Goal: Task Accomplishment & Management: Use online tool/utility

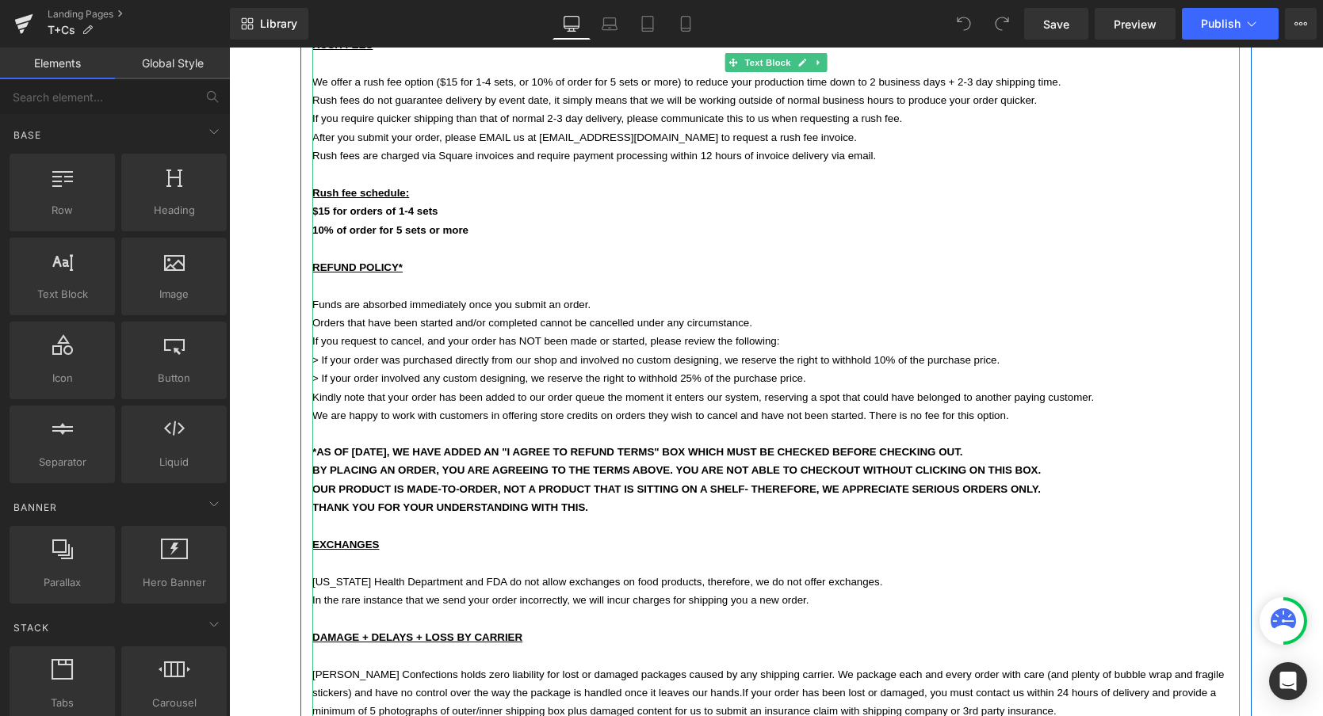
scroll to position [498, 0]
click at [410, 256] on p "REFUND POLICY*" at bounding box center [775, 265] width 927 height 18
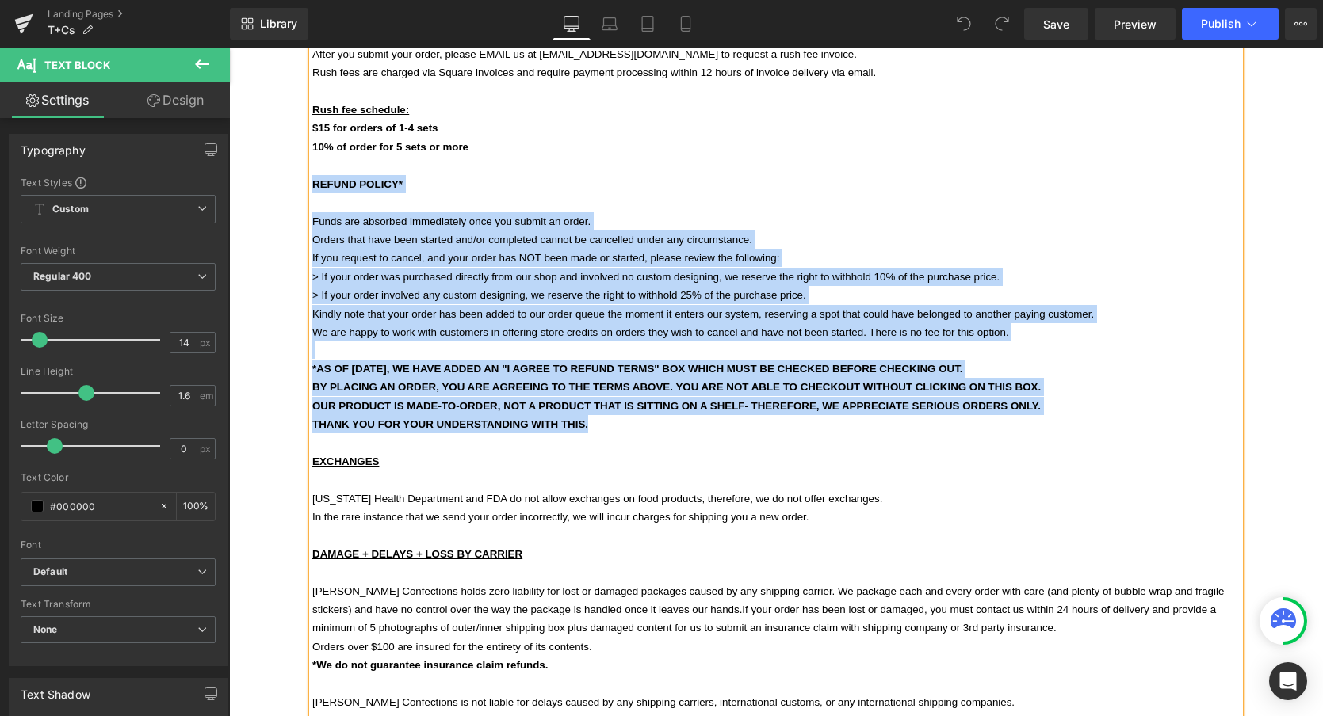
scroll to position [580, 0]
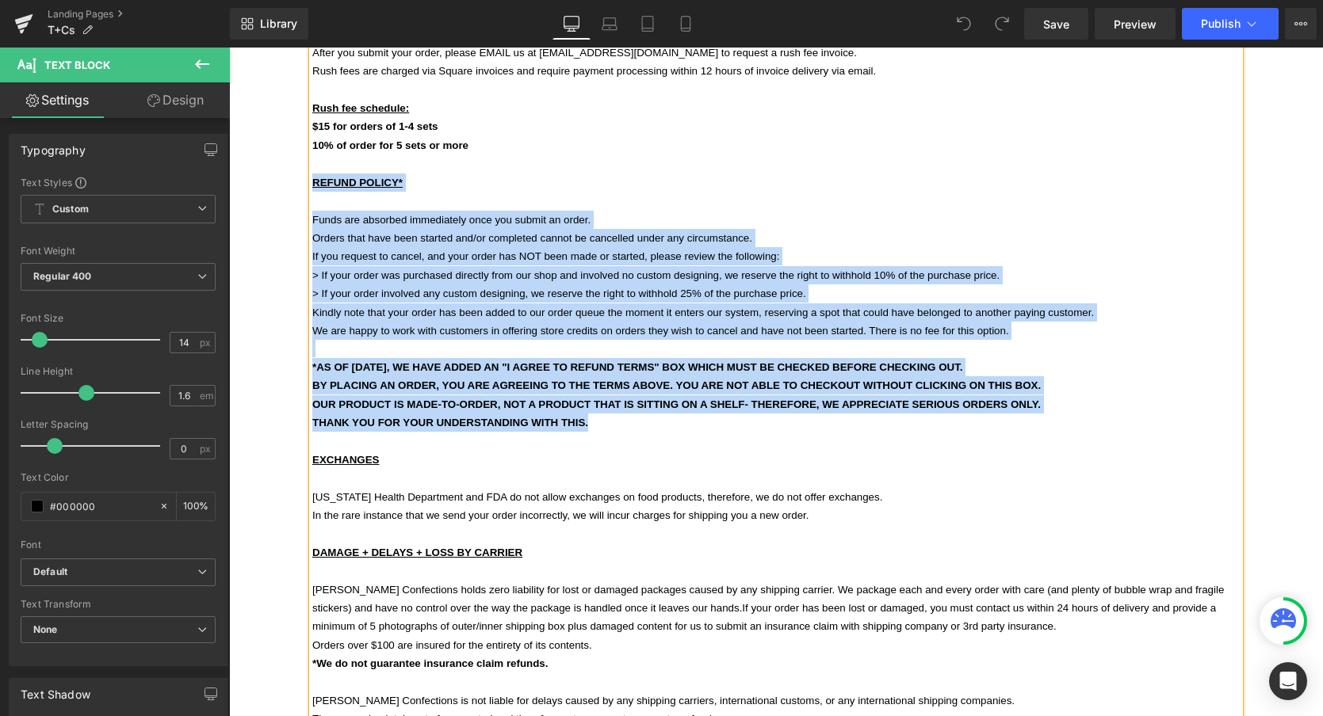
drag, startPoint x: 313, startPoint y: 249, endPoint x: 489, endPoint y: 424, distance: 248.3
click at [489, 424] on div "TURNAROUND TIME + REQUIRED EVENT DATES OUR PRODUCT IS HANDCRAFTED AND MADE-TO O…" at bounding box center [775, 405] width 927 height 1315
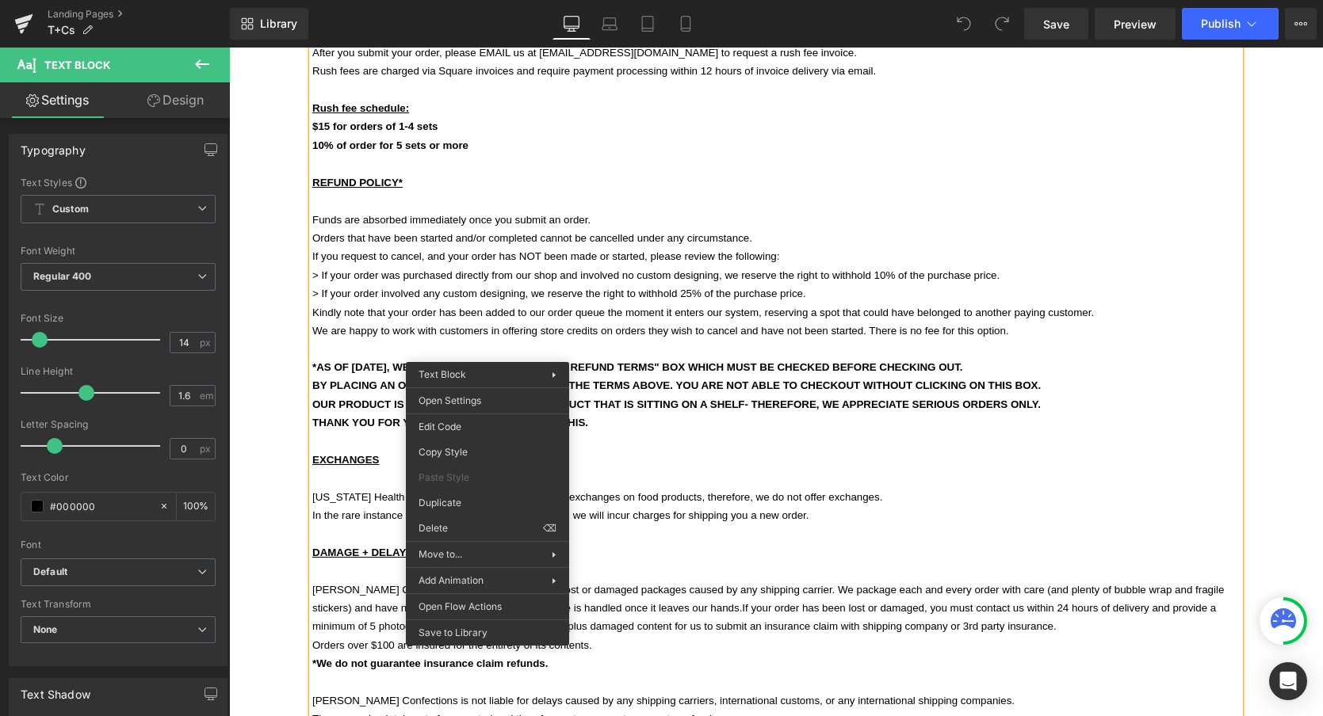
click at [675, 414] on p "THANK YOU FOR YOUR UNDERSTANDING WITH THIS." at bounding box center [775, 423] width 927 height 18
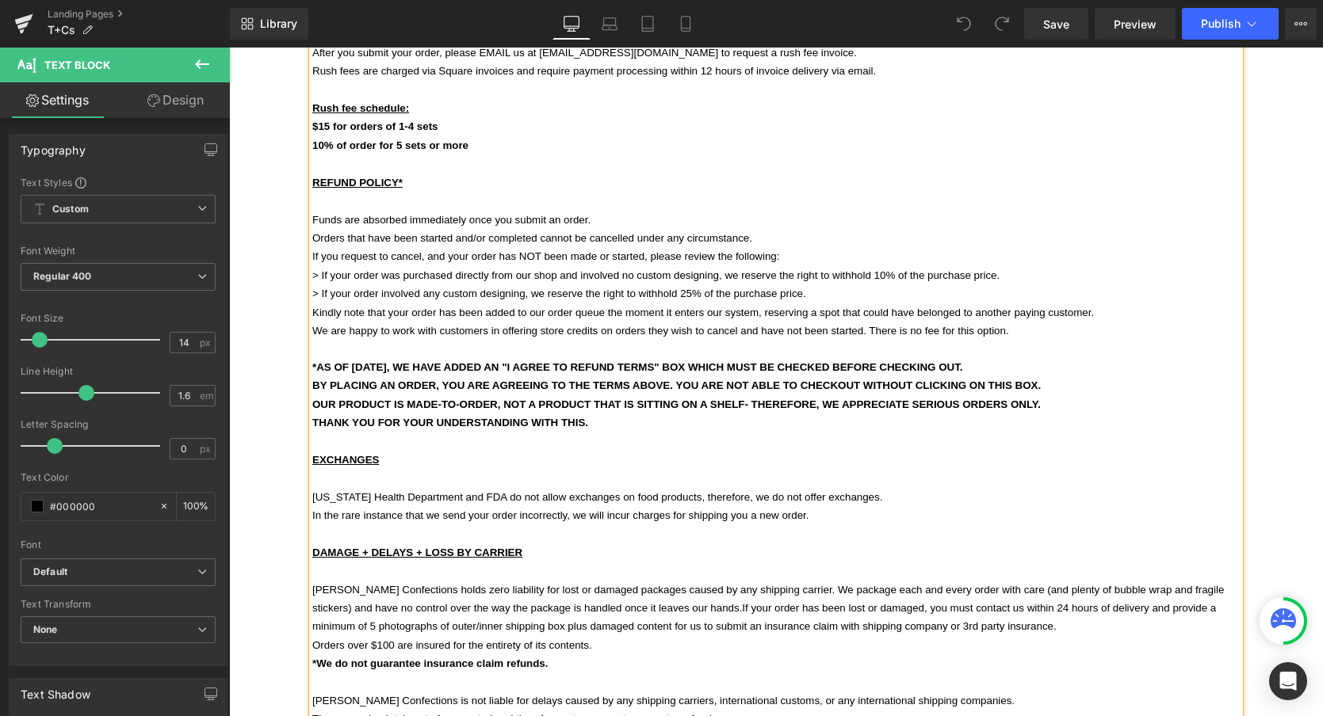
drag, startPoint x: 313, startPoint y: 164, endPoint x: 594, endPoint y: 392, distance: 361.7
click at [595, 393] on div "TURNAROUND TIME + REQUIRED EVENT DATES OUR PRODUCT IS HANDCRAFTED AND MADE-TO O…" at bounding box center [775, 405] width 927 height 1315
copy div "REFUND POLICY* Funds are absorbed immediately once you submit an order. Orders …"
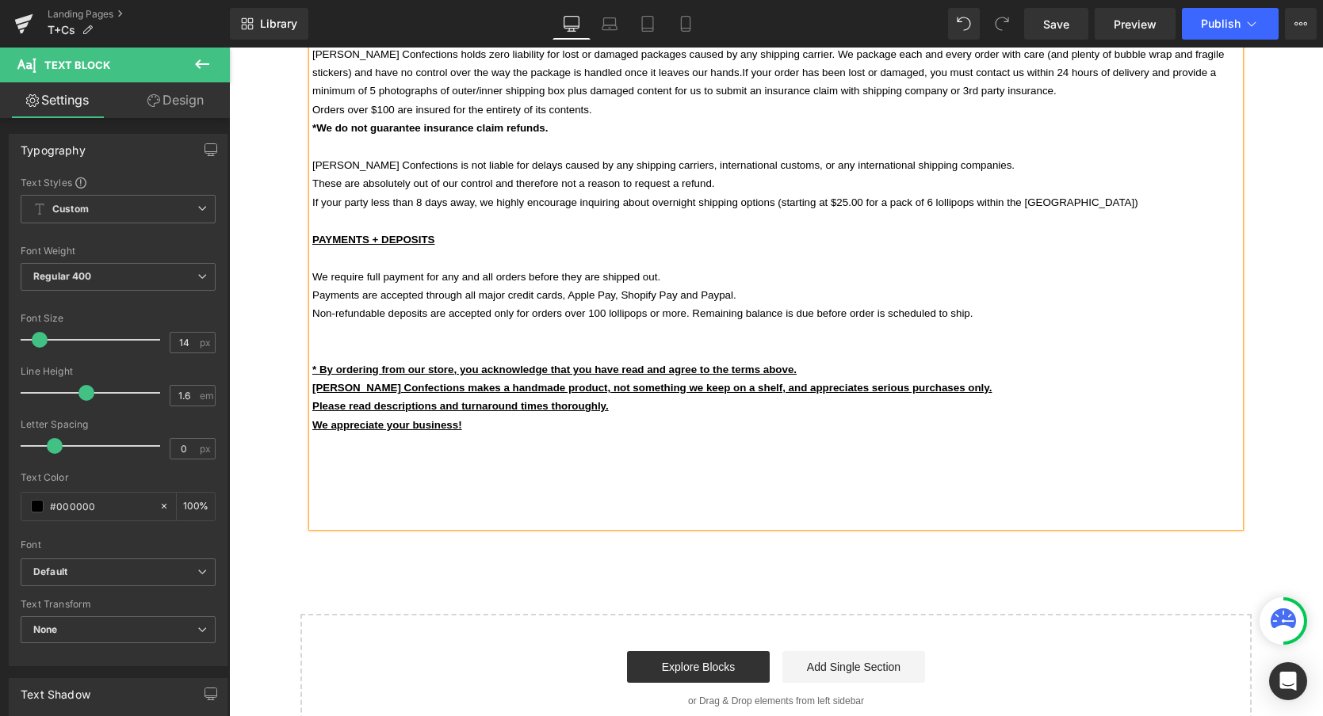
scroll to position [1117, 0]
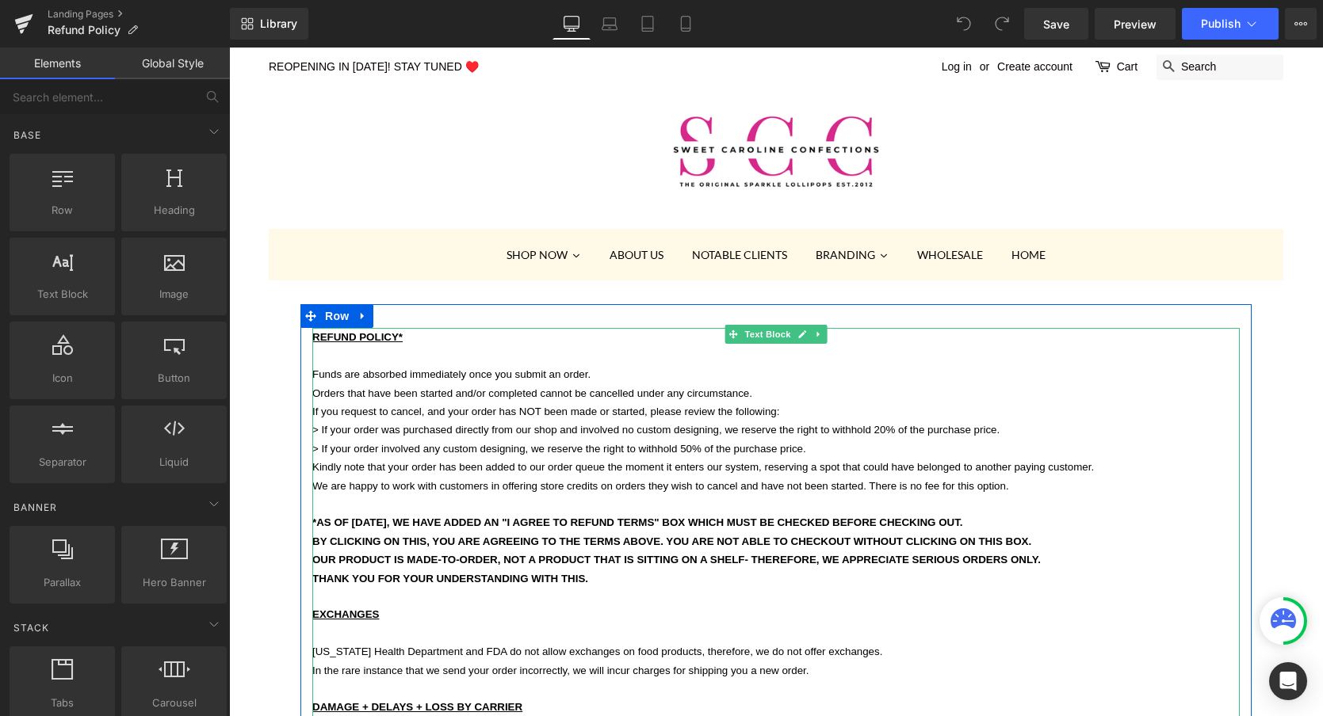
click at [391, 406] on span "If you request to cancel, and your order has NOT been made or started, please r…" at bounding box center [545, 412] width 467 height 12
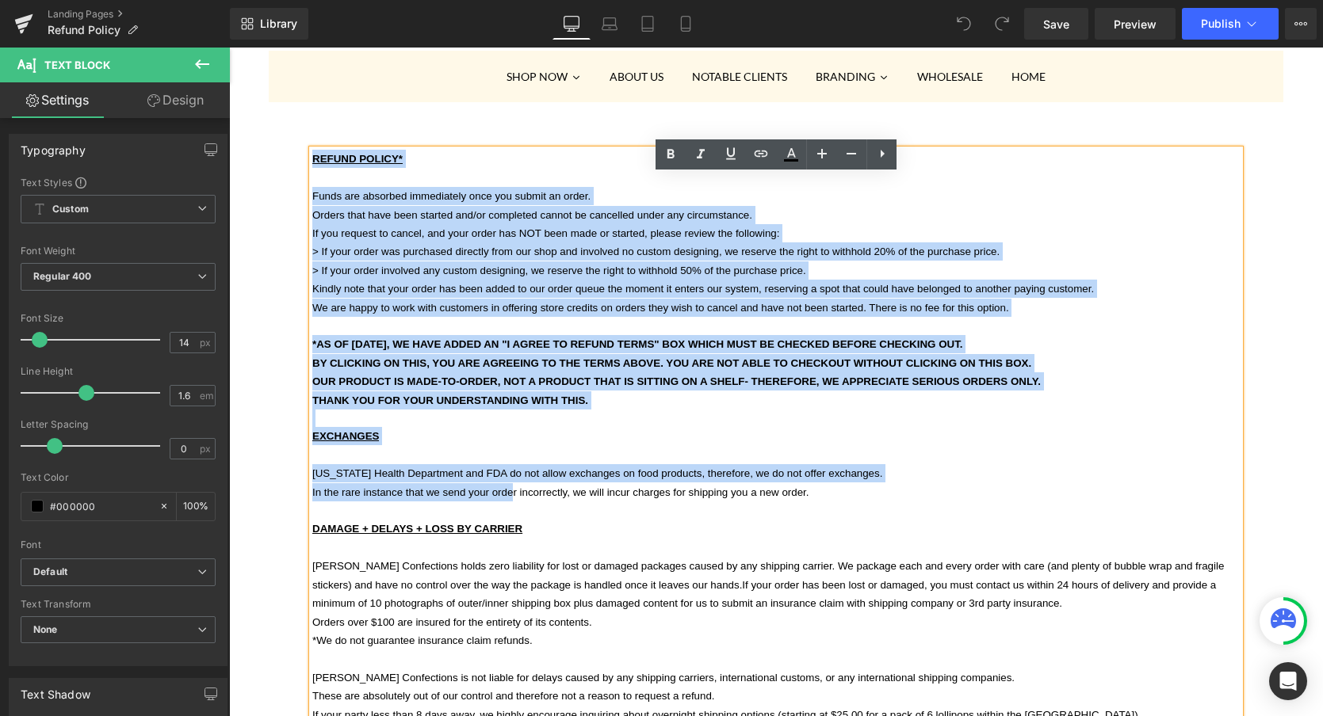
scroll to position [180, 0]
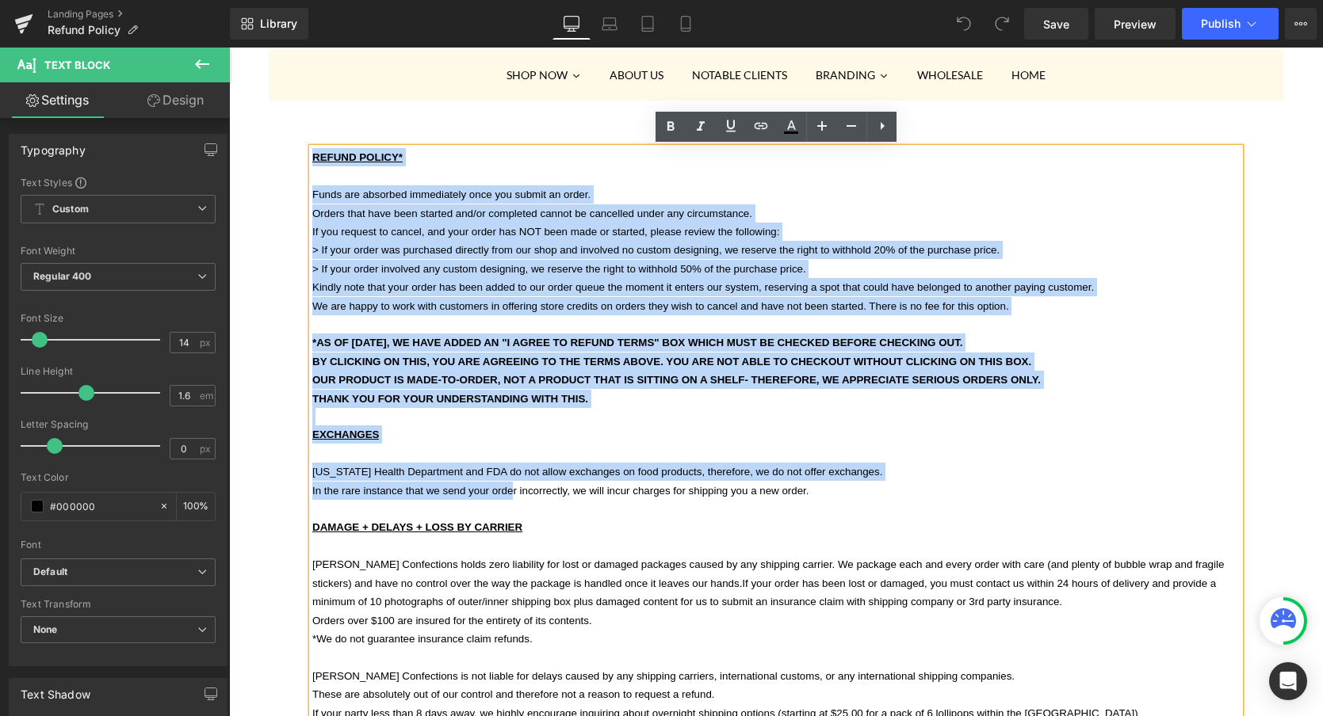
drag, startPoint x: 314, startPoint y: 336, endPoint x: 610, endPoint y: 392, distance: 301.6
click at [610, 392] on div "REFUND POLICY* Funds are absorbed immediately once you submit an order. Orders …" at bounding box center [775, 611] width 927 height 926
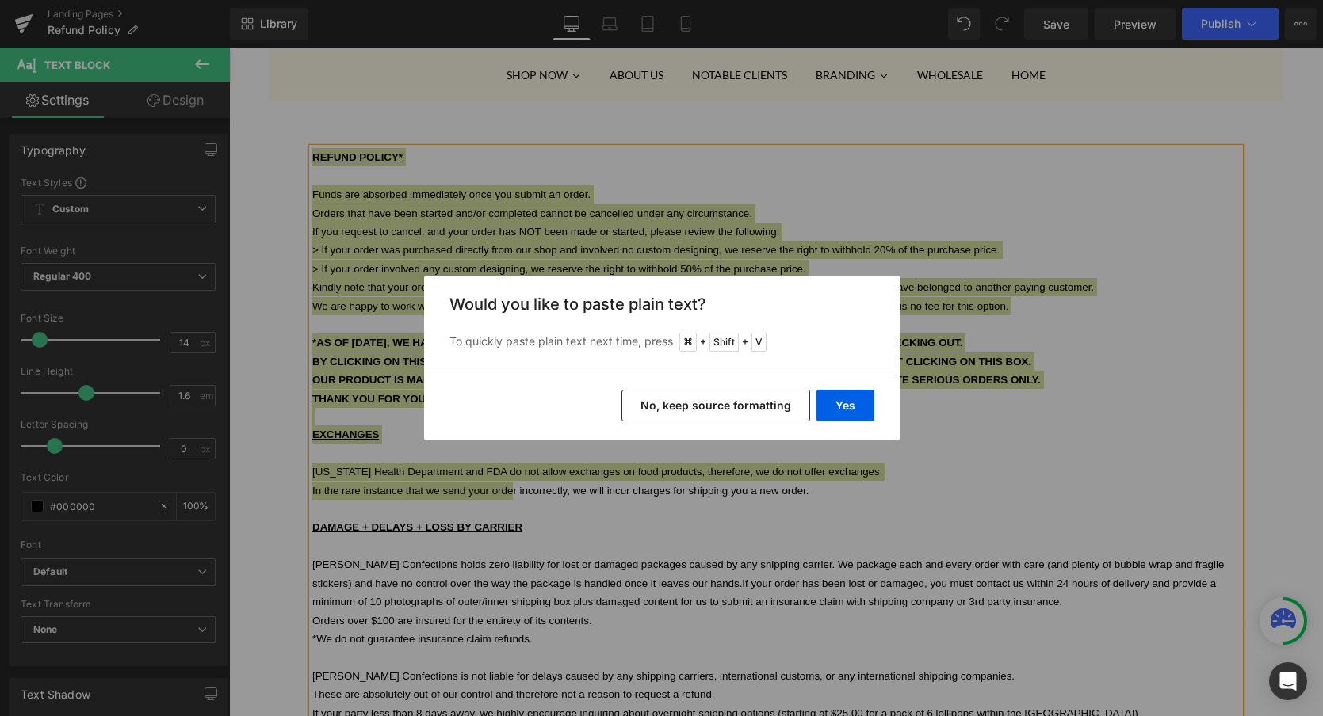
click at [769, 403] on button "No, keep source formatting" at bounding box center [715, 406] width 189 height 32
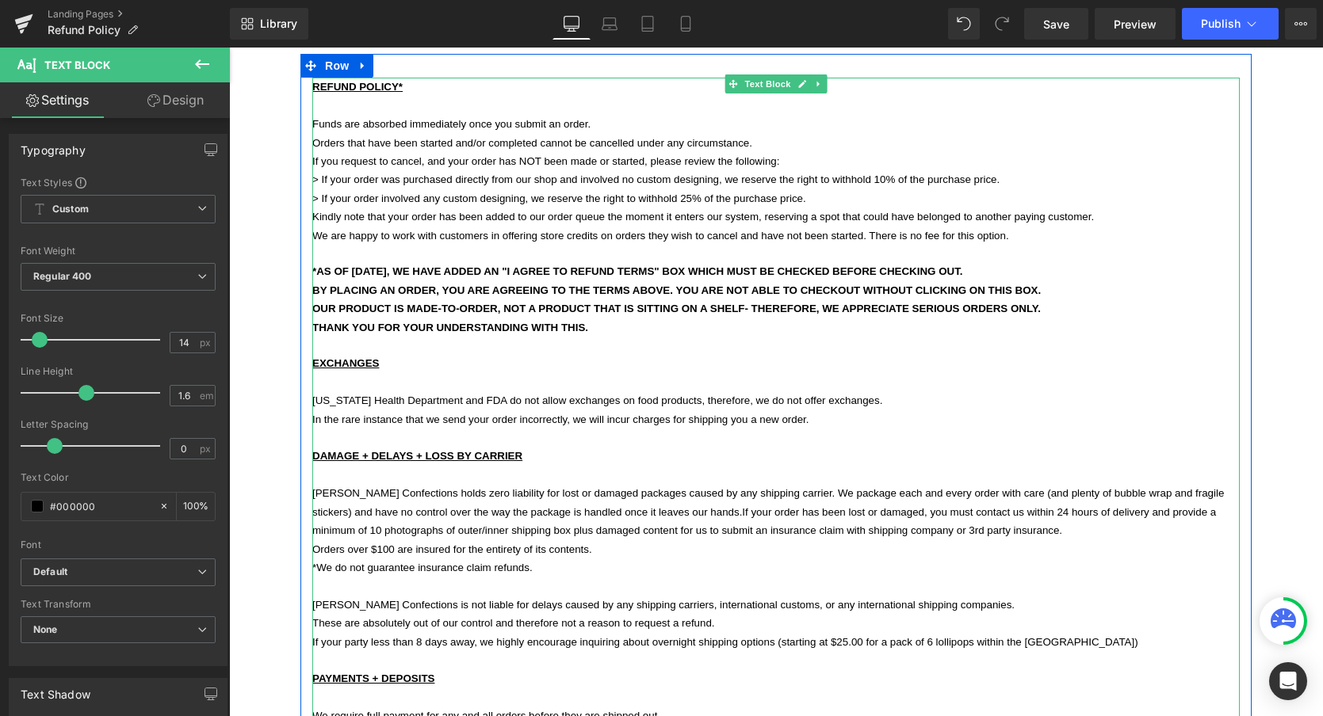
scroll to position [252, 0]
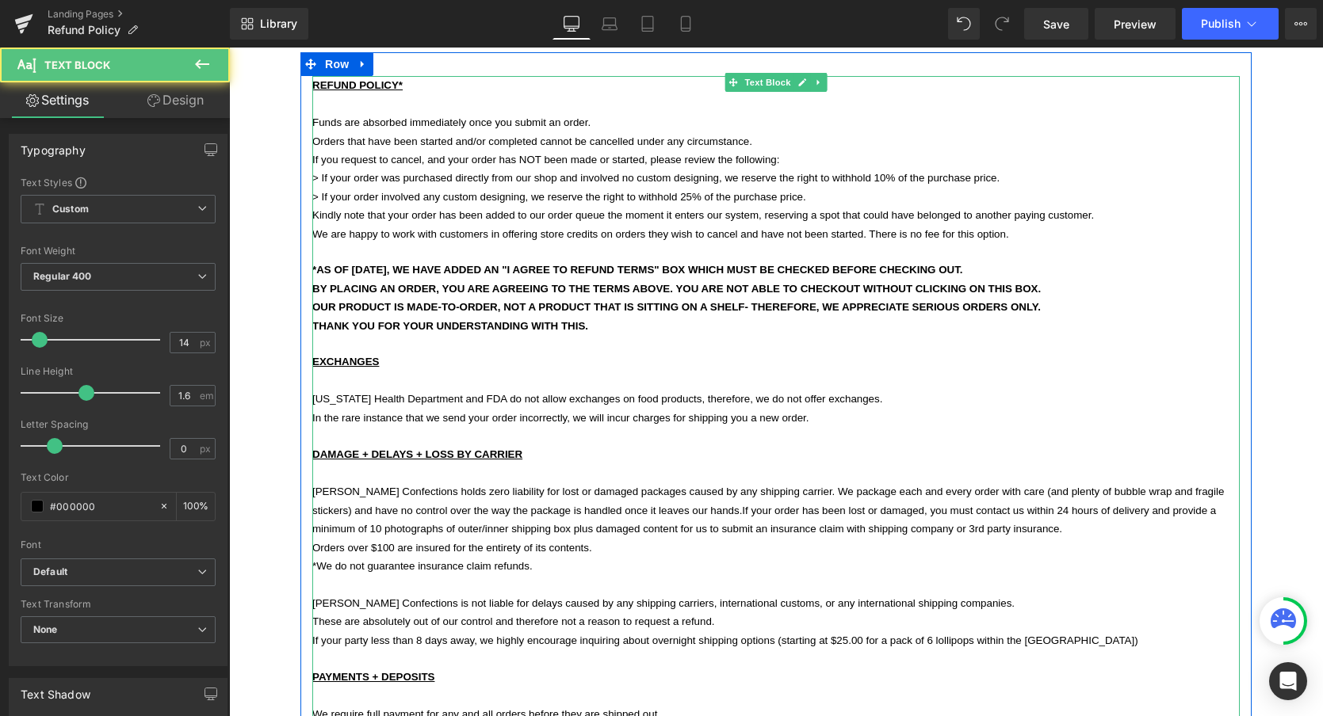
click at [380, 513] on span "Sweet Caroline Confections holds zero liability for lost or damaged packages ca…" at bounding box center [767, 510] width 911 height 49
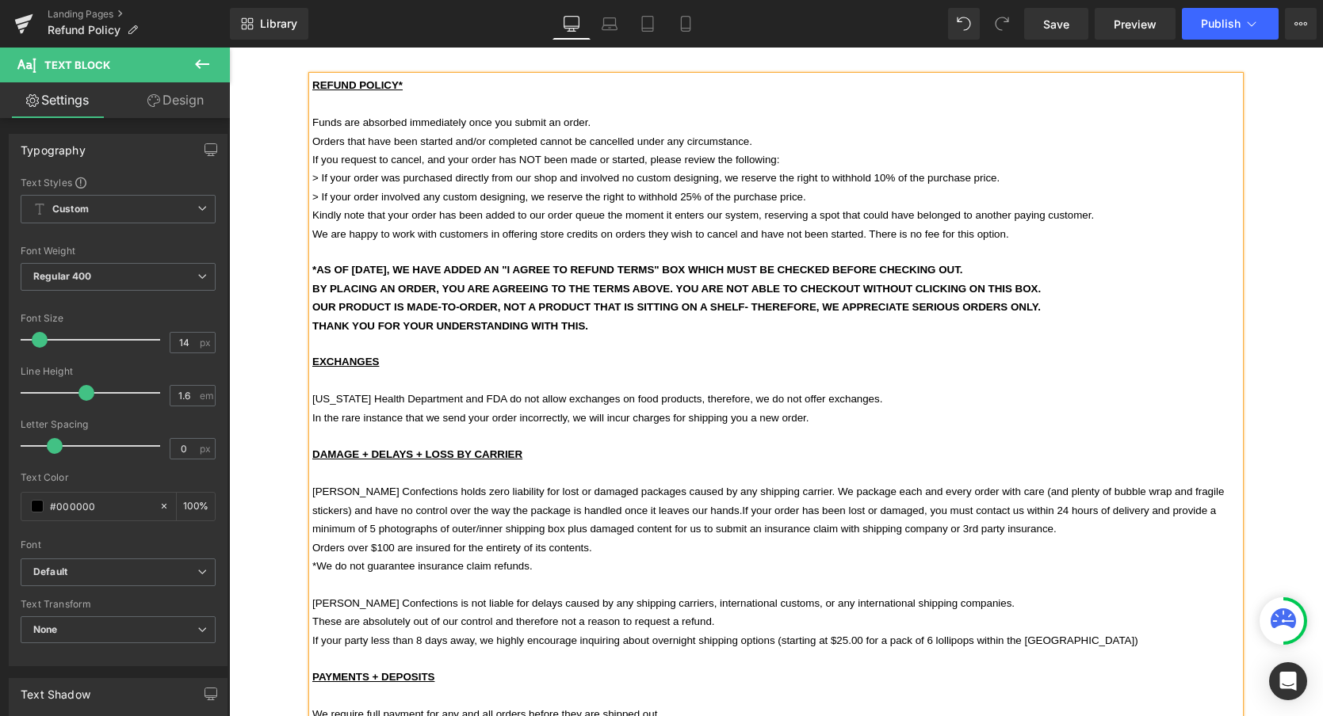
click at [665, 539] on p "Orders over $100 are insured for the entirety of its contents." at bounding box center [775, 548] width 927 height 18
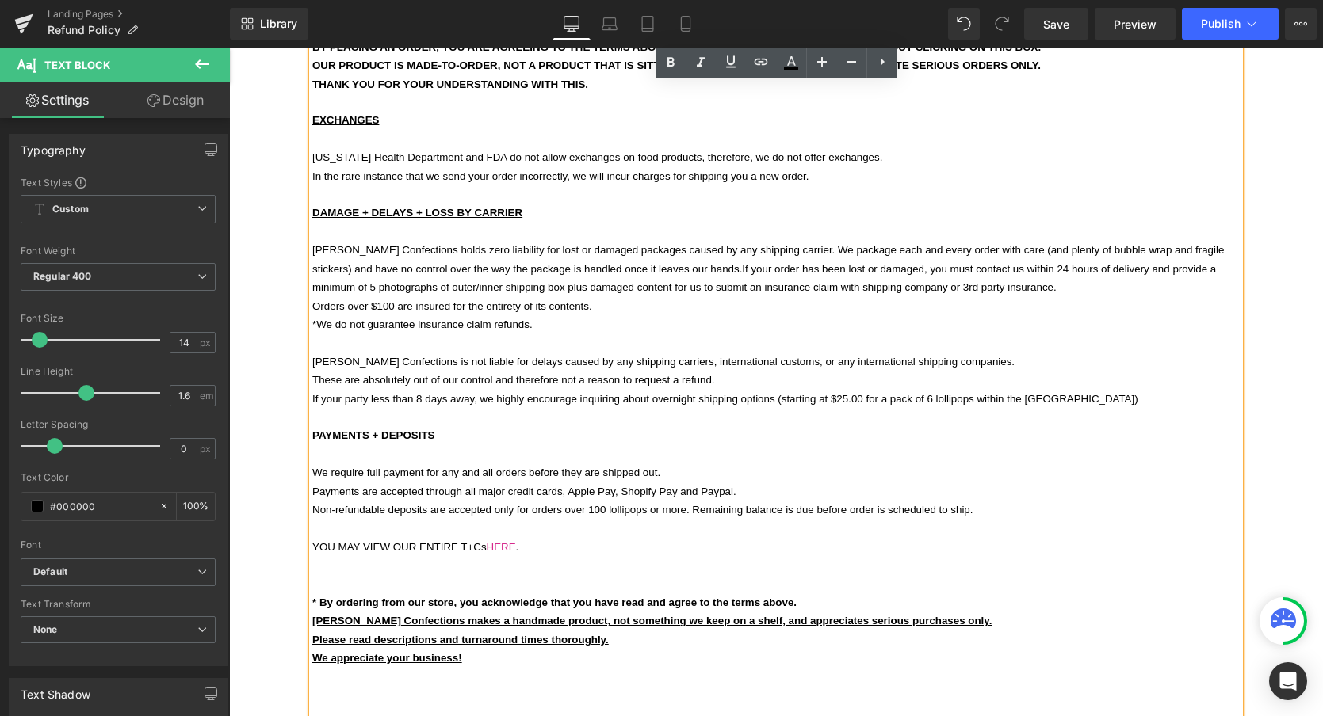
scroll to position [496, 0]
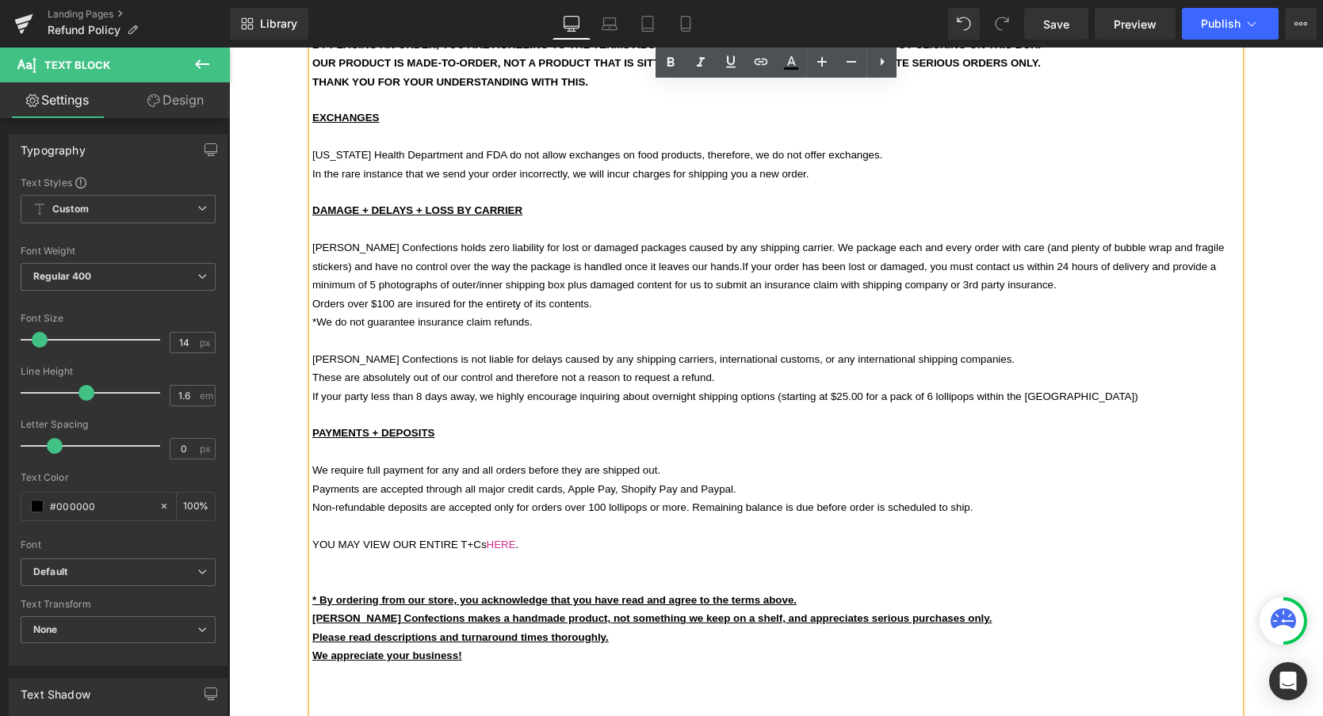
click at [932, 391] on span "If your party less than 8 days away, we highly encourage inquiring about overni…" at bounding box center [725, 397] width 826 height 12
click at [834, 424] on p "PAYMENTS + DEPOSITS" at bounding box center [775, 433] width 927 height 18
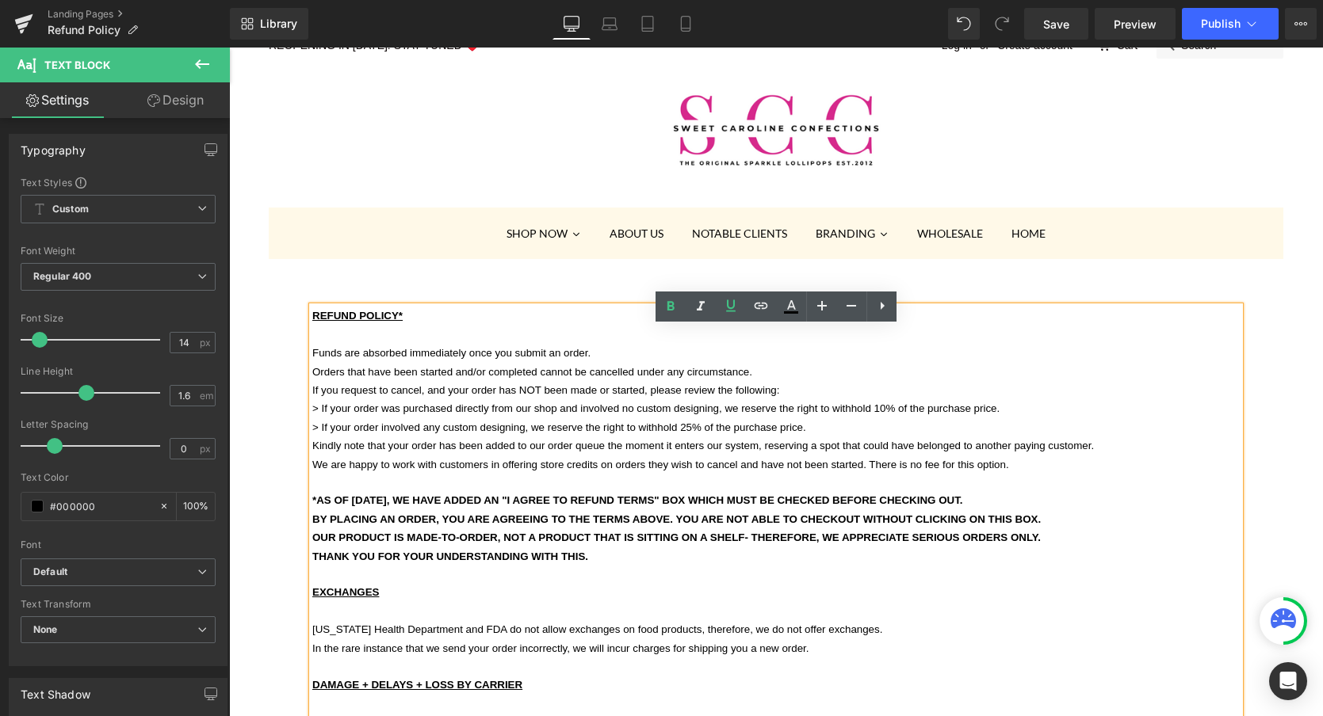
scroll to position [0, 0]
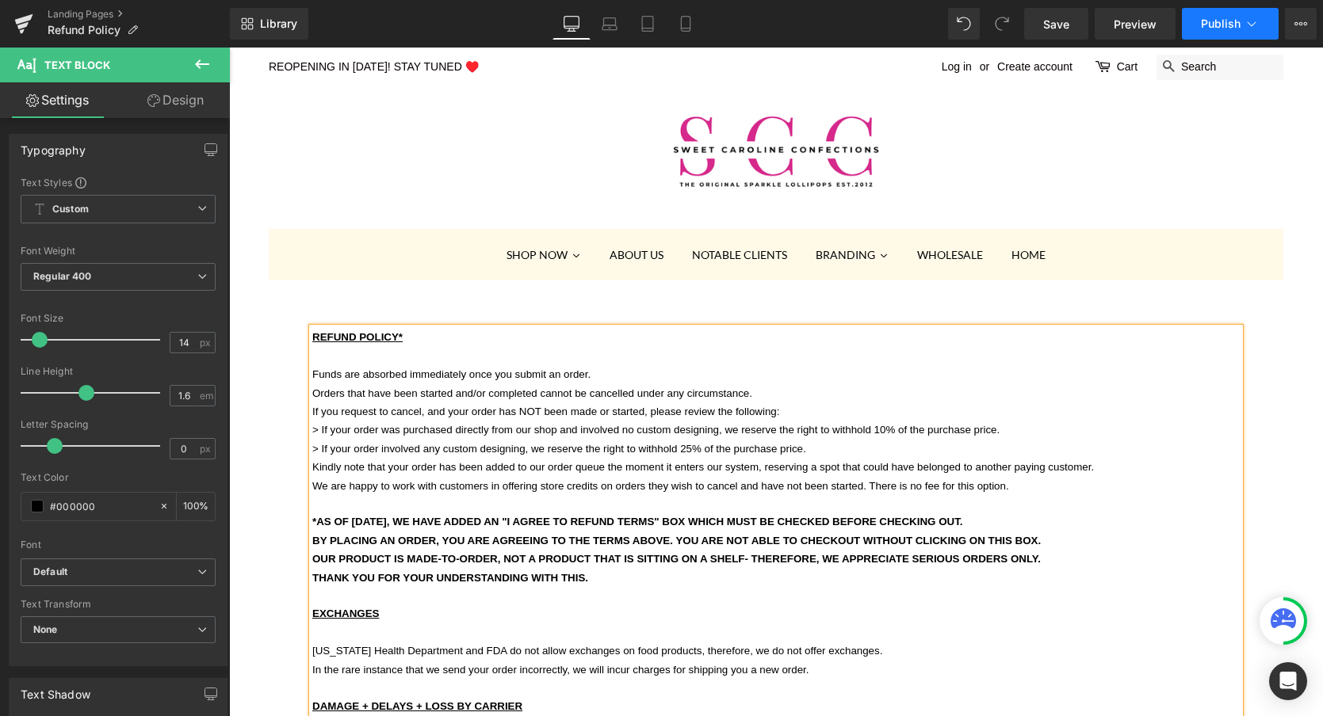
click at [1228, 25] on span "Publish" at bounding box center [1221, 23] width 40 height 13
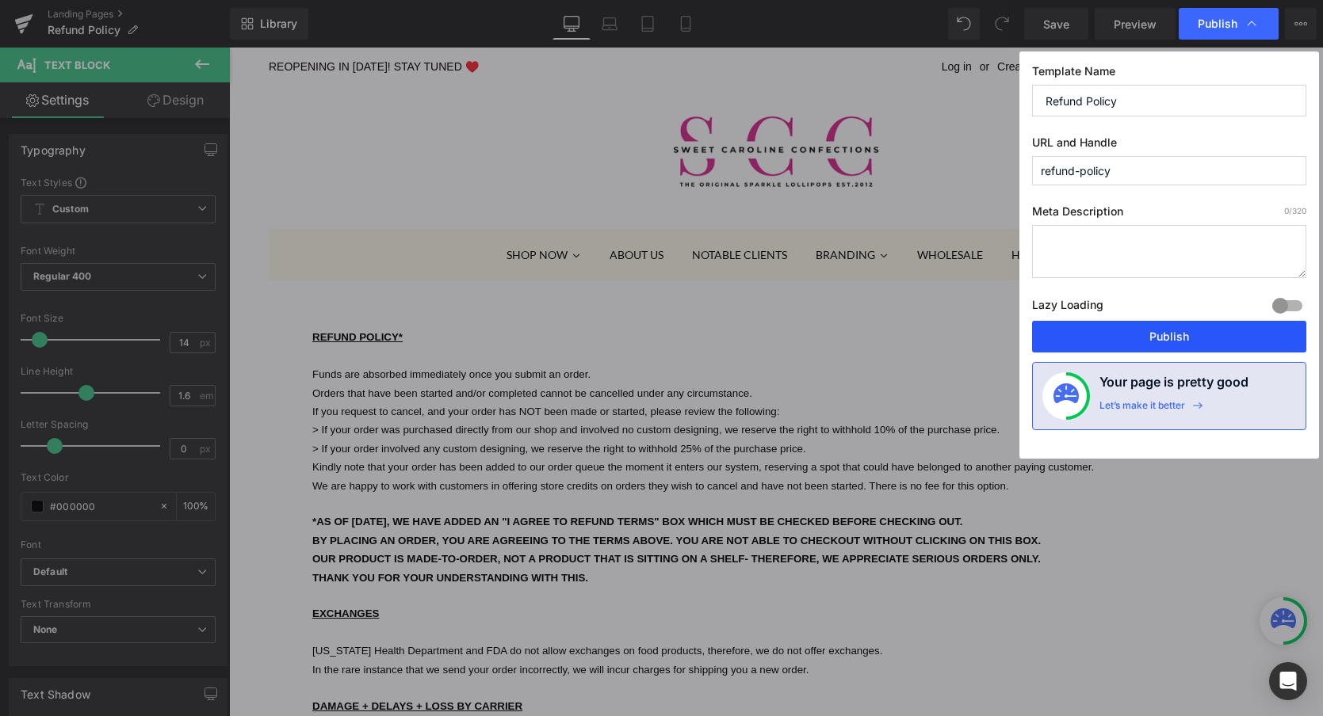
click at [1140, 341] on button "Publish" at bounding box center [1169, 337] width 274 height 32
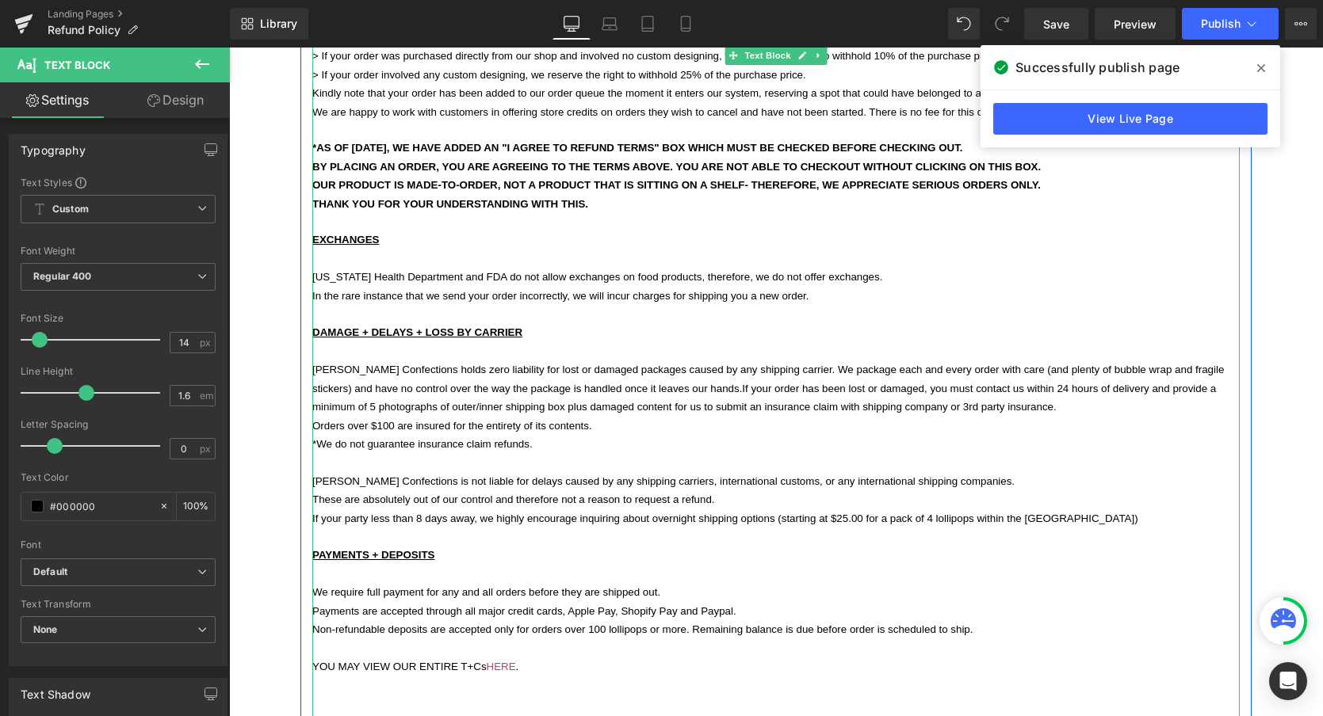
scroll to position [365, 0]
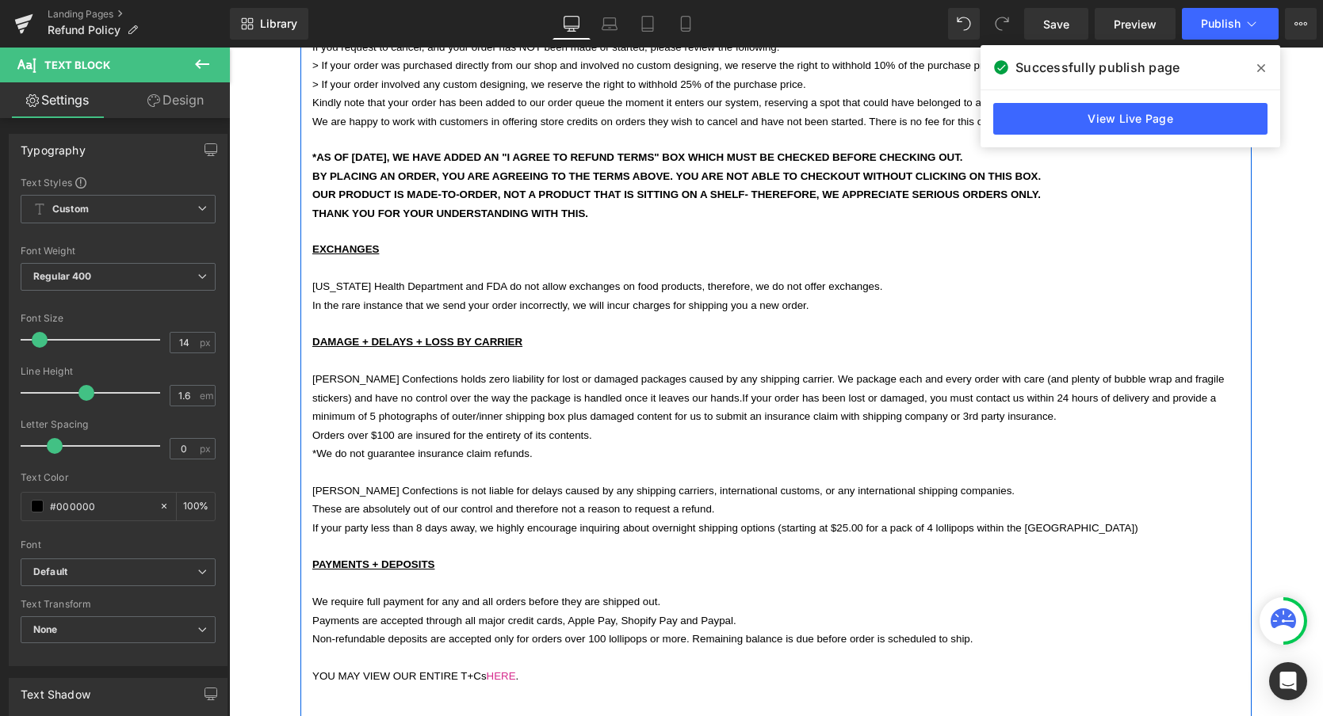
drag, startPoint x: 600, startPoint y: 212, endPoint x: 311, endPoint y: 152, distance: 295.3
click at [311, 152] on div "REFUND POLICY* Funds are absorbed immediately once you submit an order. Orders …" at bounding box center [775, 427] width 951 height 926
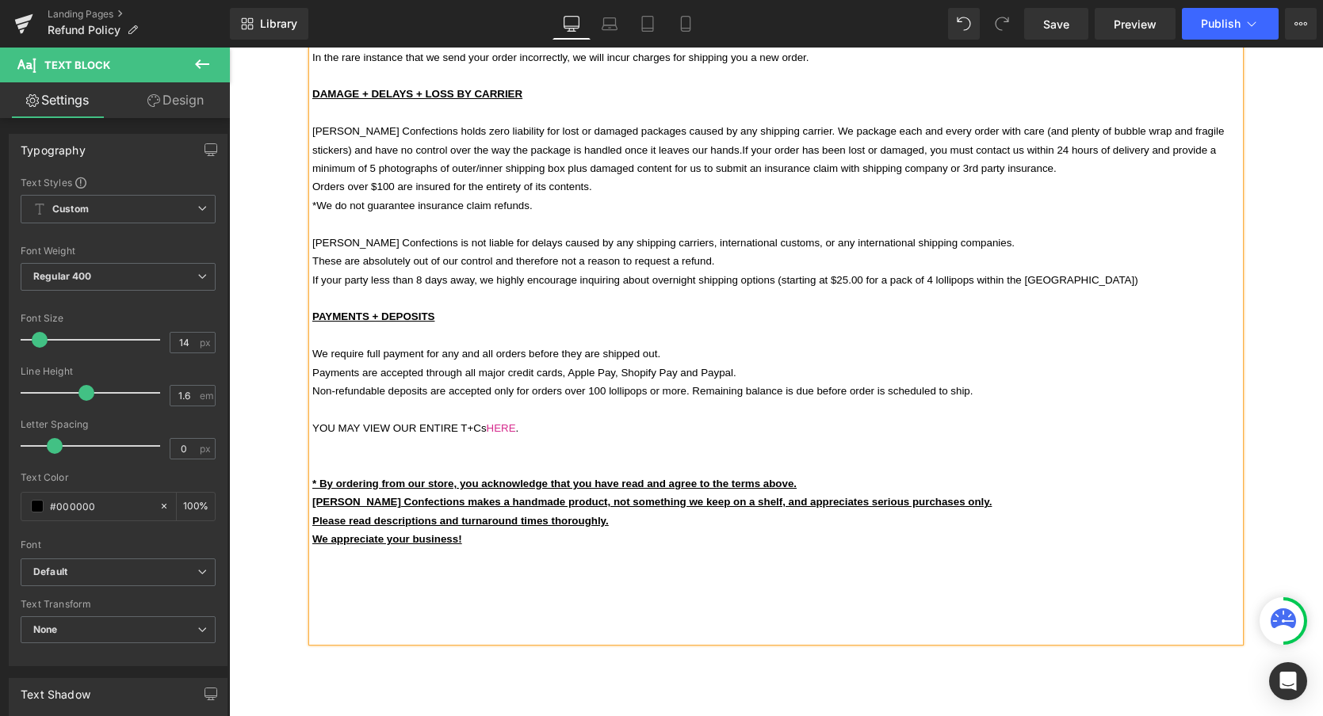
scroll to position [529, 0]
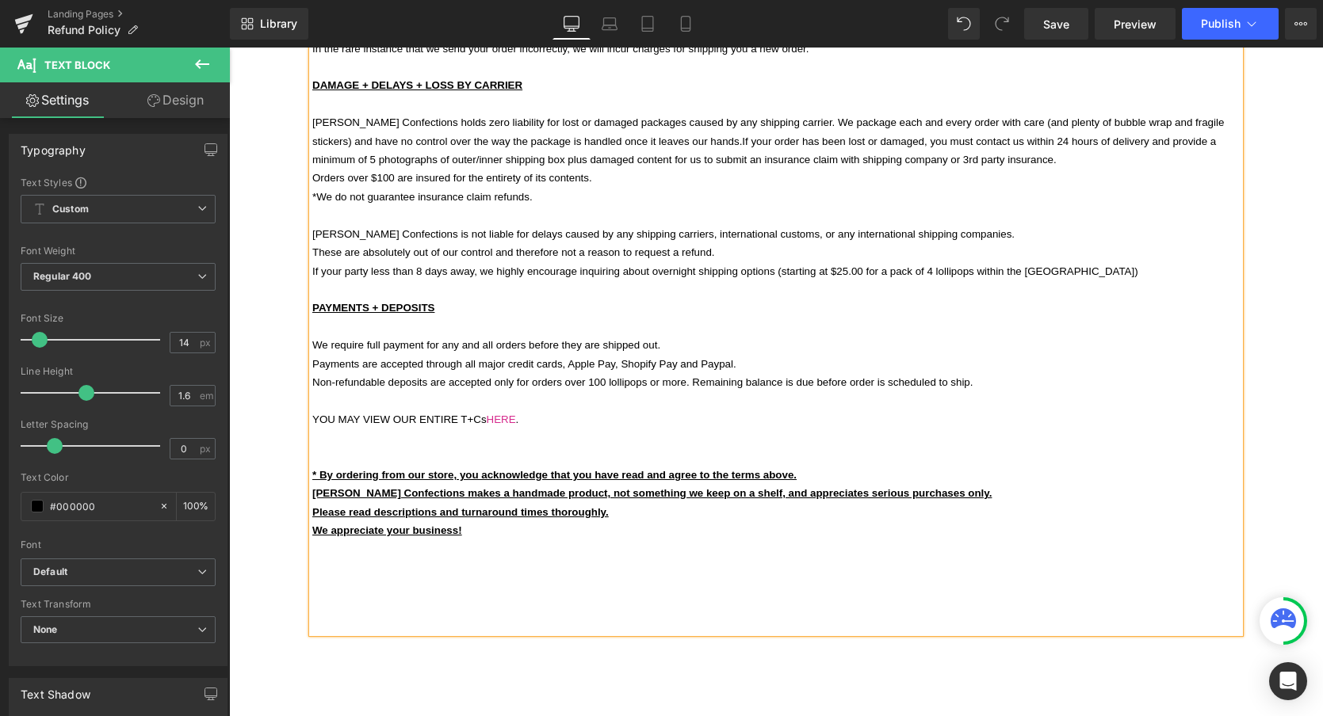
drag, startPoint x: 469, startPoint y: 502, endPoint x: 314, endPoint y: 439, distance: 167.5
click at [314, 439] on div "REFUND POLICY* Funds are absorbed immediately once you submit an order. Orders …" at bounding box center [775, 216] width 927 height 834
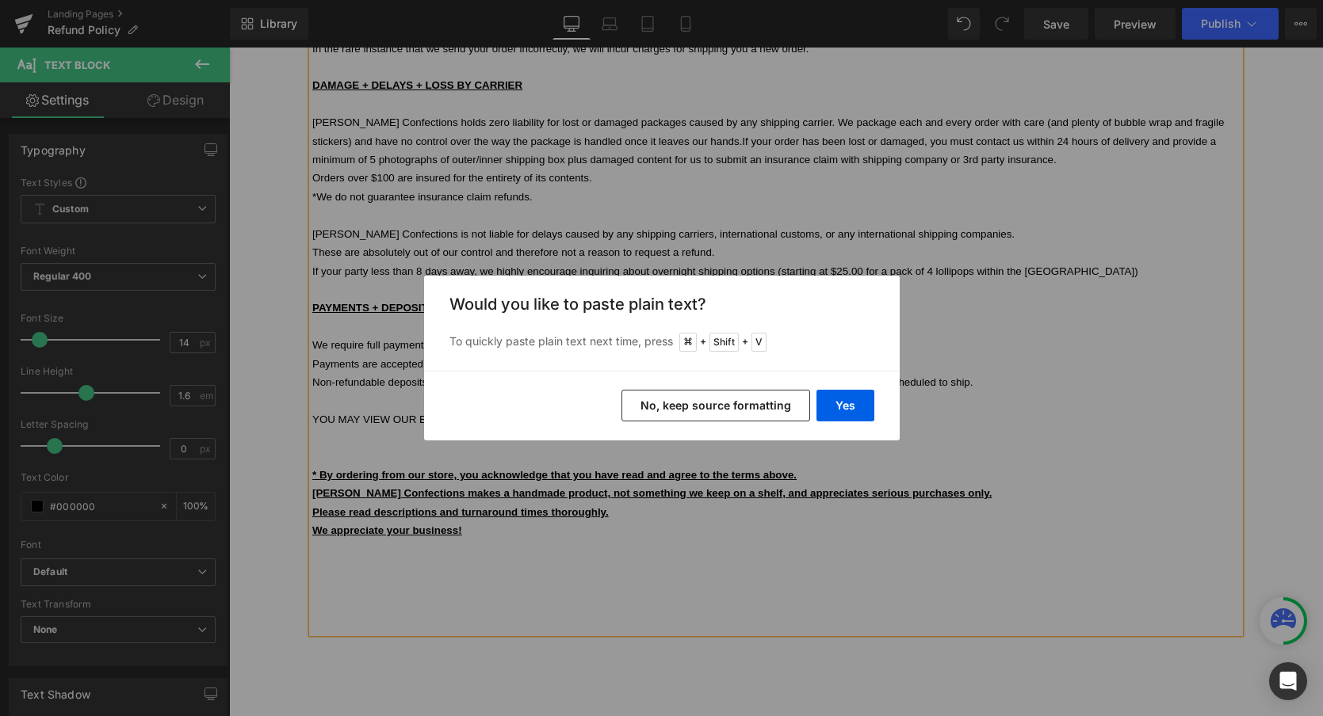
click at [728, 405] on button "No, keep source formatting" at bounding box center [715, 406] width 189 height 32
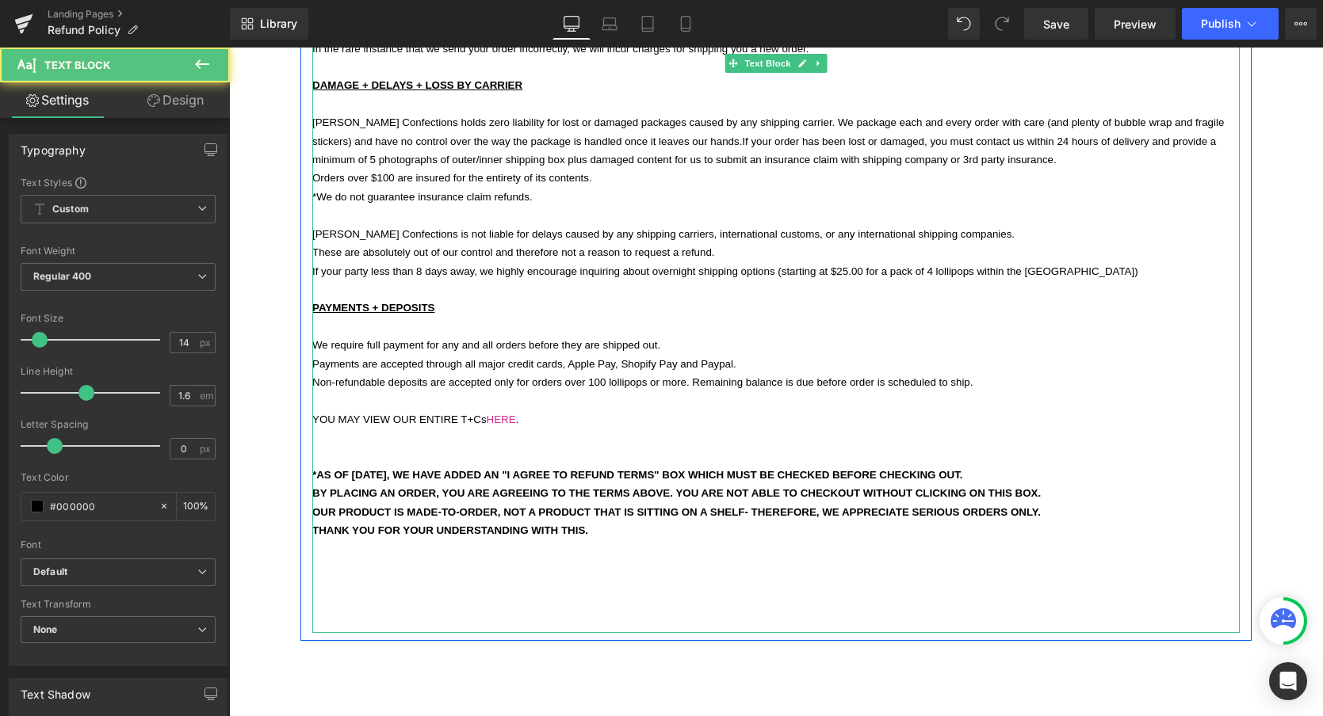
click at [611, 448] on p at bounding box center [775, 457] width 927 height 18
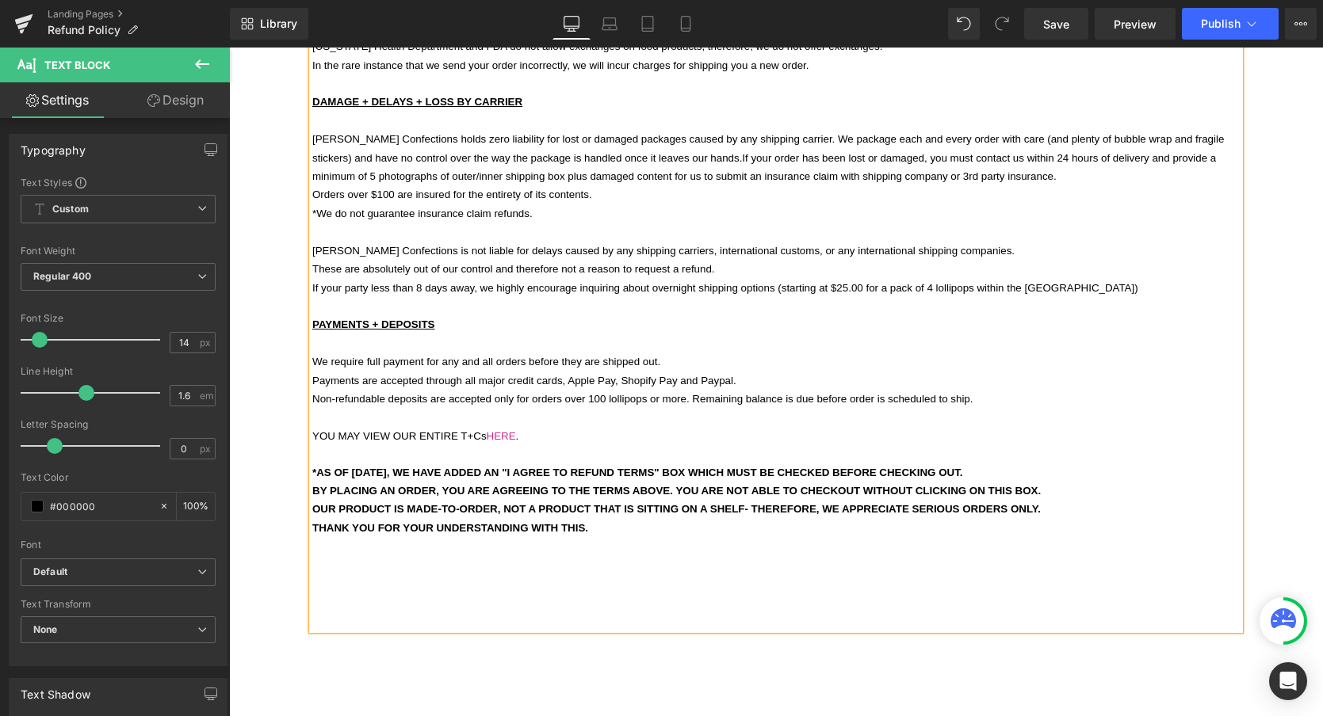
scroll to position [504, 0]
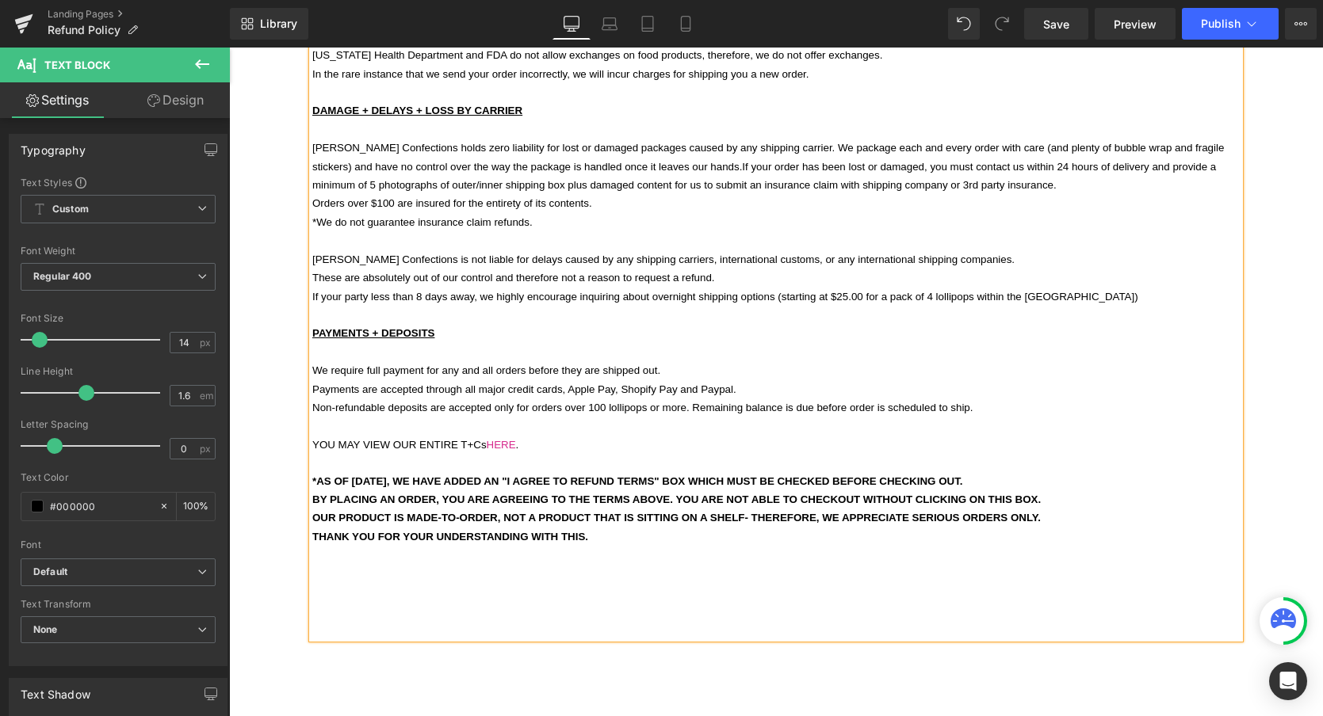
click at [600, 528] on p "THANK YOU FOR YOUR UNDERSTANDING WITH THIS." at bounding box center [775, 537] width 927 height 18
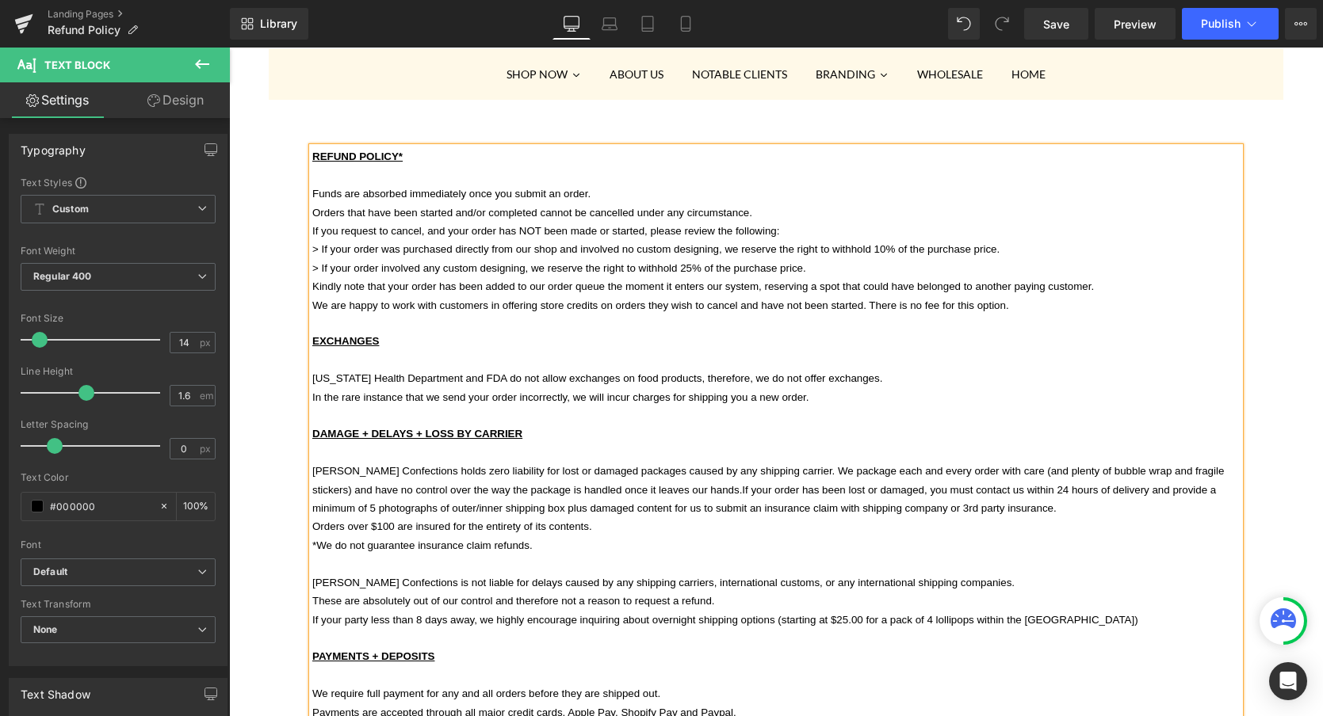
scroll to position [177, 0]
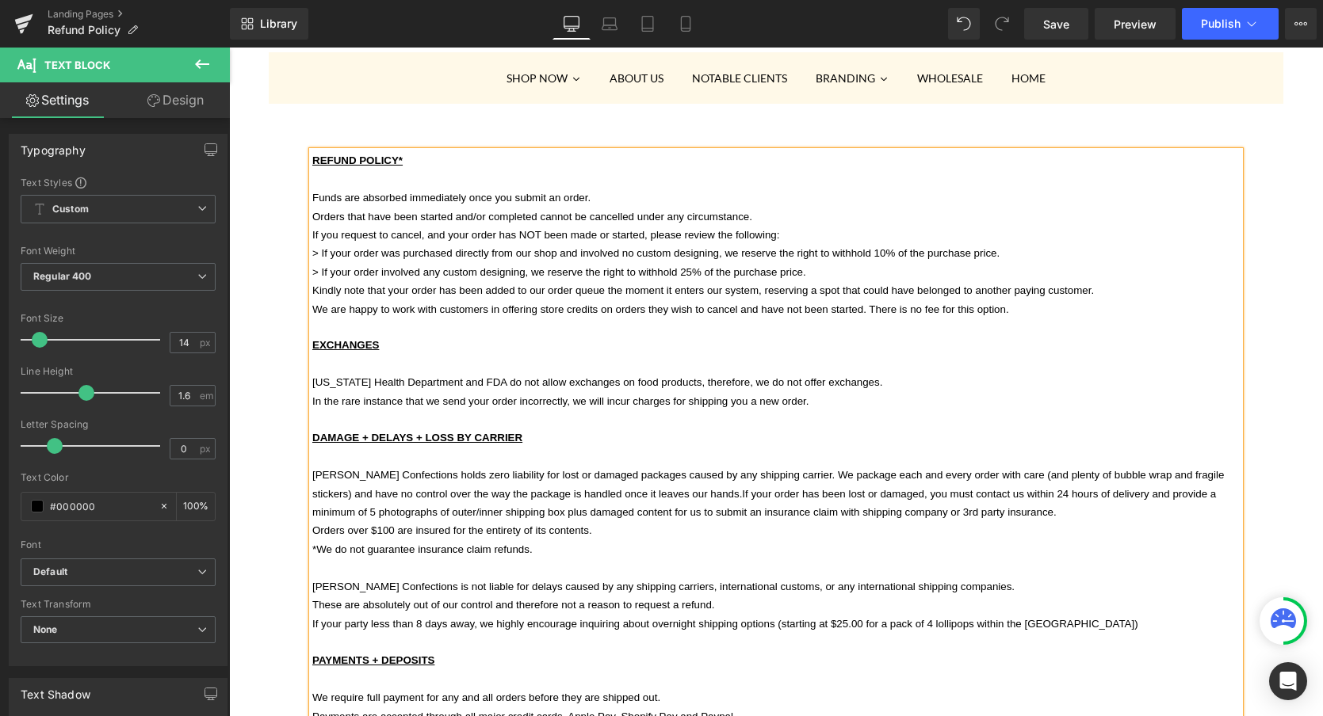
click at [464, 192] on span "Funds are absorbed immediately once you submit an order." at bounding box center [451, 198] width 278 height 12
click at [592, 196] on p "Funds are absorbed once you submit an order." at bounding box center [775, 198] width 927 height 18
click at [836, 208] on p "Orders that have been started and/or completed cannot be cancelled under any ci…" at bounding box center [775, 217] width 927 height 18
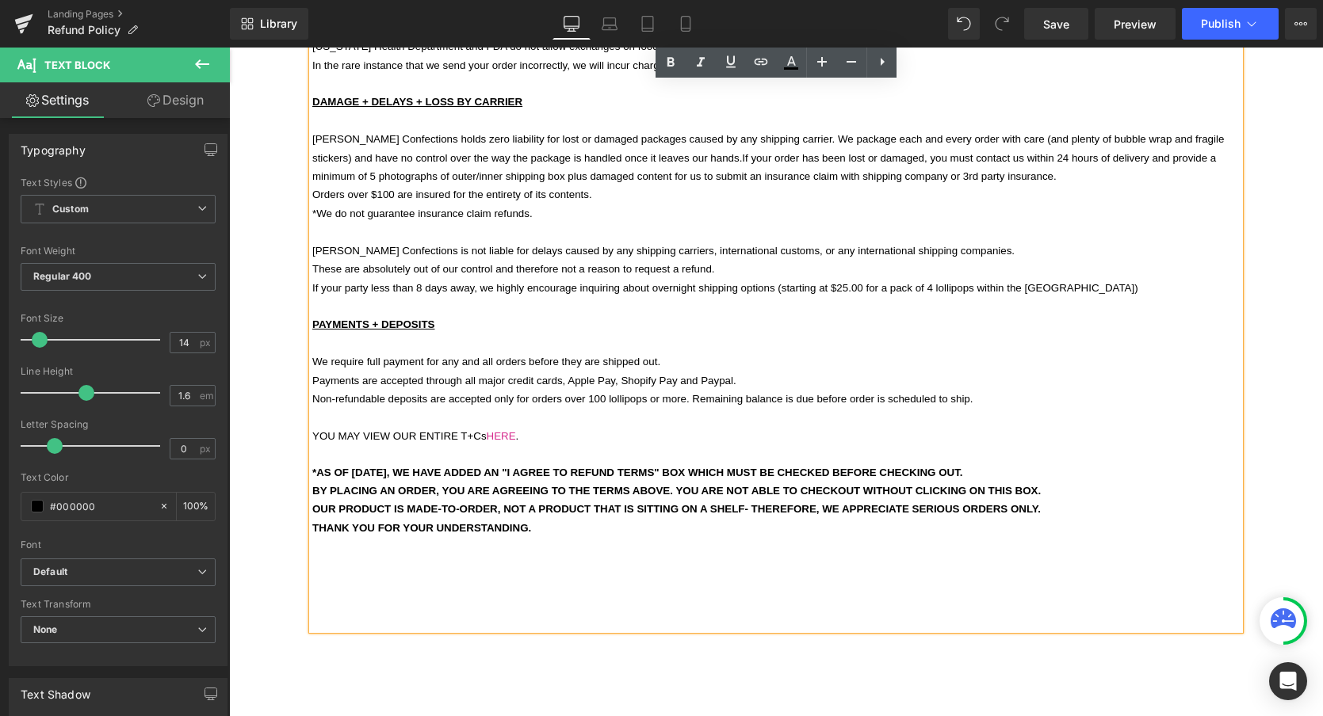
scroll to position [514, 0]
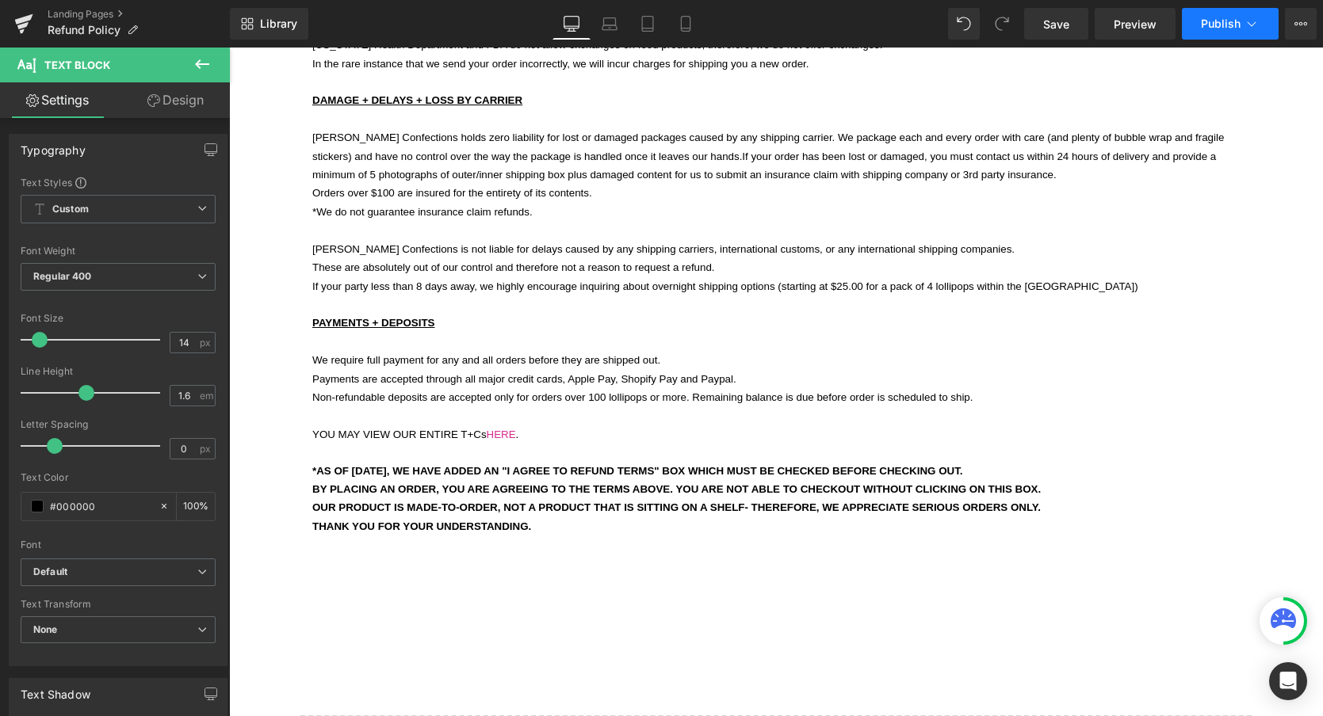
click at [1217, 25] on span "Publish" at bounding box center [1221, 23] width 40 height 13
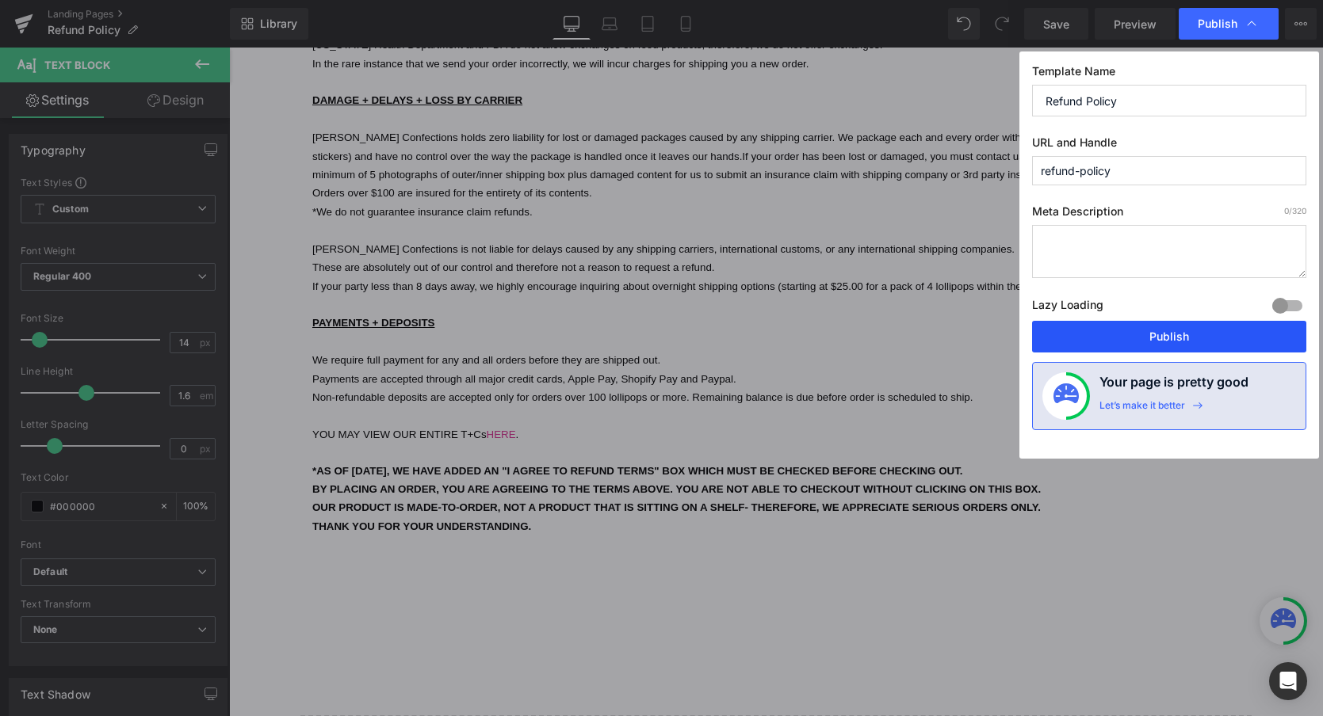
click at [1107, 327] on button "Publish" at bounding box center [1169, 337] width 274 height 32
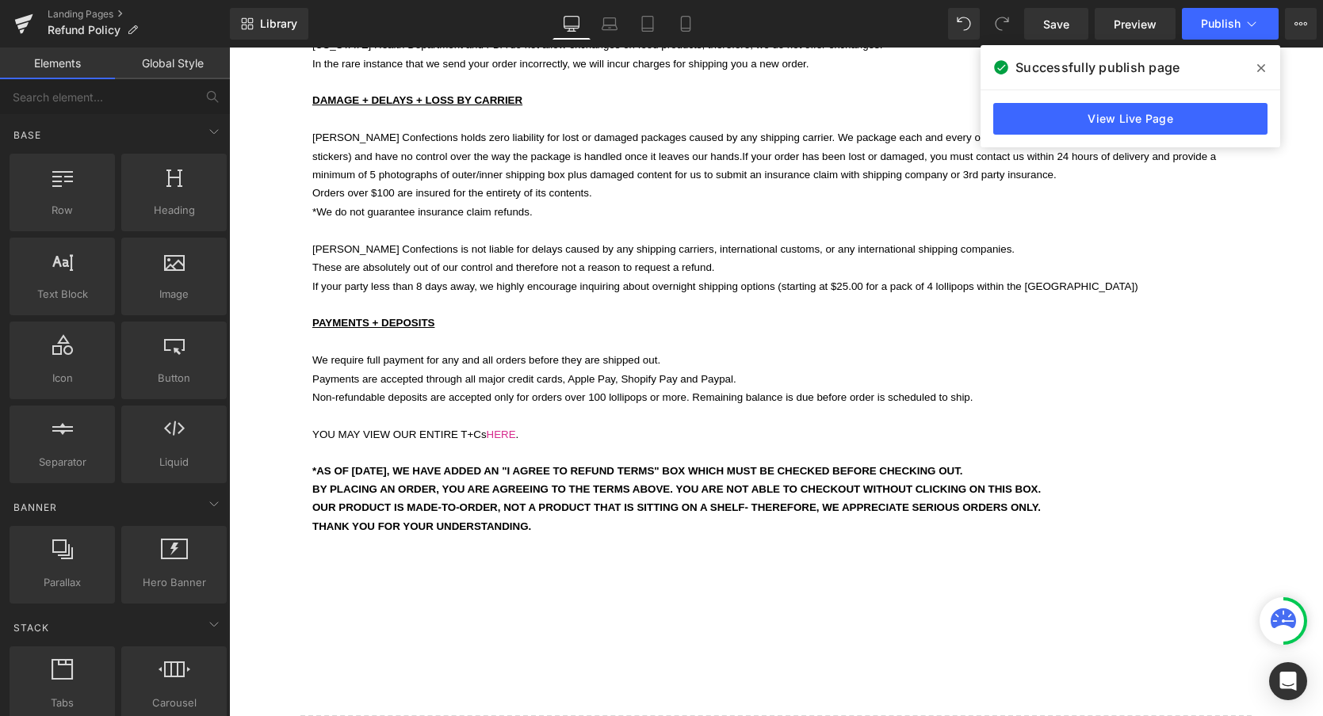
click at [288, 468] on div "REFUND POLICY* Funds are absorbed once you submit an order. Orders that have be…" at bounding box center [776, 318] width 1014 height 1056
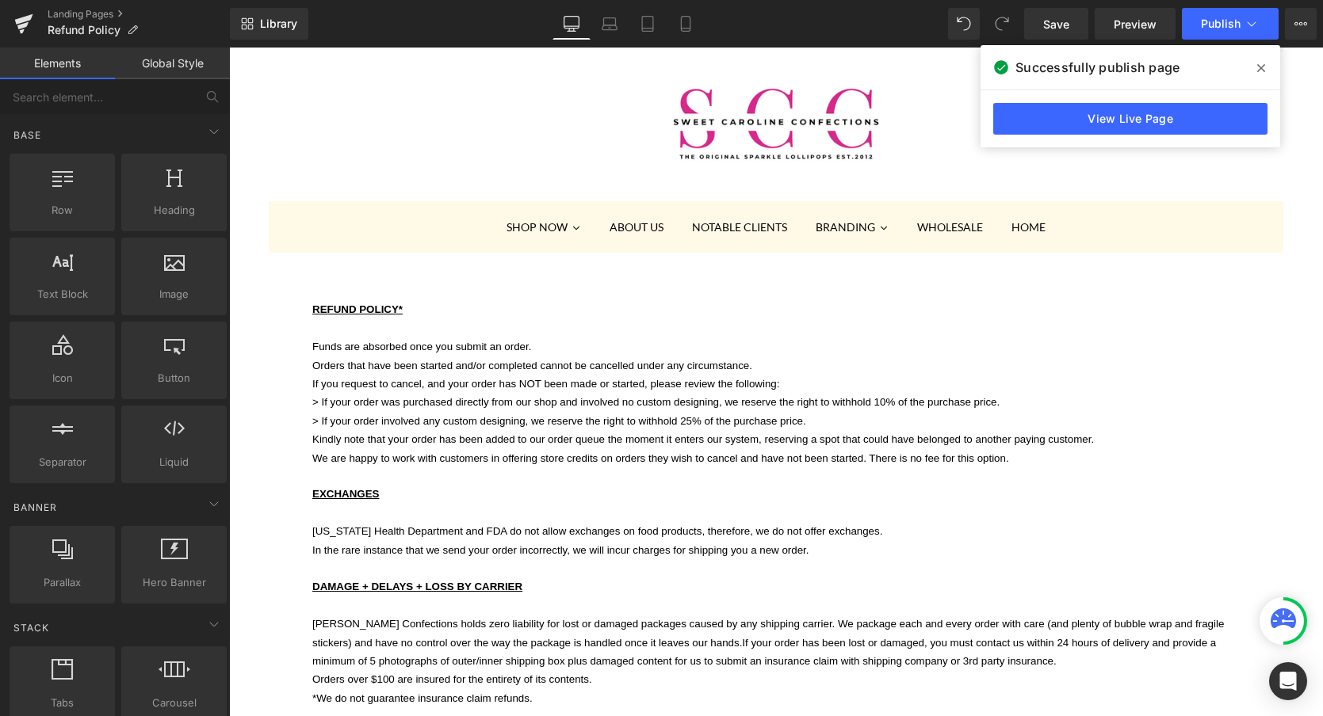
scroll to position [0, 0]
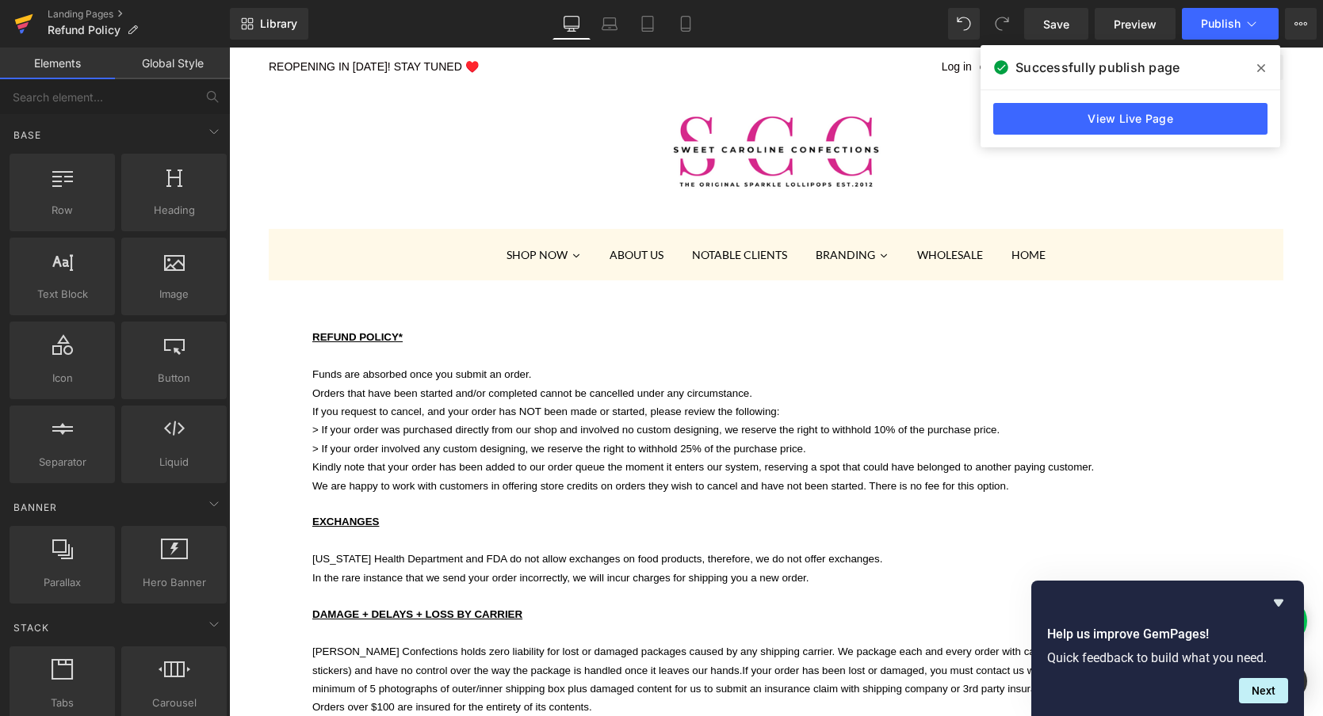
click at [25, 22] on icon at bounding box center [23, 24] width 19 height 40
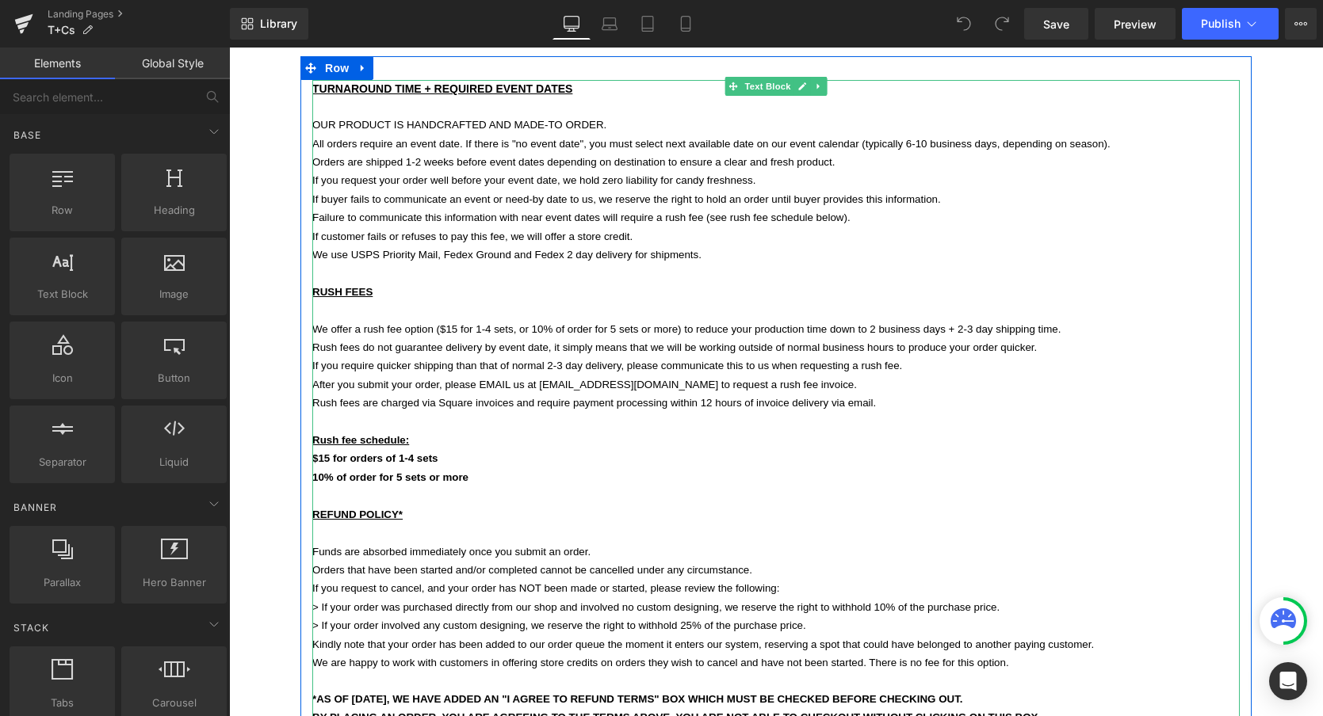
scroll to position [250, 0]
click at [466, 544] on span "Funds are absorbed immediately once you submit an order." at bounding box center [451, 550] width 278 height 12
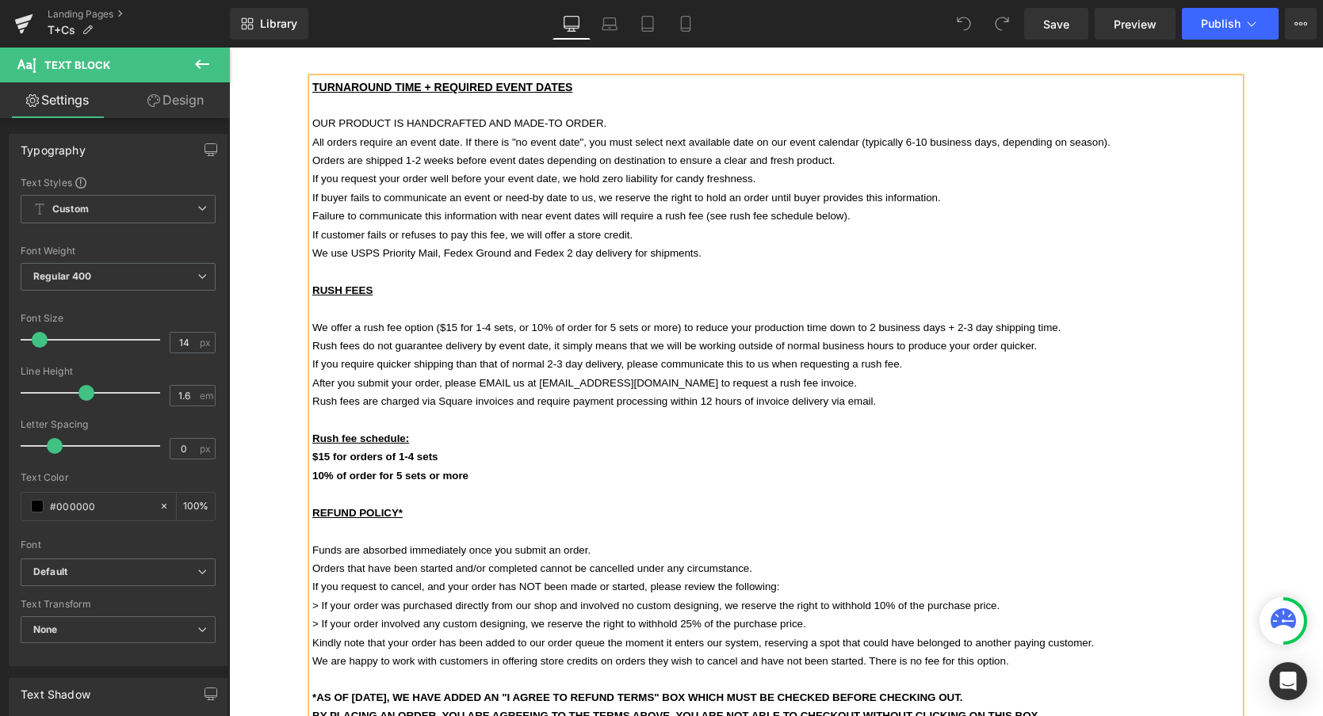
click at [466, 544] on span "Funds are absorbed immediately once you submit an order." at bounding box center [451, 550] width 278 height 12
click at [831, 560] on p "Orders that have been started and/or completed cannot be cancelled under any ci…" at bounding box center [775, 569] width 927 height 18
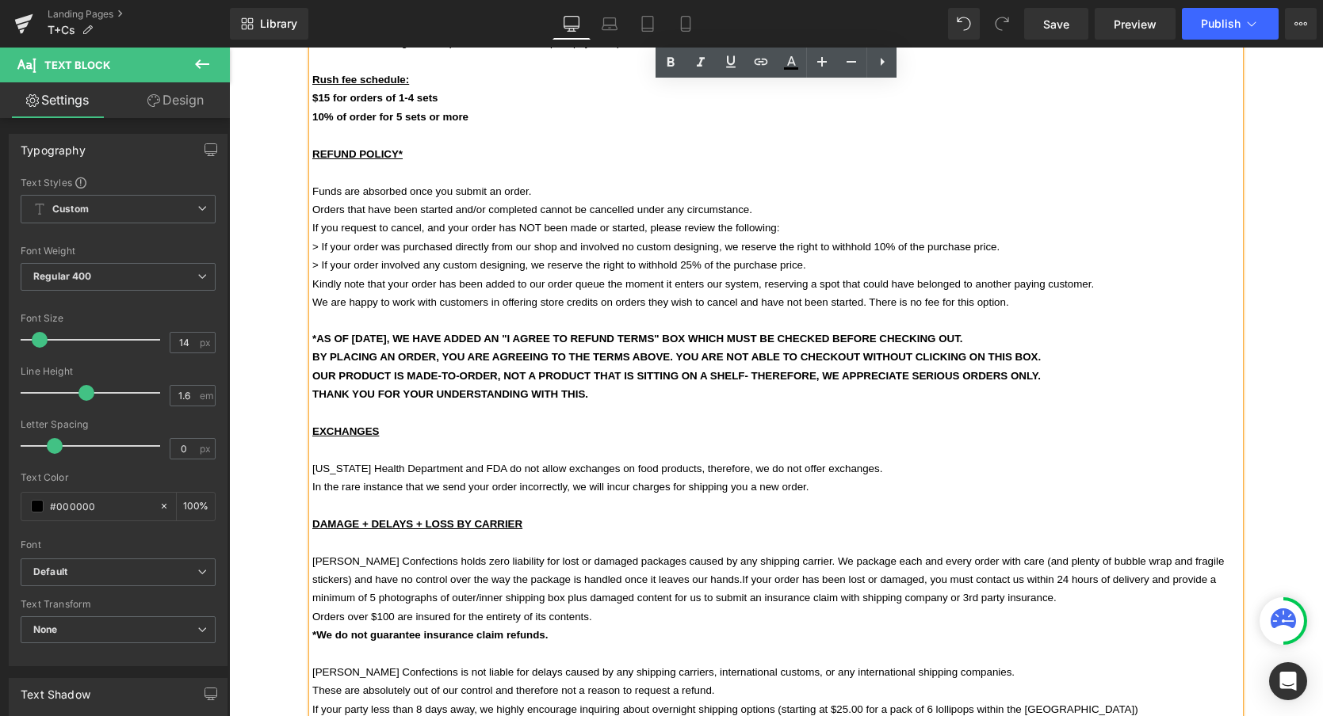
scroll to position [621, 0]
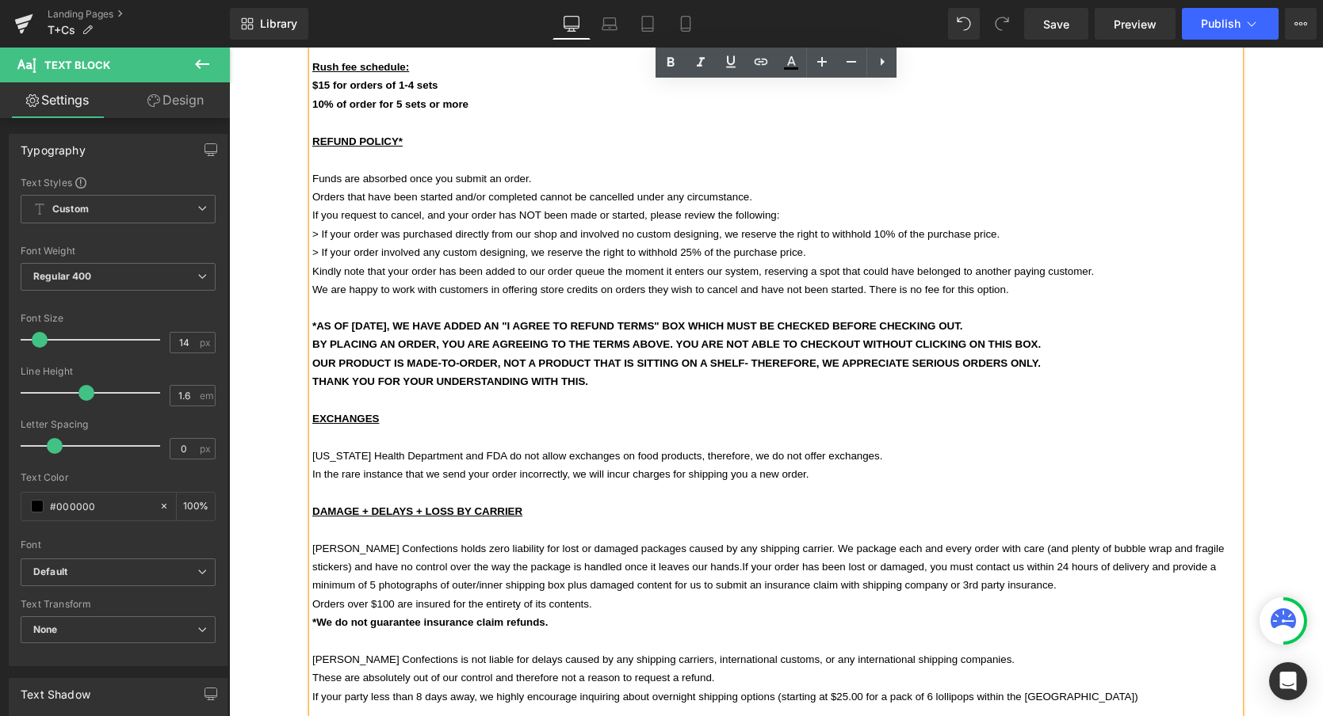
drag, startPoint x: 599, startPoint y: 357, endPoint x: 304, endPoint y: 299, distance: 301.4
click at [304, 299] on div "TURNAROUND TIME + REQUIRED EVENT DATES OUR PRODUCT IS HANDCRAFTED AND MADE-TO O…" at bounding box center [775, 364] width 951 height 1315
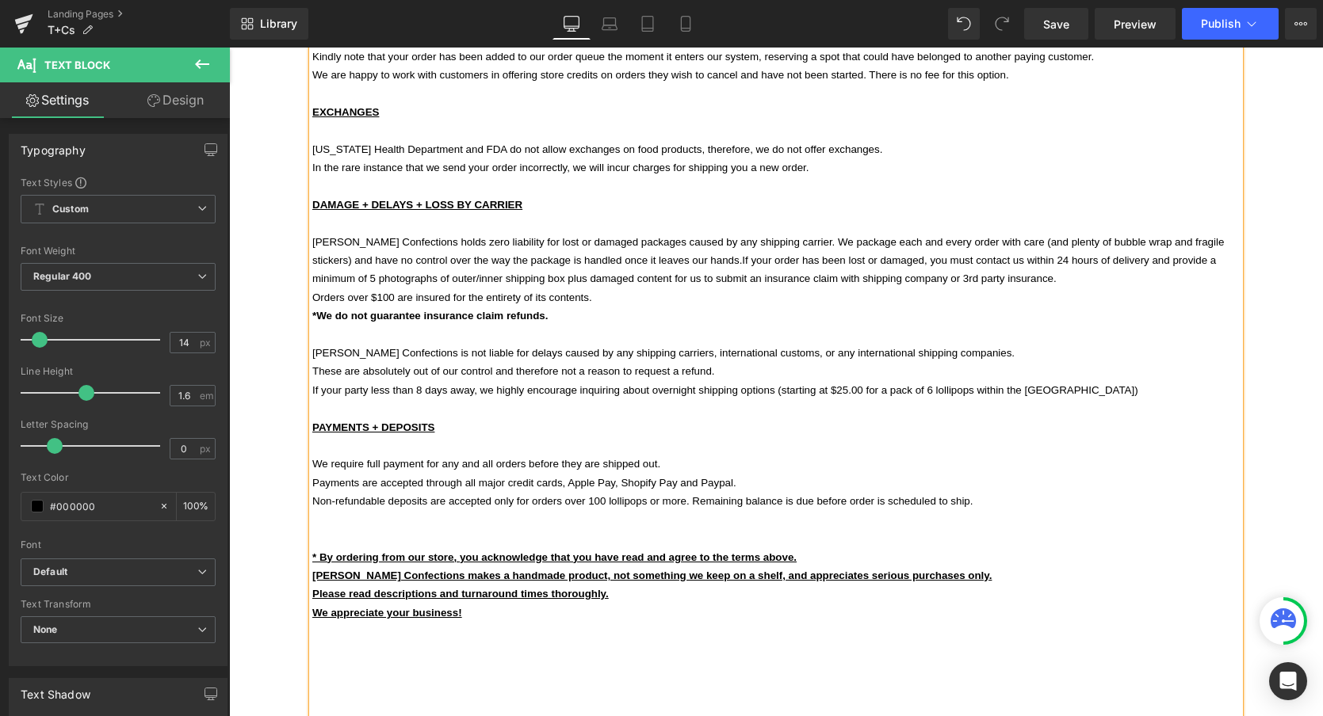
scroll to position [839, 0]
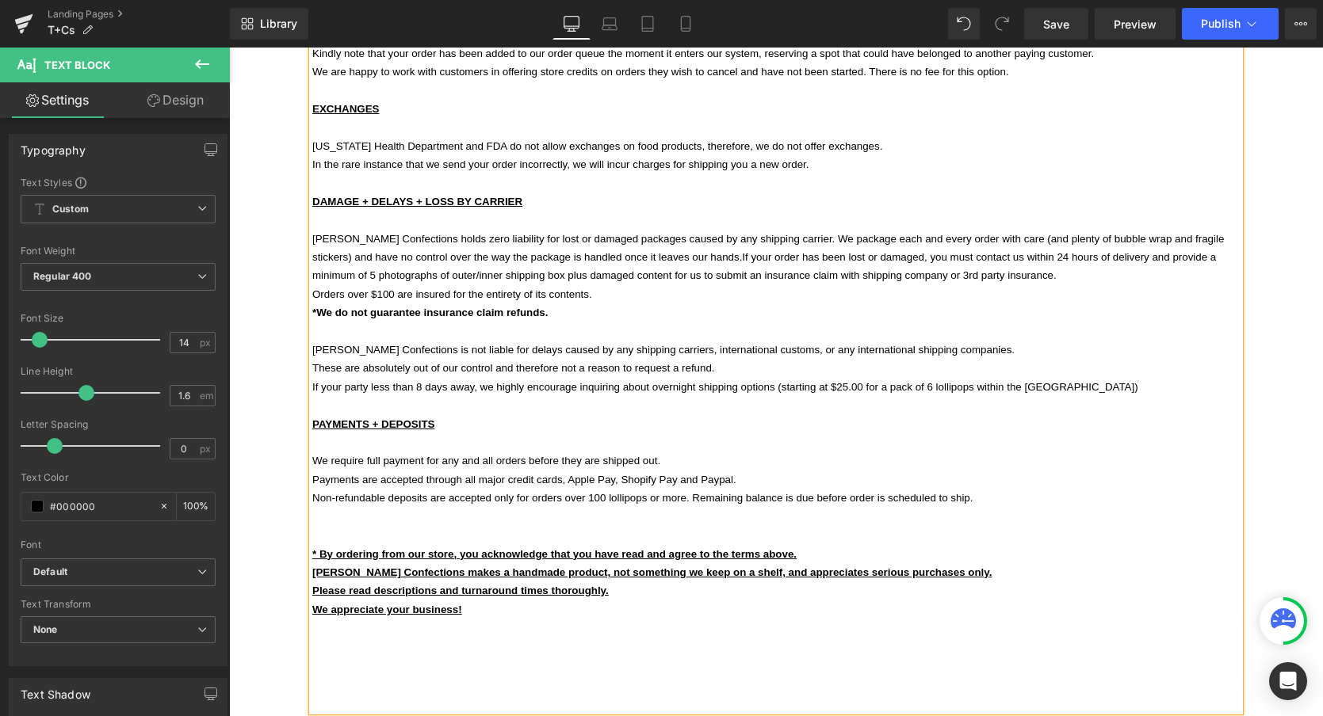
drag, startPoint x: 468, startPoint y: 572, endPoint x: 314, endPoint y: 506, distance: 167.2
click at [314, 506] on div "TURNAROUND TIME + REQUIRED EVENT DATES OUR PRODUCT IS HANDCRAFTED AND MADE-TO O…" at bounding box center [775, 100] width 927 height 1223
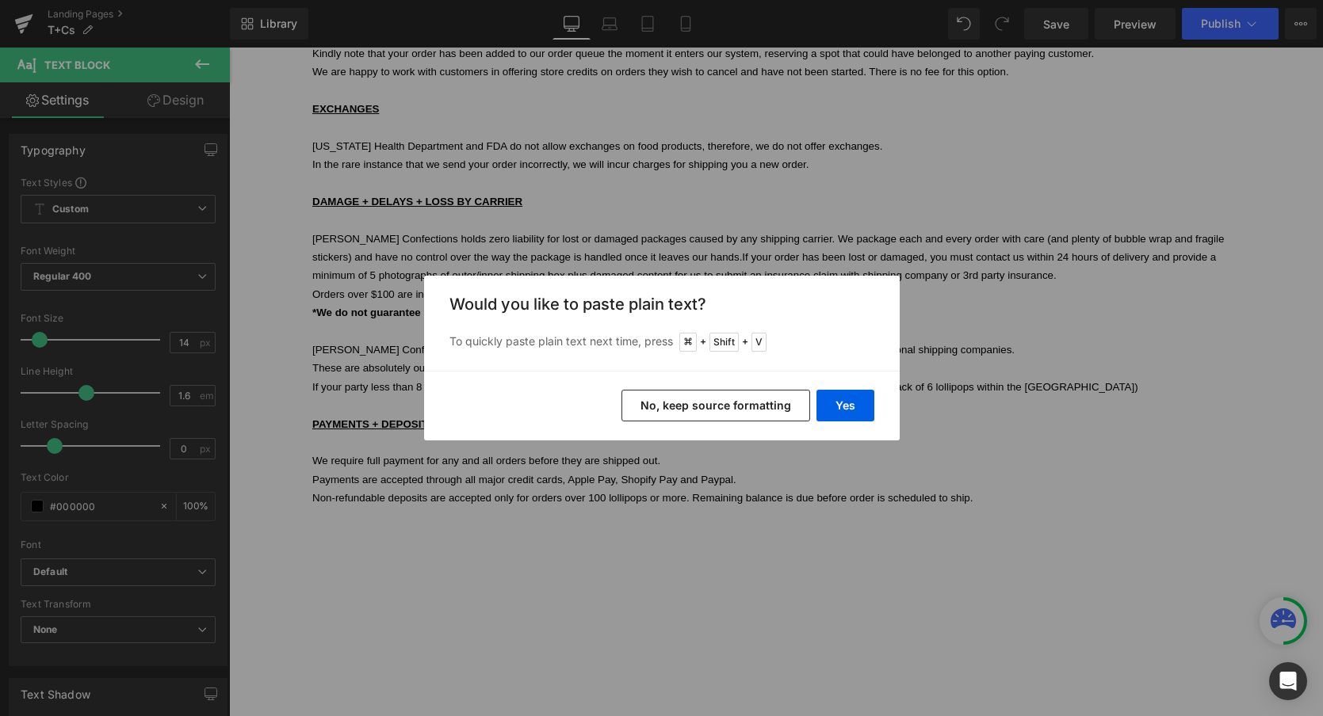
click at [683, 403] on button "No, keep source formatting" at bounding box center [715, 406] width 189 height 32
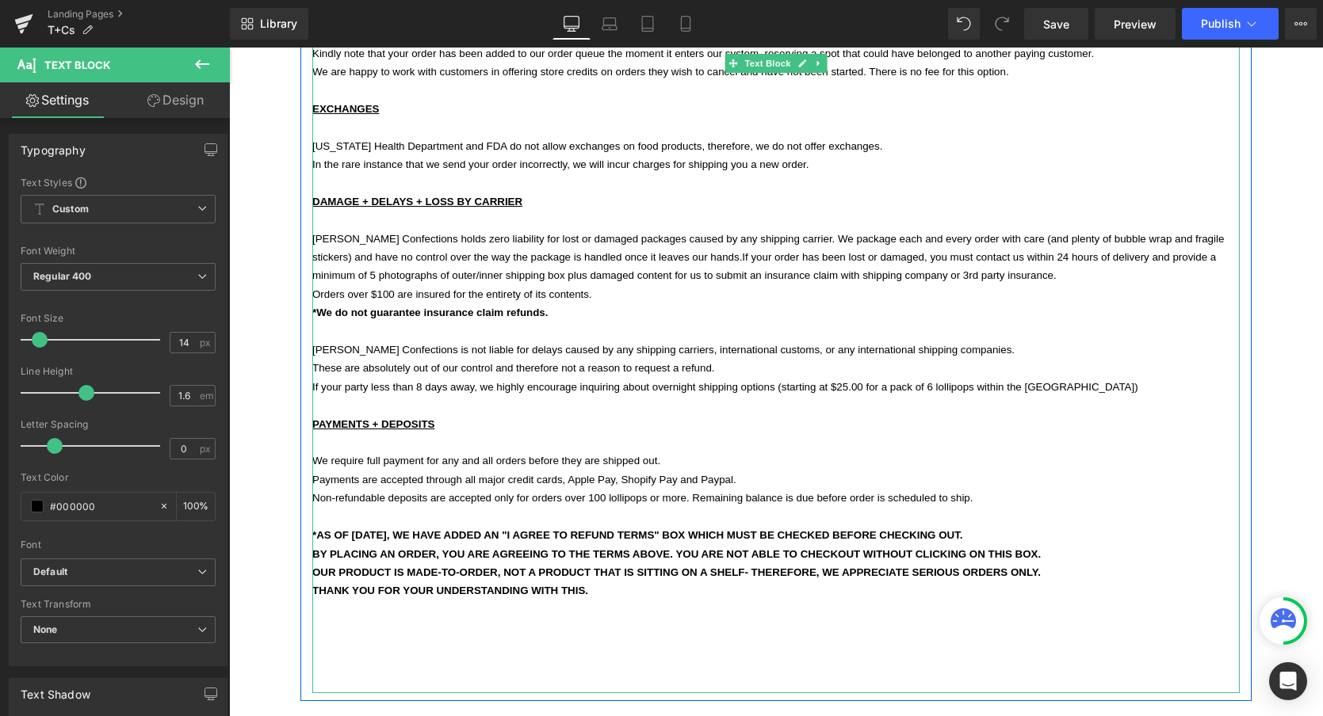
click at [629, 601] on p at bounding box center [775, 610] width 927 height 18
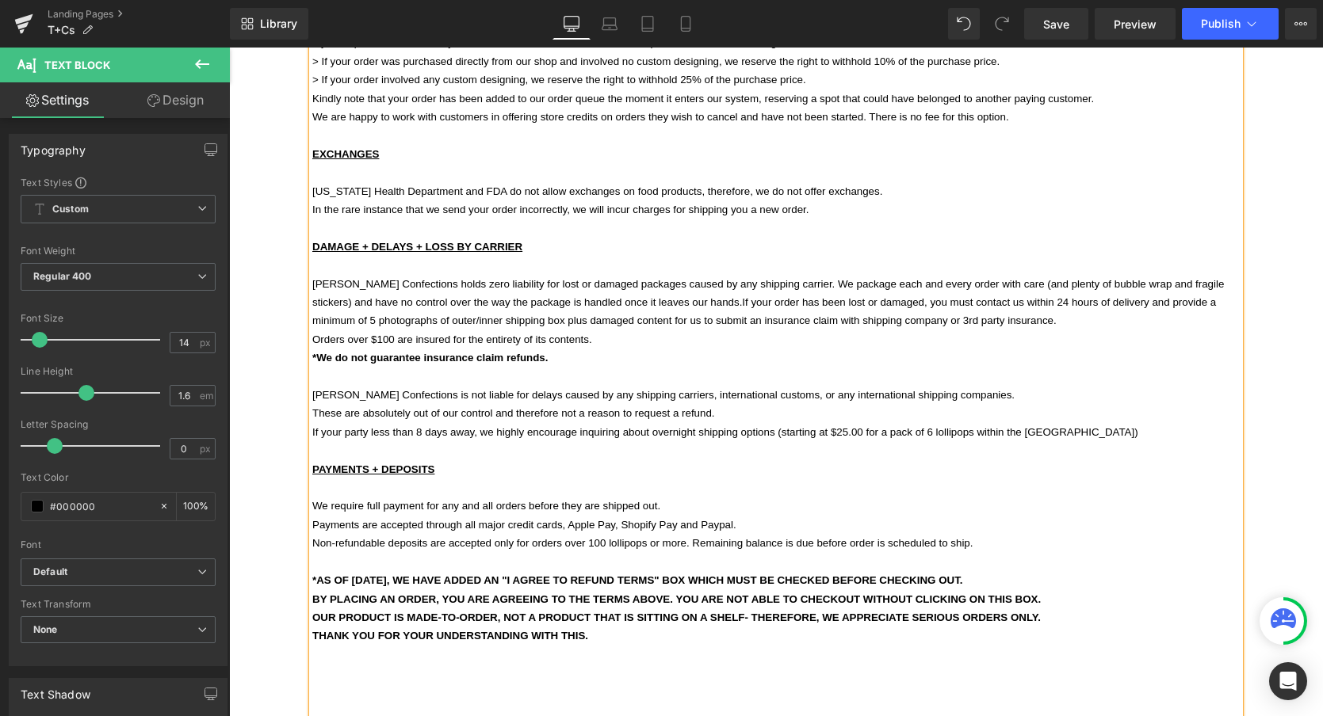
scroll to position [772, 0]
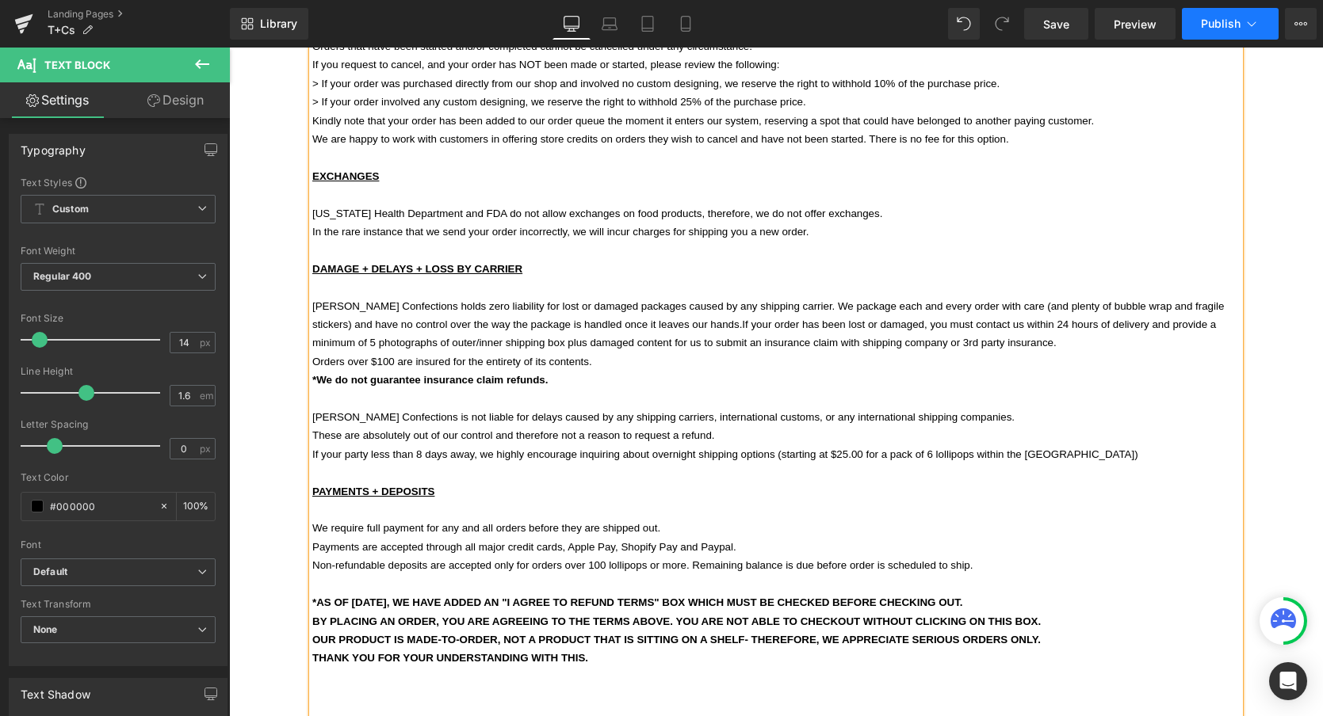
click at [1226, 32] on button "Publish" at bounding box center [1230, 24] width 97 height 32
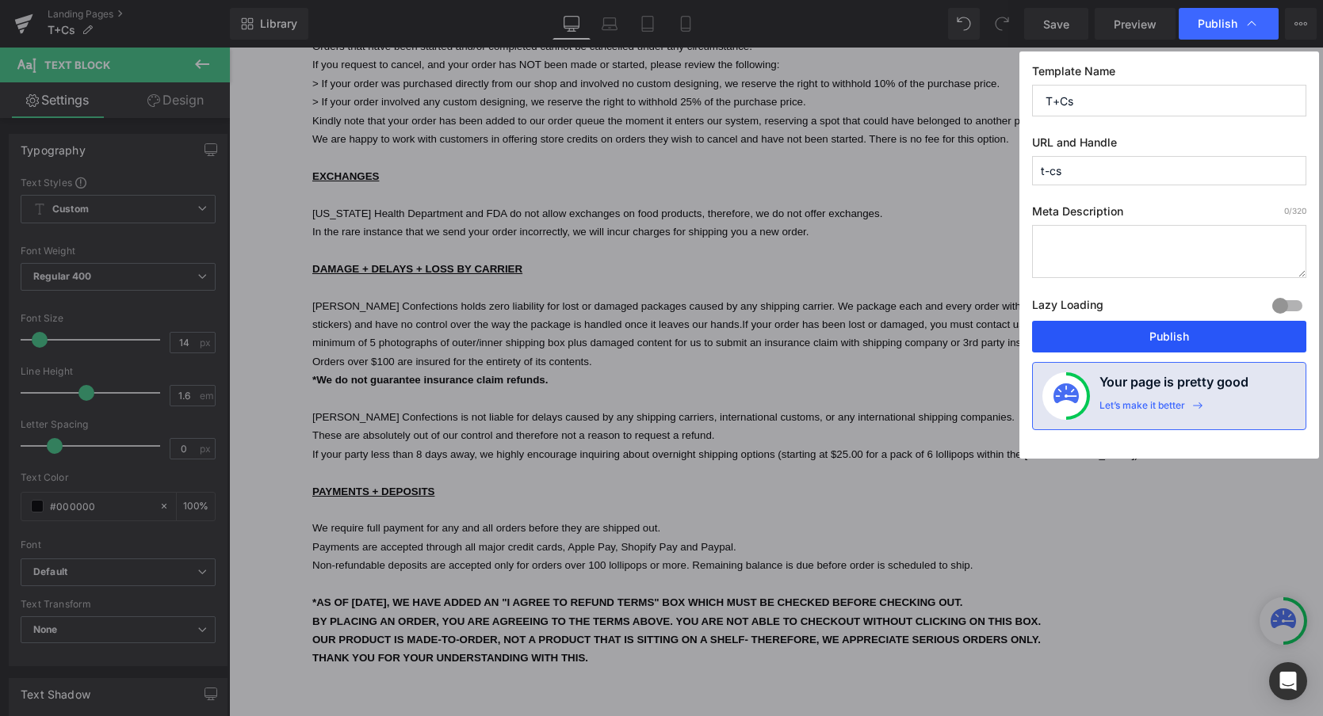
click at [1139, 334] on button "Publish" at bounding box center [1169, 337] width 274 height 32
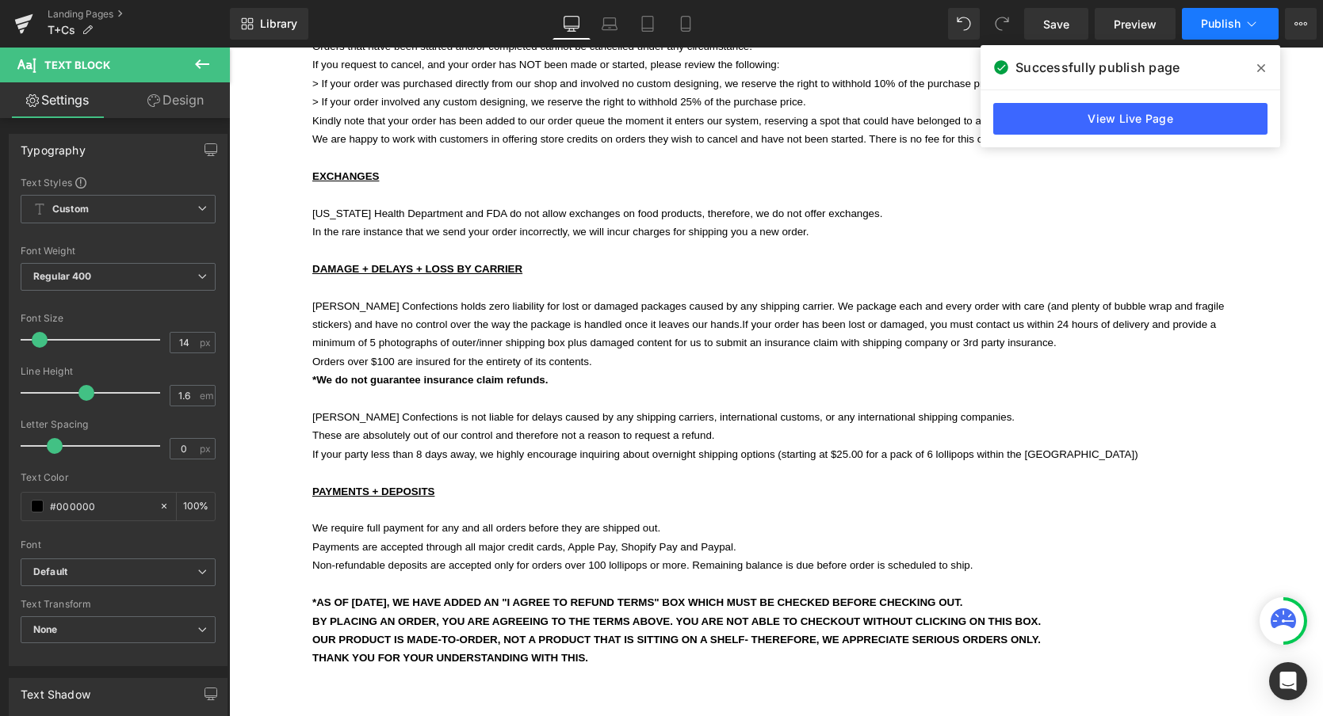
click at [1211, 28] on span "Publish" at bounding box center [1221, 23] width 40 height 13
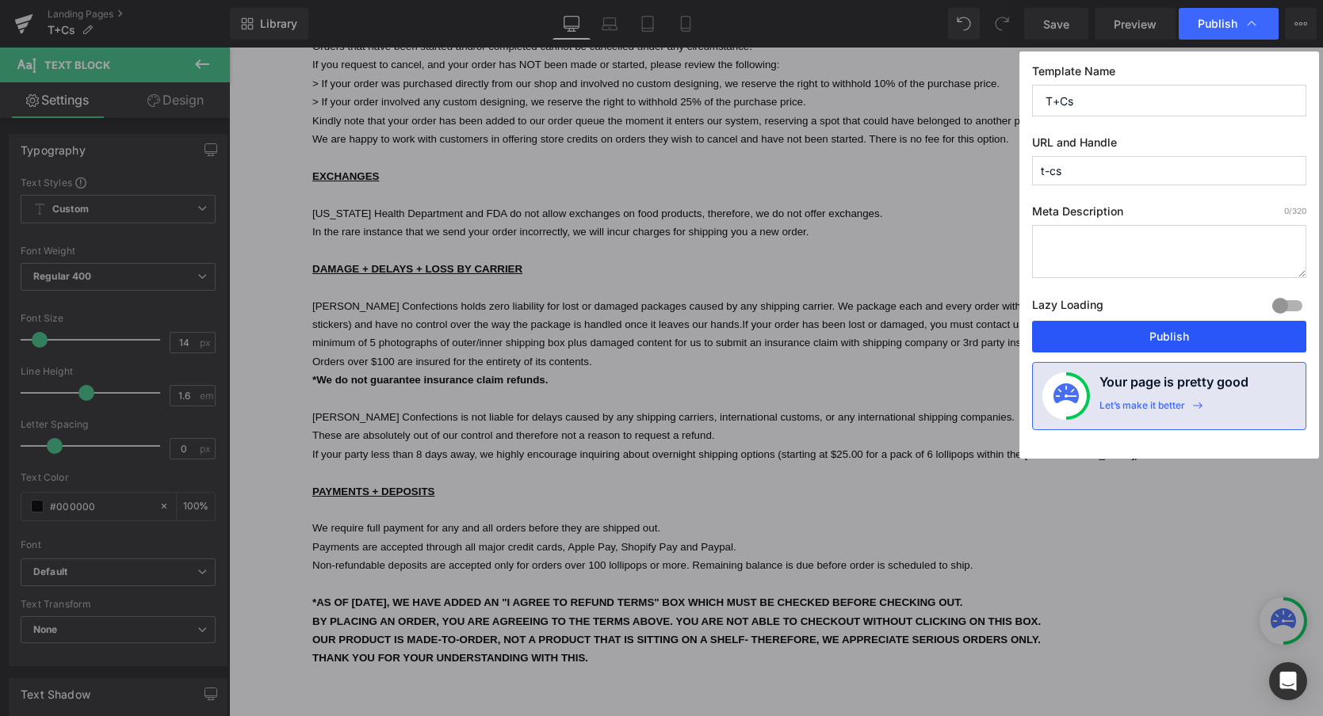
drag, startPoint x: 1135, startPoint y: 338, endPoint x: 906, endPoint y: 288, distance: 234.3
click at [1135, 338] on button "Publish" at bounding box center [1169, 337] width 274 height 32
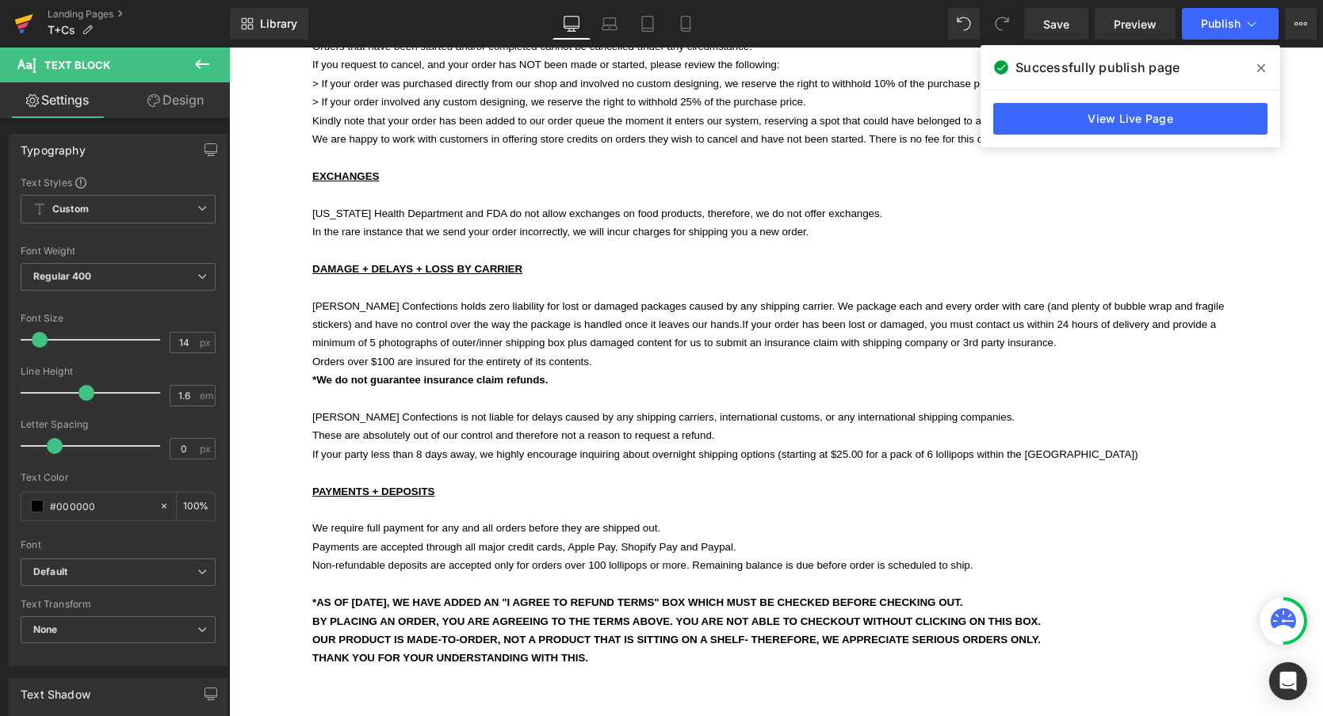
click at [28, 21] on icon at bounding box center [24, 19] width 18 height 10
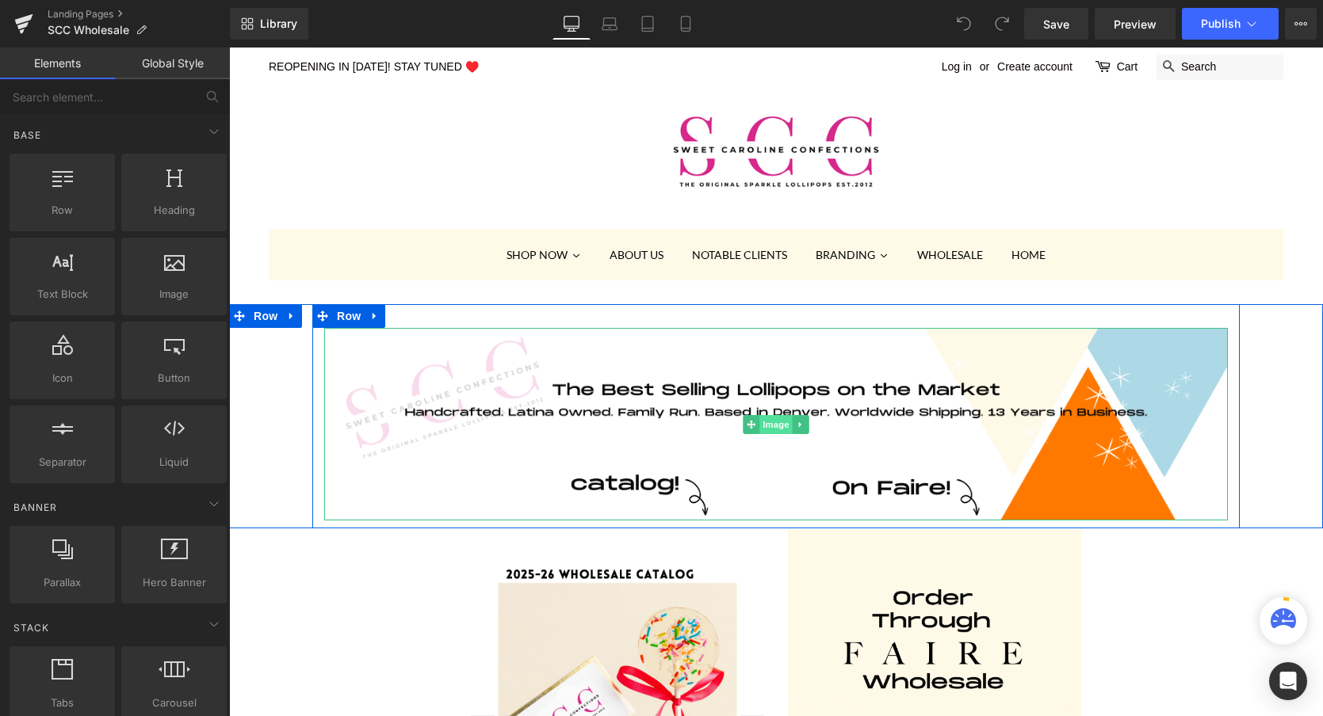
click at [775, 427] on span "Image" at bounding box center [775, 424] width 33 height 19
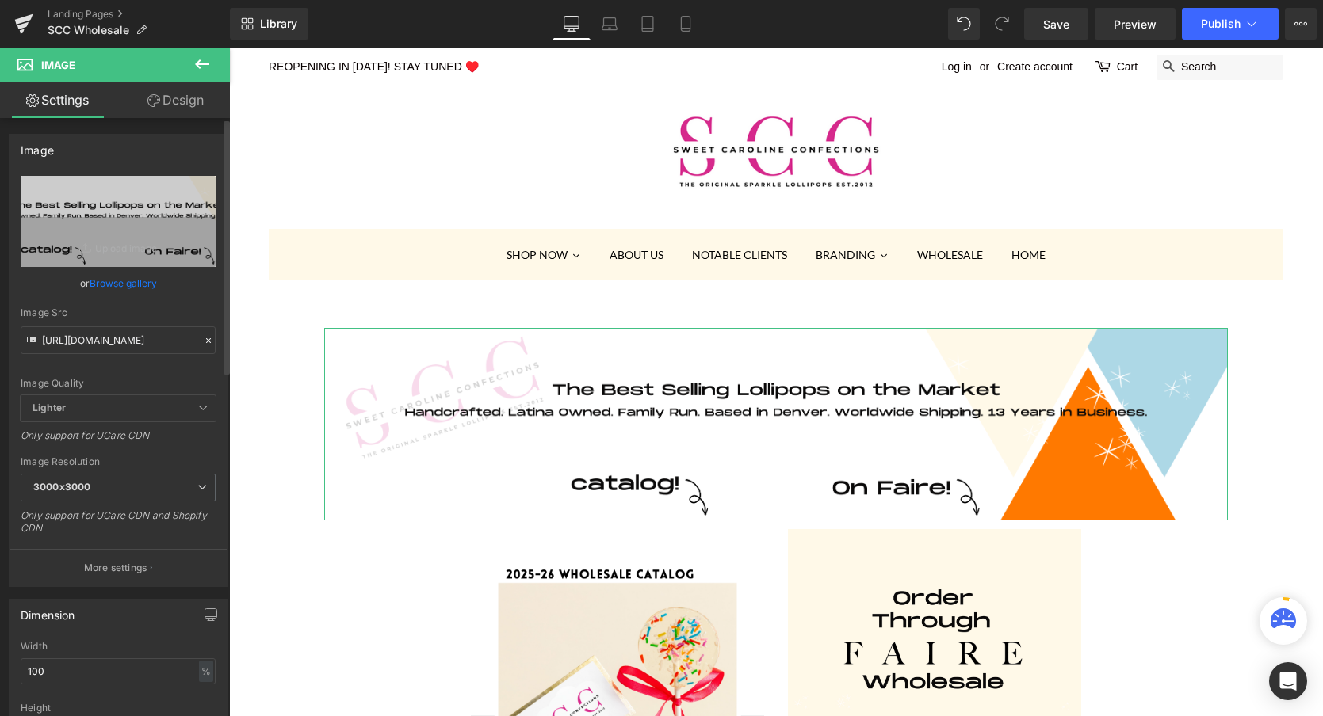
click at [125, 286] on link "Browse gallery" at bounding box center [123, 283] width 67 height 28
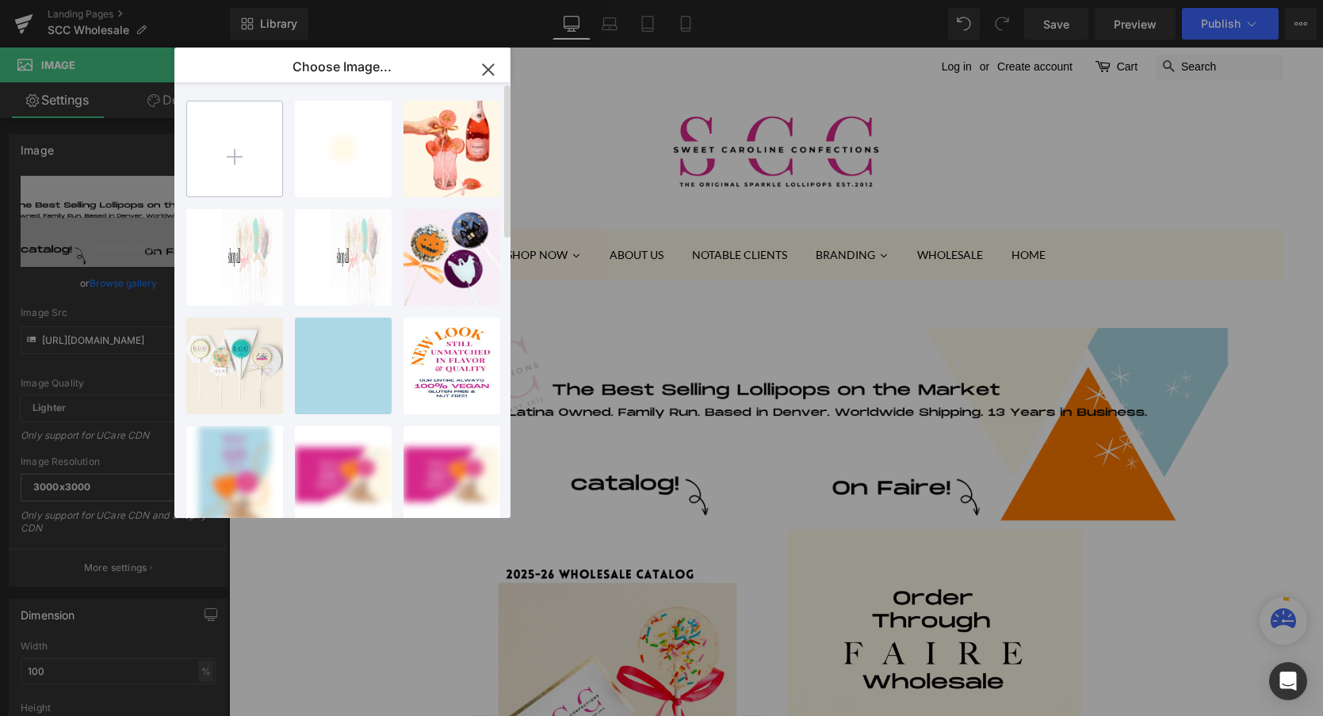
click at [242, 149] on input "file" at bounding box center [234, 148] width 95 height 95
type input "C:\fakepath\Copy of USE THIS-WHOLESALE BANNER.gif"
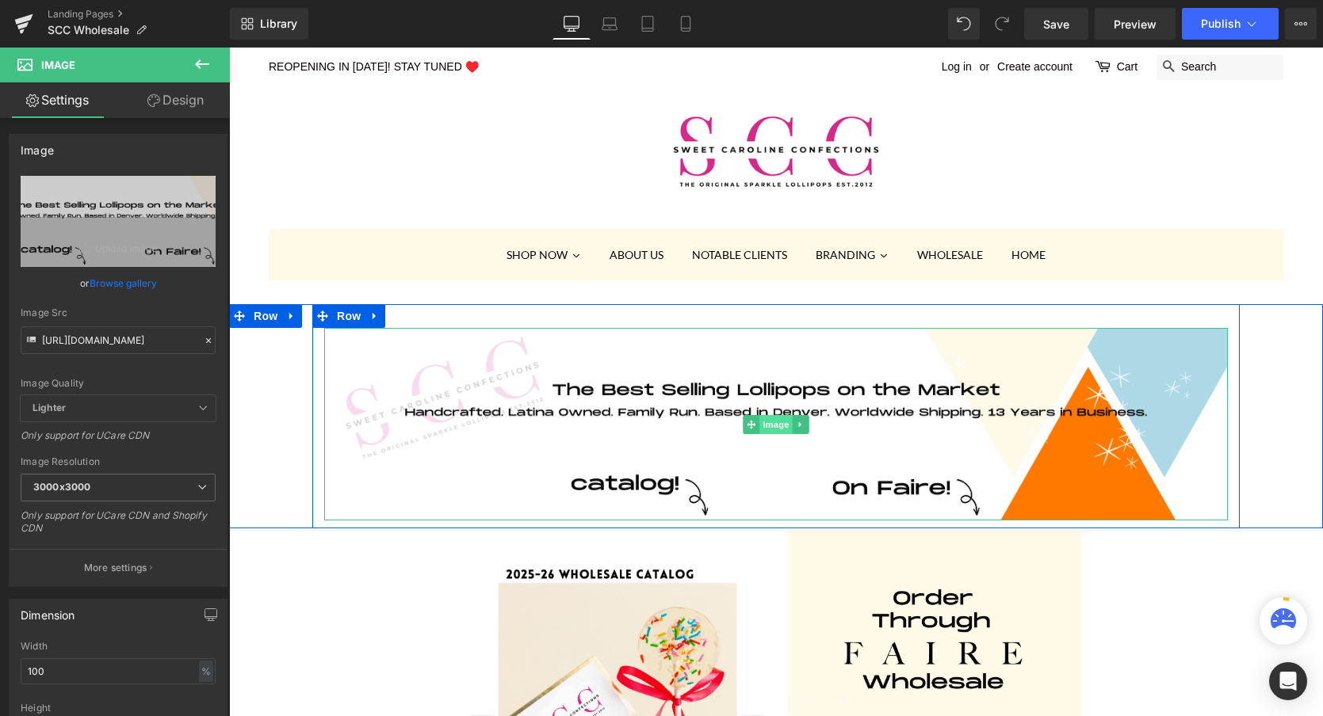
click at [778, 426] on span "Image" at bounding box center [775, 424] width 33 height 19
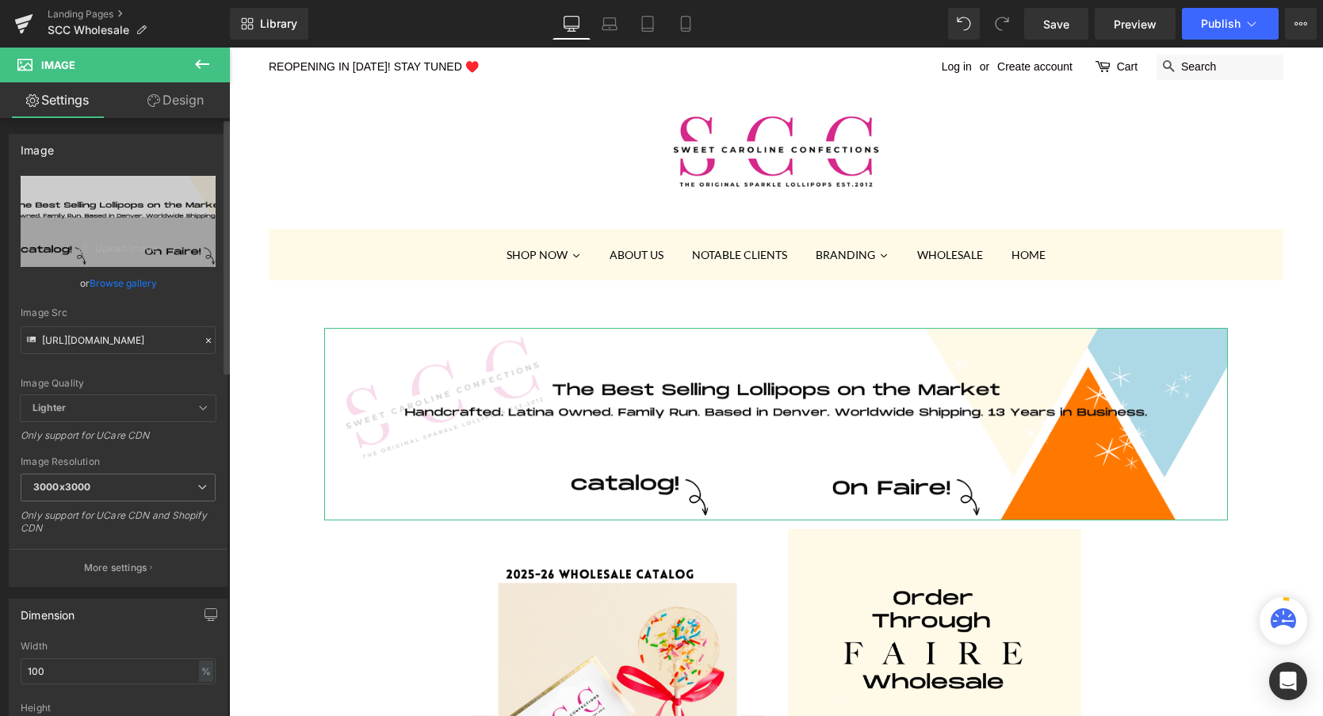
click at [123, 286] on link "Browse gallery" at bounding box center [123, 283] width 67 height 28
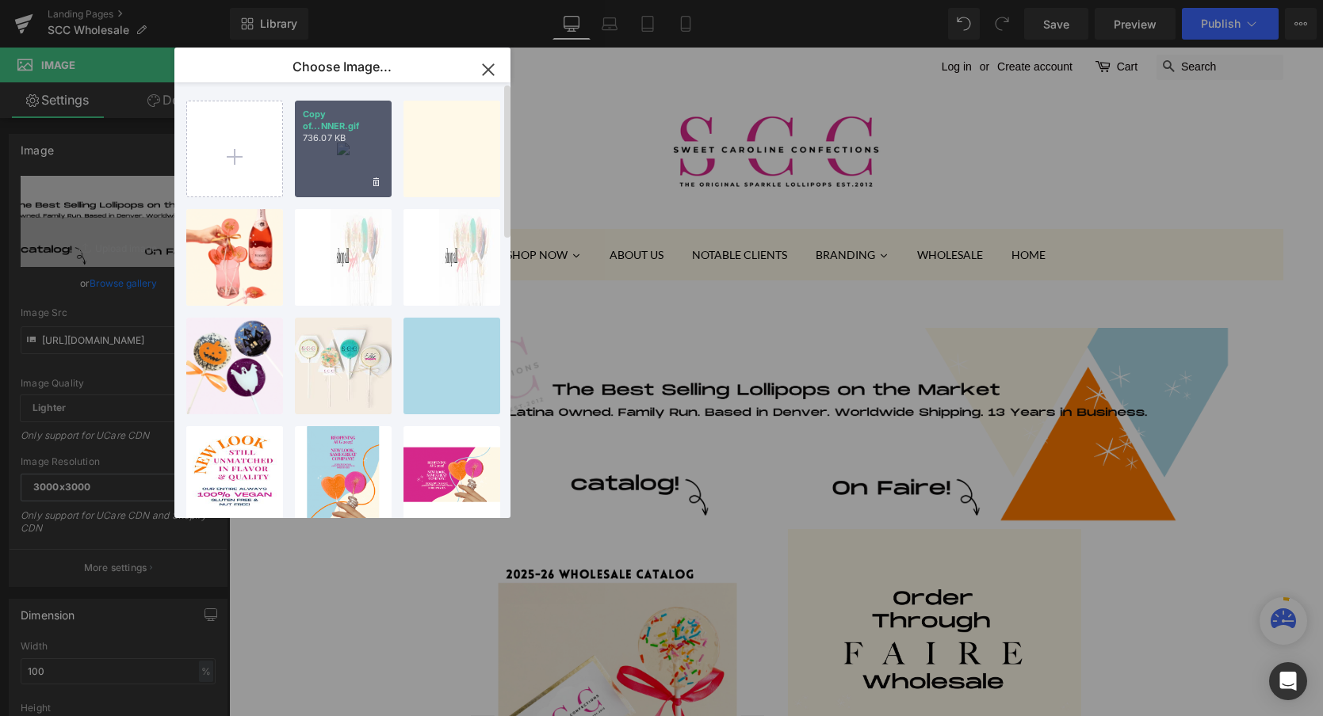
drag, startPoint x: 341, startPoint y: 170, endPoint x: 112, endPoint y: 122, distance: 233.9
click at [341, 170] on div "Copy of...NNER.gif 736.07 KB" at bounding box center [343, 149] width 97 height 97
type input "https://ucarecdn.com/3f3ddf1d-df26-4229-95ad-6f9c6319b4b3/Copy%20of%20USE%20THI…"
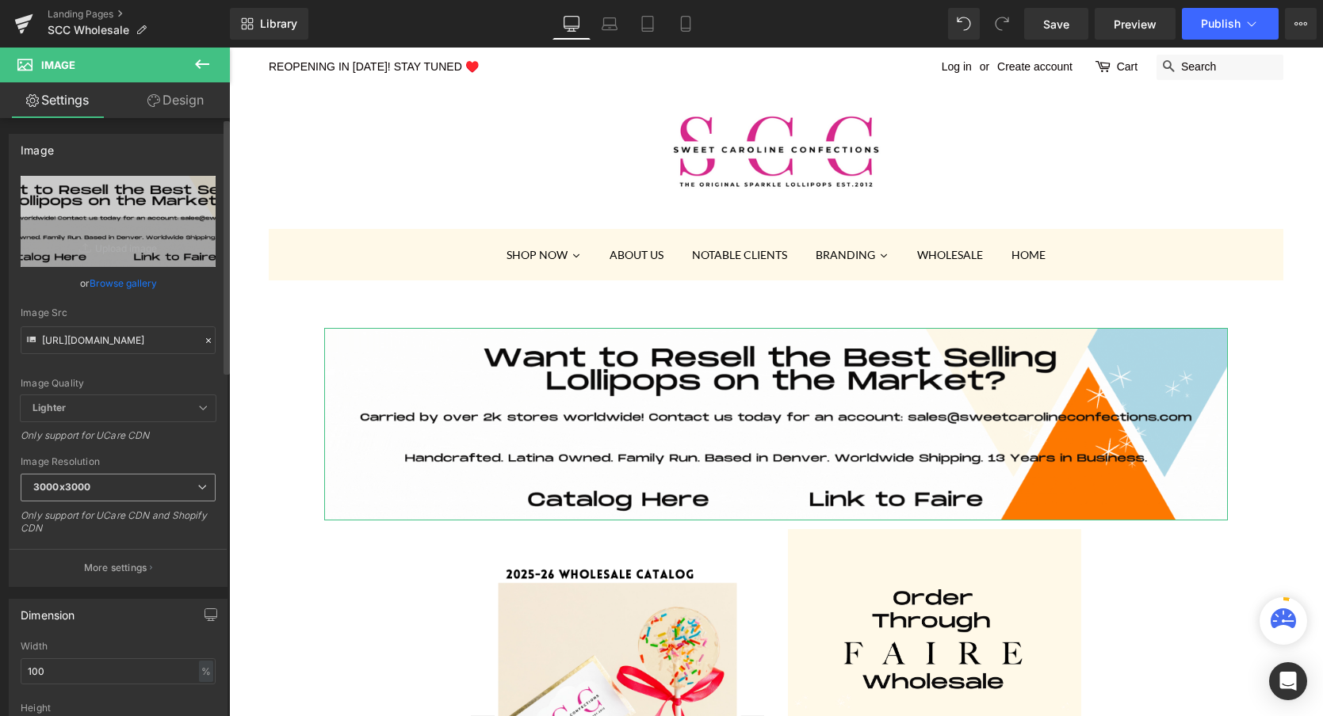
click at [117, 490] on span "3000x3000" at bounding box center [118, 488] width 195 height 28
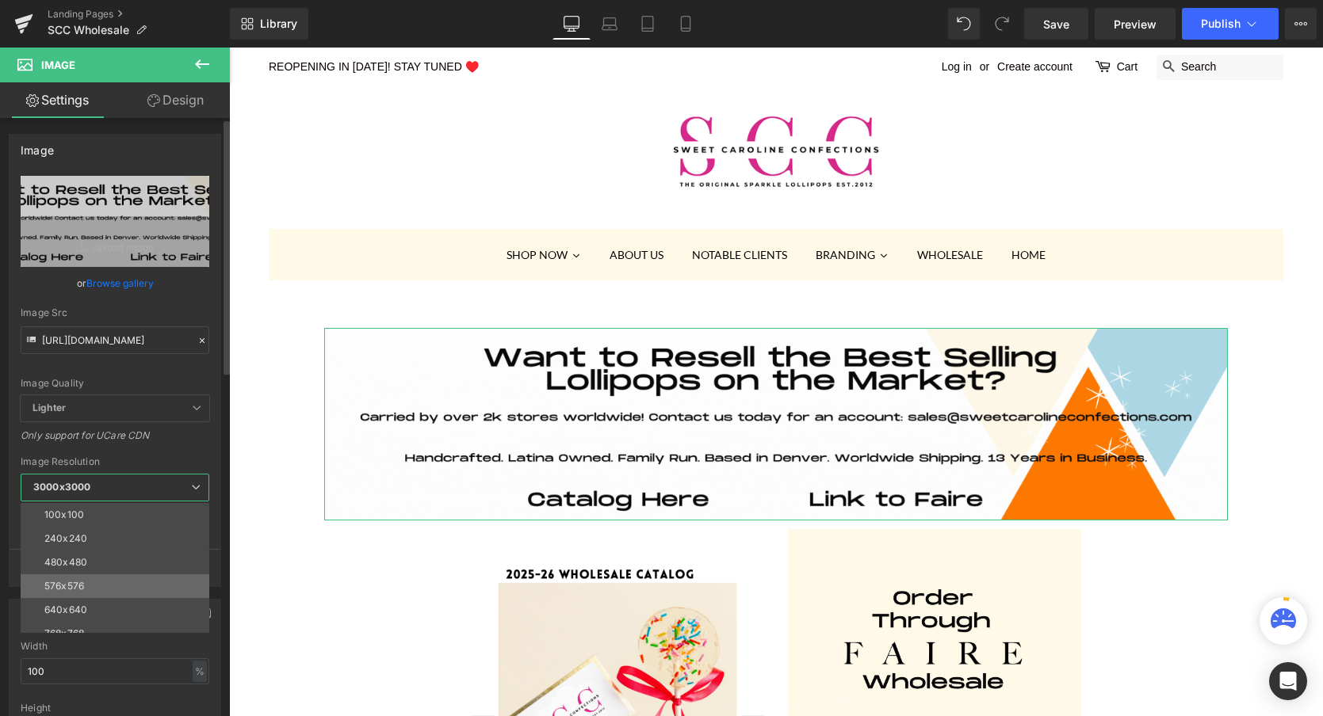
click at [87, 592] on li "576x576" at bounding box center [119, 587] width 196 height 24
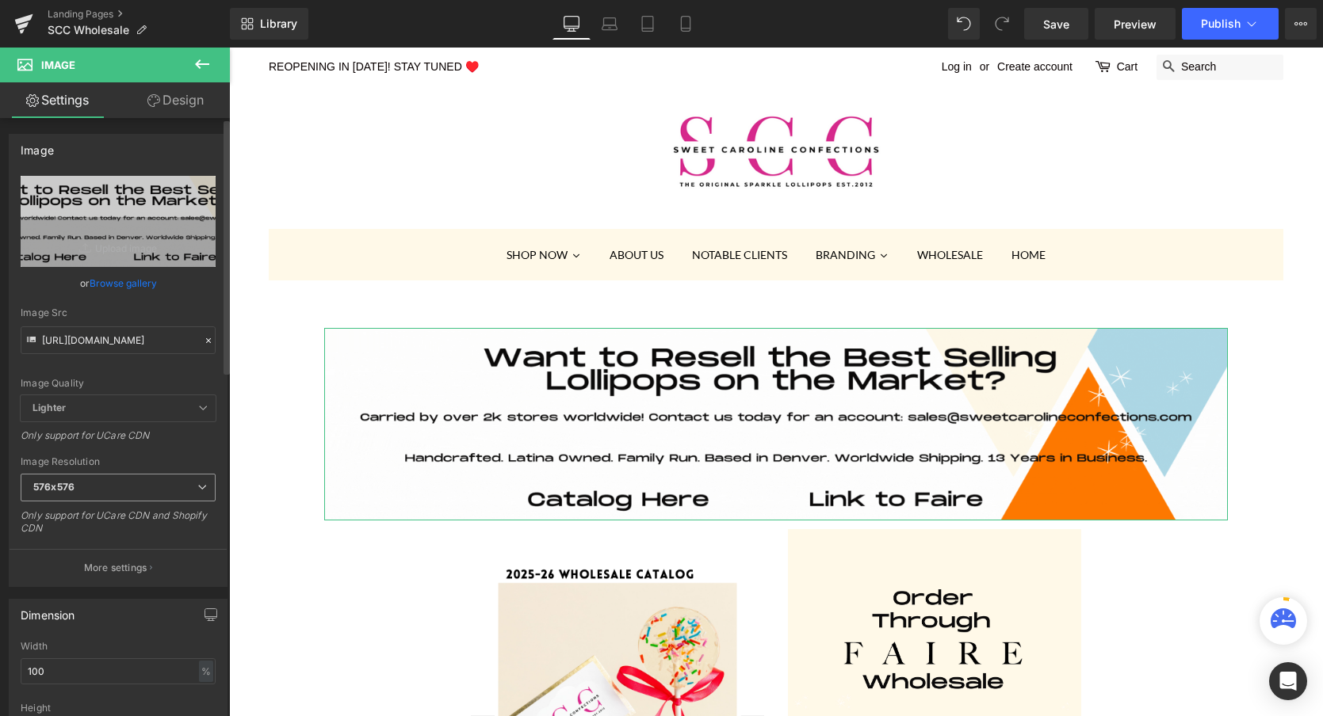
click at [100, 486] on span "576x576" at bounding box center [118, 488] width 195 height 28
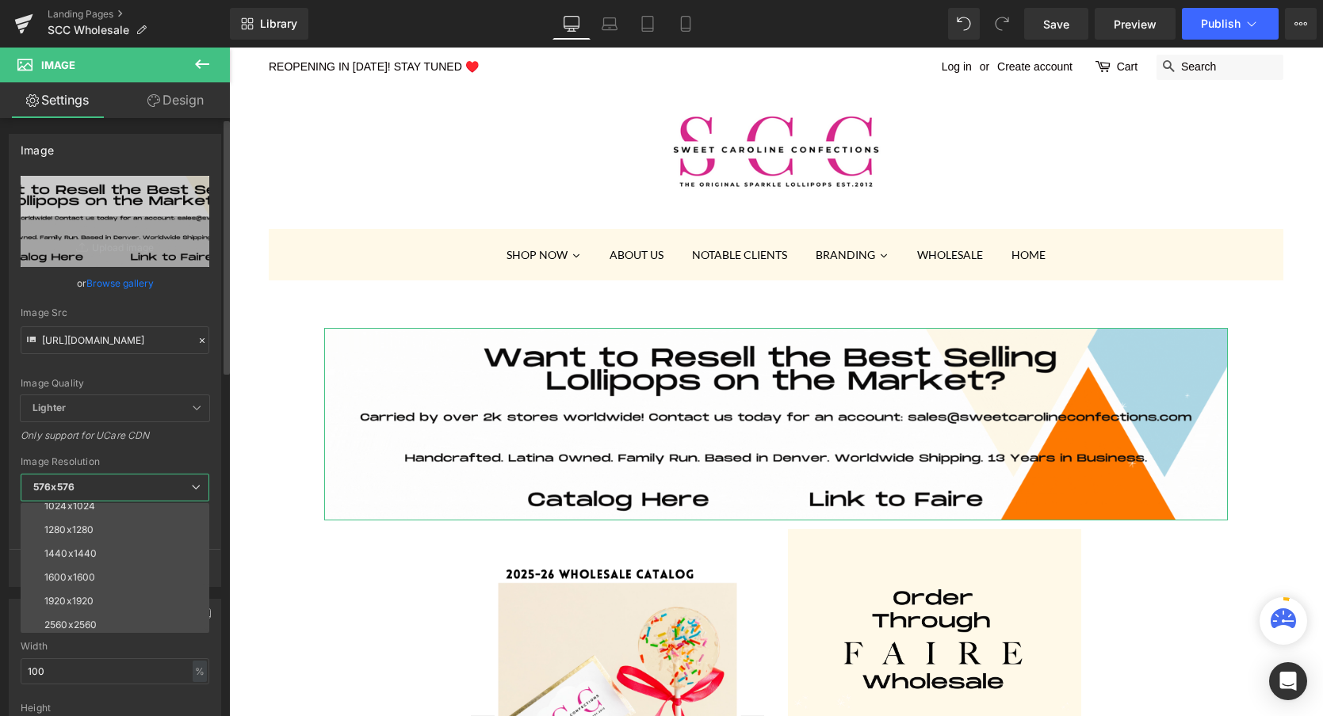
scroll to position [227, 0]
click at [74, 621] on div "3000x3000" at bounding box center [71, 621] width 55 height 11
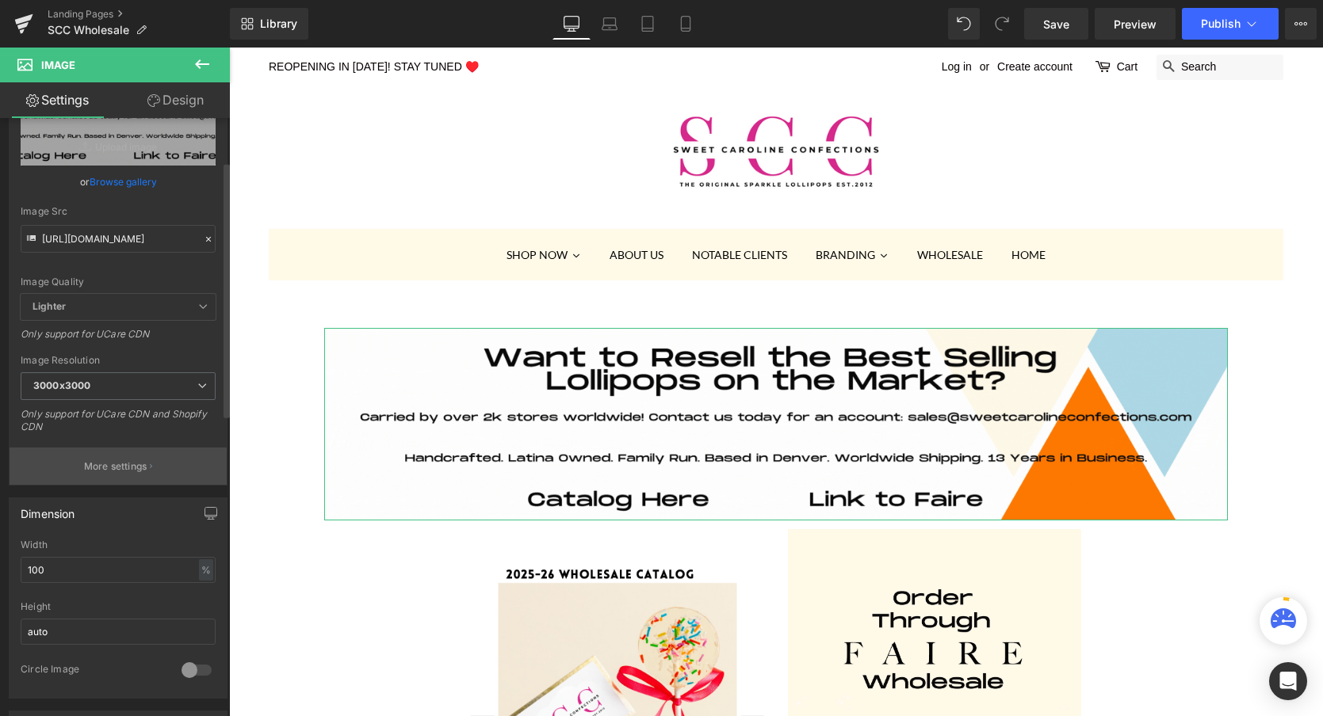
scroll to position [112, 0]
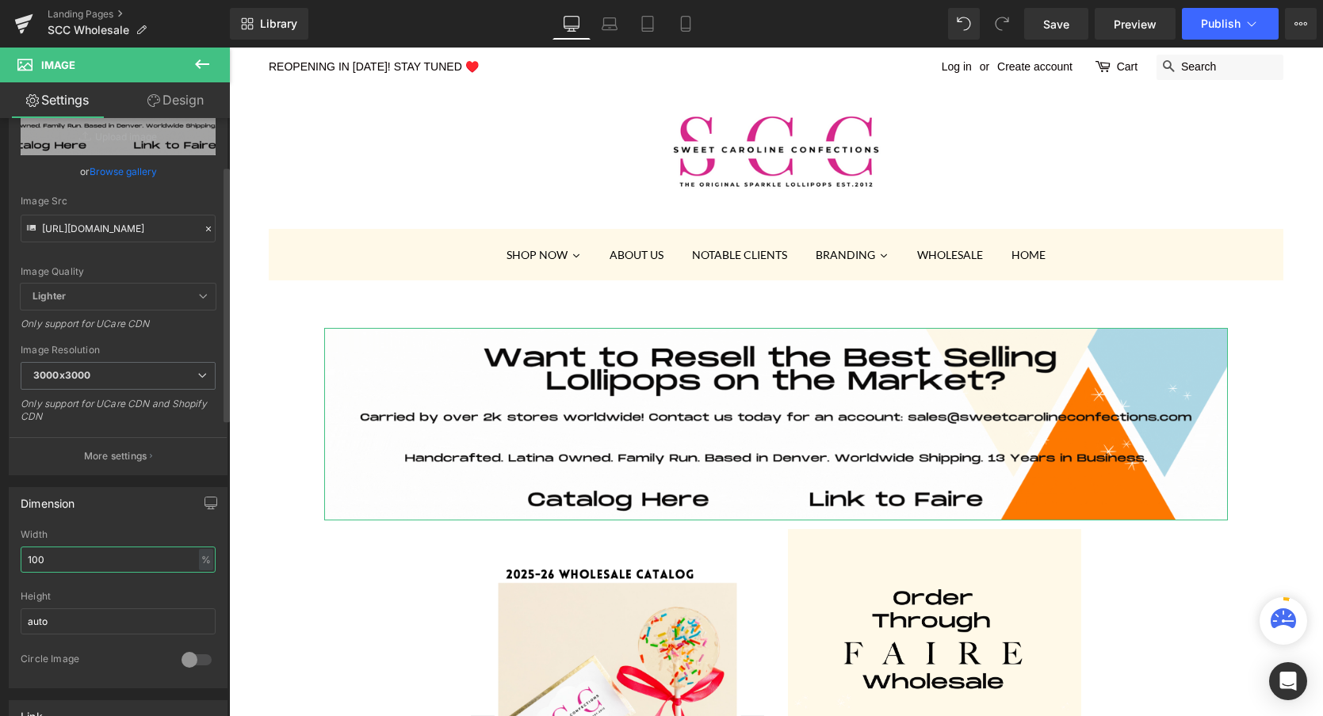
click at [155, 564] on input "100" at bounding box center [118, 560] width 195 height 26
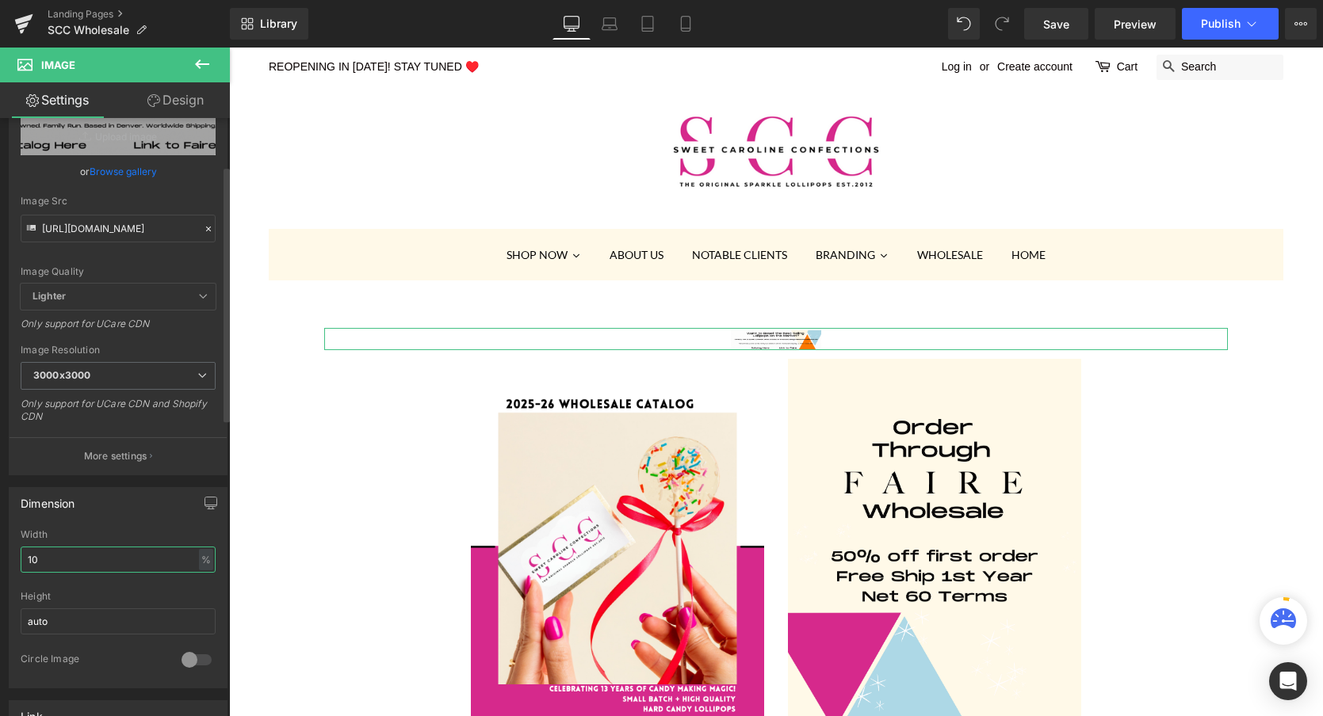
type input "1"
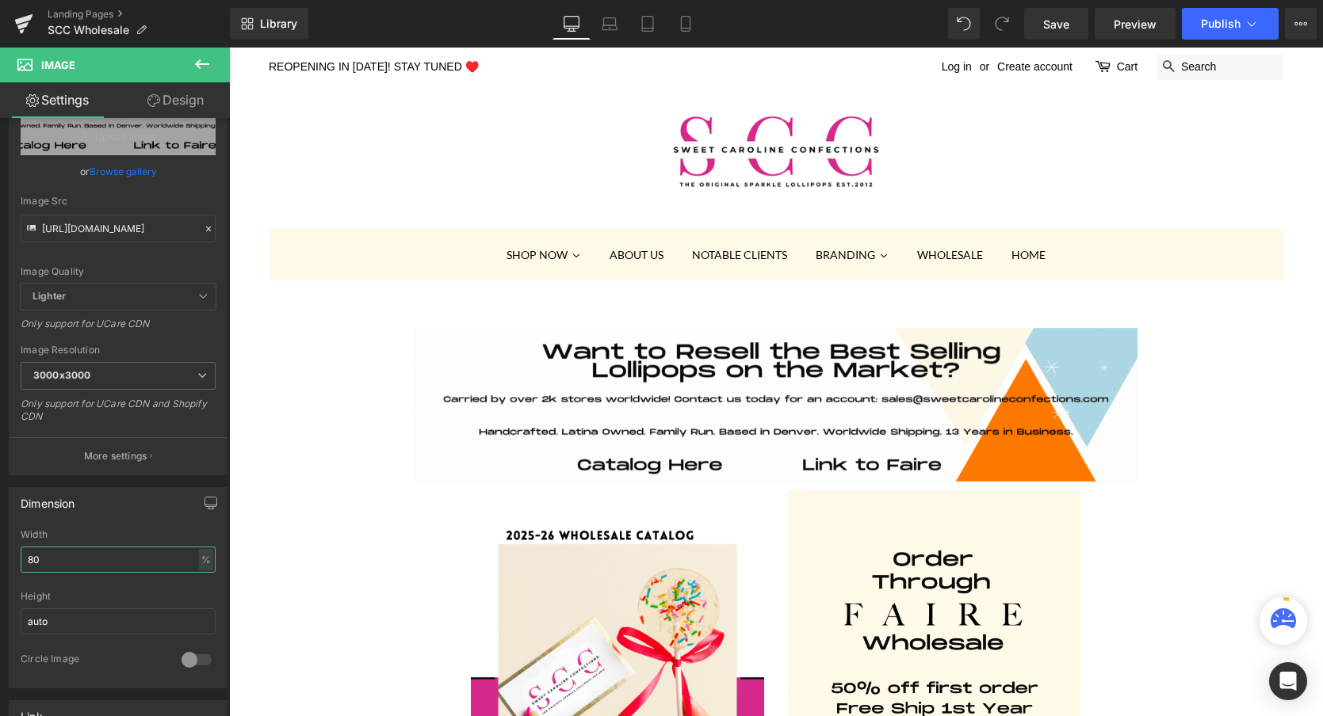
type input "80"
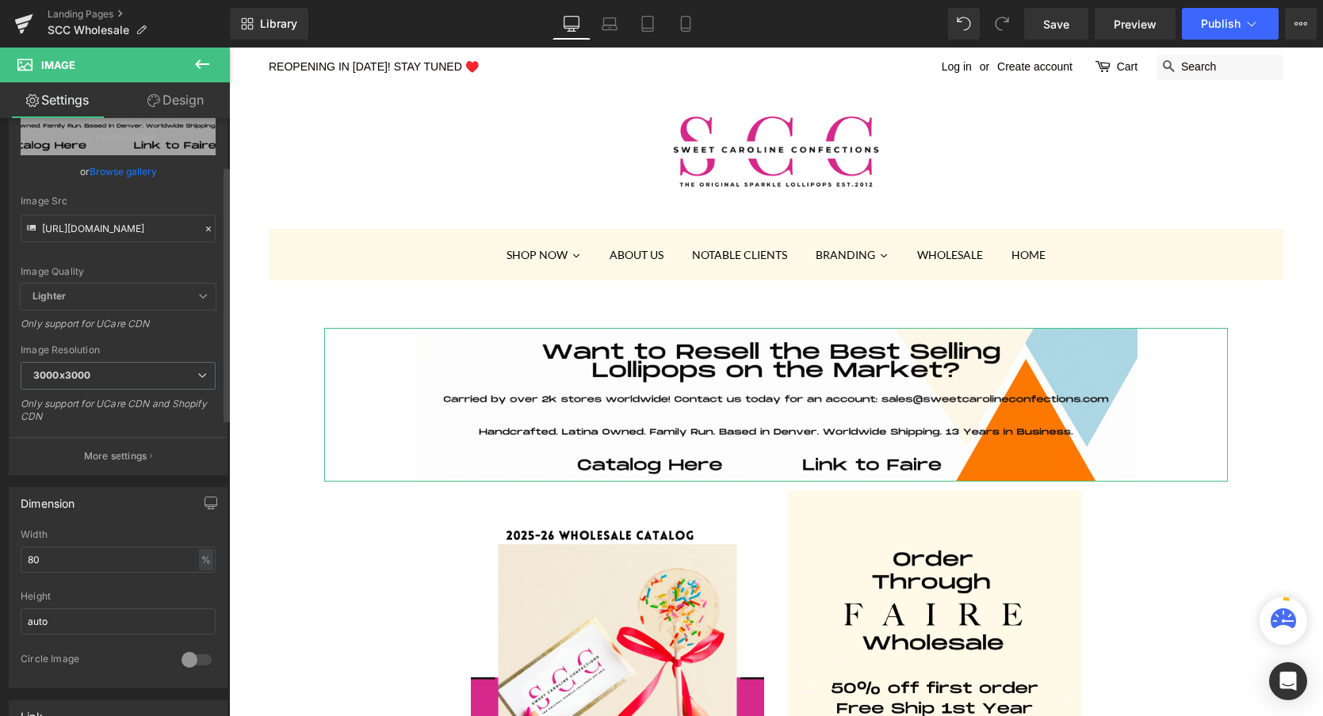
click at [115, 170] on link "Browse gallery" at bounding box center [123, 172] width 67 height 28
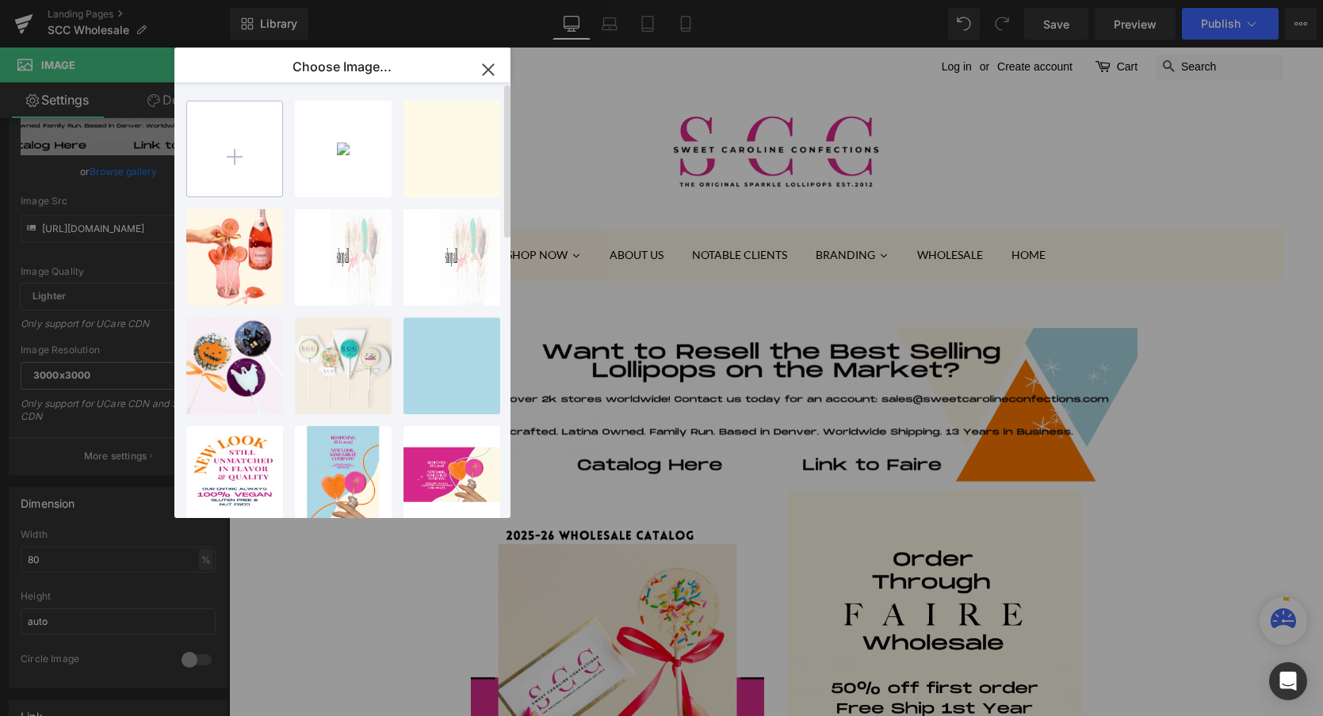
click at [240, 152] on input "file" at bounding box center [234, 148] width 95 height 95
click at [235, 142] on input "file" at bounding box center [234, 148] width 95 height 95
click at [219, 159] on input "file" at bounding box center [234, 148] width 95 height 95
type input "C:\fakepath\Copy of USE THIS-WHOLESALE BANNER (1).gif"
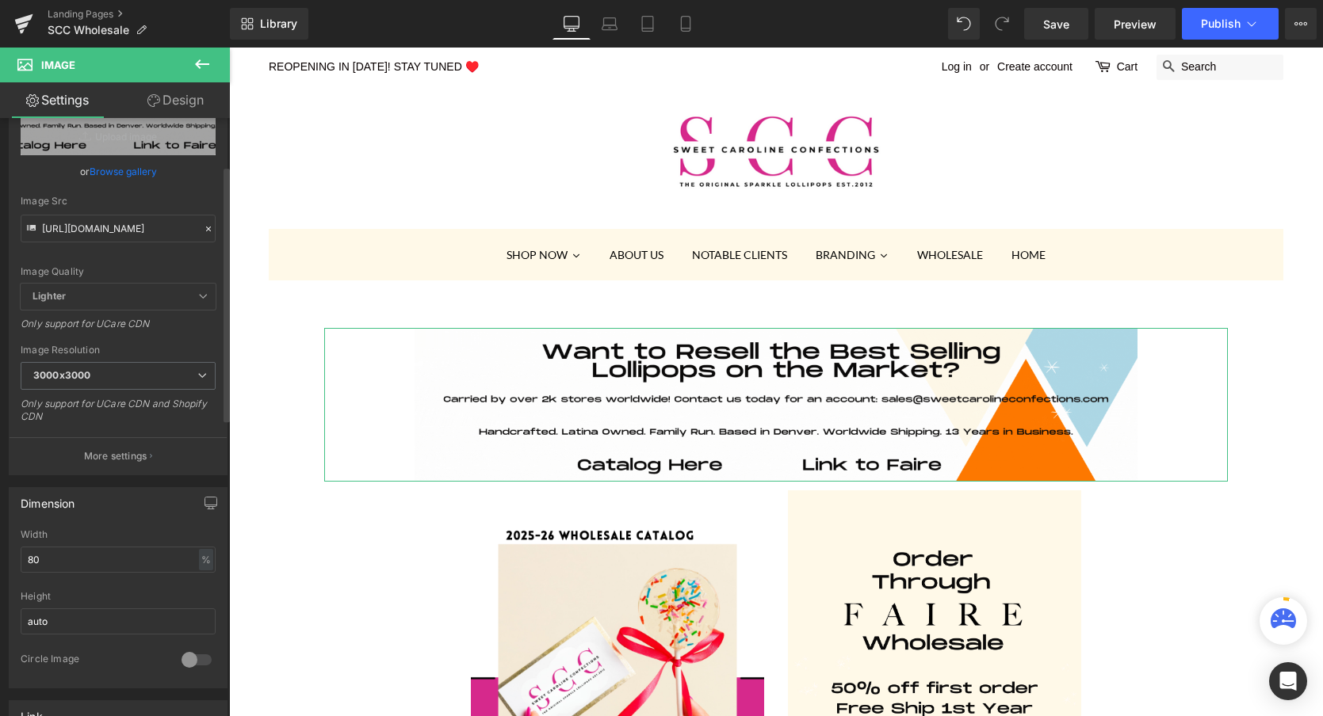
click at [113, 170] on link "Browse gallery" at bounding box center [123, 172] width 67 height 28
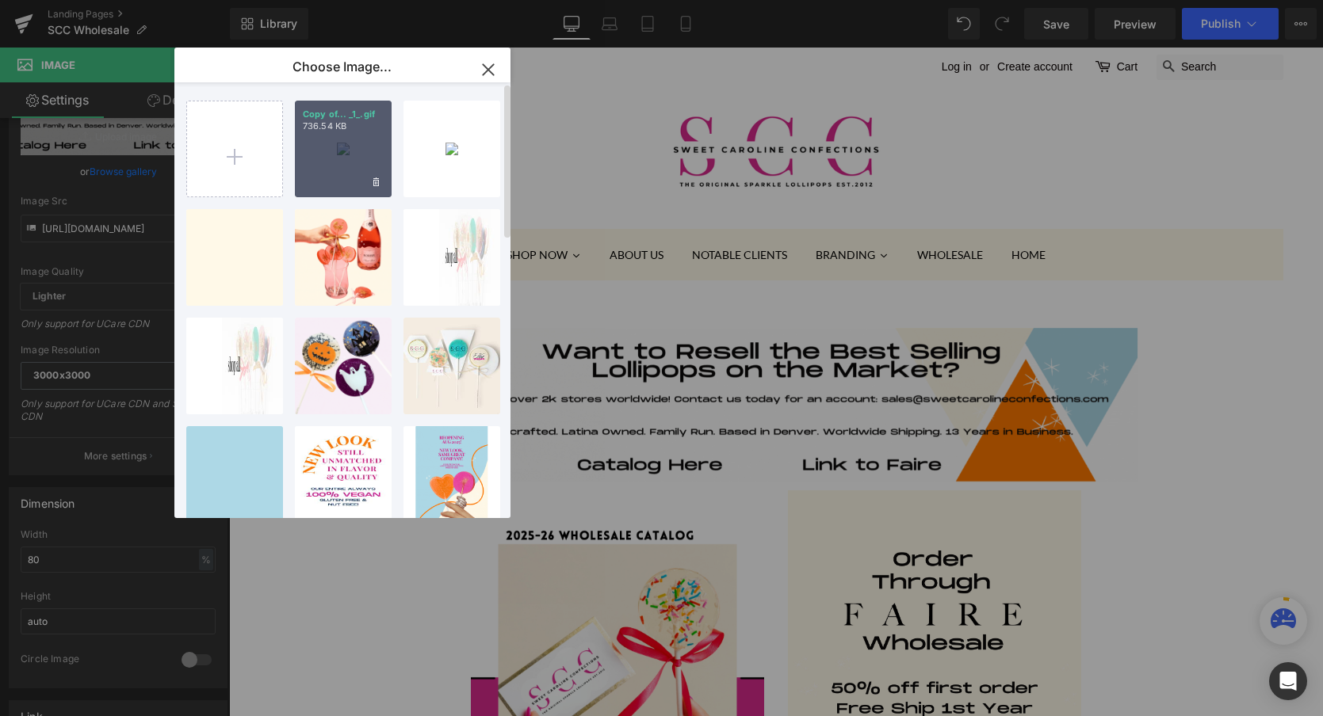
click at [341, 154] on div "Copy of... _1_.gif 736.54 KB" at bounding box center [343, 149] width 97 height 97
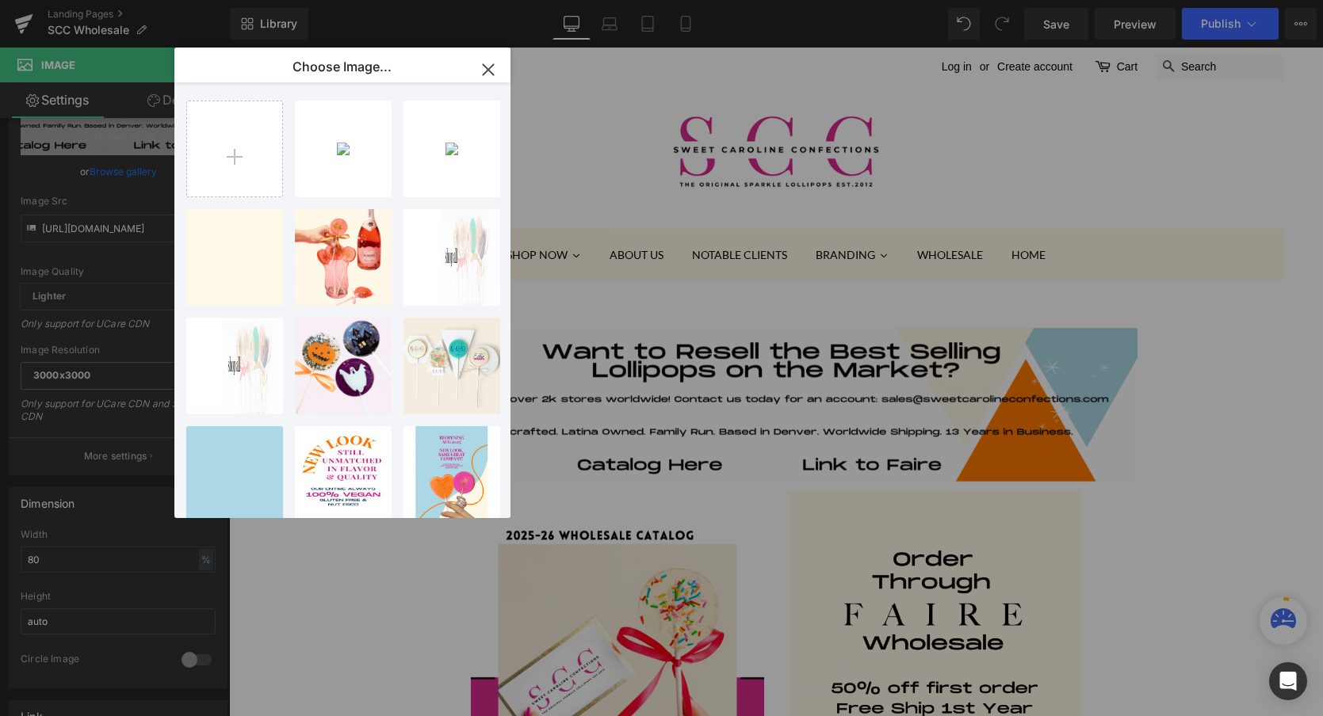
type input "https://ucarecdn.com/ab41f25d-dfaf-4bd5-89c0-14d184bc6dea/Copy%20of%20USE%20THI…"
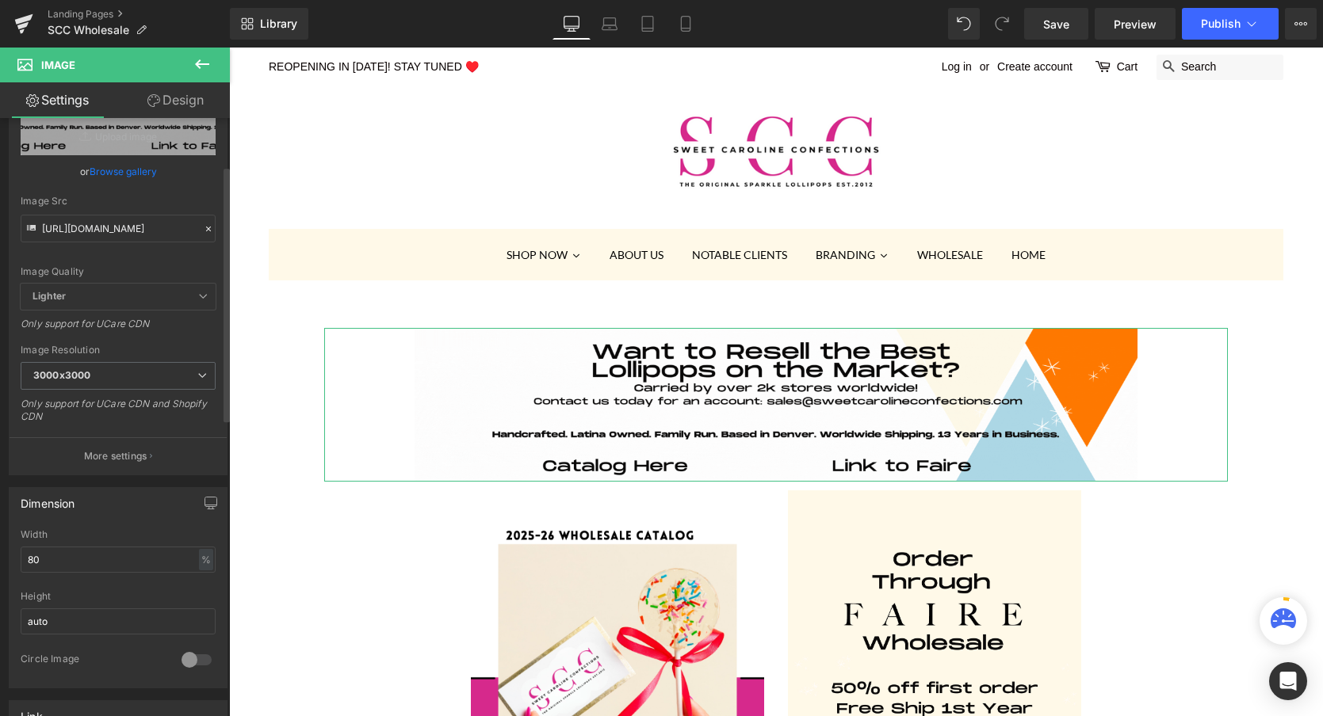
click at [131, 168] on link "Browse gallery" at bounding box center [123, 172] width 67 height 28
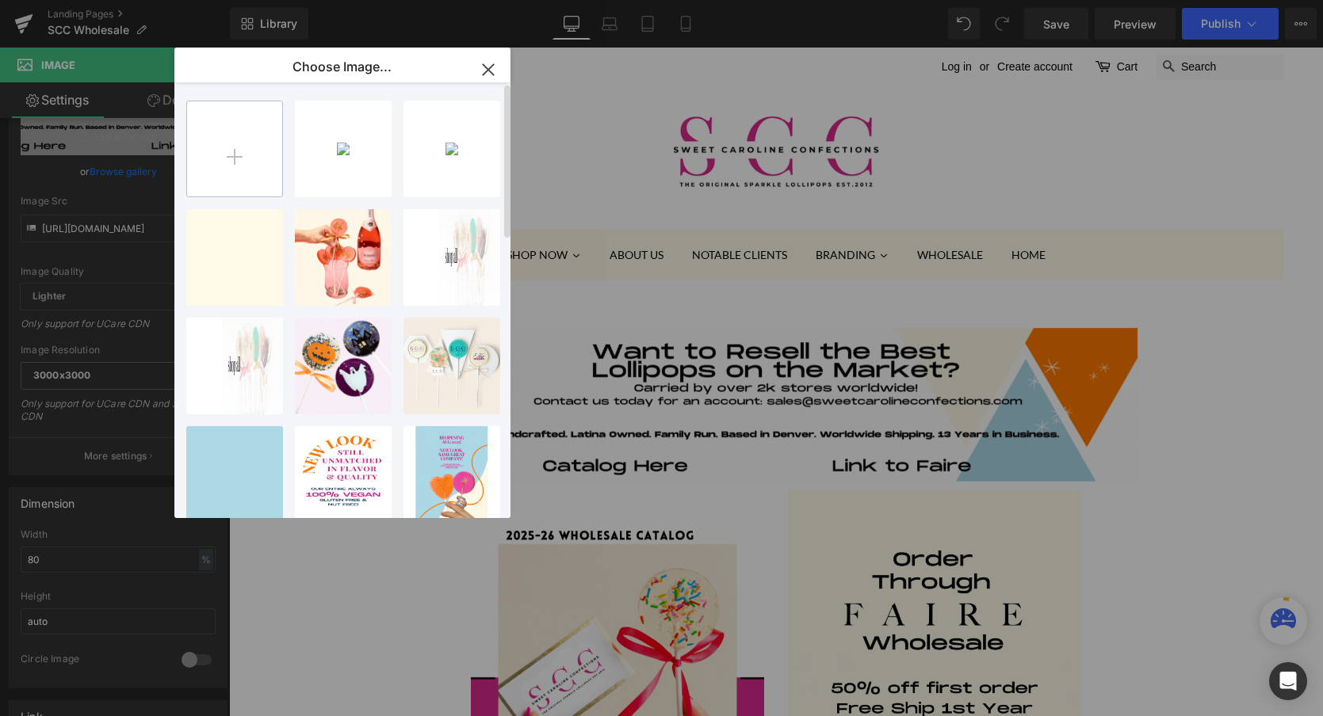
click at [234, 147] on input "file" at bounding box center [234, 148] width 95 height 95
click at [233, 146] on input "file" at bounding box center [234, 148] width 95 height 95
type input "C:\fakepath\Copy of USE THIS-WHOLESALE BANNER.gif"
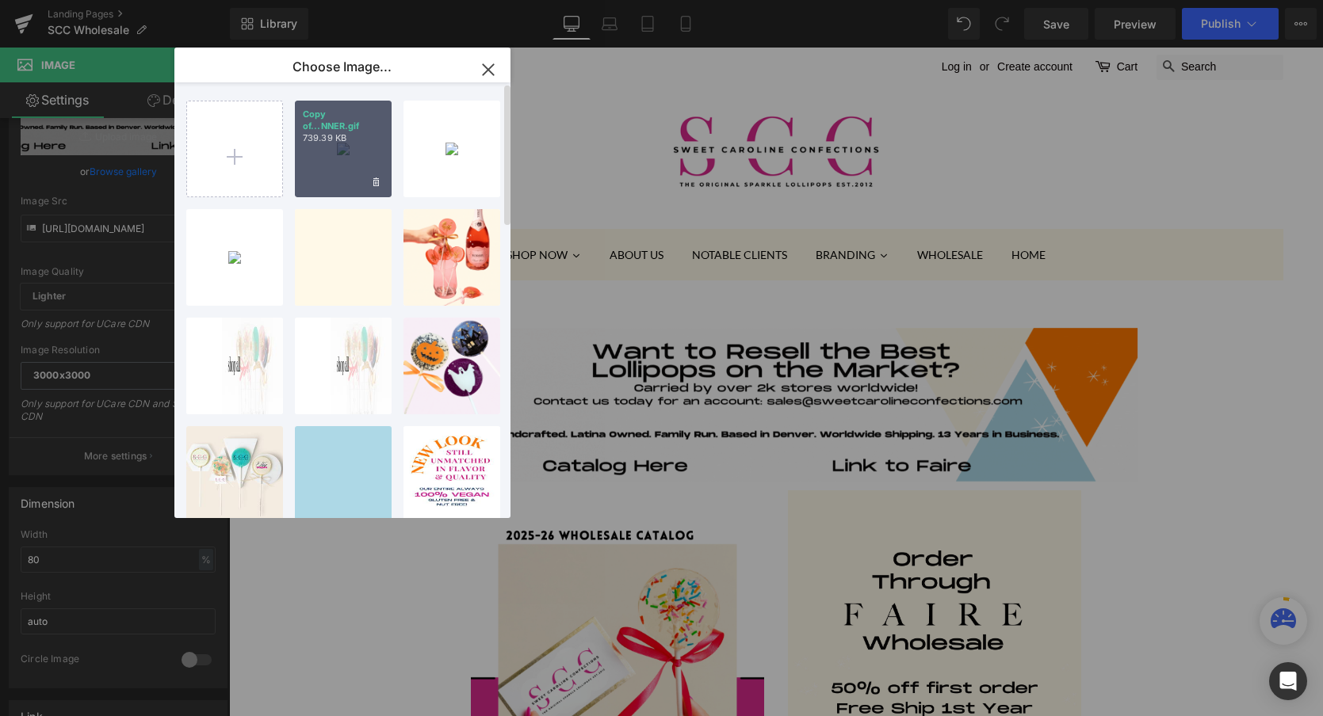
click at [357, 155] on div "Copy of...NNER.gif 739.39 KB" at bounding box center [343, 149] width 97 height 97
type input "https://ucarecdn.com/318c9bff-e9ef-4c6d-b62b-4d595ac16348/Copy%20of%20USE%20THI…"
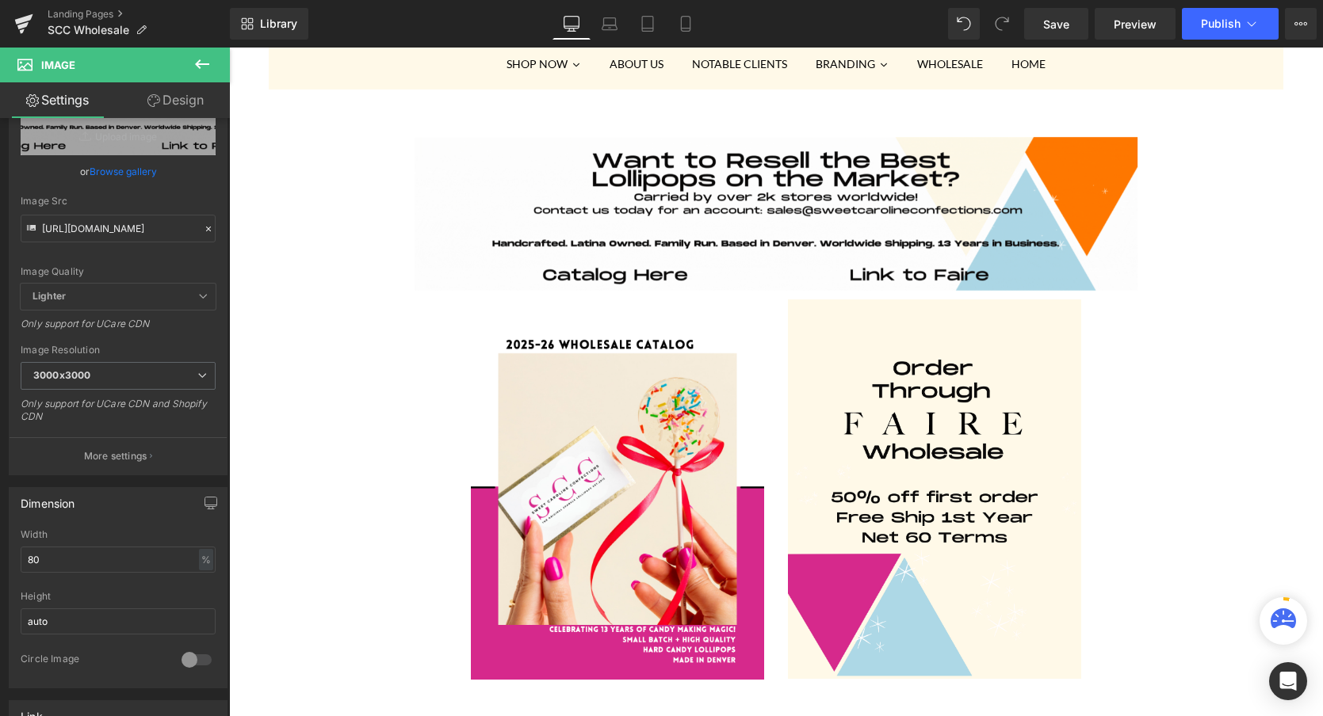
scroll to position [219, 0]
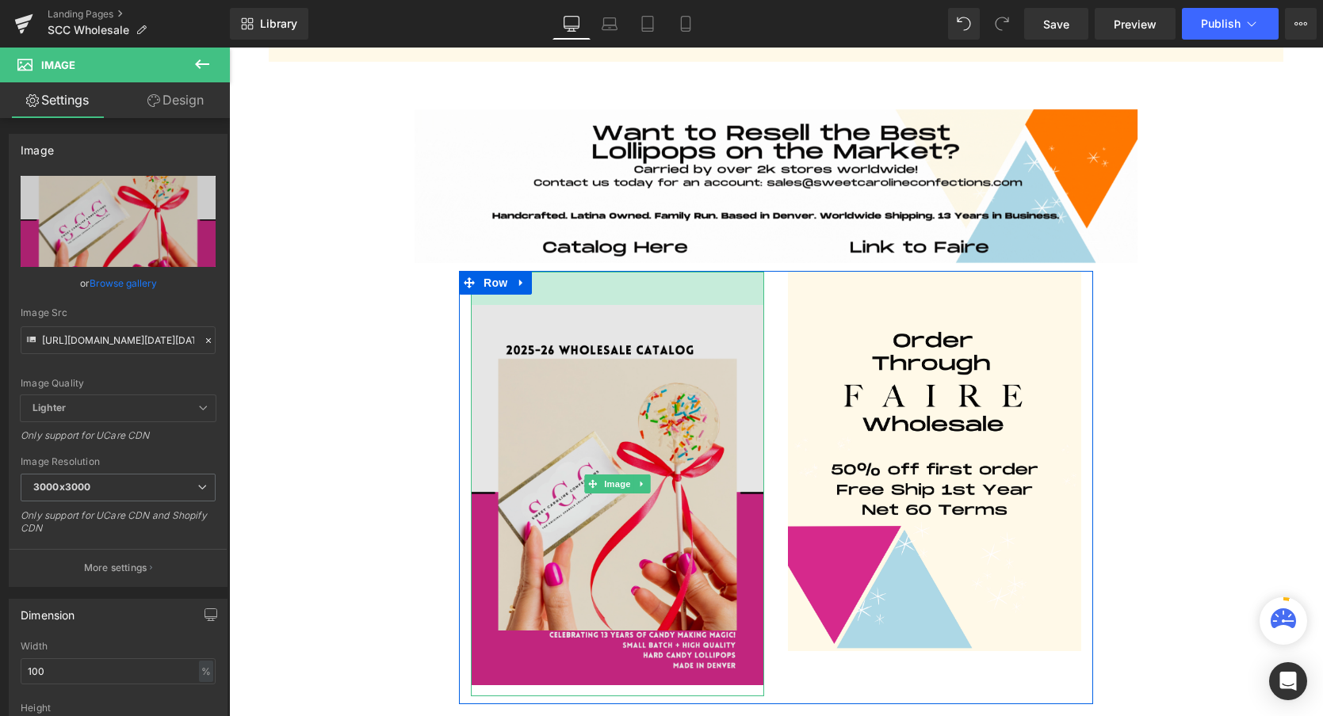
drag, startPoint x: 722, startPoint y: 274, endPoint x: 724, endPoint y: 308, distance: 33.3
click at [724, 308] on div "Image 42px" at bounding box center [617, 484] width 293 height 425
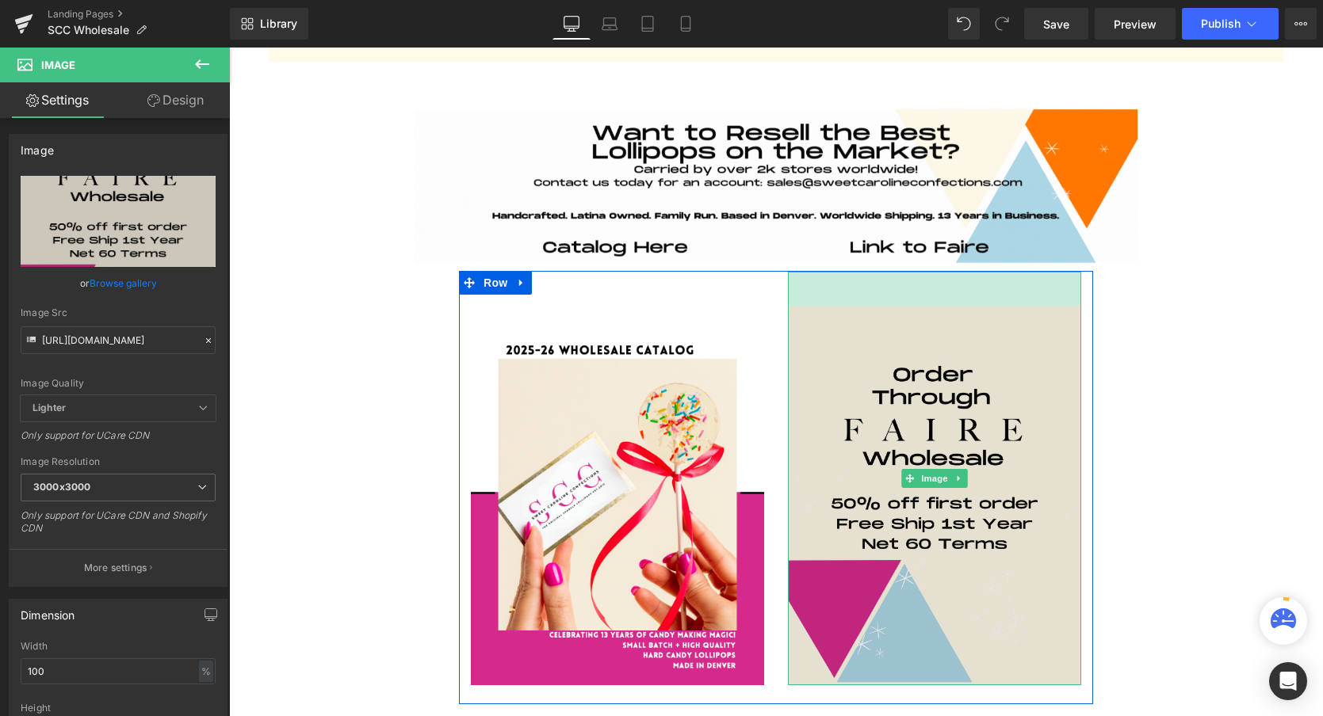
drag, startPoint x: 890, startPoint y: 273, endPoint x: 888, endPoint y: 308, distance: 34.1
click at [888, 308] on div "Image 43px" at bounding box center [934, 479] width 293 height 414
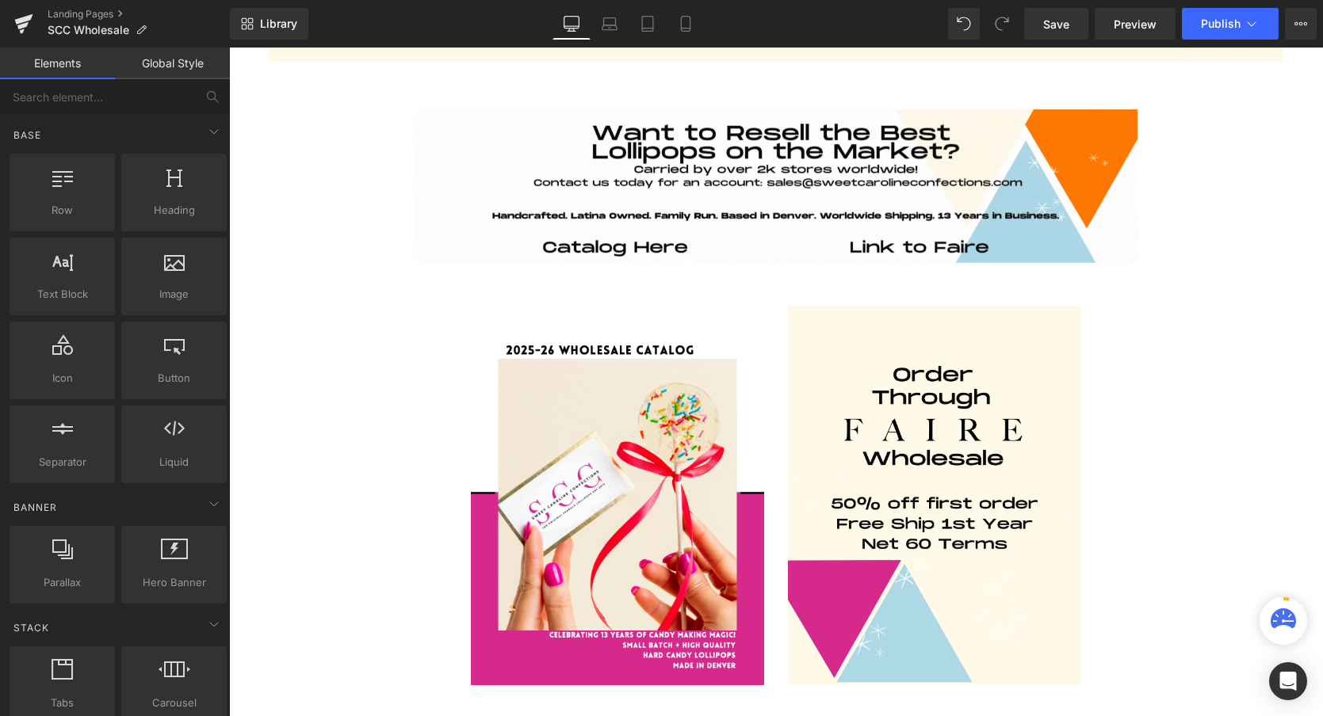
click at [1138, 315] on div "Image Row Row Row Image 42px Image 43px Row Image Image Row Image Row Select yo…" at bounding box center [776, 635] width 1014 height 1098
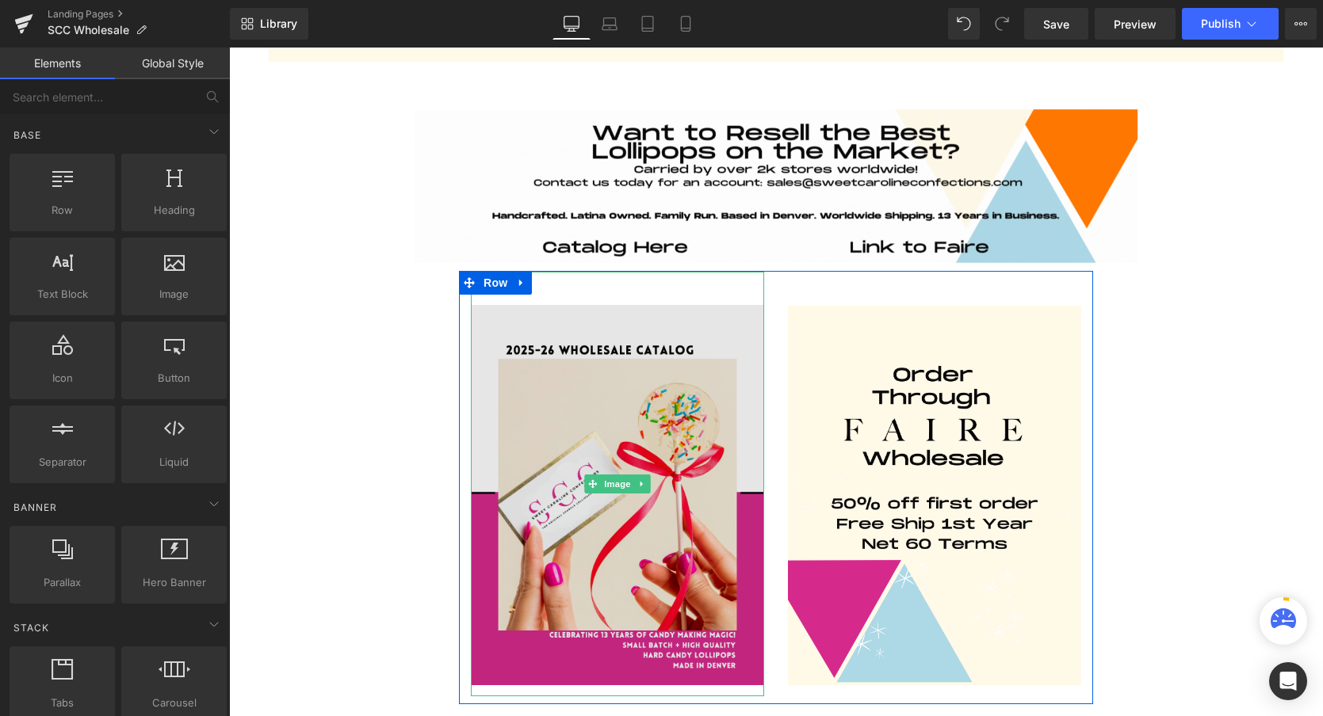
click at [642, 401] on img at bounding box center [617, 484] width 293 height 425
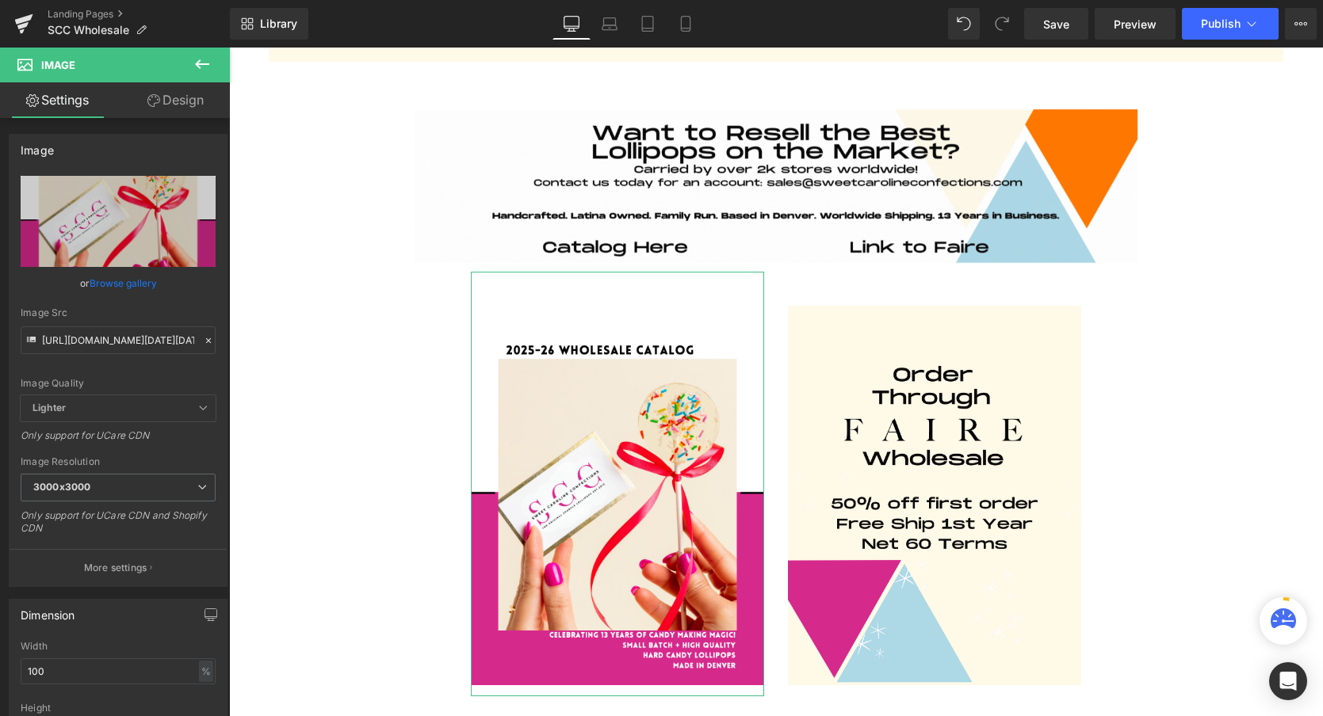
click at [185, 101] on link "Design" at bounding box center [175, 100] width 115 height 36
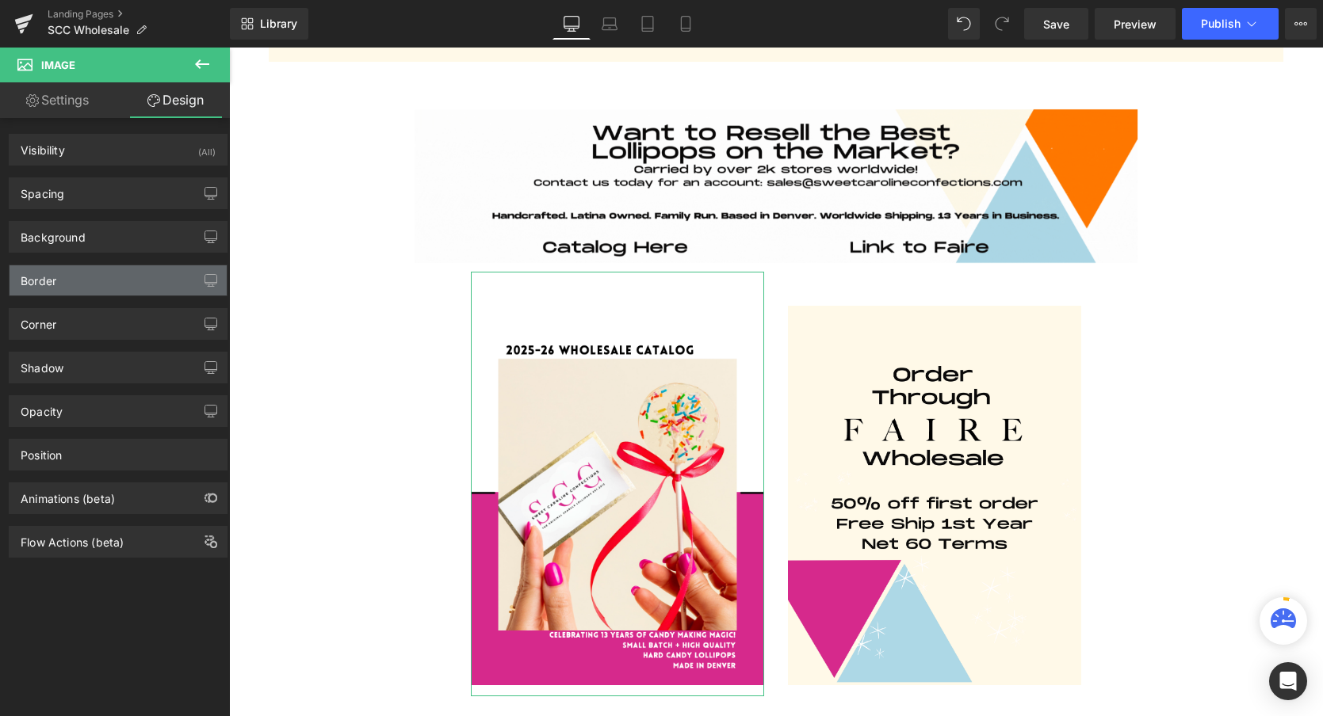
click at [77, 281] on div "Border" at bounding box center [118, 280] width 217 height 30
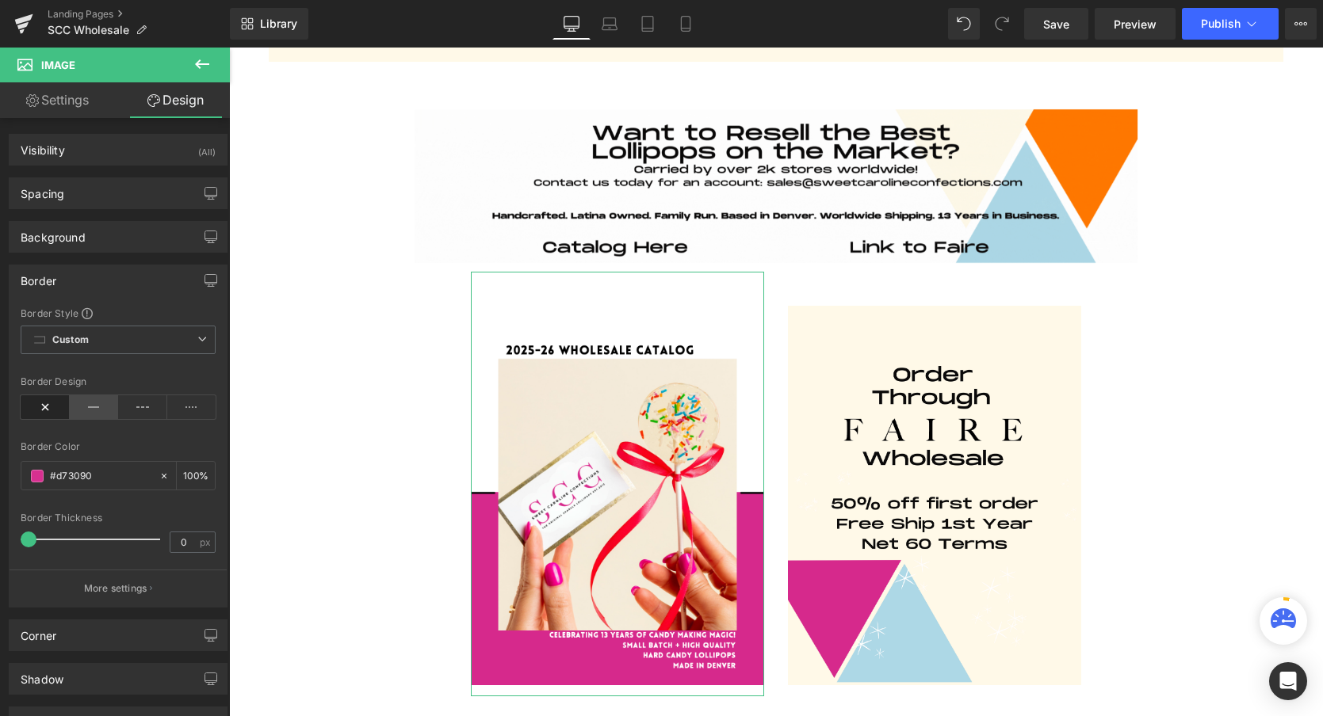
click at [80, 406] on icon at bounding box center [94, 407] width 49 height 24
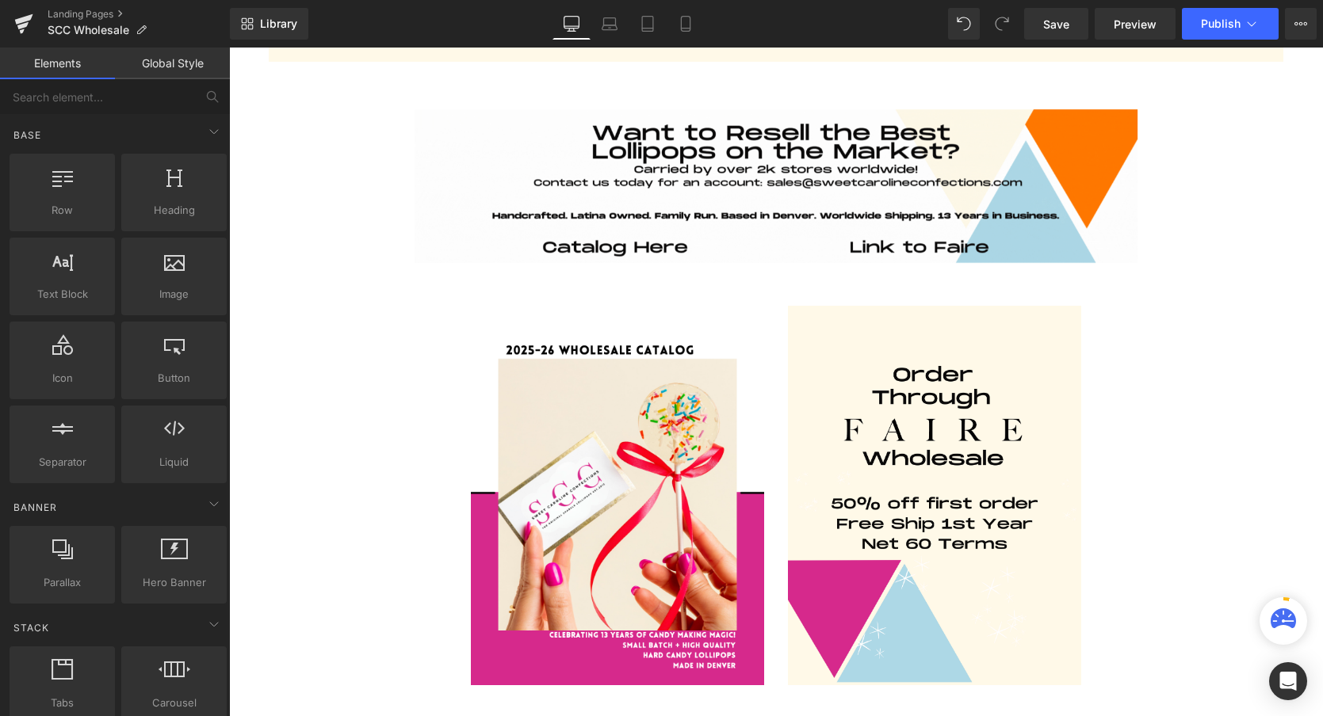
click at [282, 412] on div "Image Row Row Row Image 42px Image 43px Row Image Image Row Image Row Select yo…" at bounding box center [776, 635] width 1014 height 1098
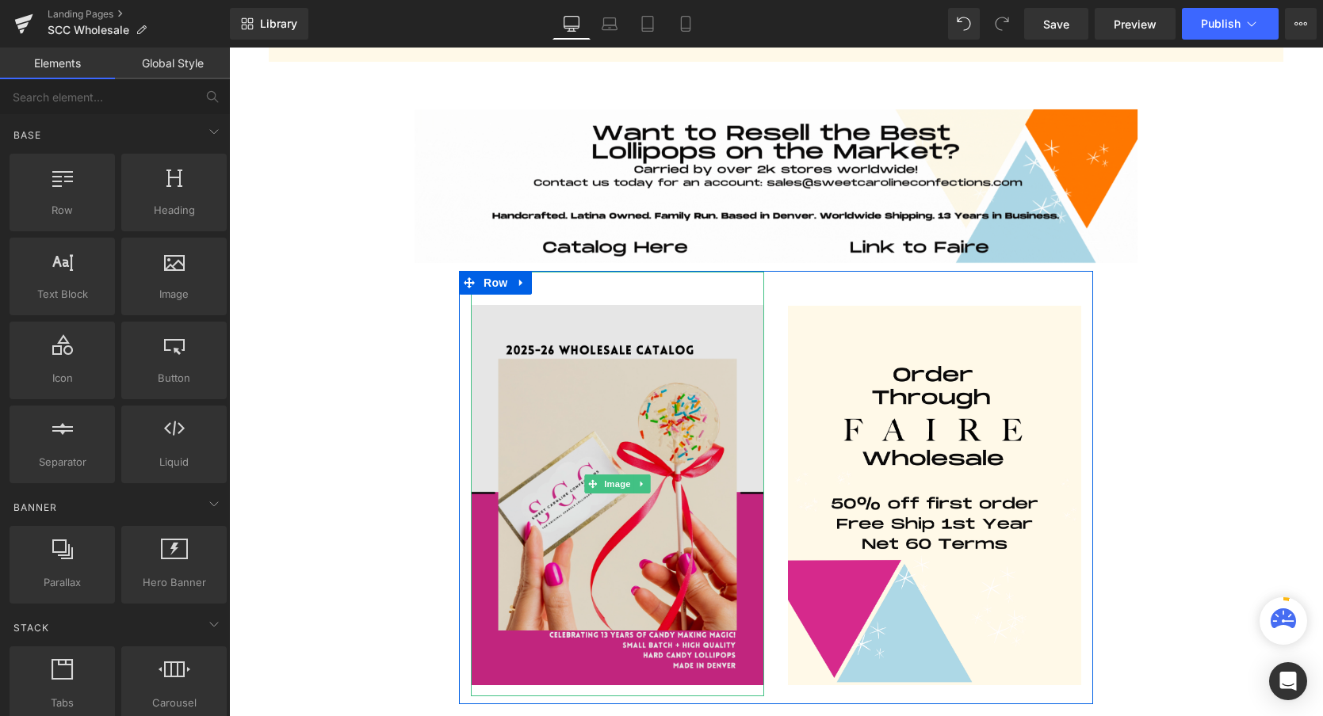
click at [590, 432] on img at bounding box center [617, 484] width 293 height 425
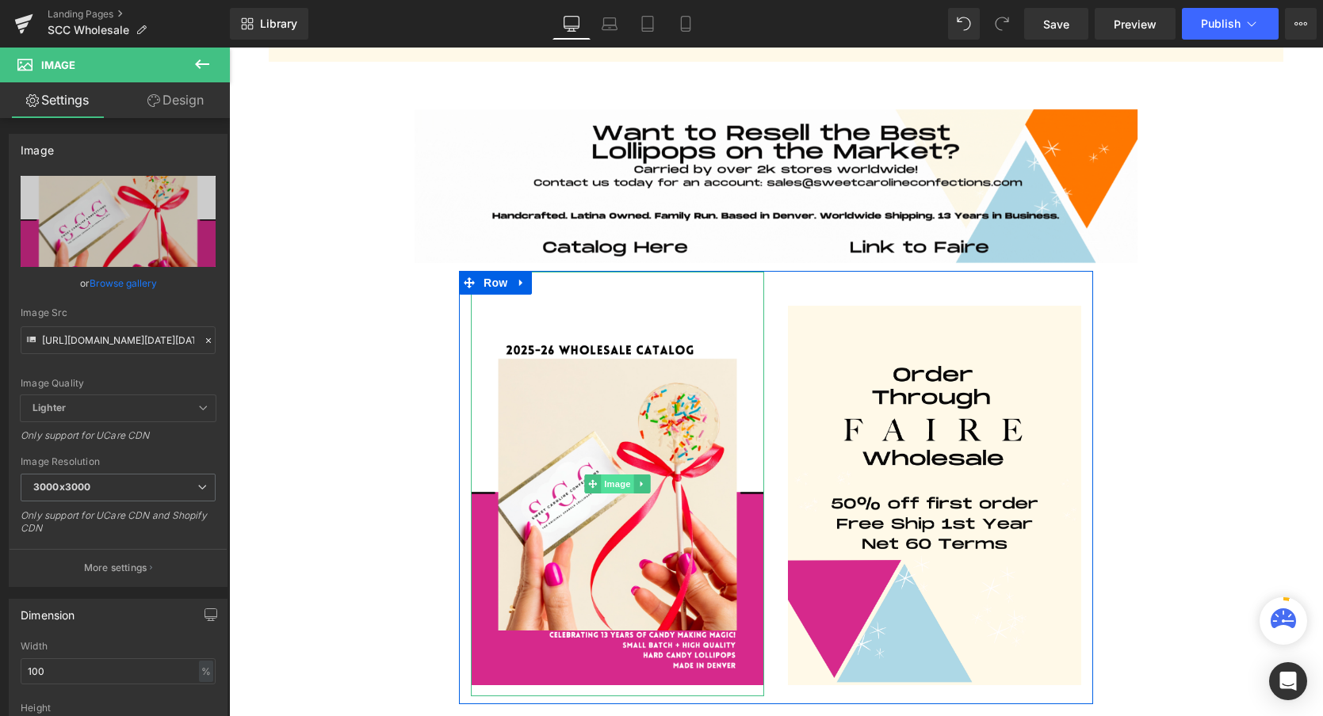
click at [617, 486] on span "Image" at bounding box center [617, 484] width 33 height 19
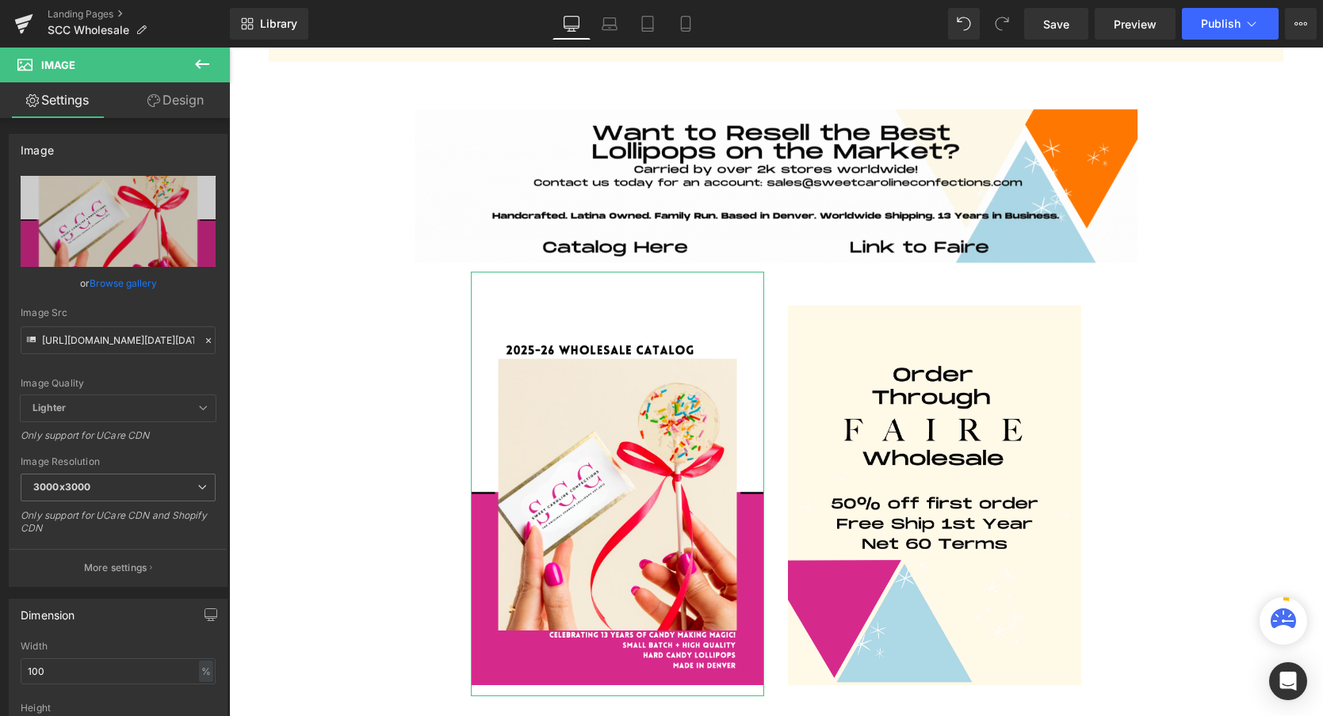
click at [166, 94] on link "Design" at bounding box center [175, 100] width 115 height 36
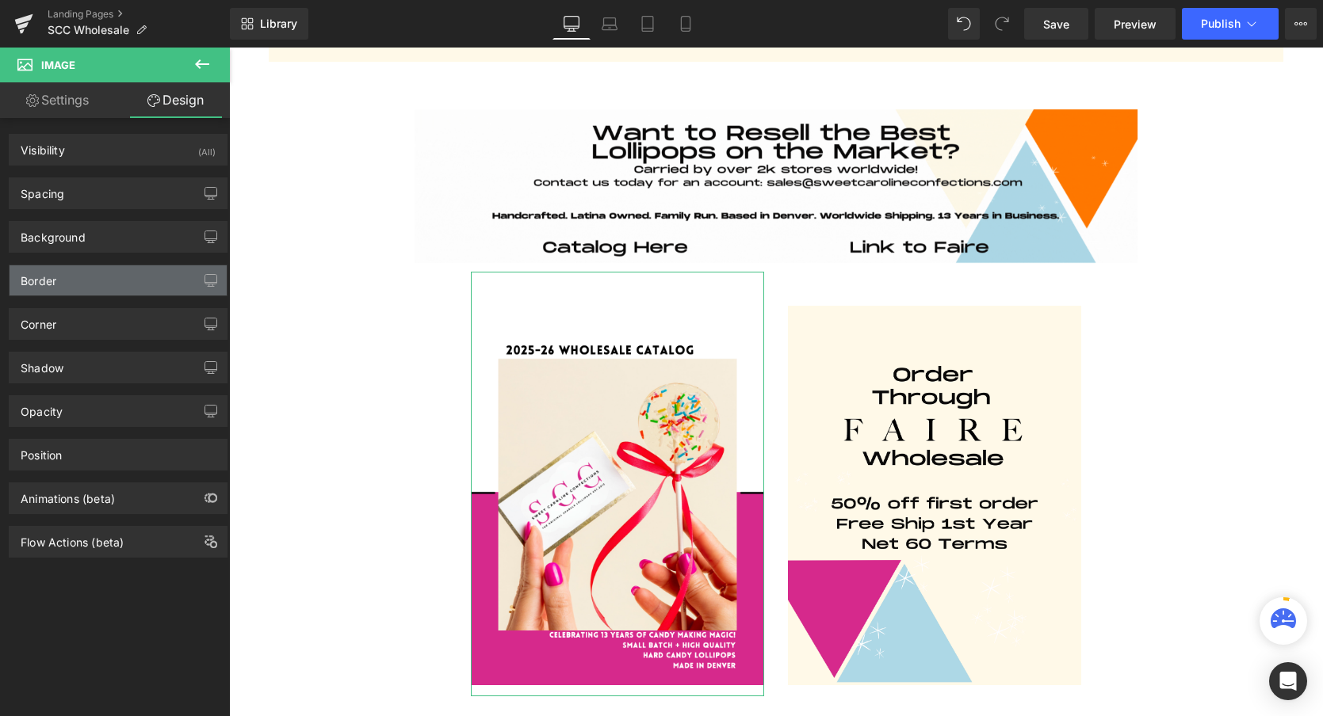
click at [105, 279] on div "Border" at bounding box center [118, 280] width 217 height 30
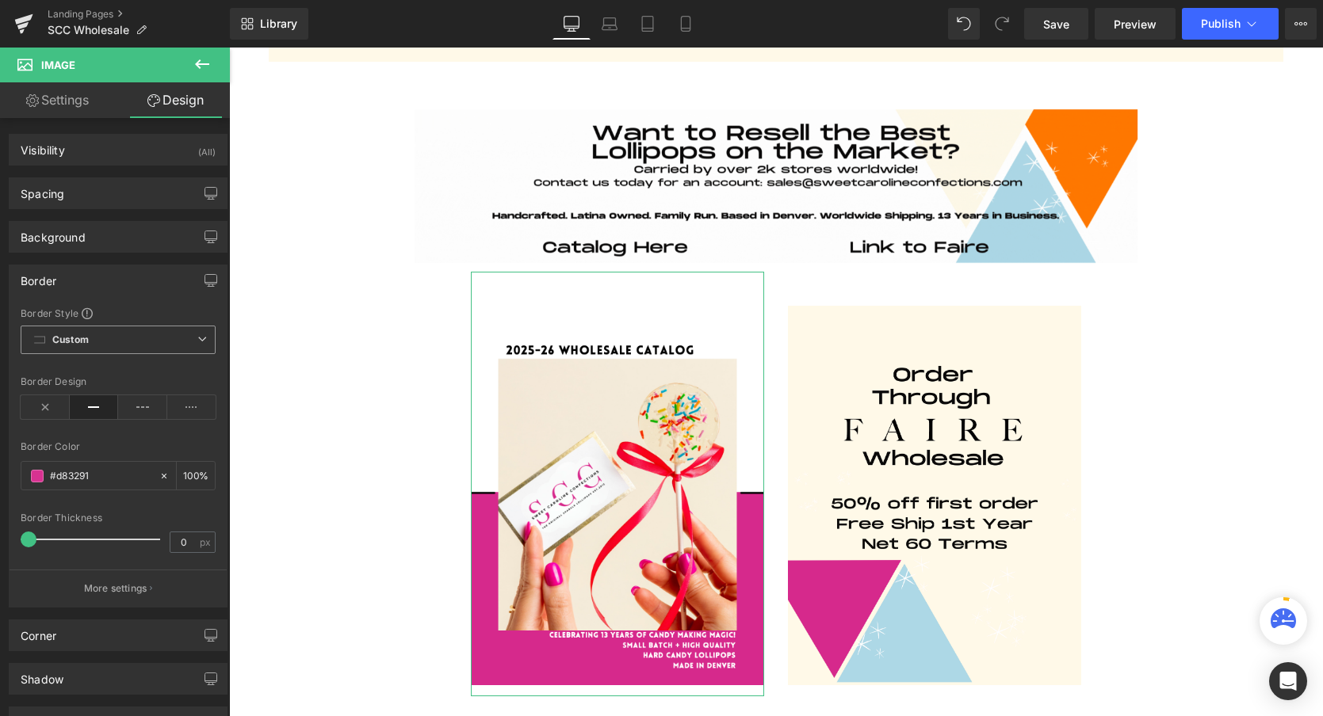
click at [110, 338] on span "Custom Setup Global Style" at bounding box center [118, 340] width 195 height 29
click at [130, 309] on div "Border Style" at bounding box center [118, 313] width 195 height 13
type input "2"
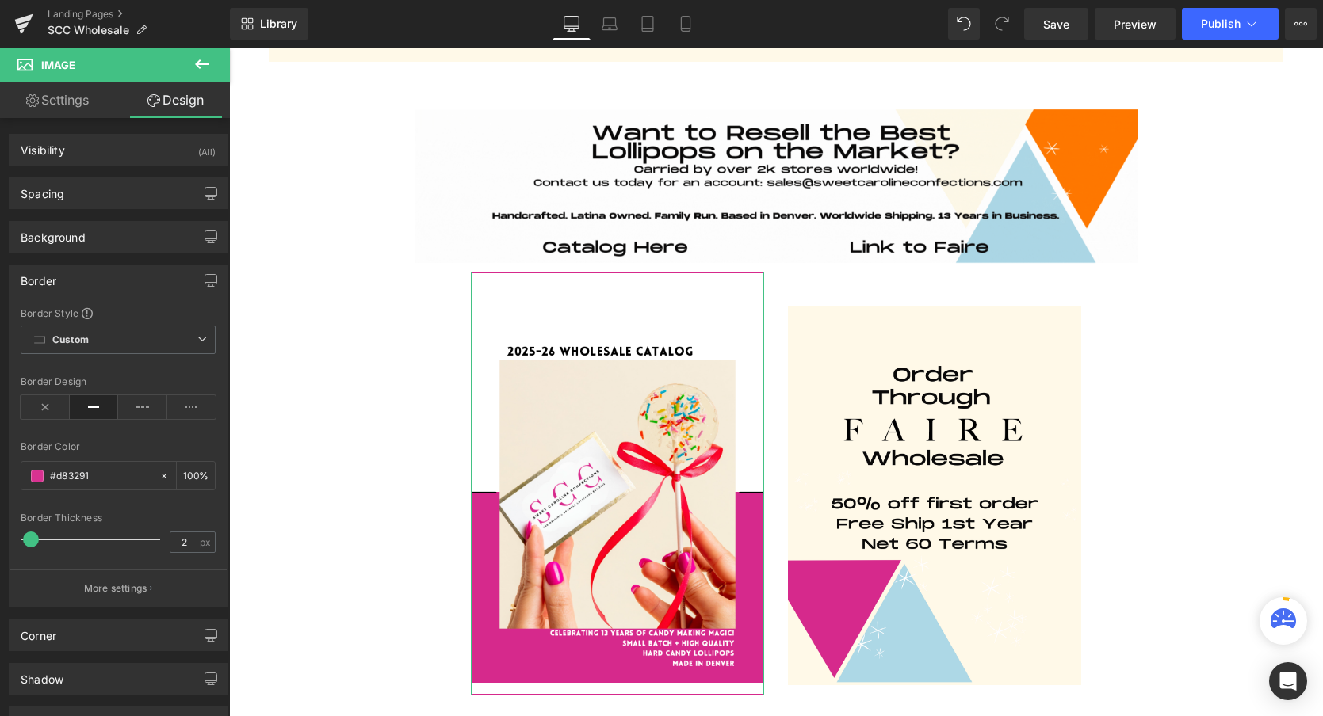
click at [30, 544] on span at bounding box center [31, 540] width 16 height 16
click at [321, 473] on div "Image Row Row Row Image 42px Image 43px Row Image Image Row Image Row Select yo…" at bounding box center [776, 634] width 1014 height 1096
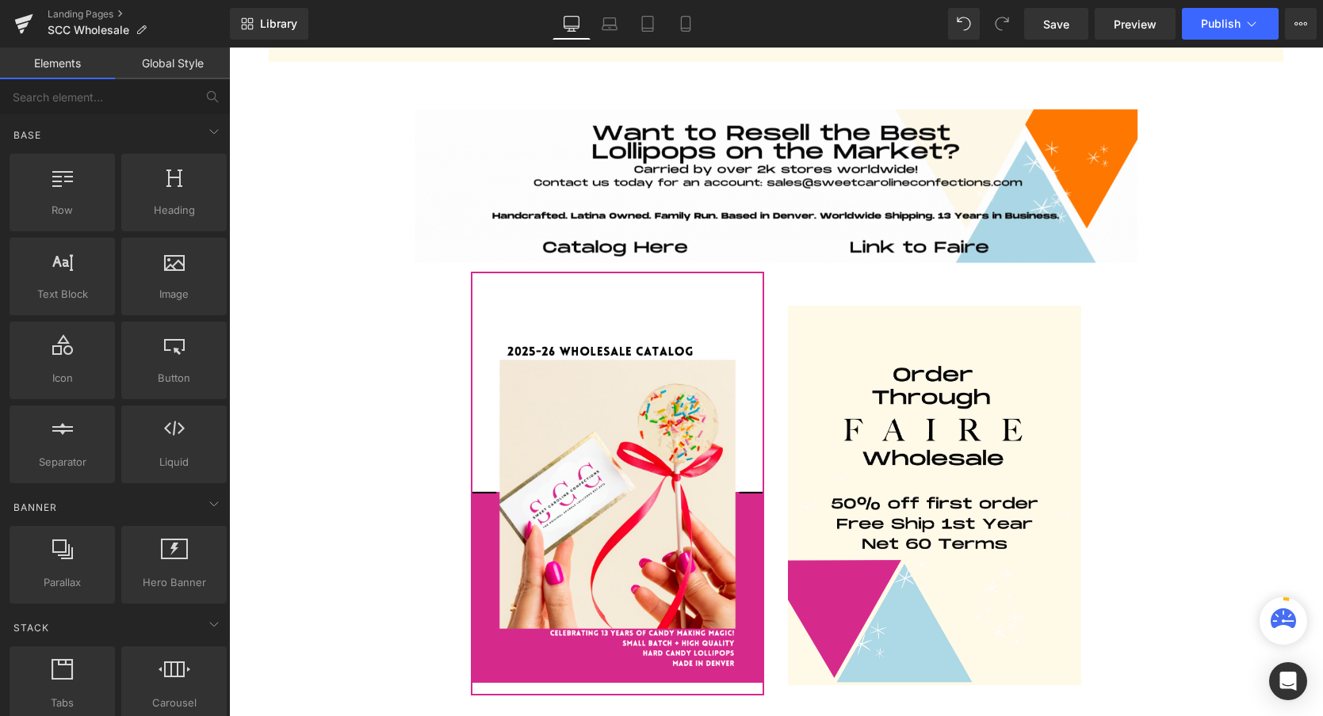
click at [321, 473] on div "Image Row Row Row Image 42px Image 43px Row Image Image Row Image Row Select yo…" at bounding box center [776, 634] width 1014 height 1096
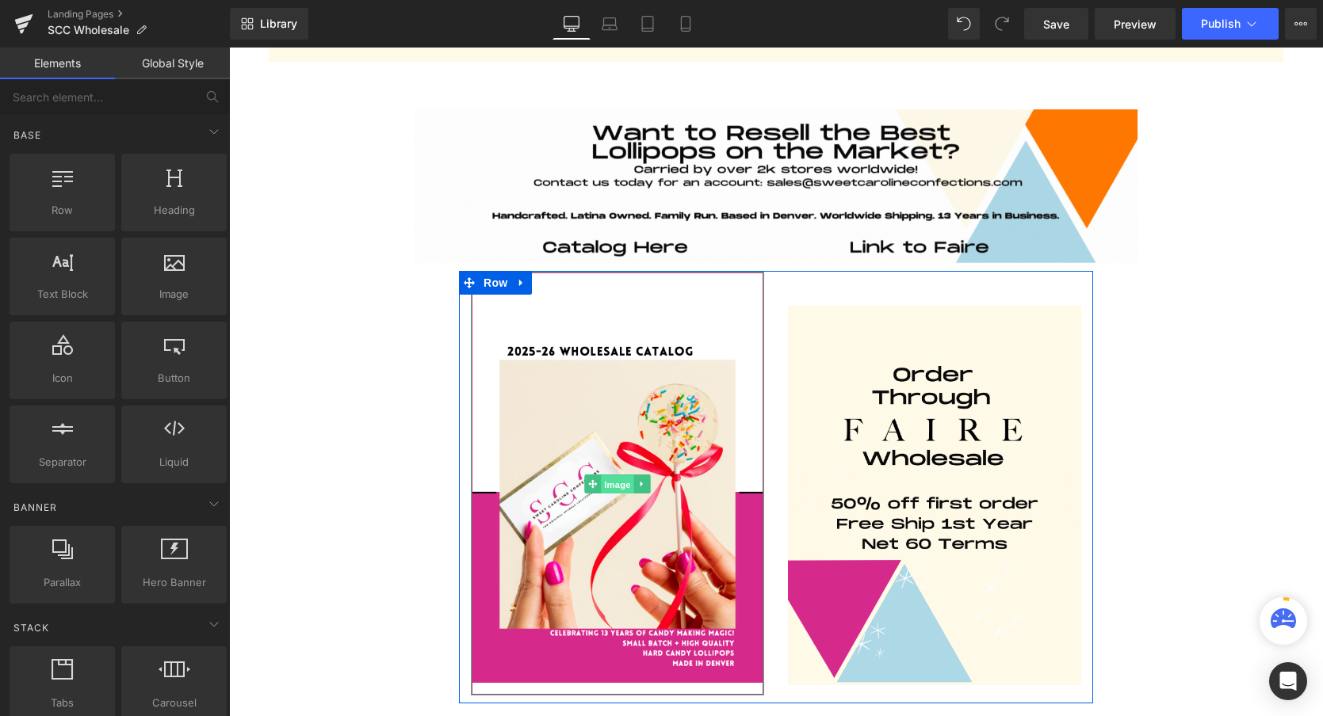
click at [621, 482] on span "Image" at bounding box center [617, 485] width 33 height 19
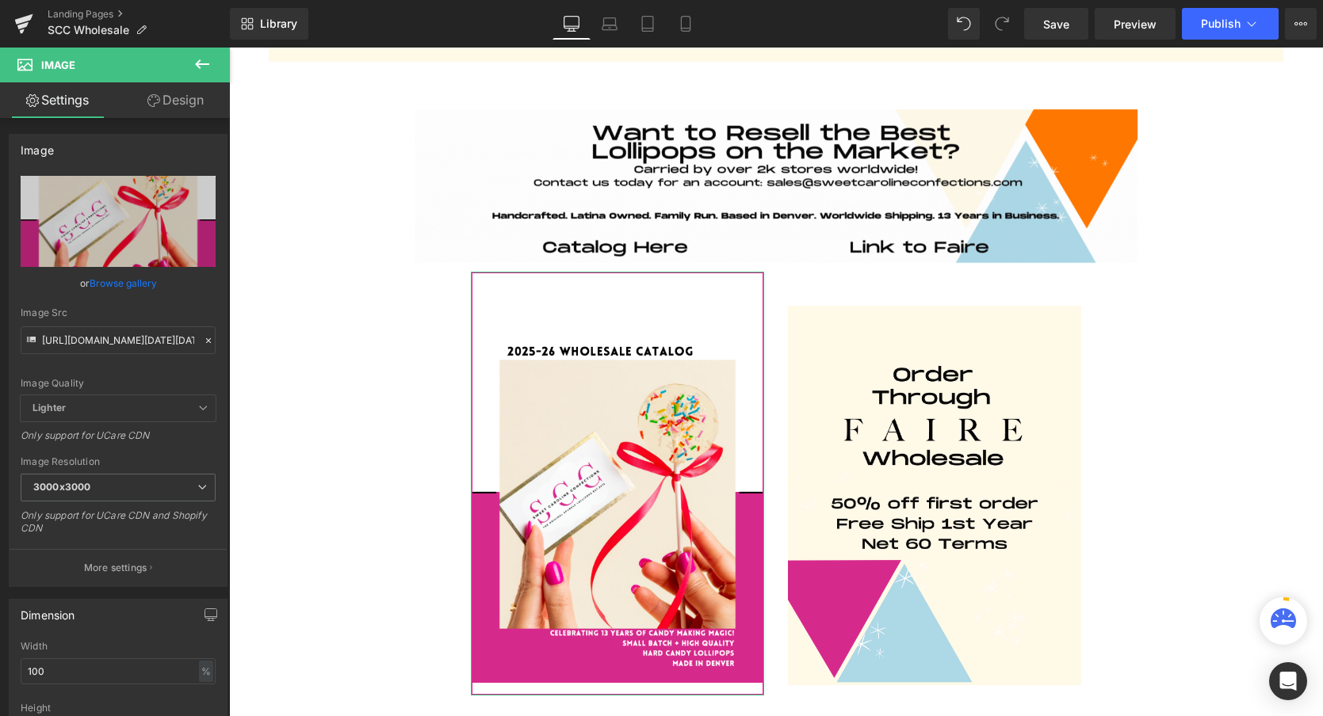
click at [190, 105] on link "Design" at bounding box center [175, 100] width 115 height 36
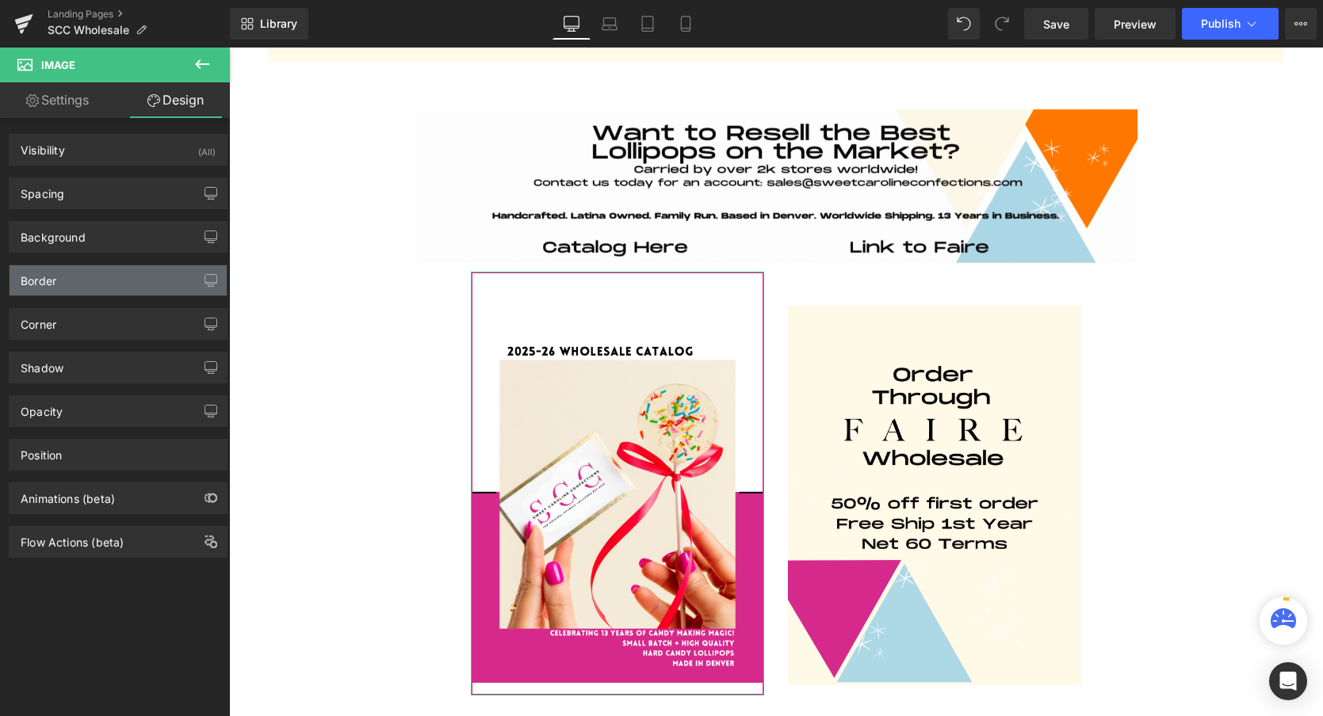
click at [58, 278] on div "Border" at bounding box center [118, 280] width 217 height 30
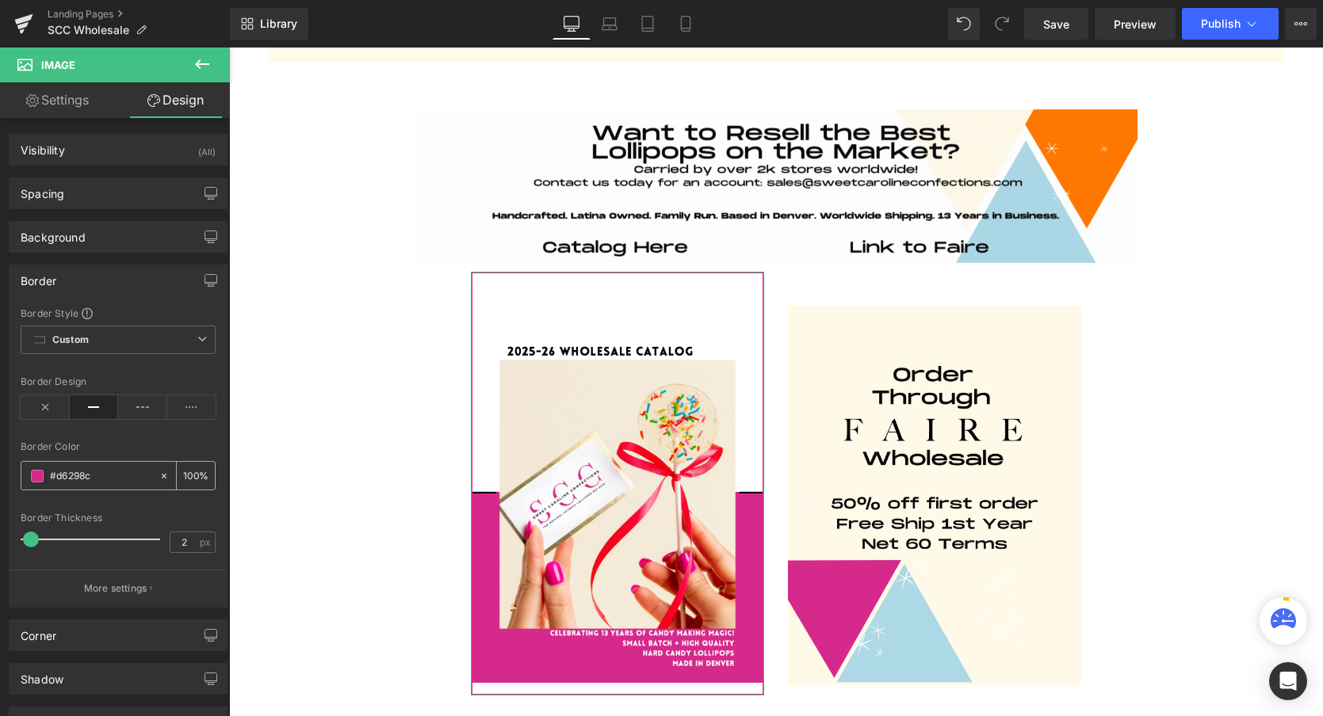
click at [59, 481] on input "#d6298c" at bounding box center [100, 476] width 101 height 17
click at [105, 473] on input "#d6298c" at bounding box center [100, 476] width 101 height 17
click at [161, 477] on icon at bounding box center [164, 476] width 11 height 11
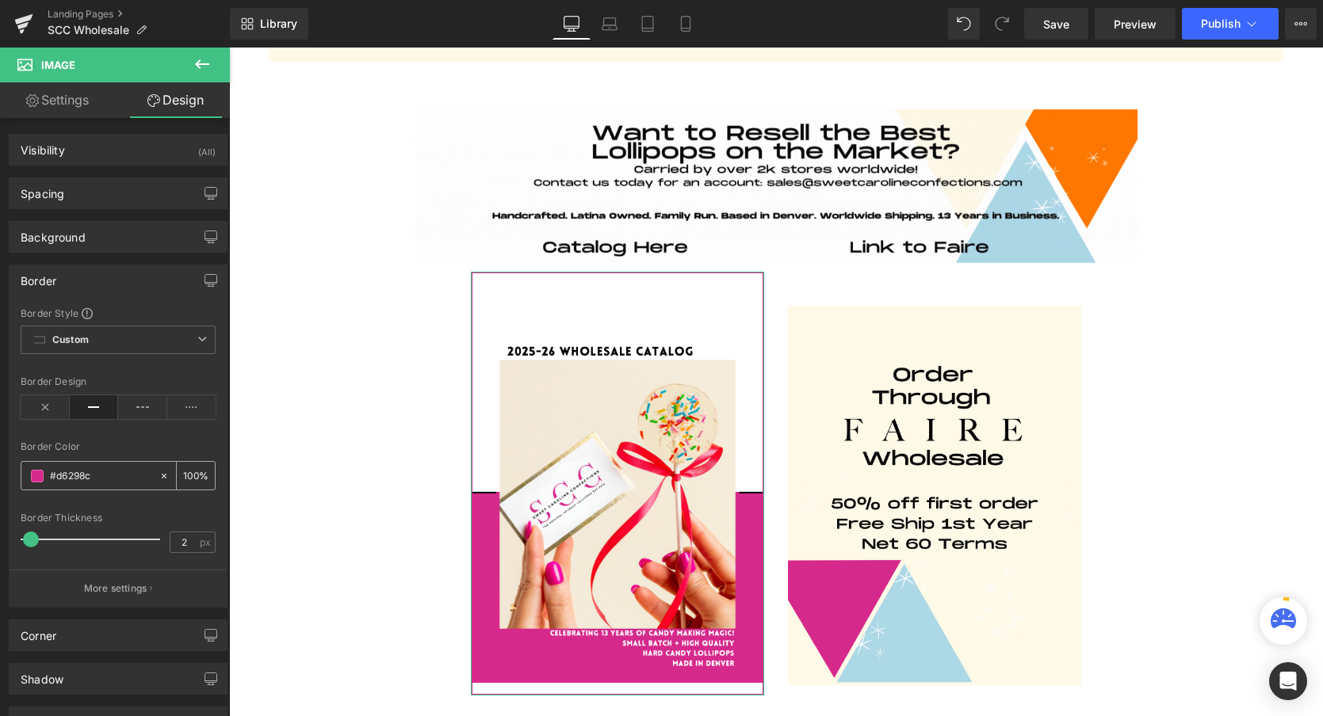
type input "none"
type input "0"
click at [73, 477] on input "none" at bounding box center [100, 476] width 101 height 17
click at [32, 476] on span at bounding box center [37, 476] width 13 height 13
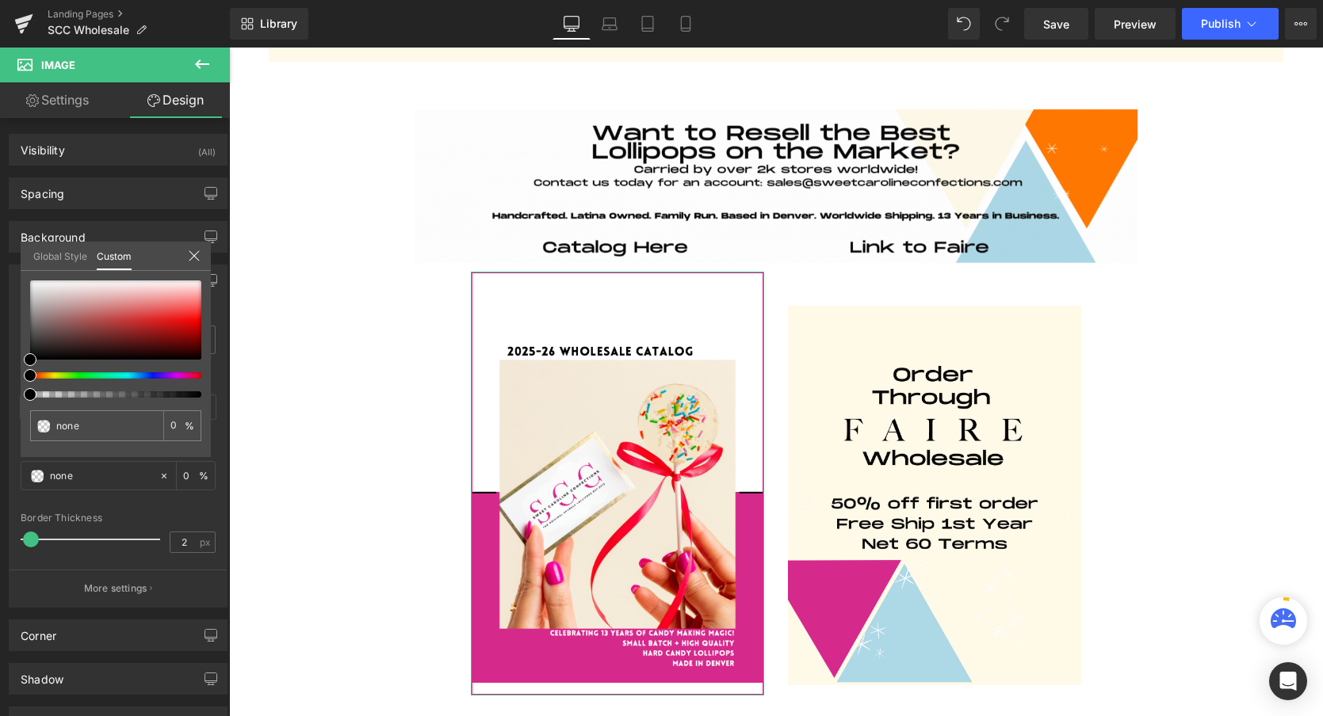
click at [199, 395] on div at bounding box center [115, 395] width 171 height 6
type input "#000000"
type input "3"
type input "#000000"
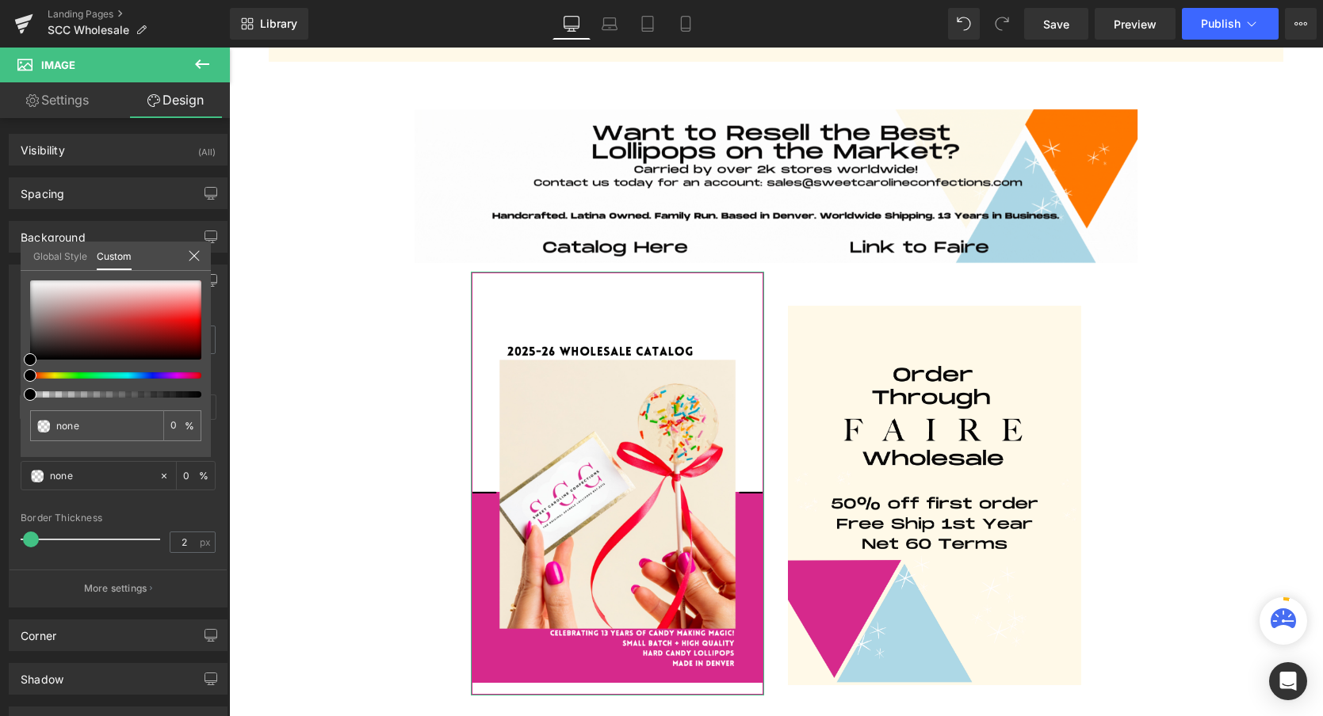
type input "3"
type input "10"
type input "45"
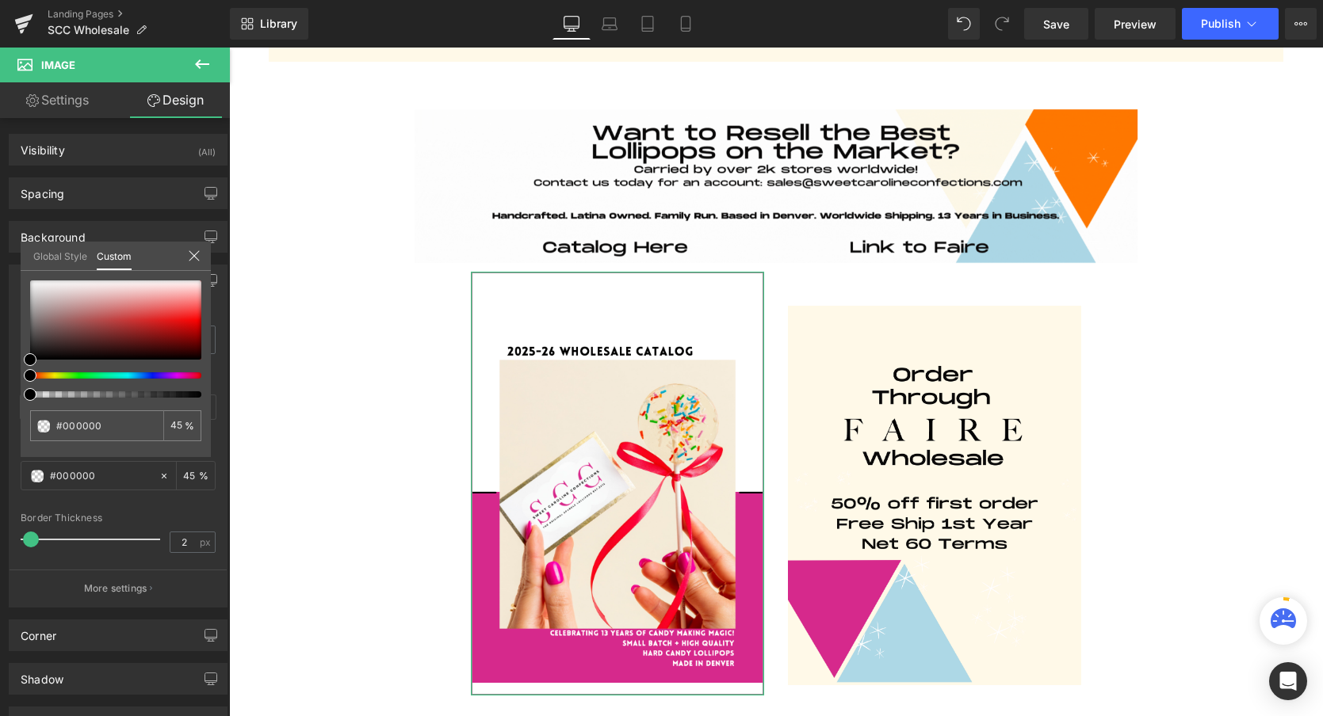
type input "74"
type input "83"
type input "88"
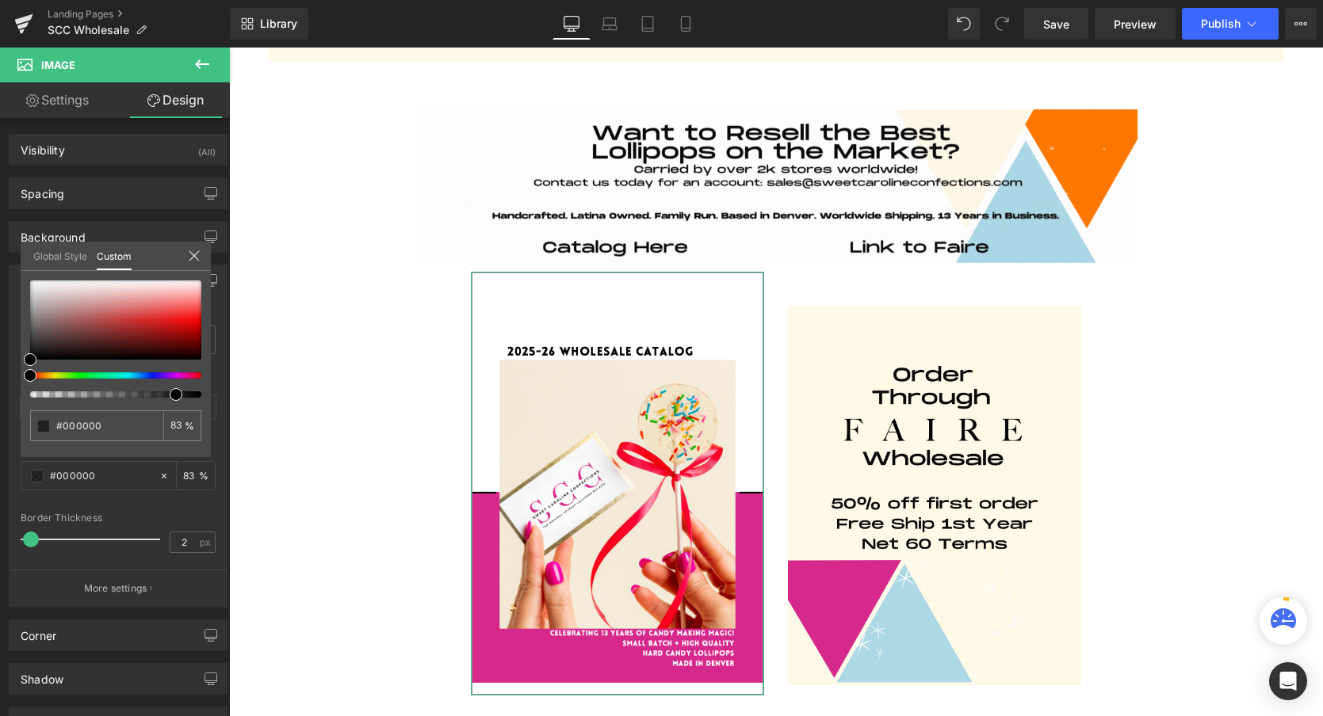
type input "88"
type input "92"
type input "93"
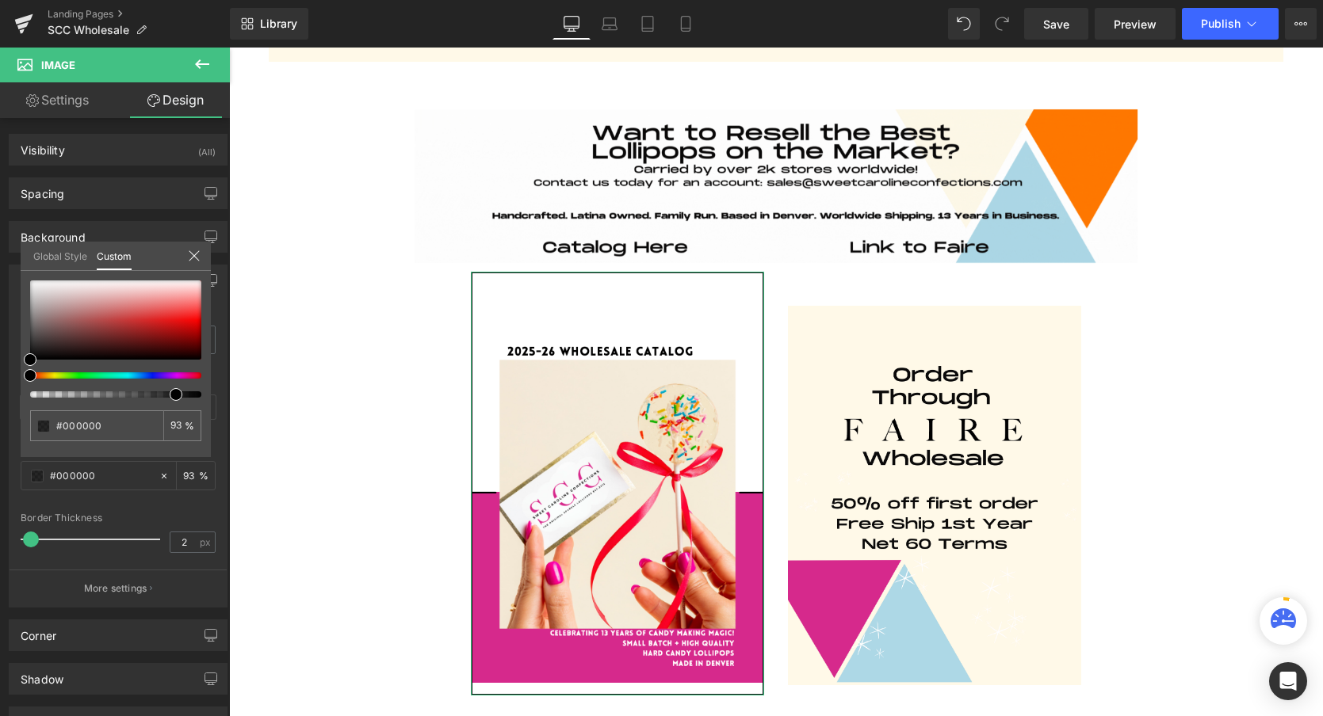
type input "95"
type input "96"
drag, startPoint x: 33, startPoint y: 392, endPoint x: 204, endPoint y: 395, distance: 170.4
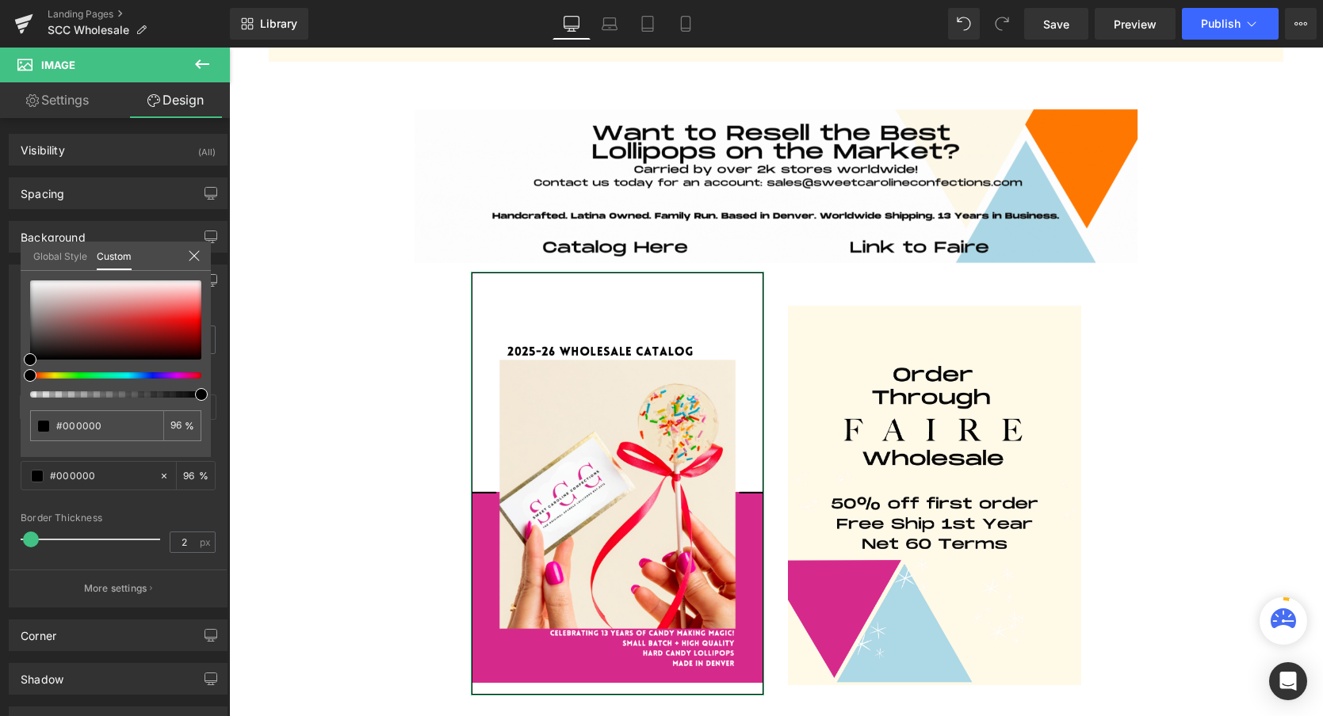
click at [204, 395] on span at bounding box center [201, 394] width 13 height 13
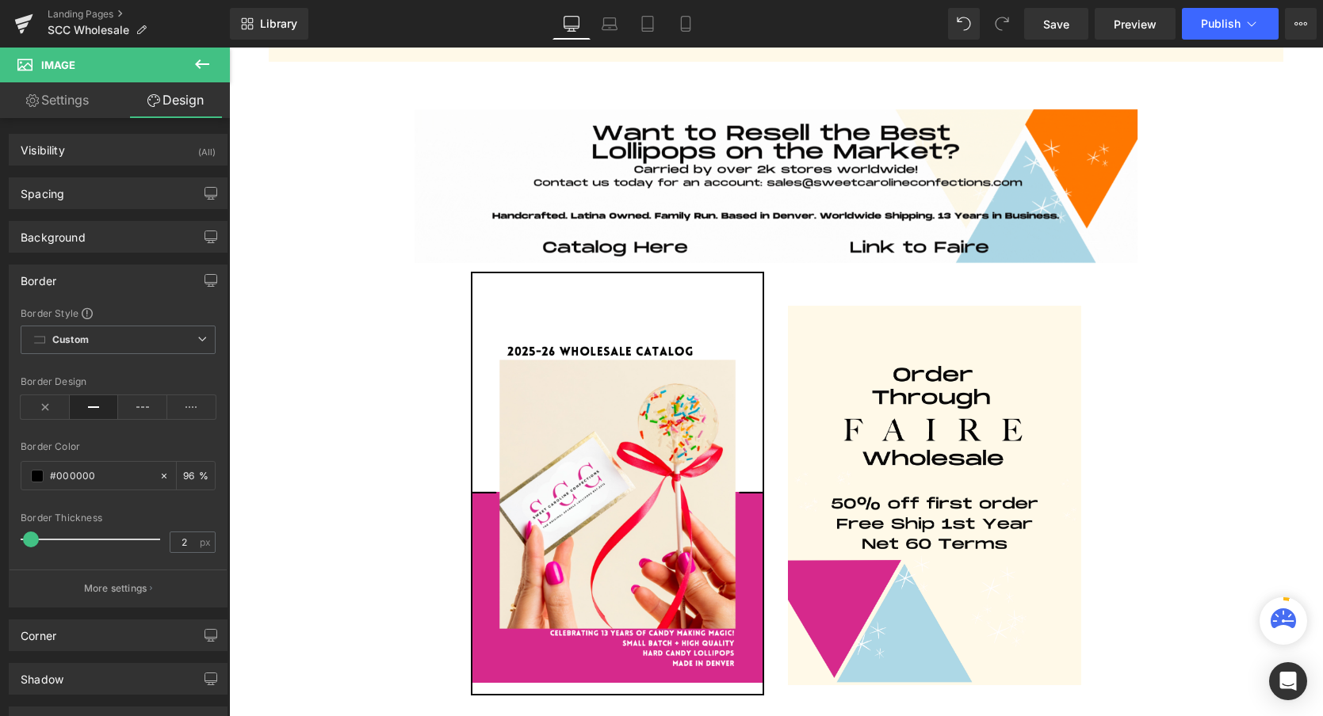
click at [340, 361] on body "REOPENING IN AUGUST 2025! STAY TUNED ♥️ Log in or Create account Cart 0 Search" at bounding box center [776, 720] width 1094 height 1783
click at [1217, 19] on span "Publish" at bounding box center [1221, 23] width 40 height 13
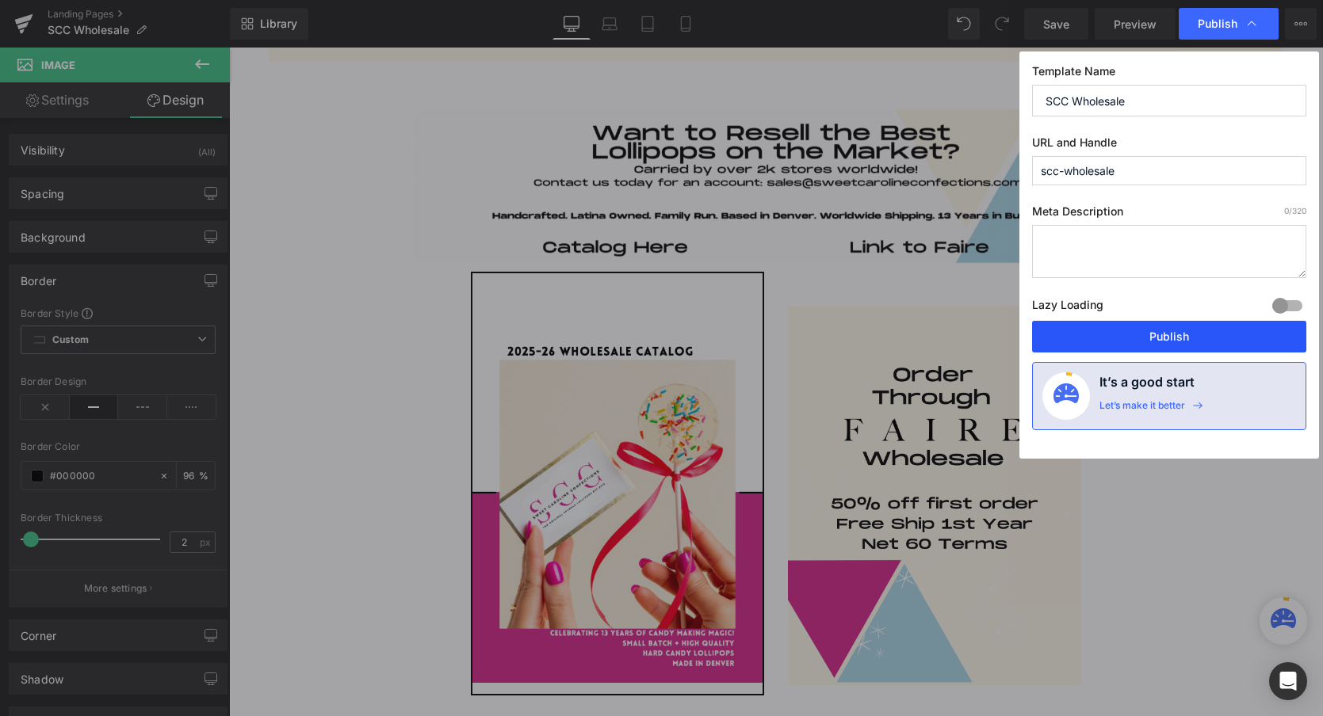
click at [1153, 335] on button "Publish" at bounding box center [1169, 337] width 274 height 32
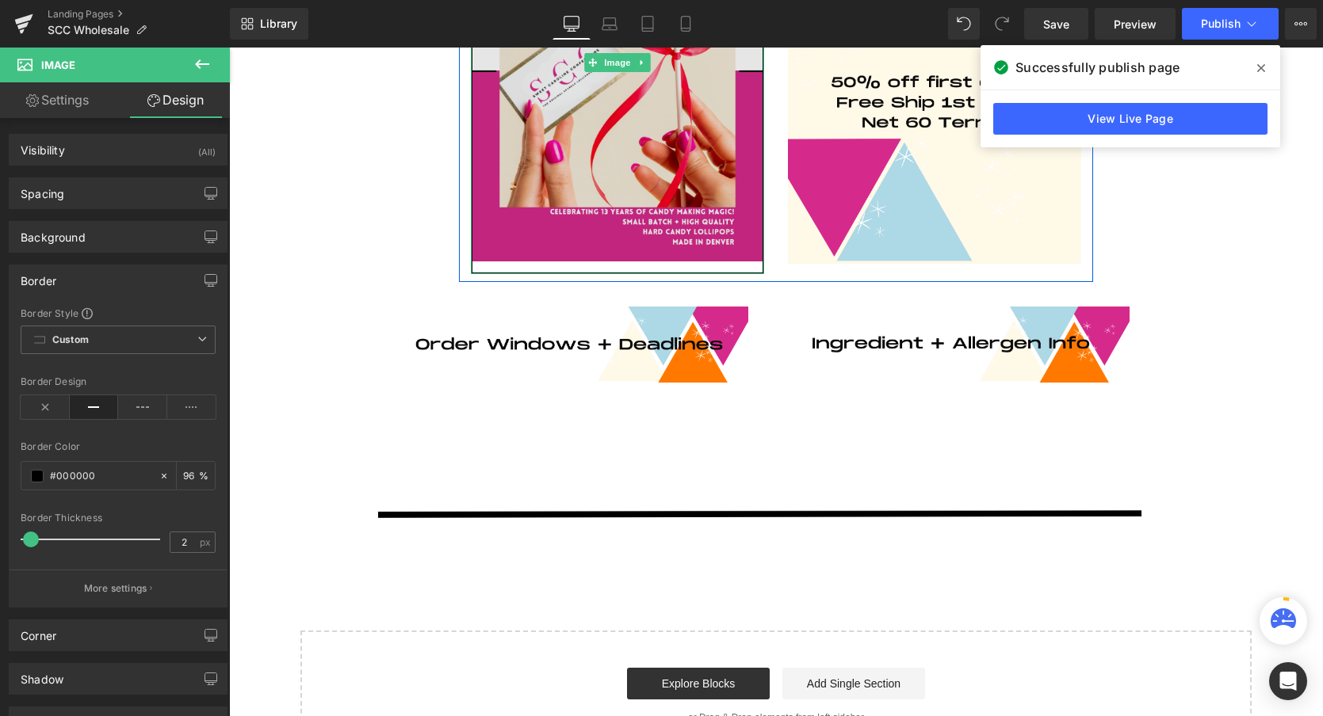
scroll to position [676, 0]
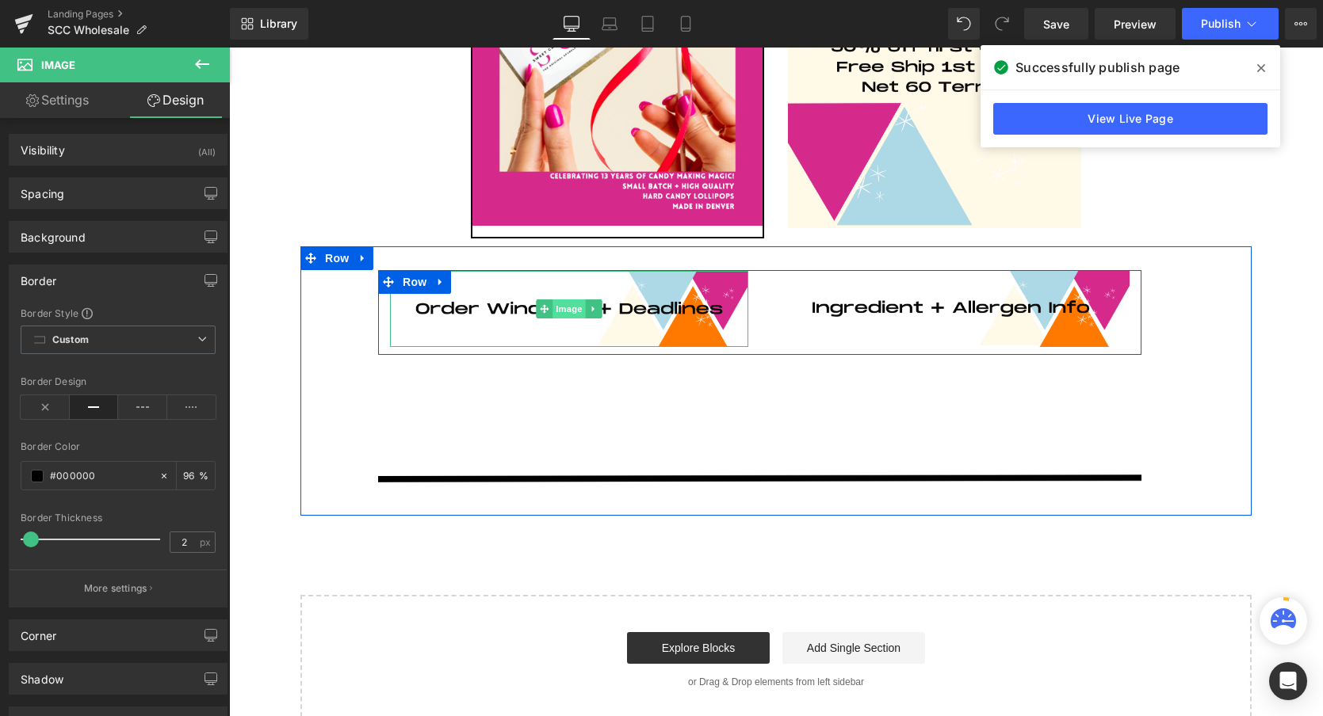
click at [563, 315] on span "Image" at bounding box center [568, 309] width 33 height 19
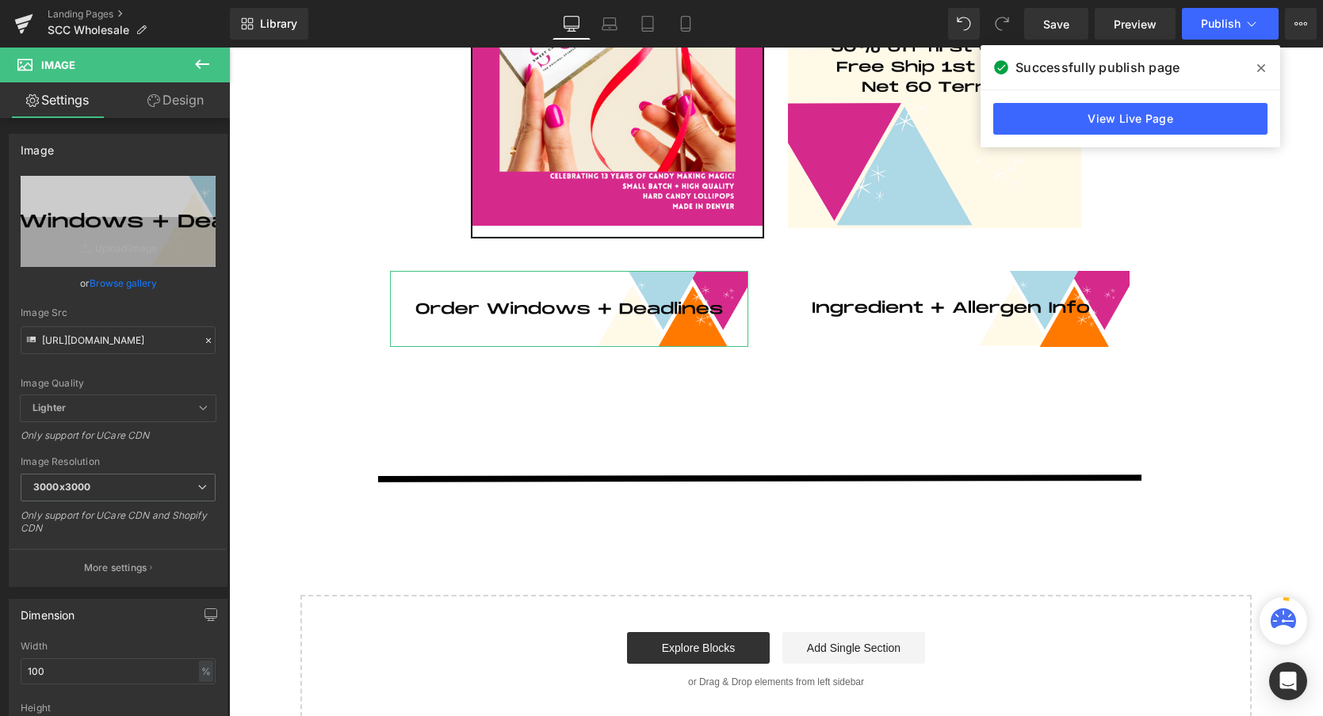
click at [198, 95] on link "Design" at bounding box center [175, 100] width 115 height 36
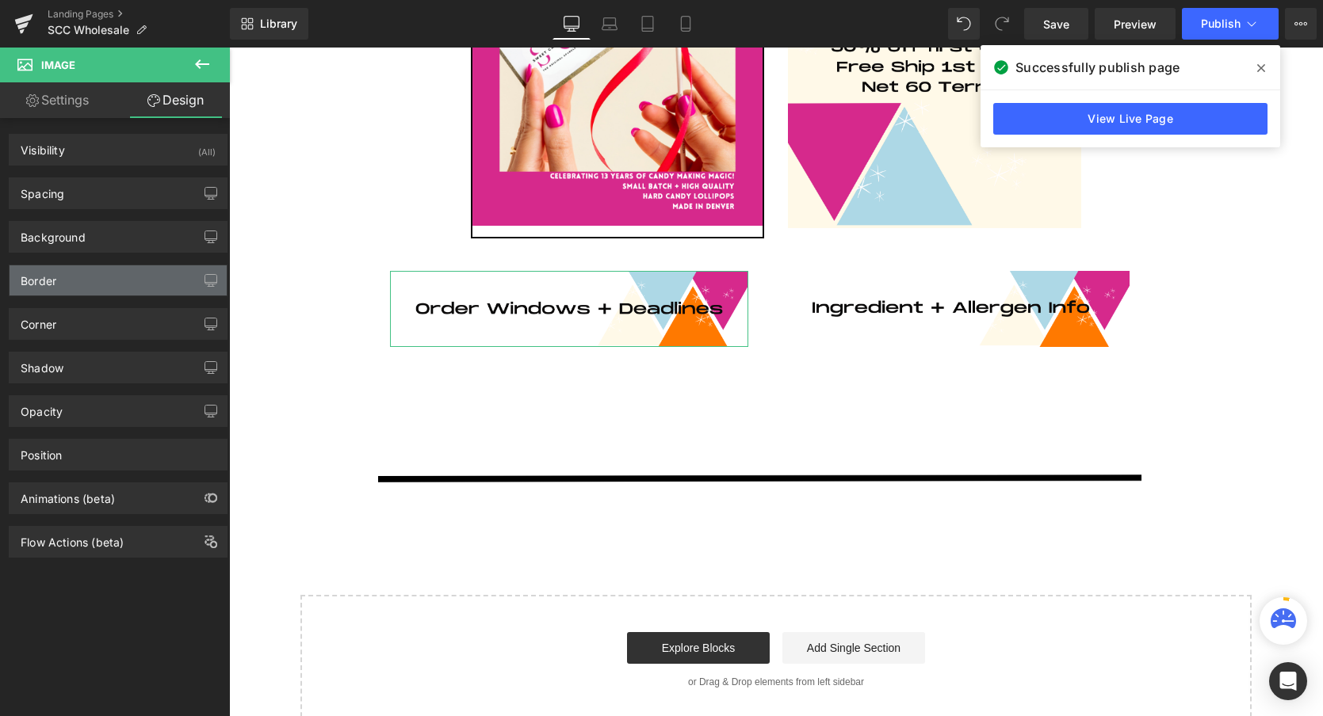
click at [64, 284] on div "Border" at bounding box center [118, 280] width 217 height 30
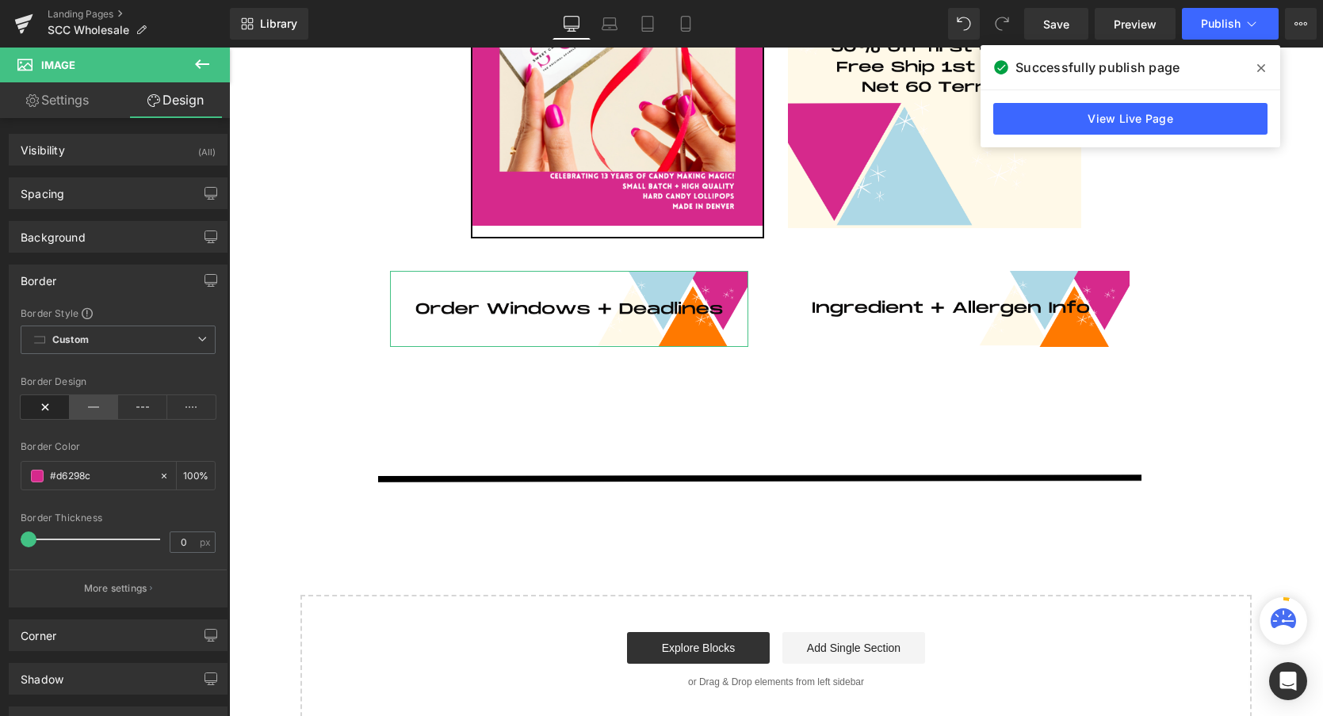
click at [87, 403] on icon at bounding box center [94, 407] width 49 height 24
click at [159, 478] on icon at bounding box center [164, 476] width 11 height 11
type input "none"
type input "0"
click at [36, 477] on span at bounding box center [37, 476] width 13 height 13
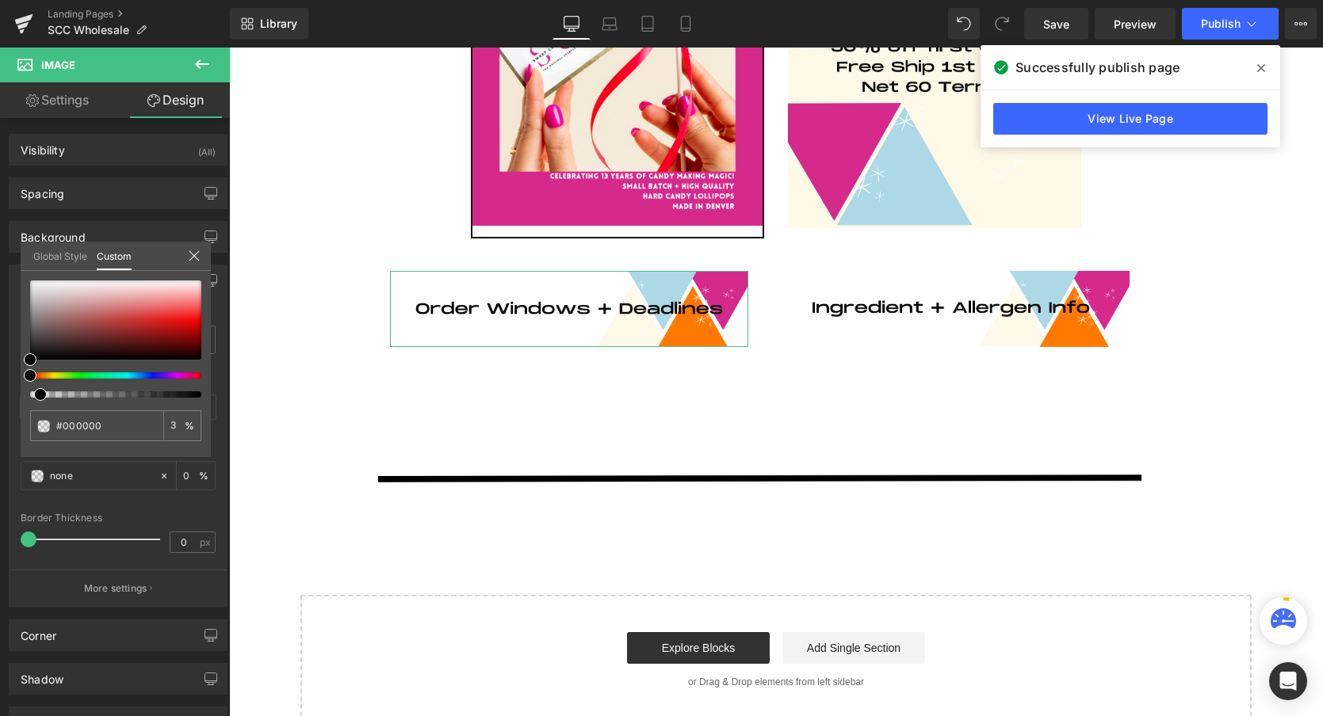
type input "#000000"
type input "3"
type input "#000000"
type input "3"
type input "6"
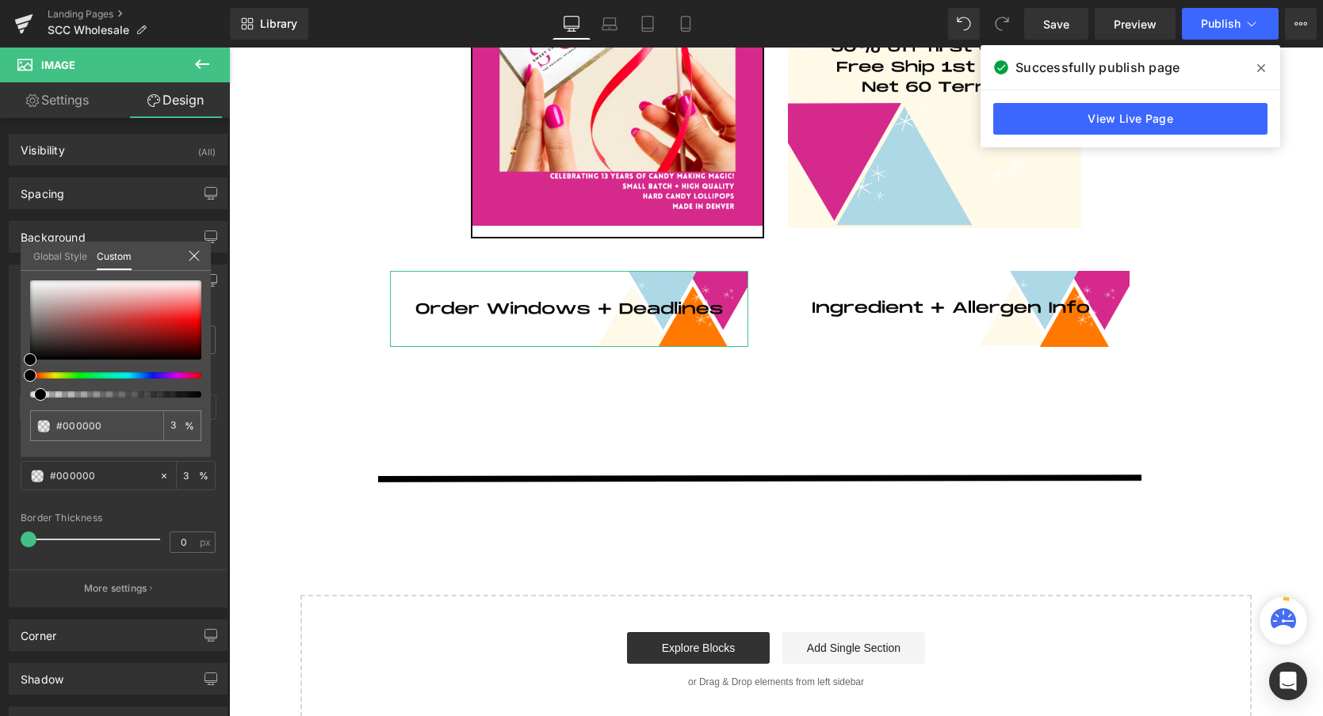
type input "6"
type input "19"
type input "30"
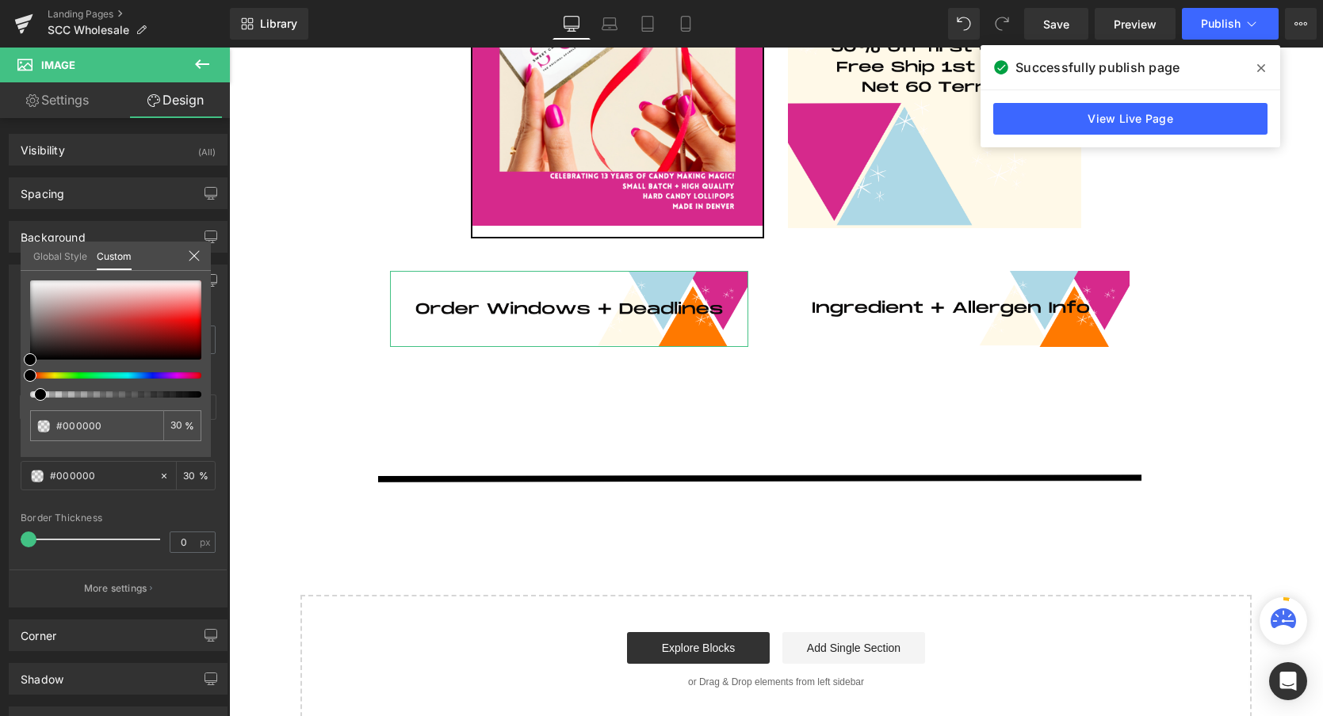
type input "41"
type input "51"
type input "64"
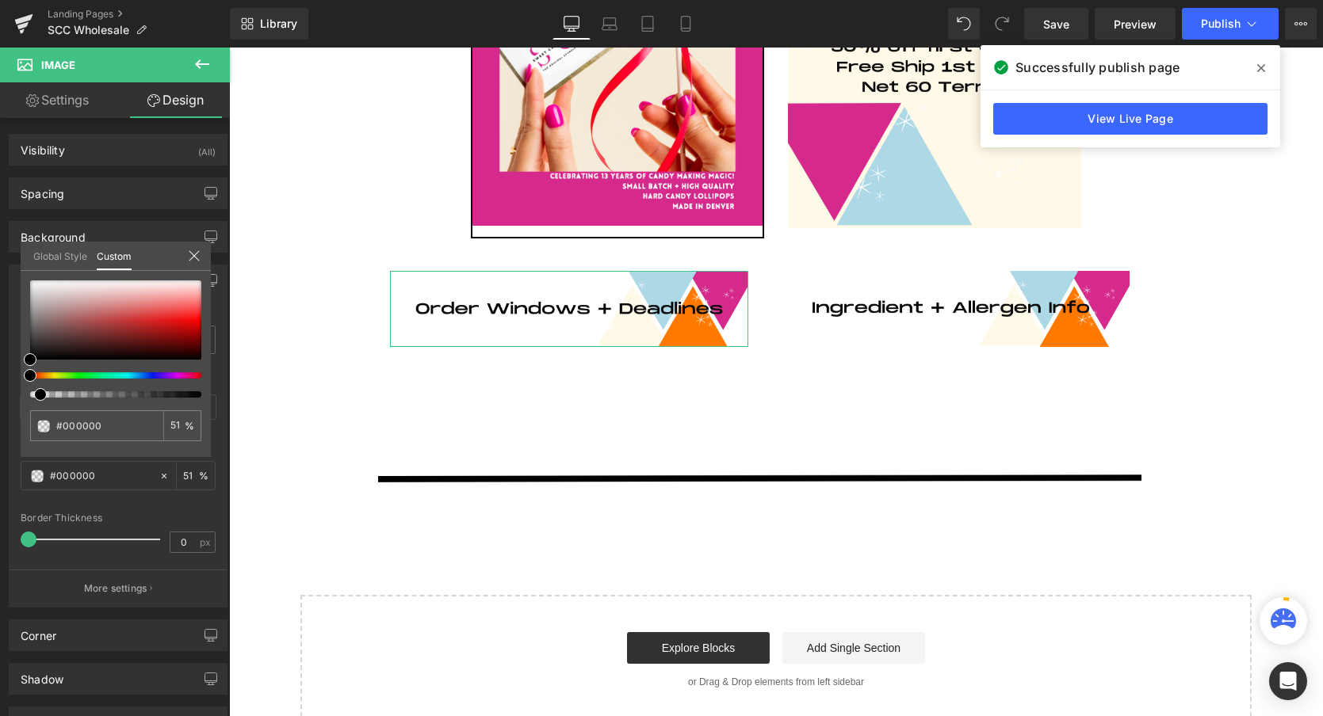
type input "64"
type input "71"
type input "76"
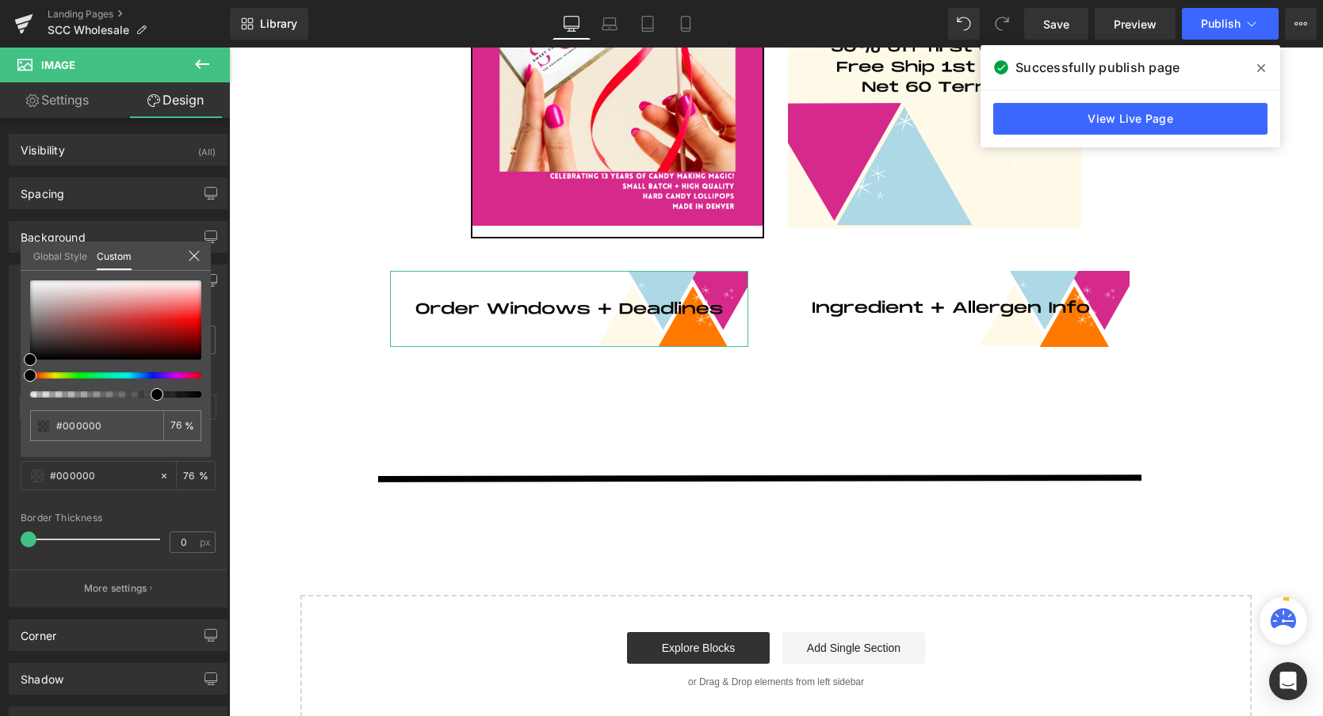
type input "82"
type input "86"
type input "89"
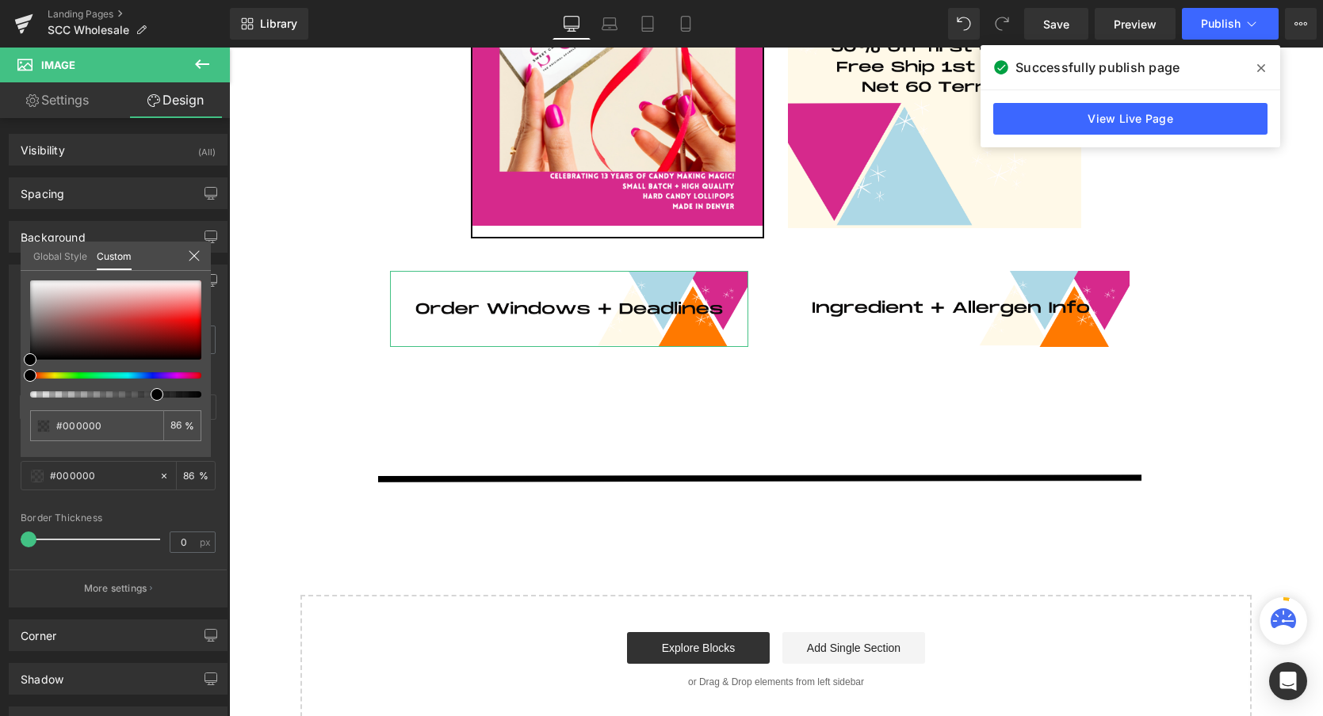
type input "89"
type input "92"
type input "95"
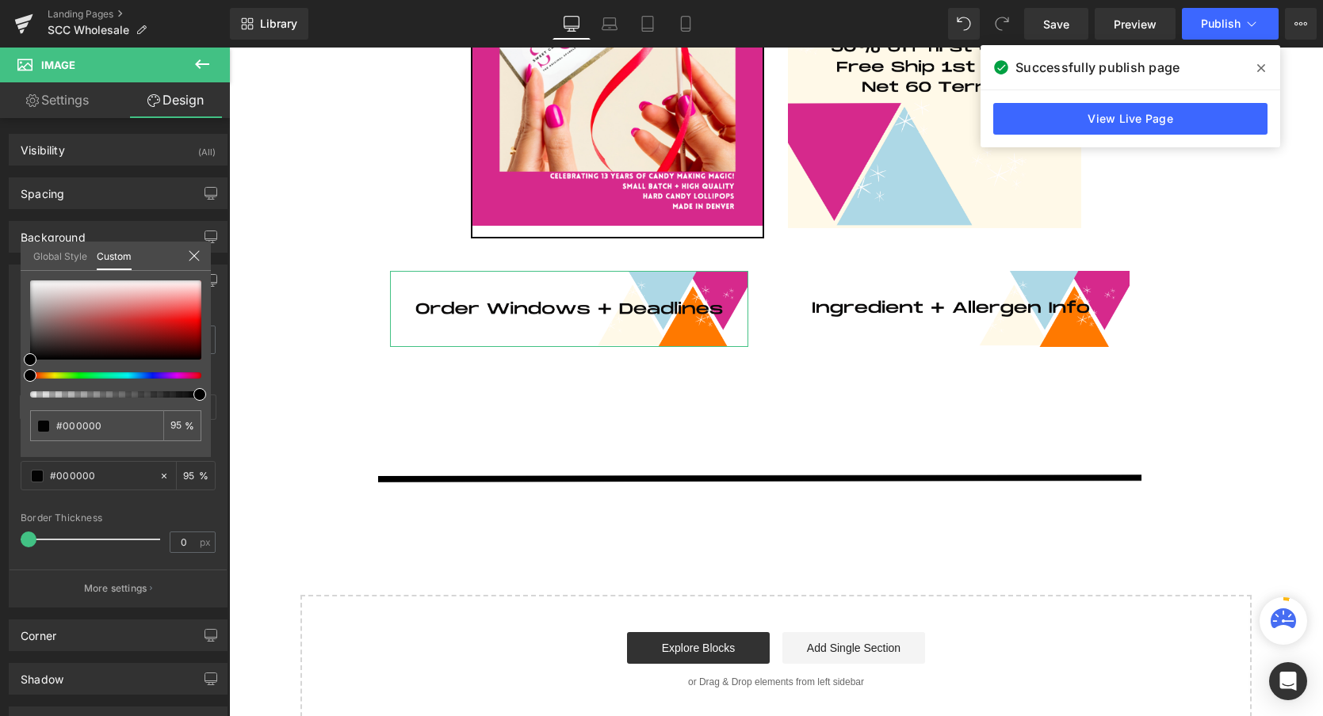
type input "97"
type input "100"
drag, startPoint x: 30, startPoint y: 393, endPoint x: 206, endPoint y: 392, distance: 175.9
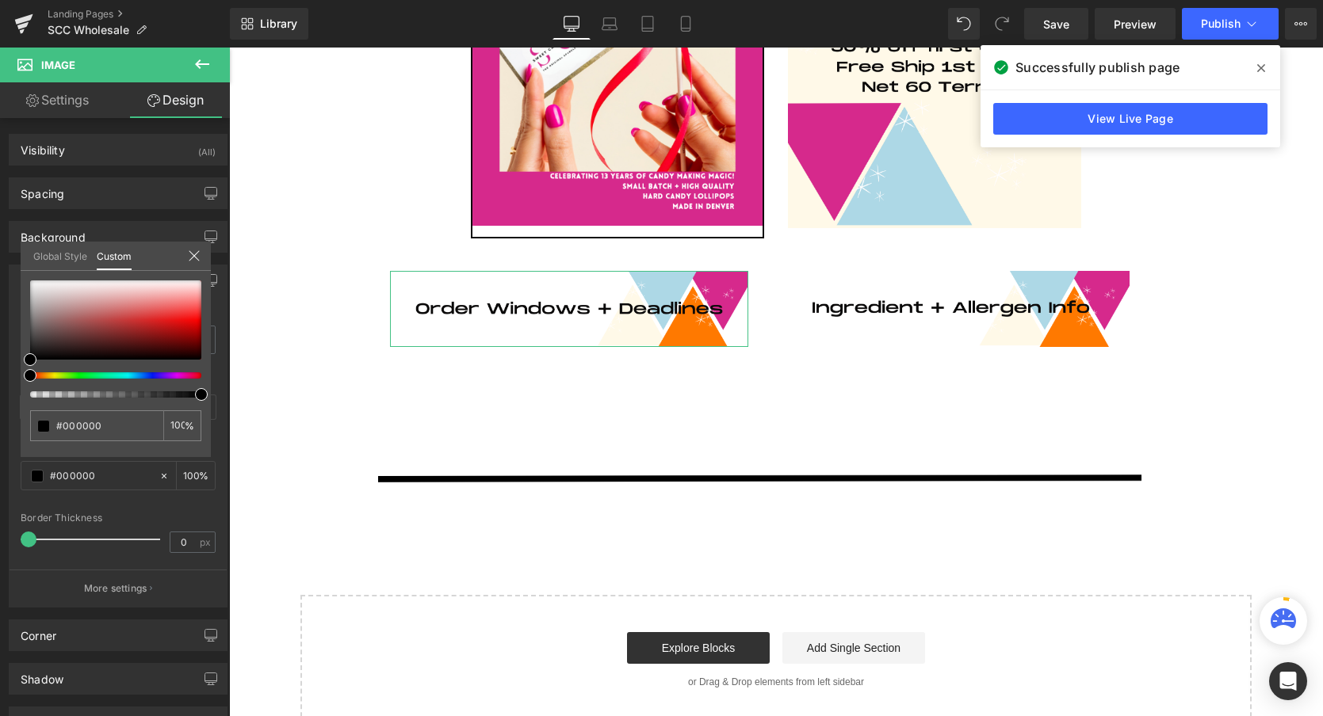
click at [208, 393] on div "#000000 100 %" at bounding box center [116, 369] width 190 height 177
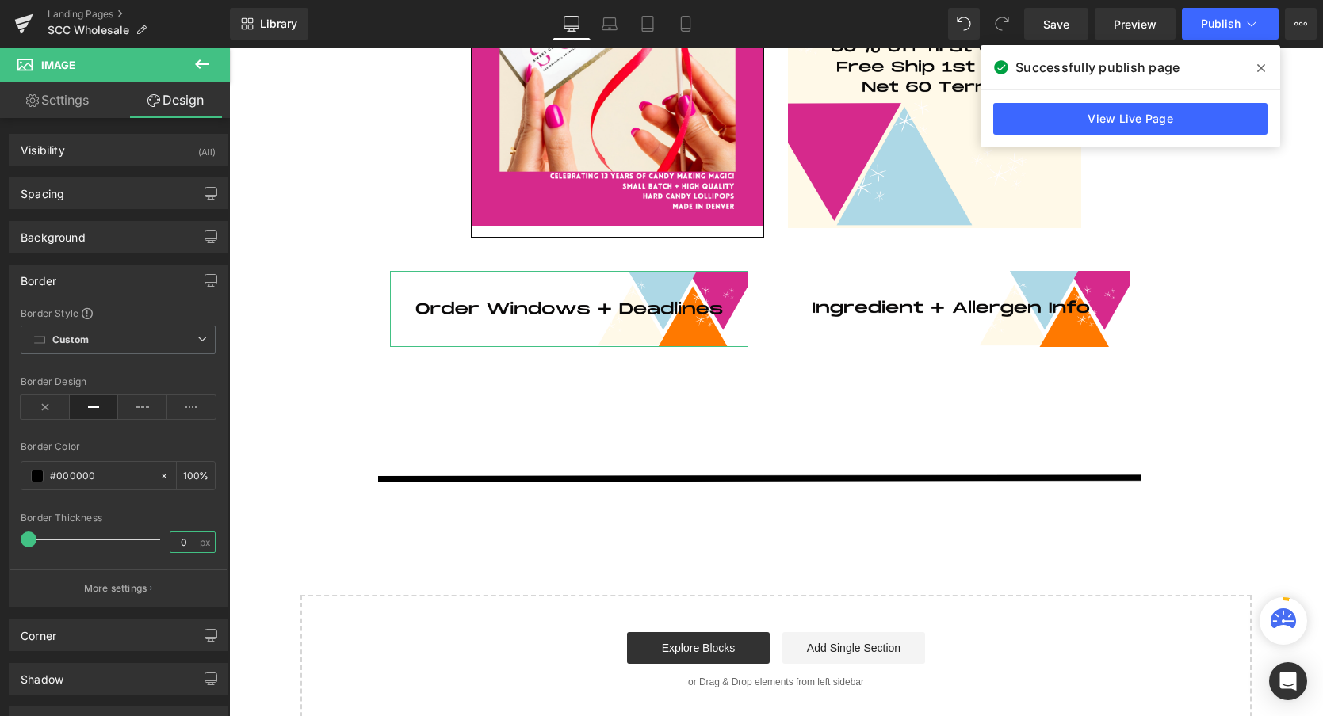
click at [178, 542] on input "0" at bounding box center [184, 543] width 28 height 20
type input "1"
click at [320, 540] on body "REOPENING IN AUGUST 2025! STAY TUNED ♥️ Log in or Create account Cart 0 Search" at bounding box center [776, 264] width 1094 height 1784
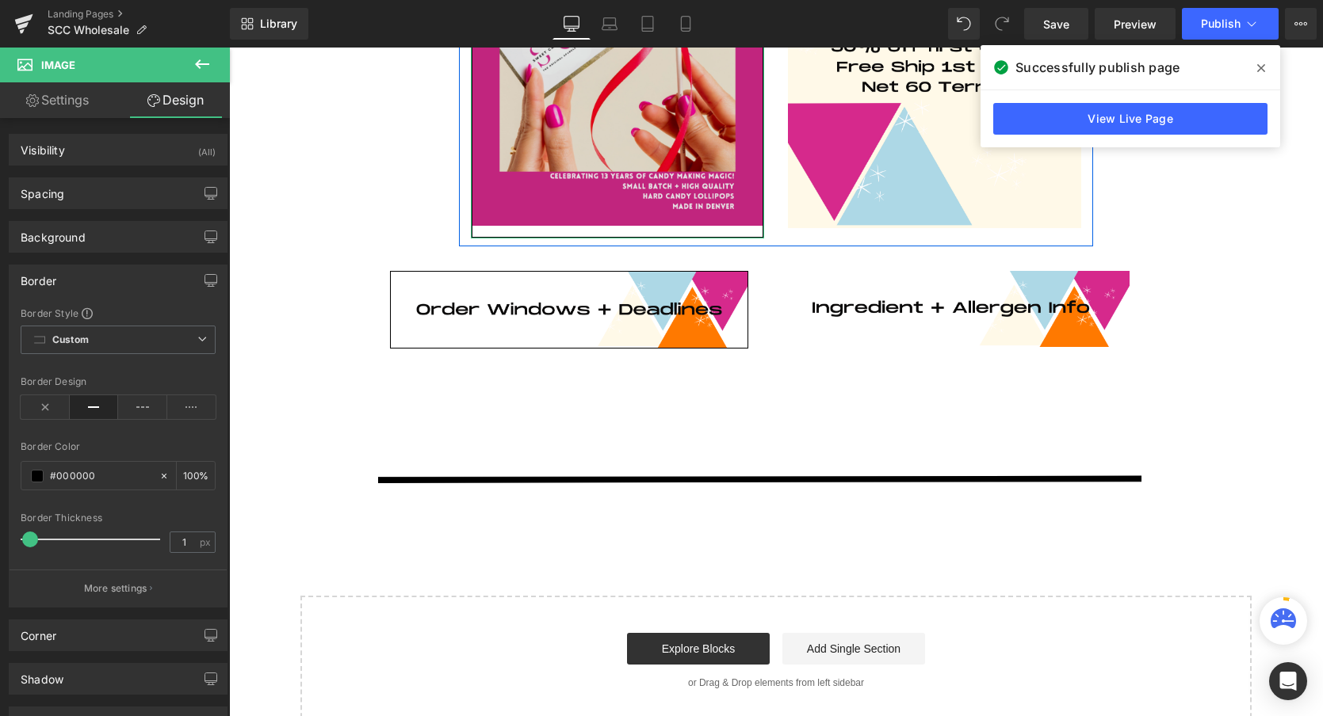
click at [657, 178] on img at bounding box center [617, 27] width 293 height 424
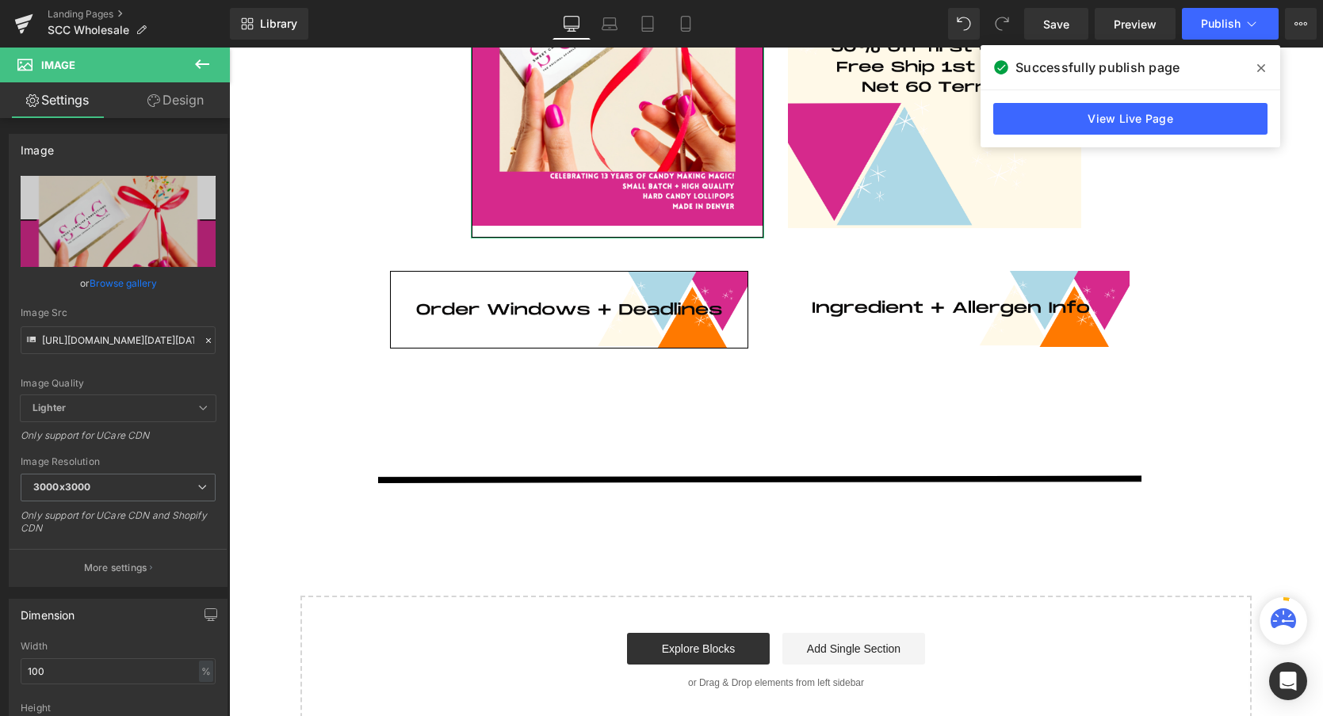
click at [184, 97] on link "Design" at bounding box center [175, 100] width 115 height 36
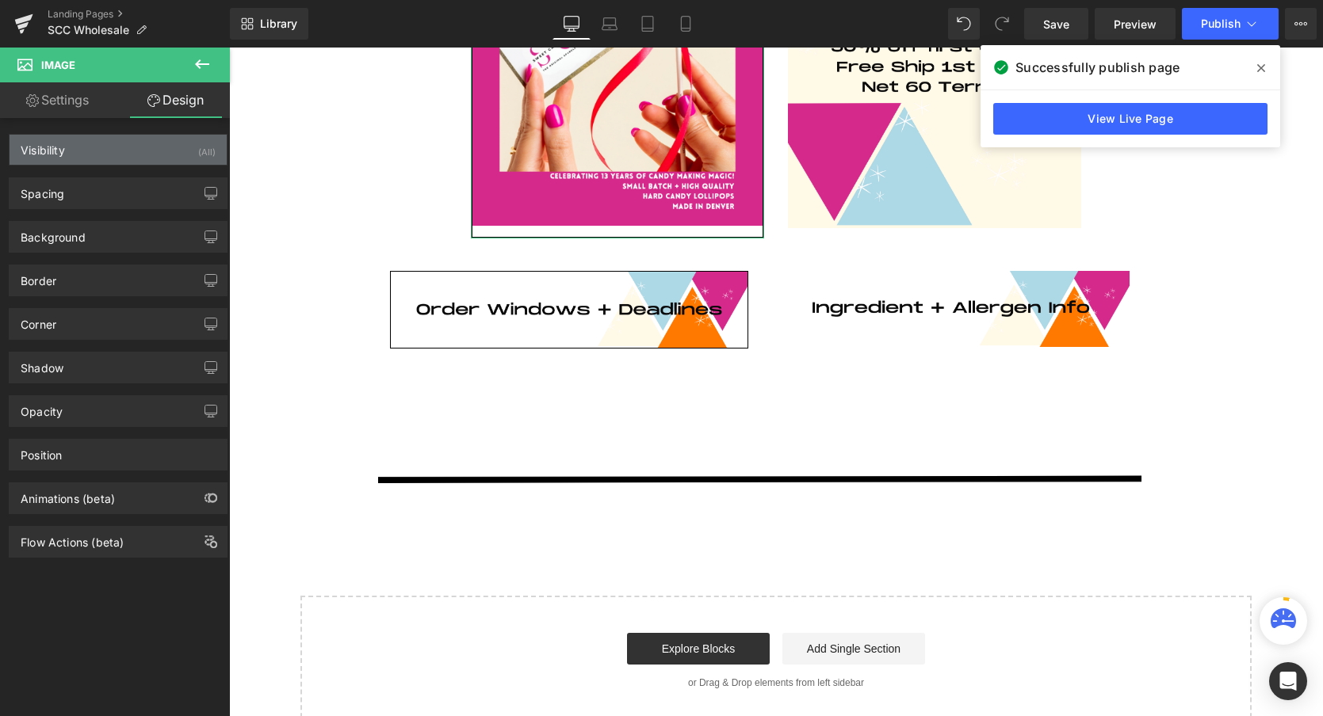
type input "#000000"
type input "96"
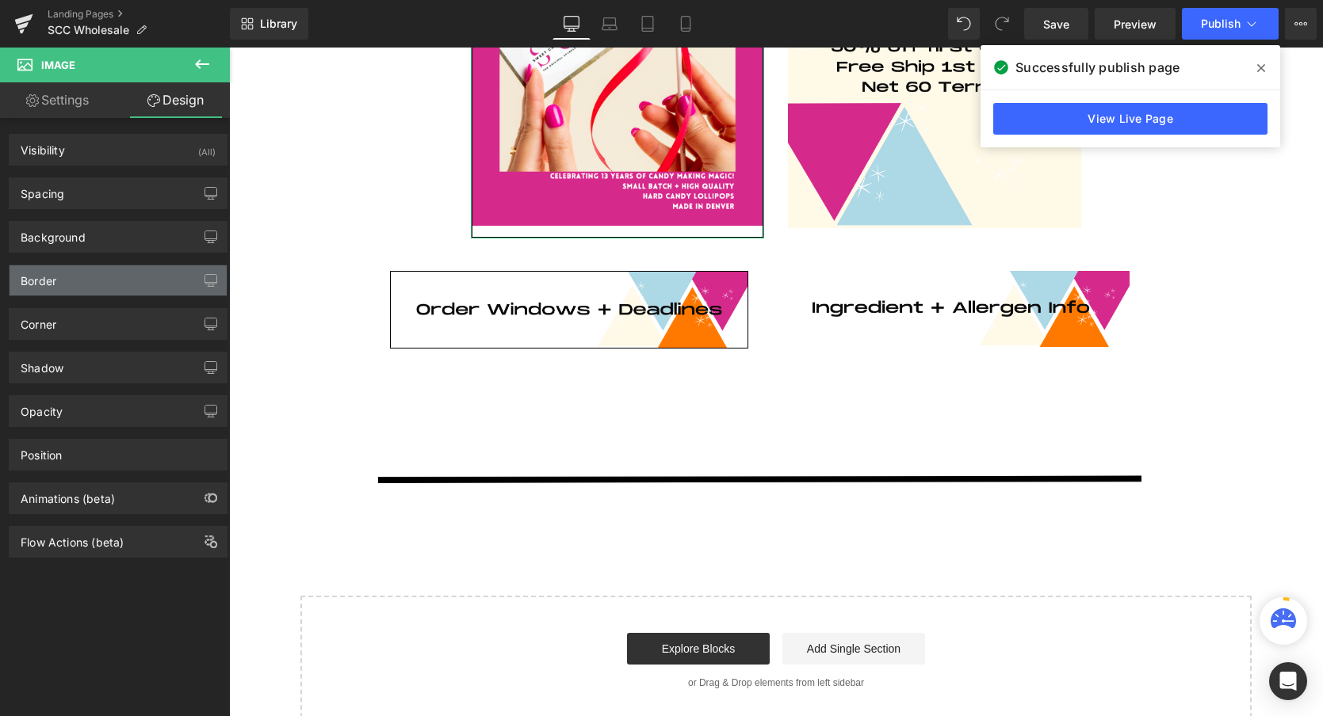
click at [49, 284] on div "Border" at bounding box center [39, 276] width 36 height 22
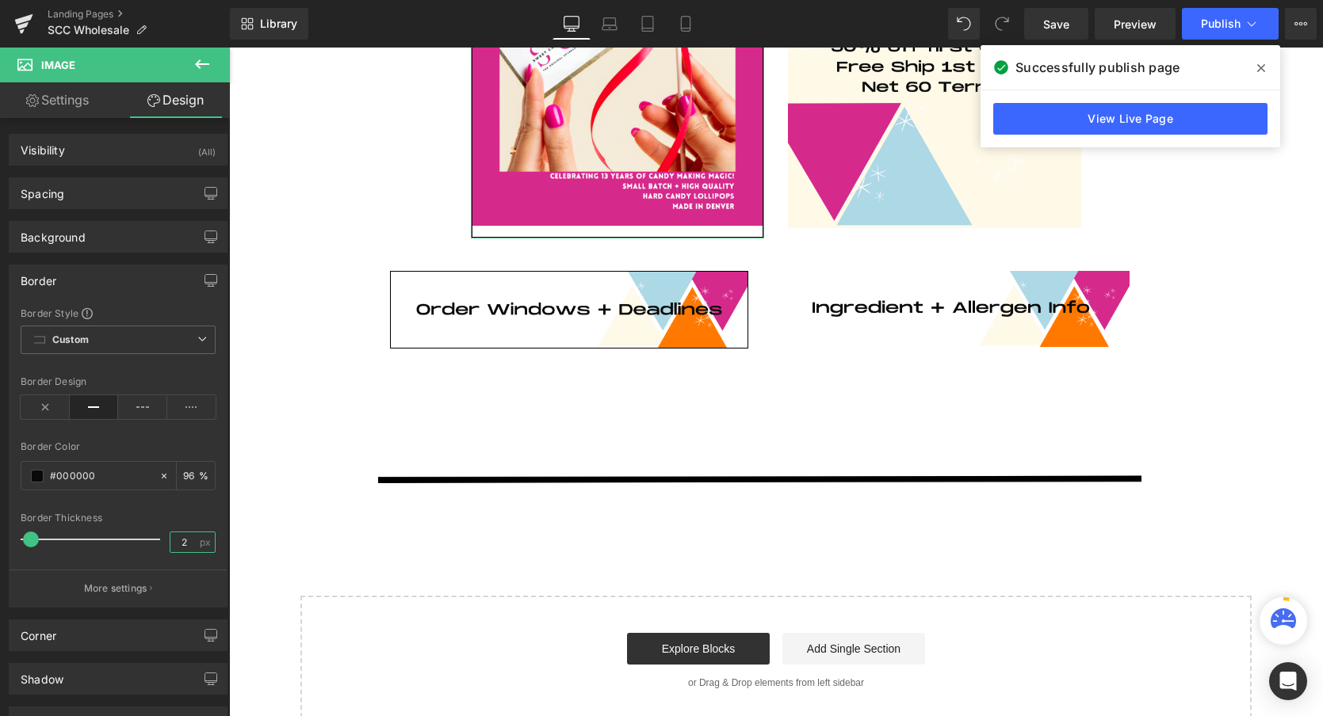
click at [178, 538] on input "2" at bounding box center [184, 543] width 28 height 20
type input "1"
click at [265, 514] on div "Image Row Row Row Image 42px Image 43px Row Image Image Row Image Row Select yo…" at bounding box center [764, 189] width 1038 height 1122
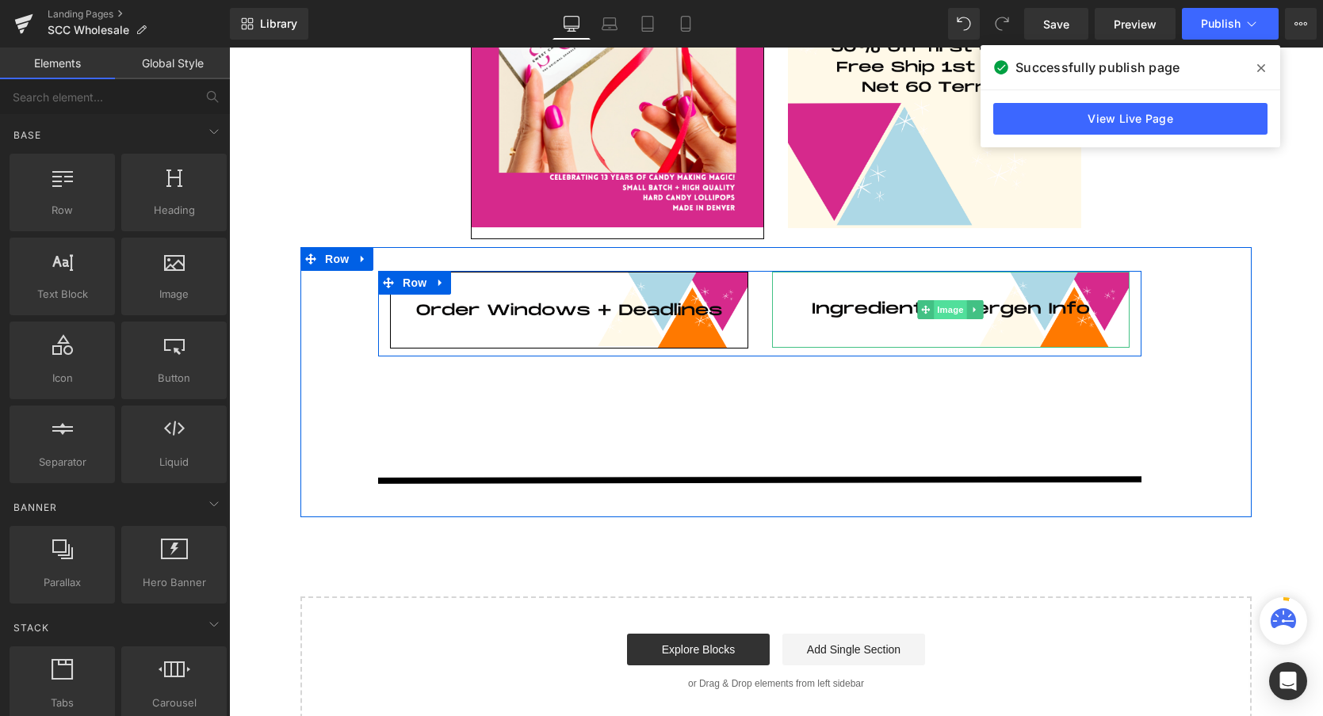
click at [949, 310] on span "Image" at bounding box center [950, 309] width 33 height 19
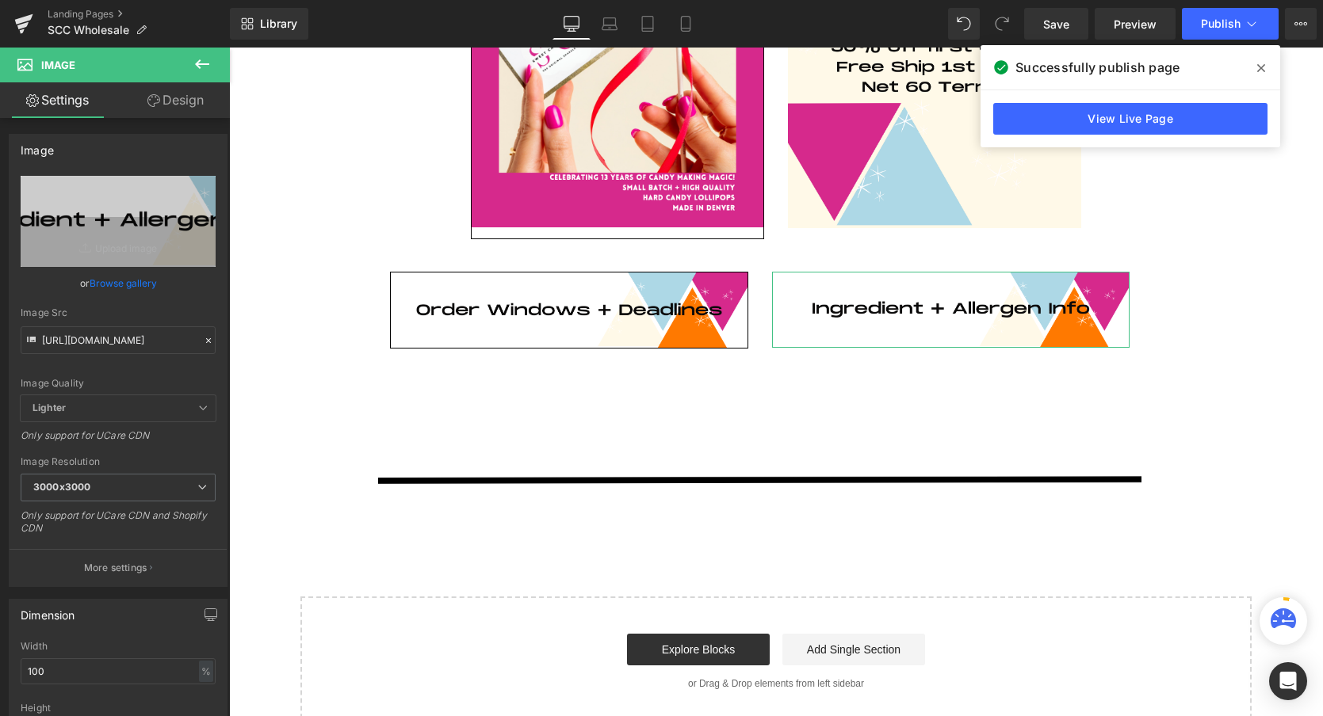
click at [183, 92] on link "Design" at bounding box center [175, 100] width 115 height 36
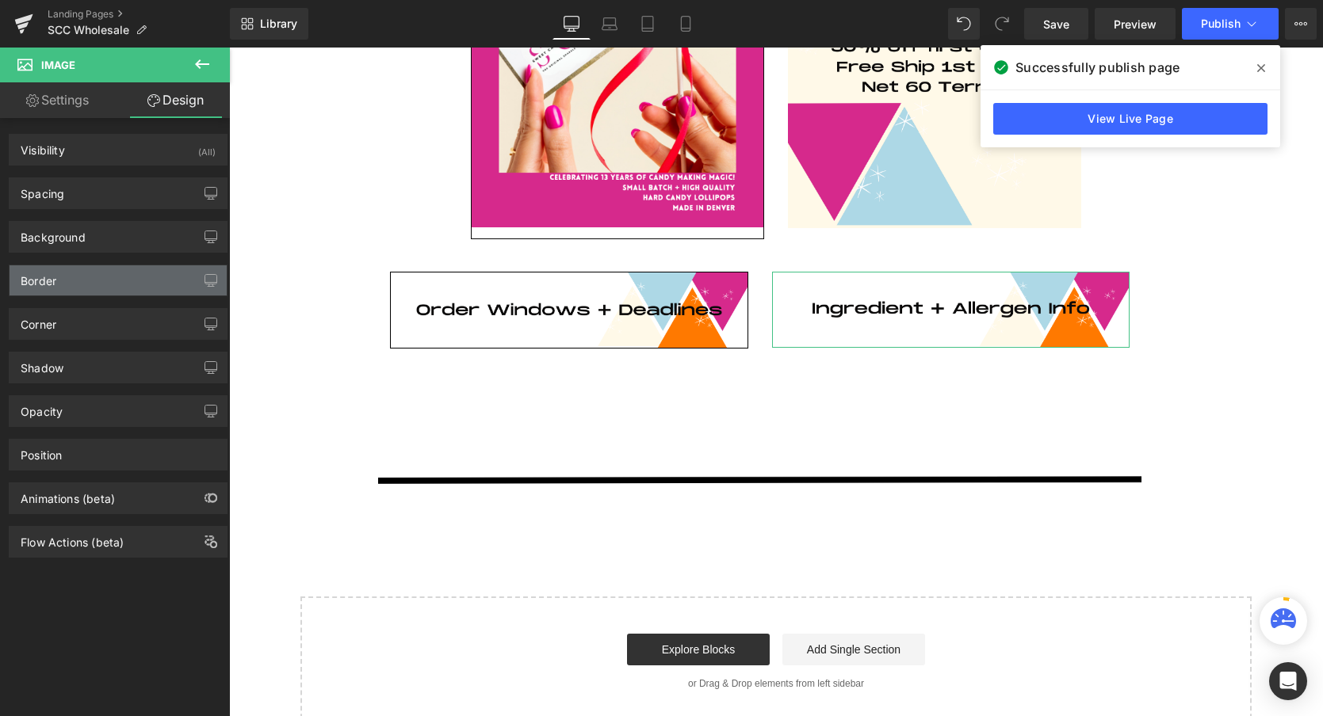
click at [51, 280] on div "Border" at bounding box center [39, 276] width 36 height 22
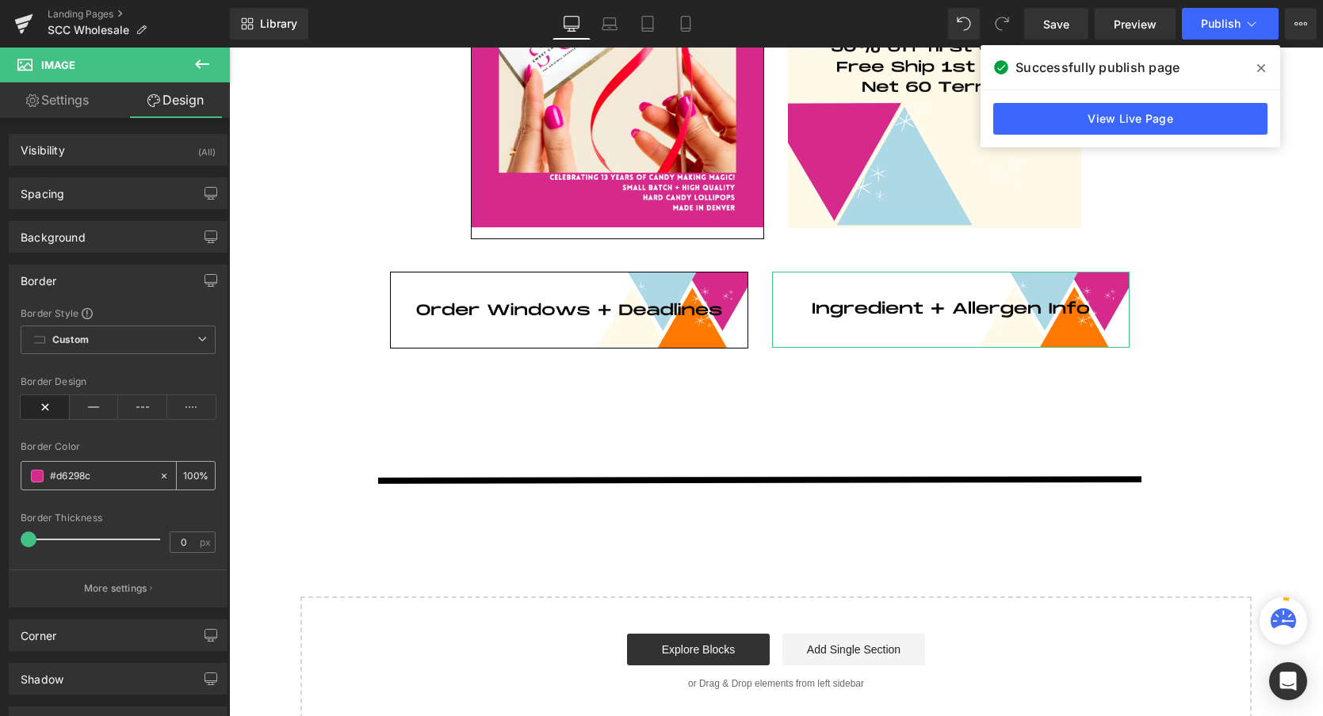
click at [159, 474] on icon at bounding box center [164, 476] width 11 height 11
type input "none"
type input "0"
click at [36, 476] on span at bounding box center [37, 476] width 13 height 13
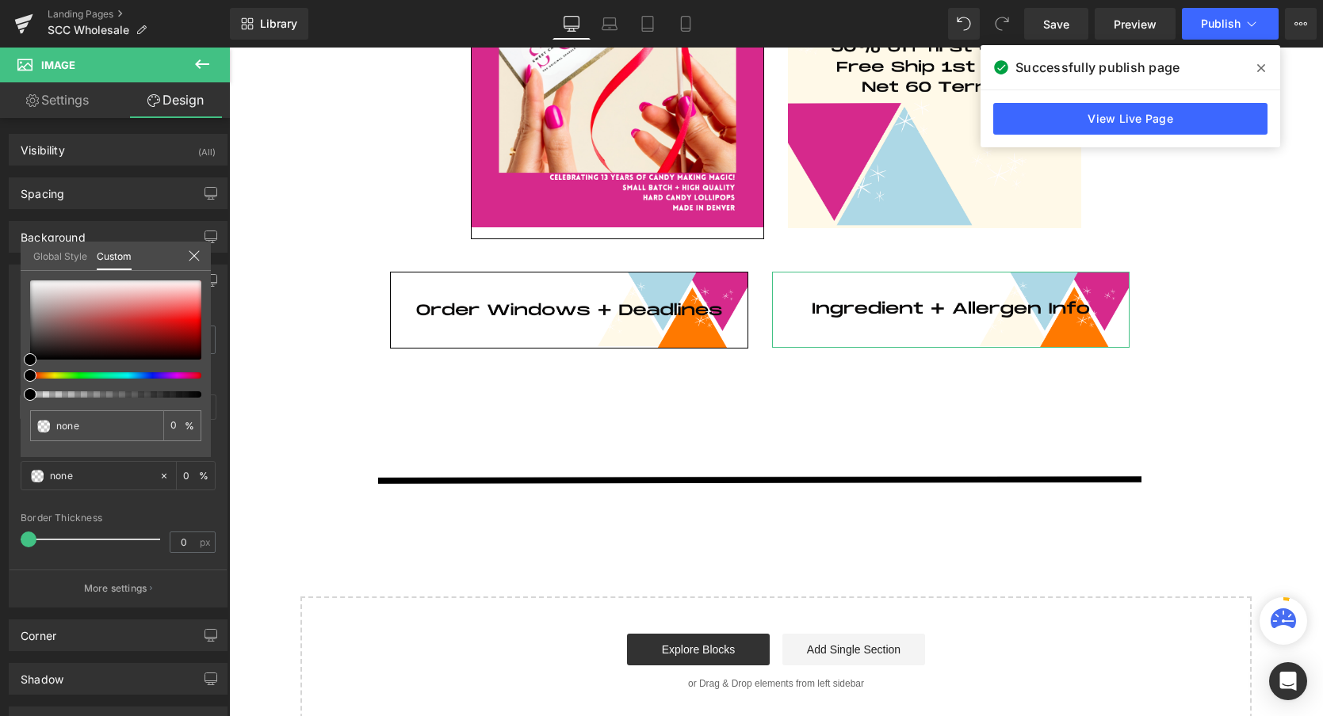
type input "#000000"
type input "3"
type input "#000000"
type input "3"
type input "6"
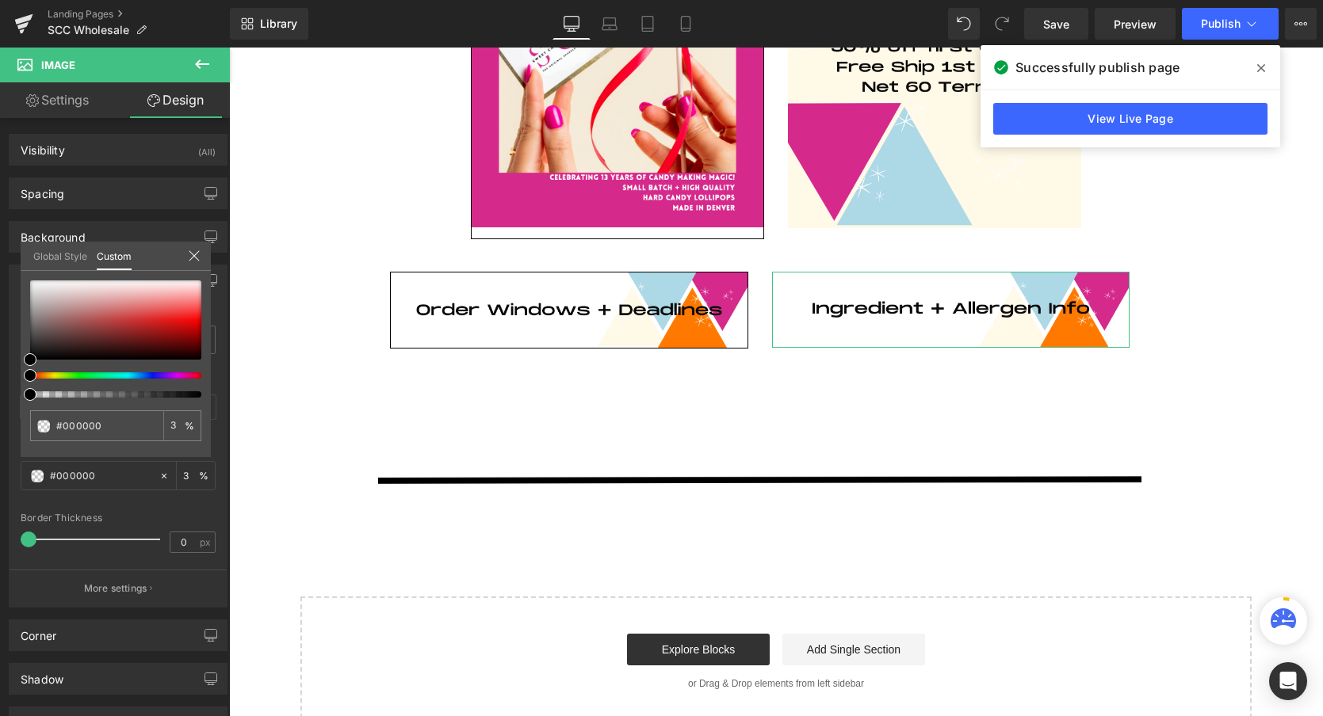
type input "6"
type input "18"
type input "37"
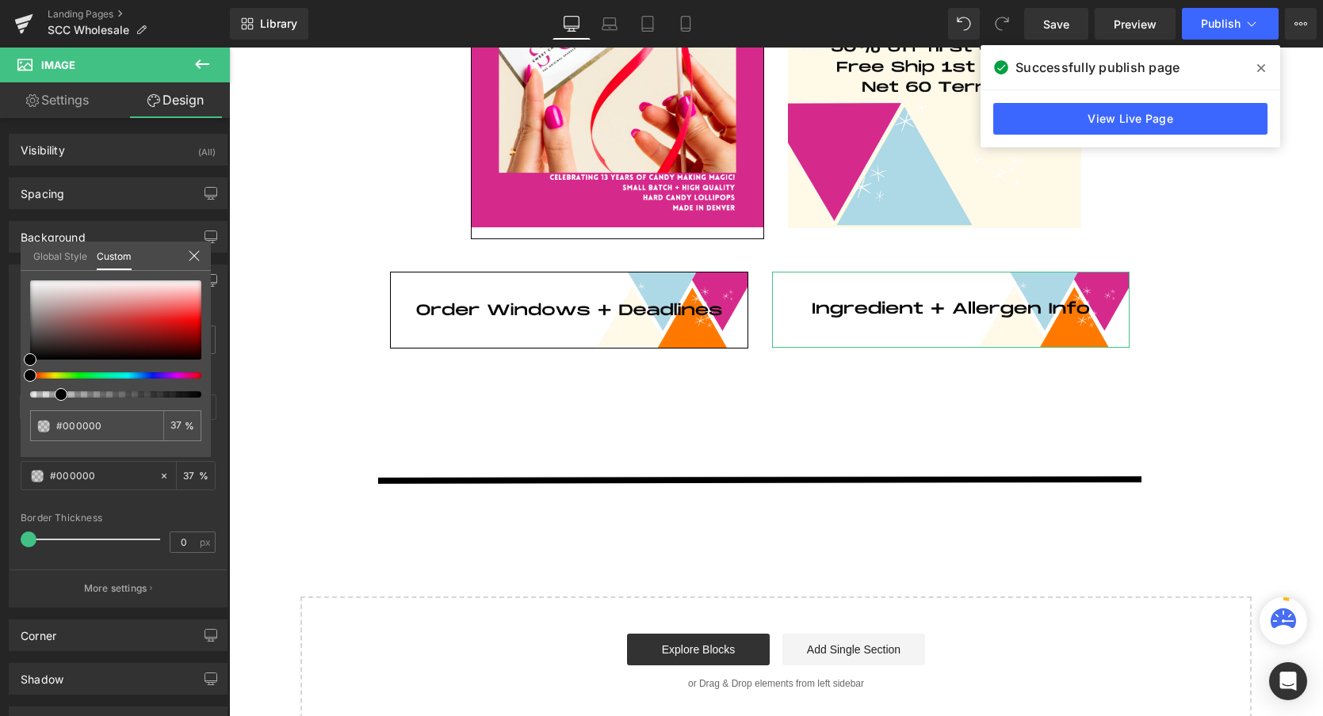
type input "53"
type input "67"
type input "76"
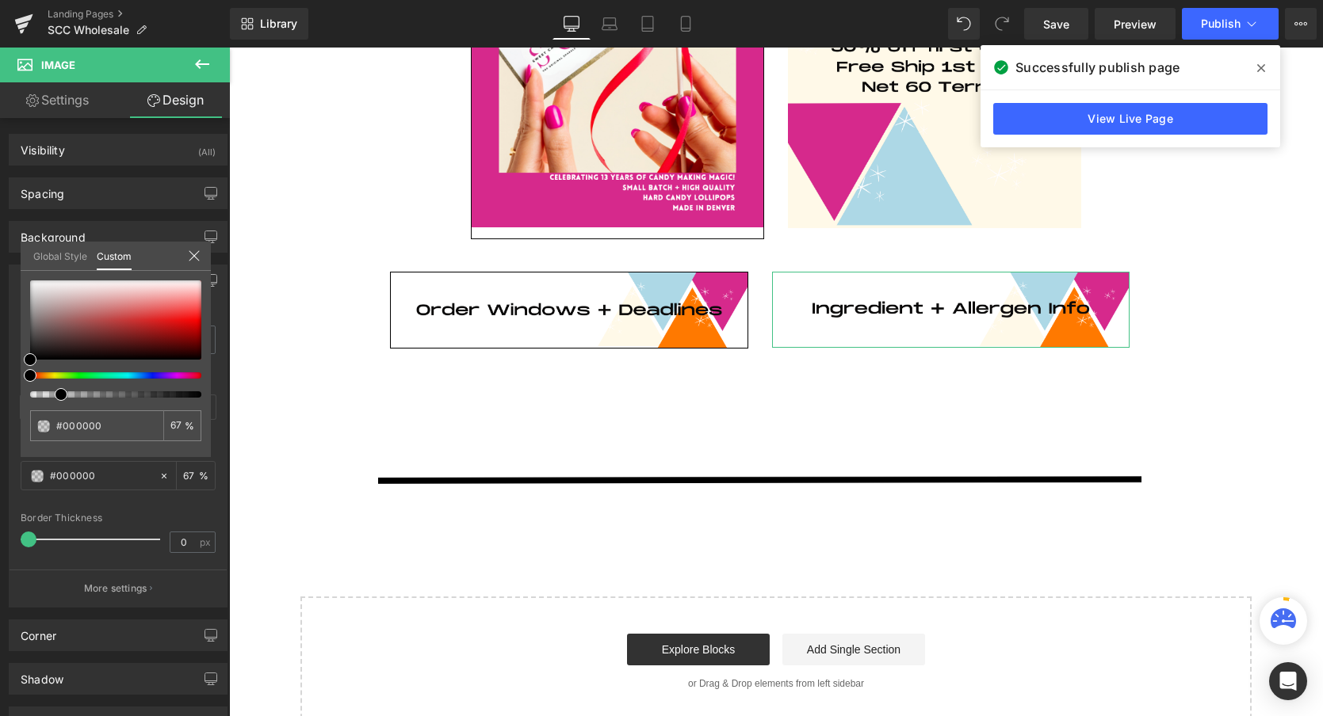
type input "76"
type input "82"
type input "87"
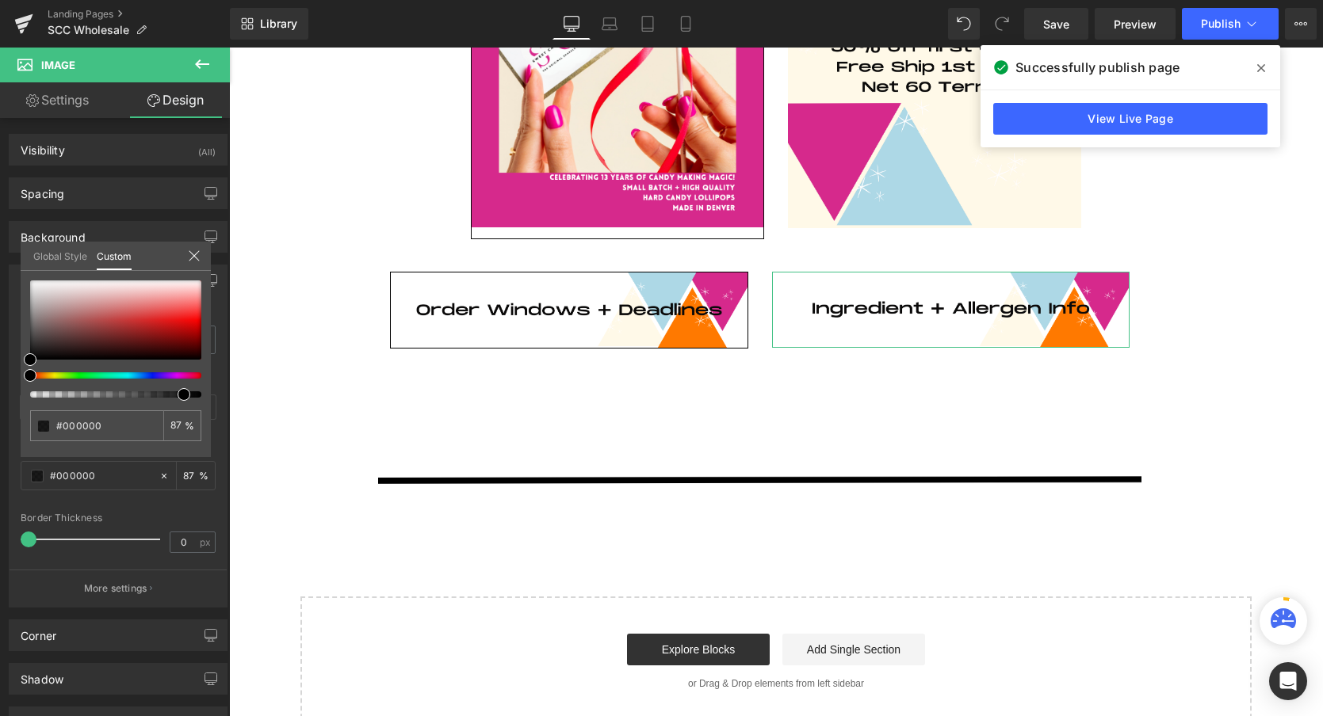
type input "90"
type input "94"
type input "96"
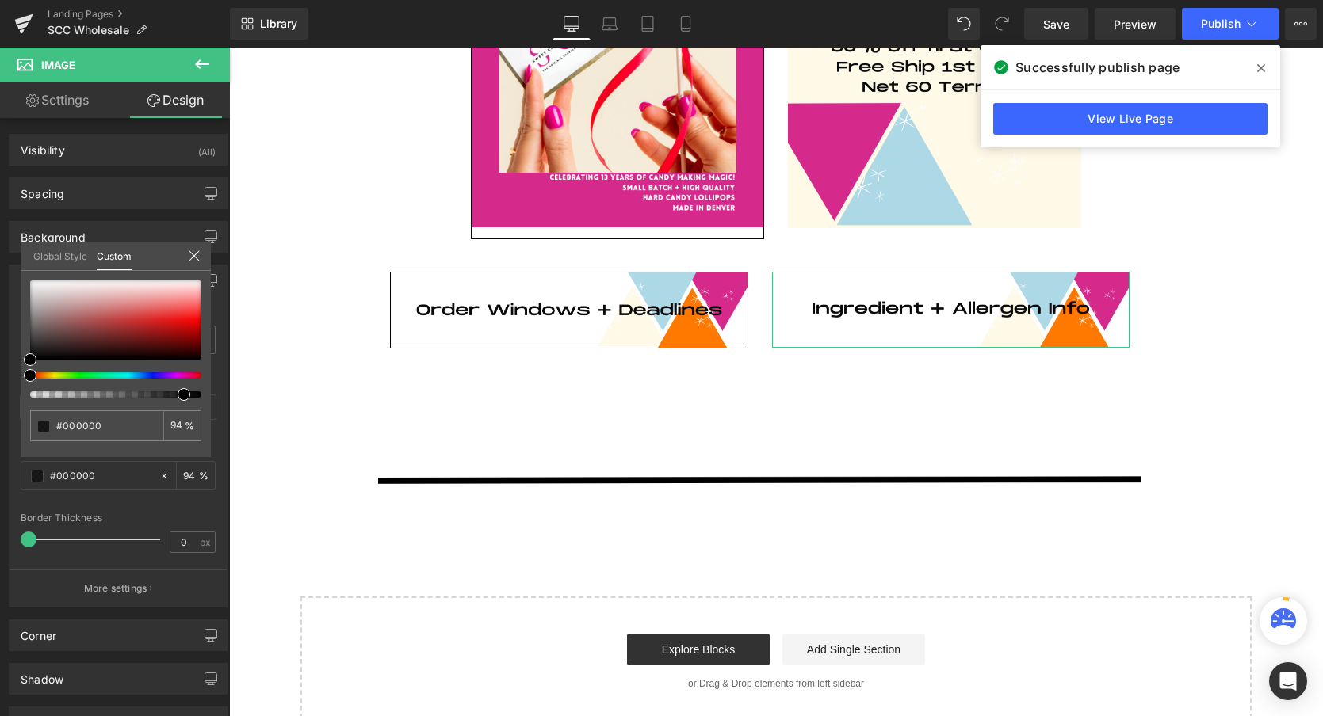
type input "96"
type input "100"
drag, startPoint x: 30, startPoint y: 394, endPoint x: 202, endPoint y: 388, distance: 172.1
click at [203, 389] on span at bounding box center [201, 394] width 13 height 13
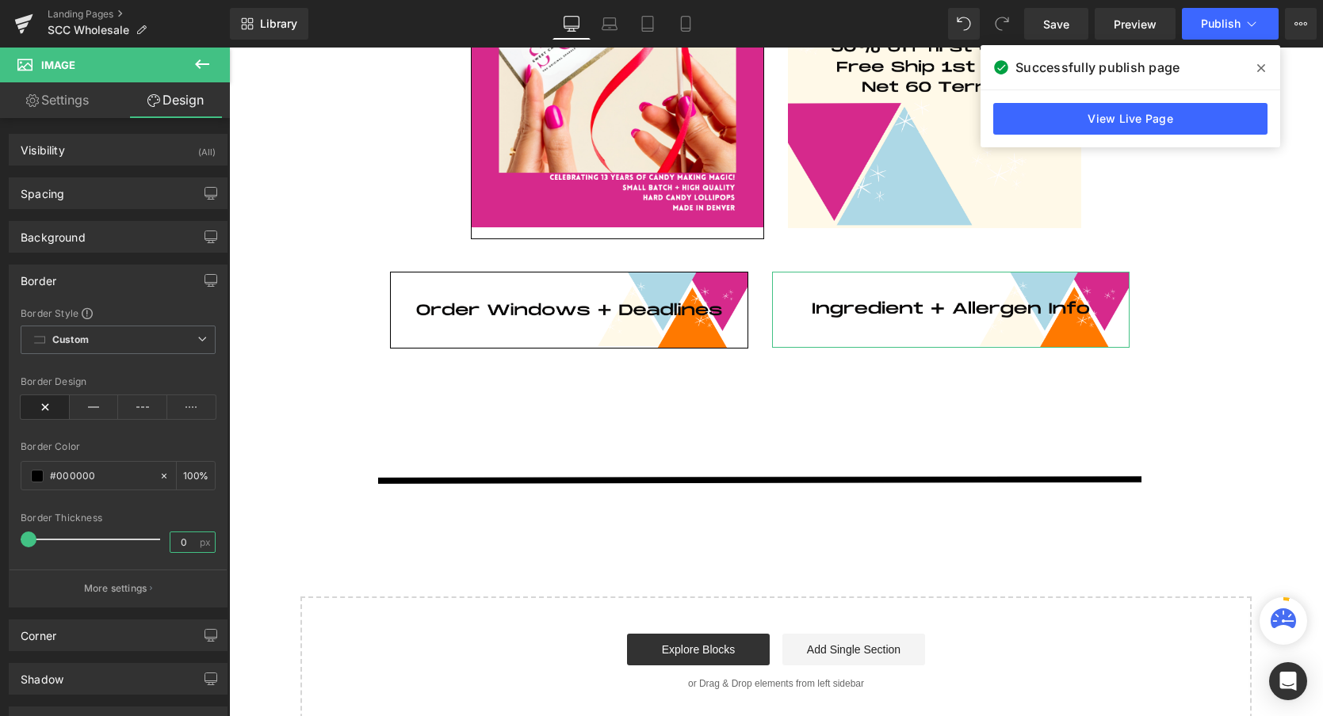
click at [176, 541] on input "0" at bounding box center [184, 543] width 28 height 20
type input "1"
click at [210, 512] on div "Border Style Custom Custom Setup Global Style Custom Setup Global Style none Bo…" at bounding box center [118, 457] width 217 height 300
click at [82, 406] on icon at bounding box center [94, 407] width 49 height 24
click at [290, 458] on body "REOPENING IN AUGUST 2025! STAY TUNED ♥️ Log in or Create account Cart 0 Search" at bounding box center [776, 264] width 1094 height 1785
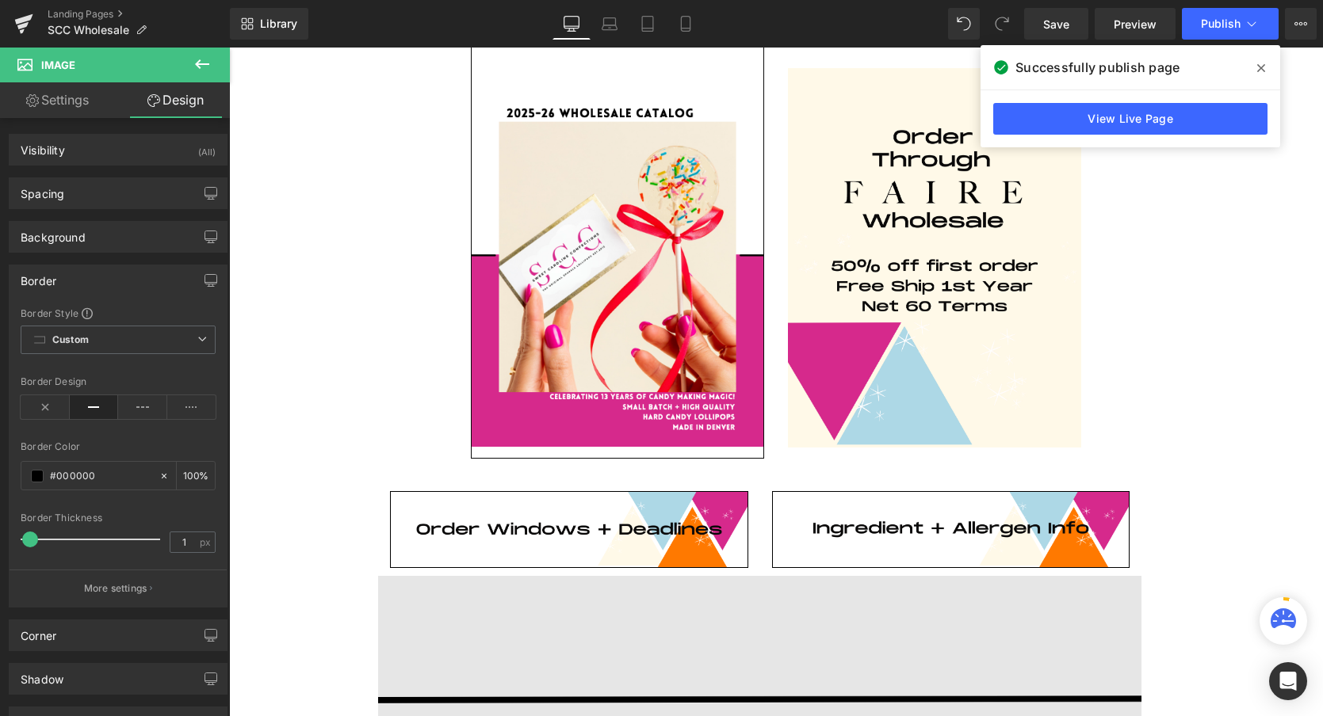
scroll to position [418, 0]
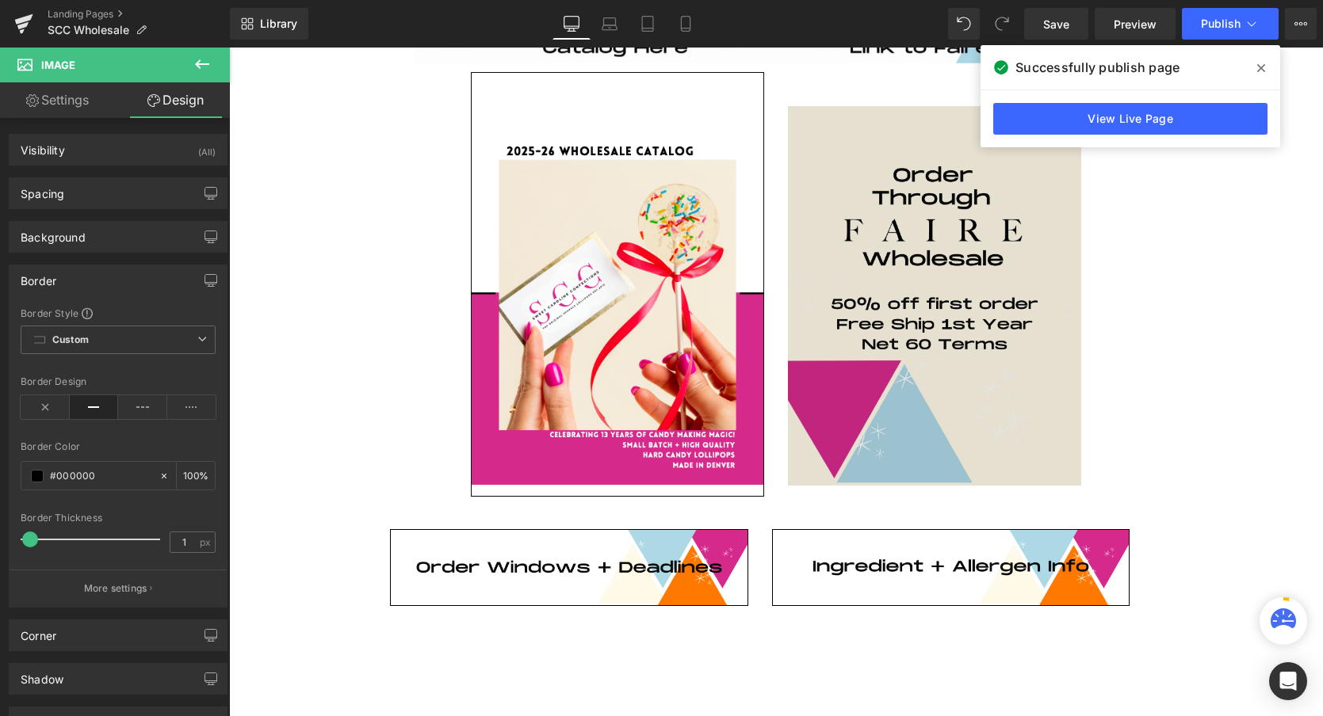
click at [933, 285] on div "Image 43px" at bounding box center [934, 279] width 293 height 414
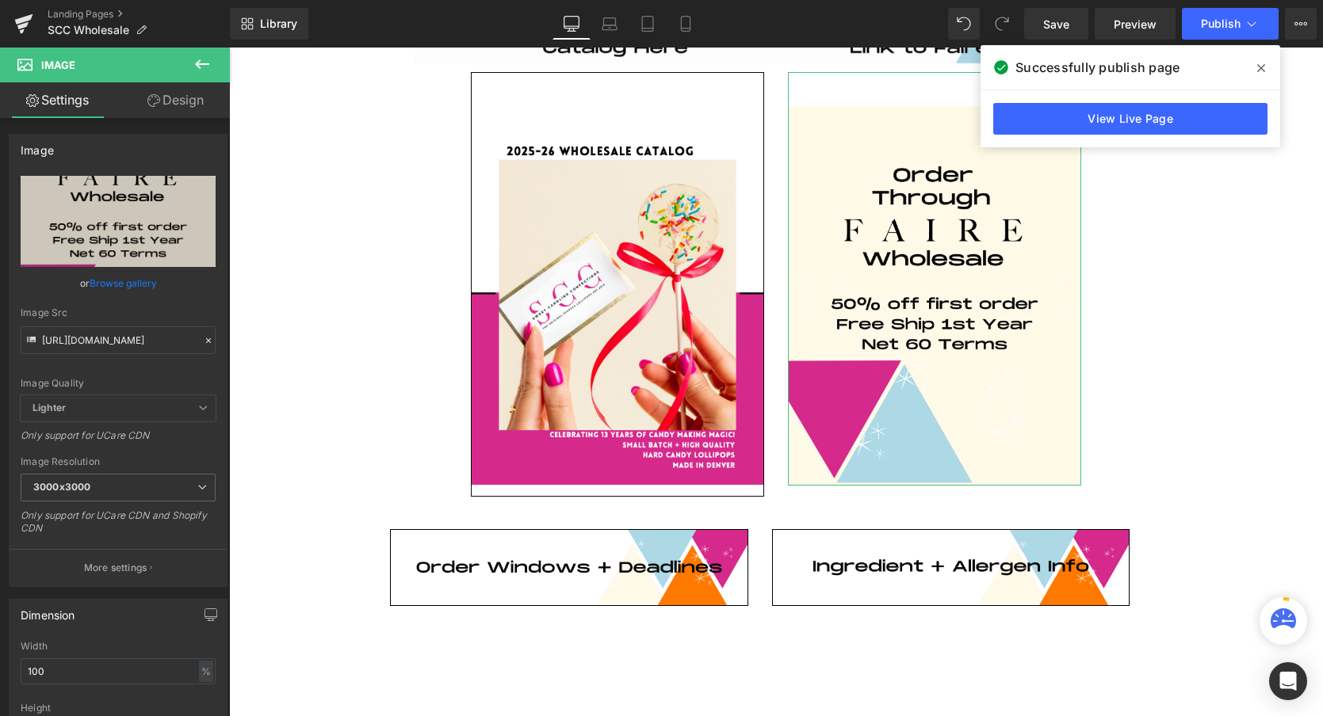
click at [189, 95] on link "Design" at bounding box center [175, 100] width 115 height 36
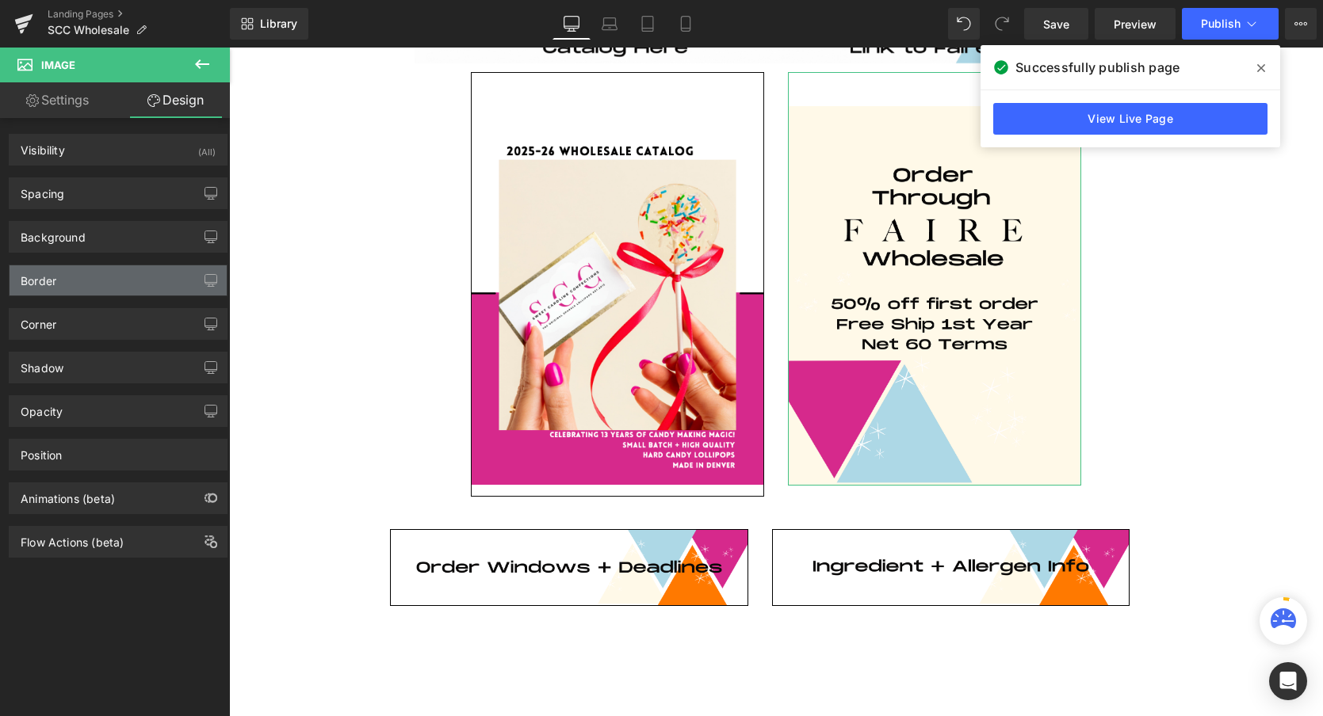
click at [66, 282] on div "Border" at bounding box center [118, 280] width 217 height 30
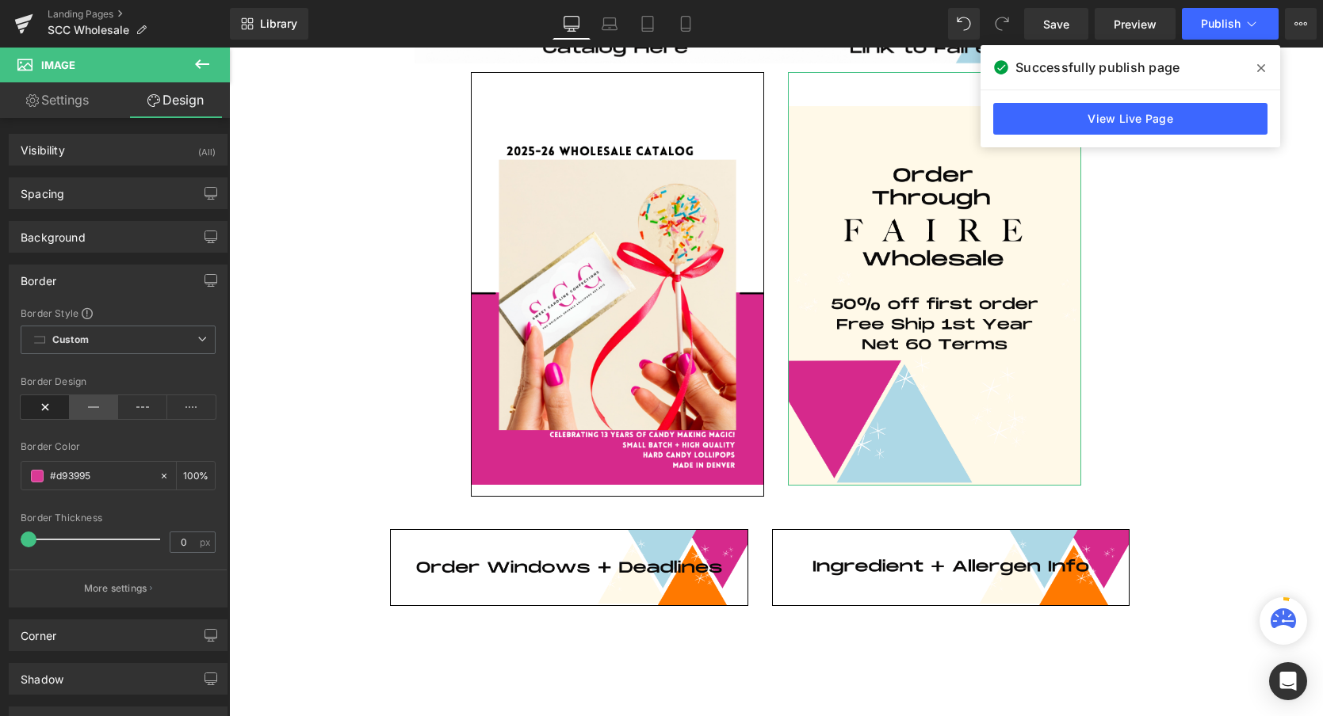
click at [84, 400] on icon at bounding box center [94, 407] width 49 height 24
click at [159, 477] on icon at bounding box center [164, 476] width 11 height 11
type input "none"
type input "0"
click at [36, 478] on span at bounding box center [37, 476] width 13 height 13
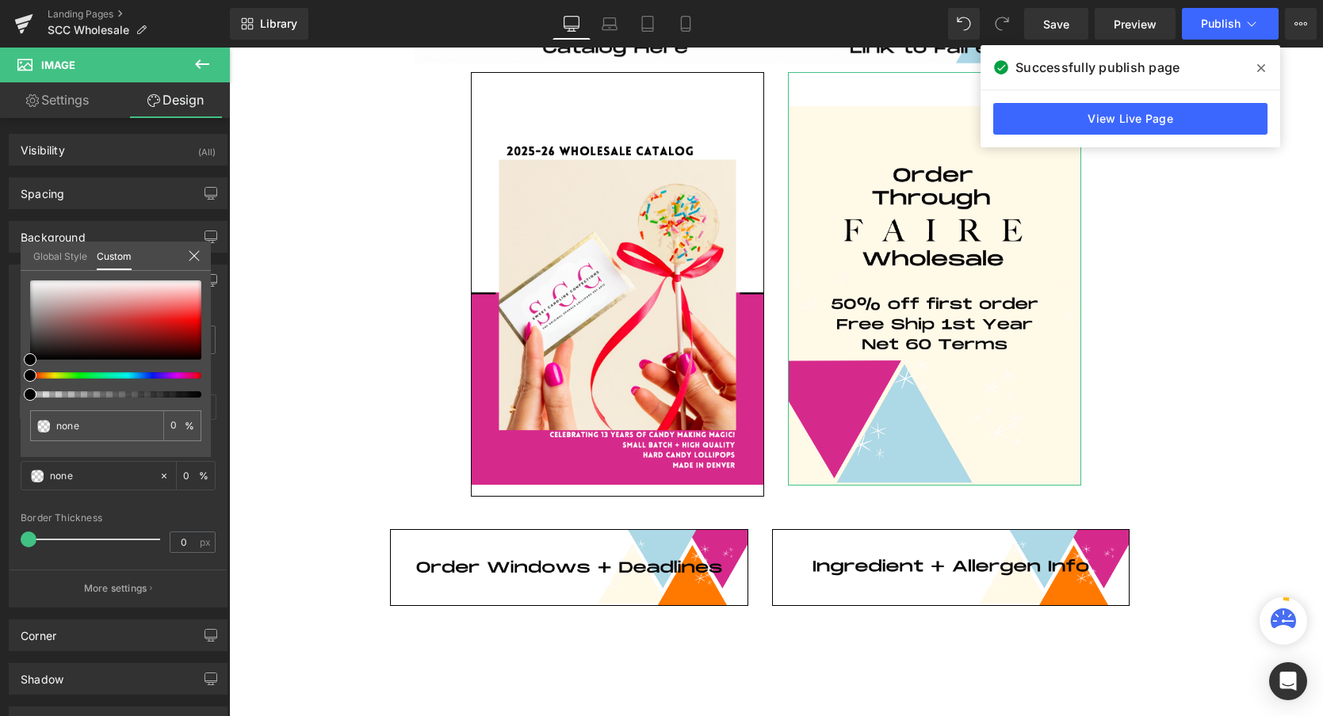
type input "#000000"
type input "3"
type input "#000000"
type input "3"
type input "11"
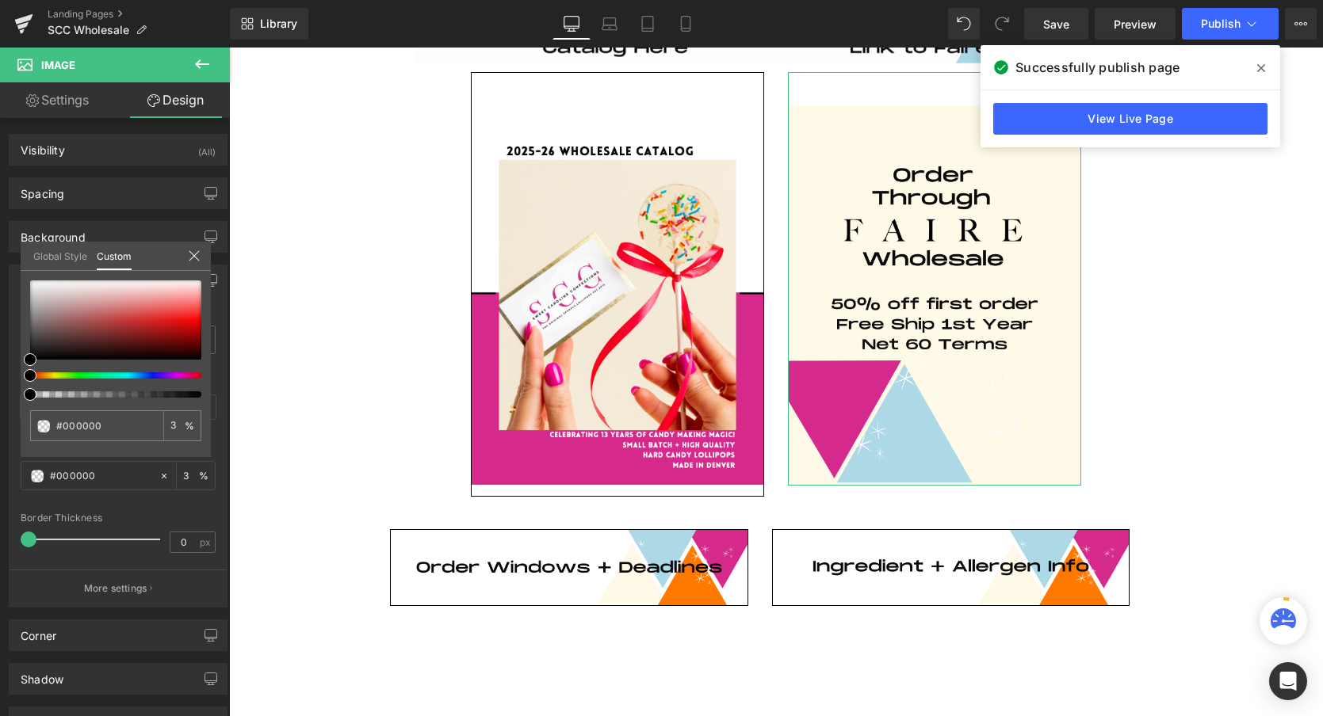
type input "11"
type input "26"
type input "64"
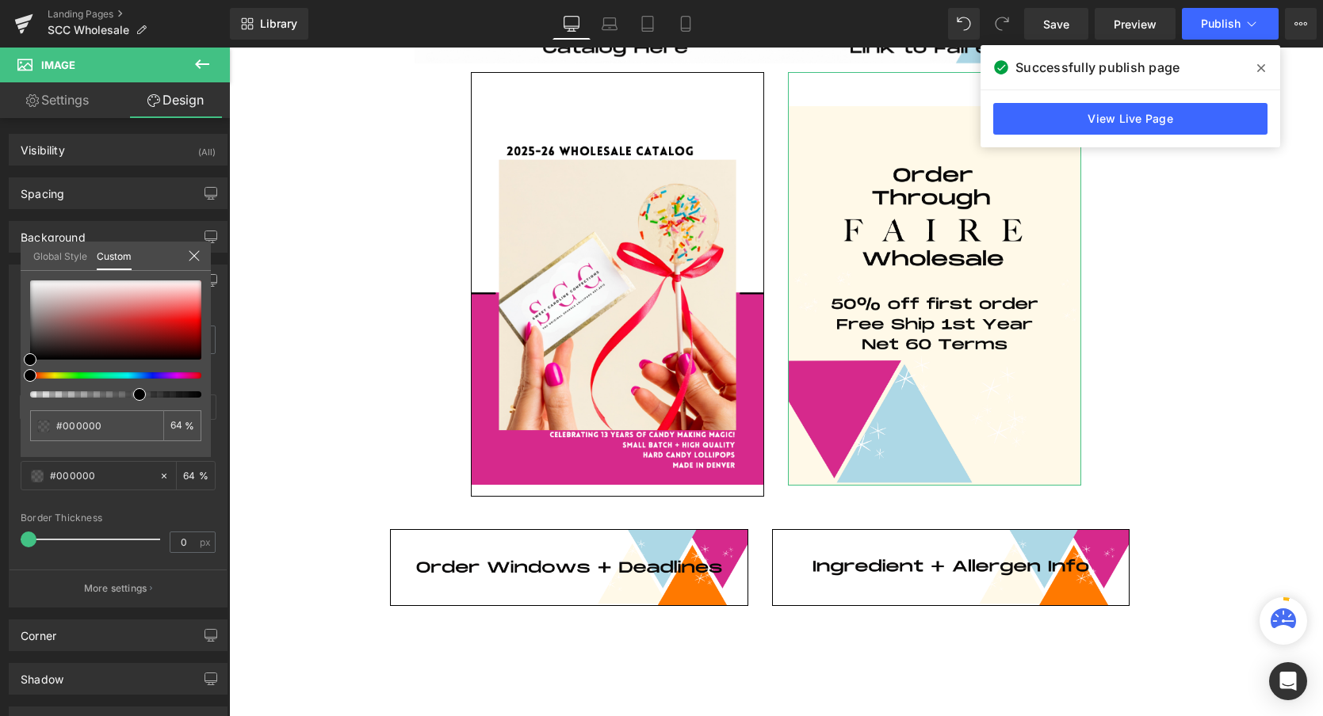
type input "82"
type input "89"
type input "95"
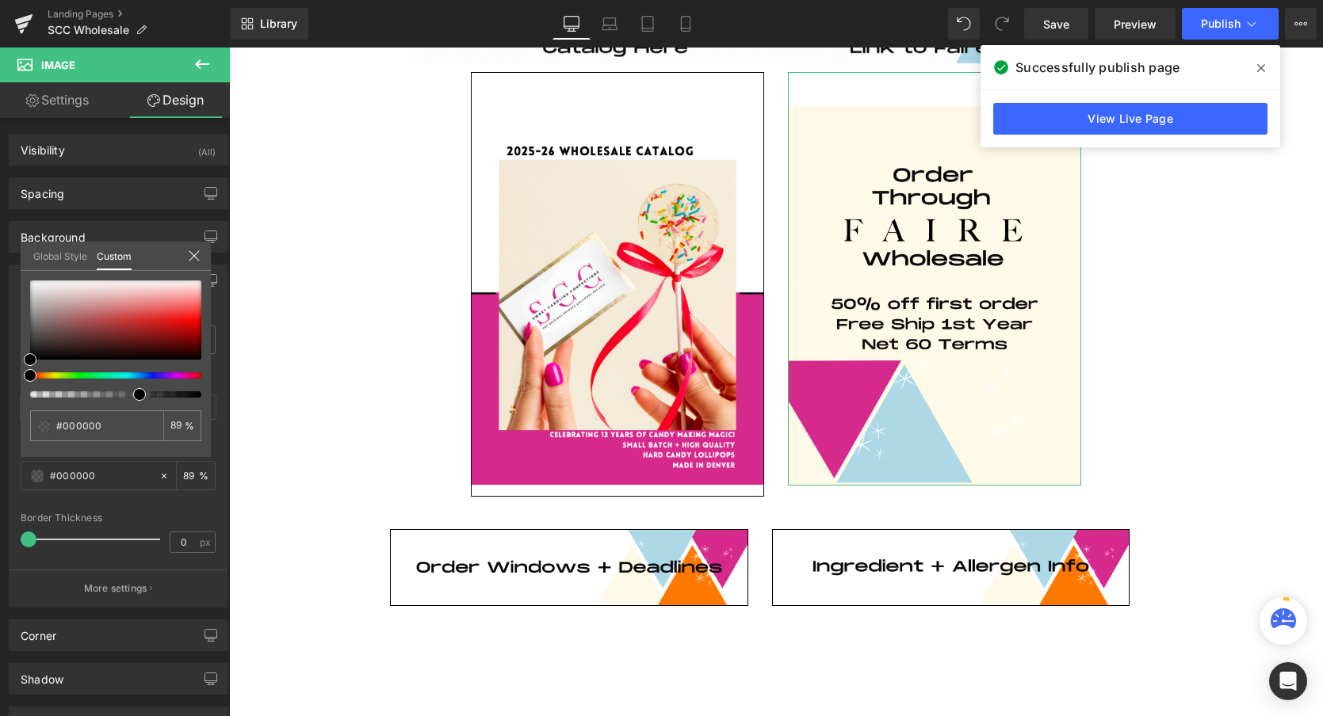
type input "95"
type input "100"
drag, startPoint x: 32, startPoint y: 396, endPoint x: 208, endPoint y: 395, distance: 176.7
click at [209, 395] on div "#000000 100 %" at bounding box center [116, 369] width 190 height 177
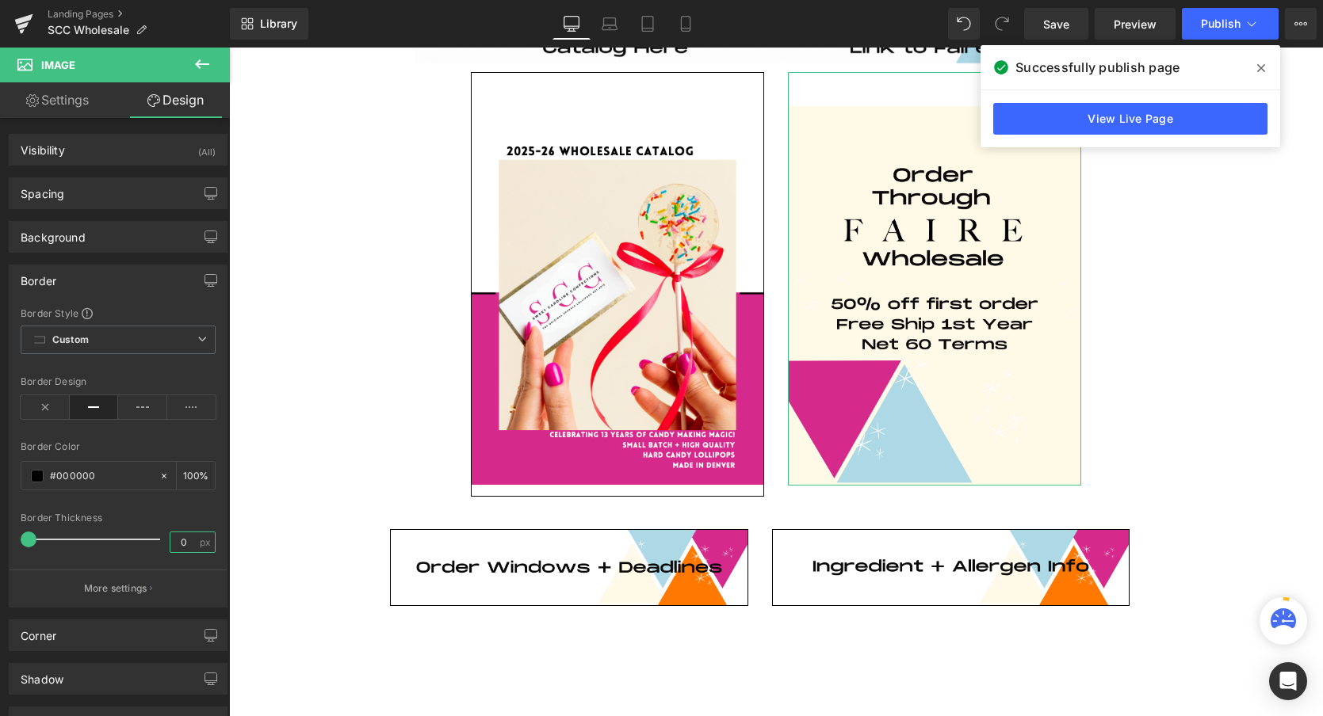
click at [181, 538] on input "0" at bounding box center [184, 543] width 28 height 20
type input "1"
click at [201, 513] on div "Border Thickness" at bounding box center [118, 518] width 195 height 11
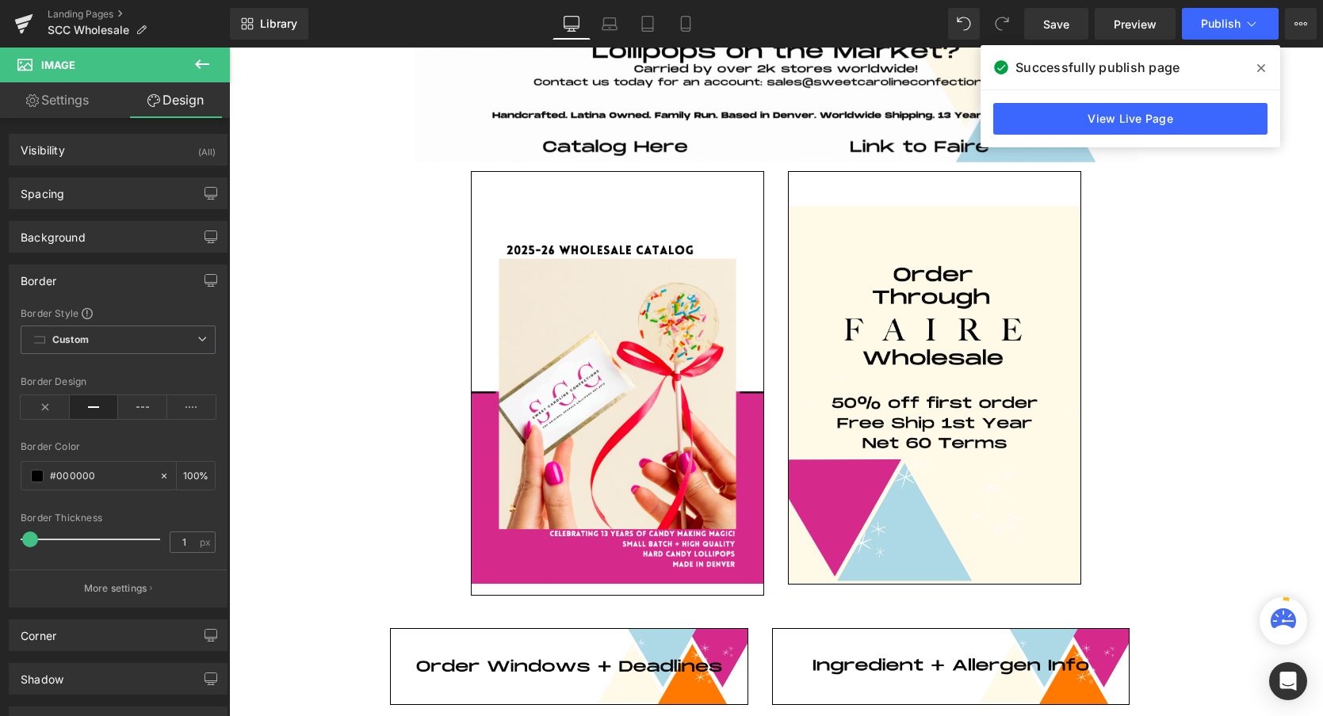
scroll to position [319, 0]
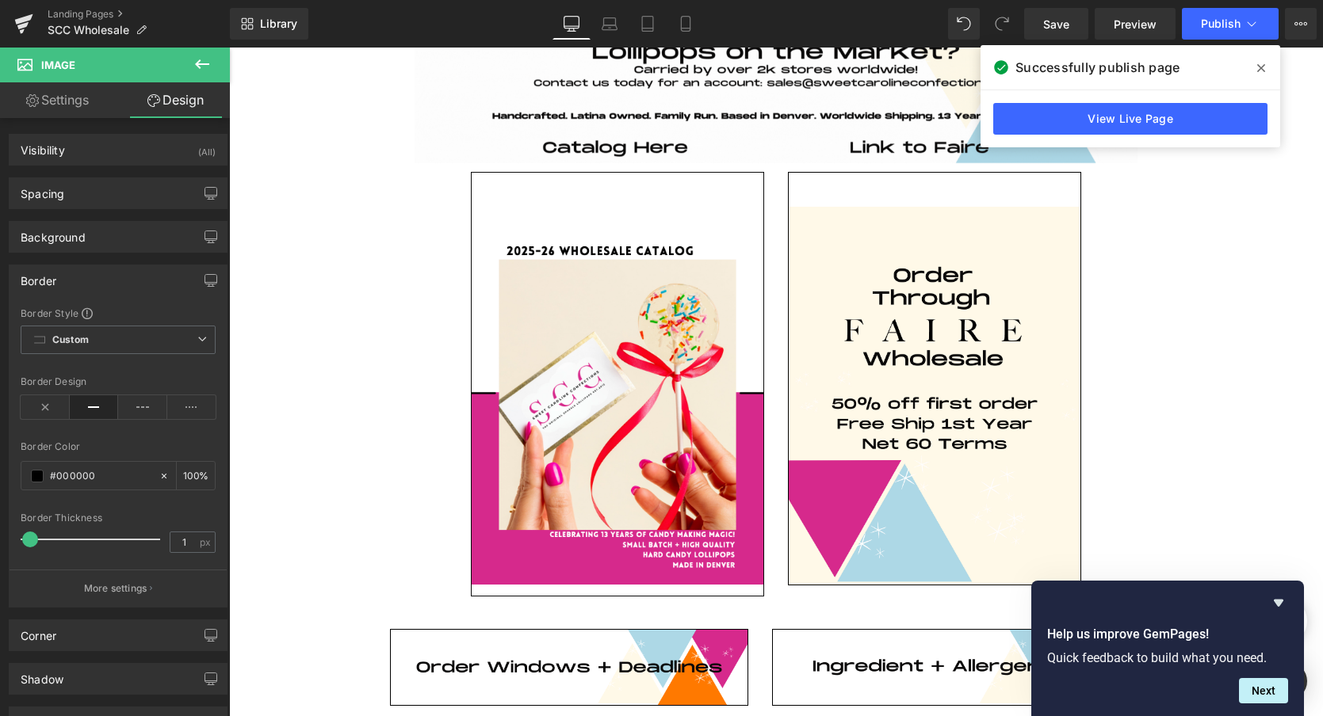
click at [1141, 235] on body "REOPENING IN AUGUST 2025! STAY TUNED ♥️ Log in or Create account Cart 0 Search" at bounding box center [776, 621] width 1094 height 1785
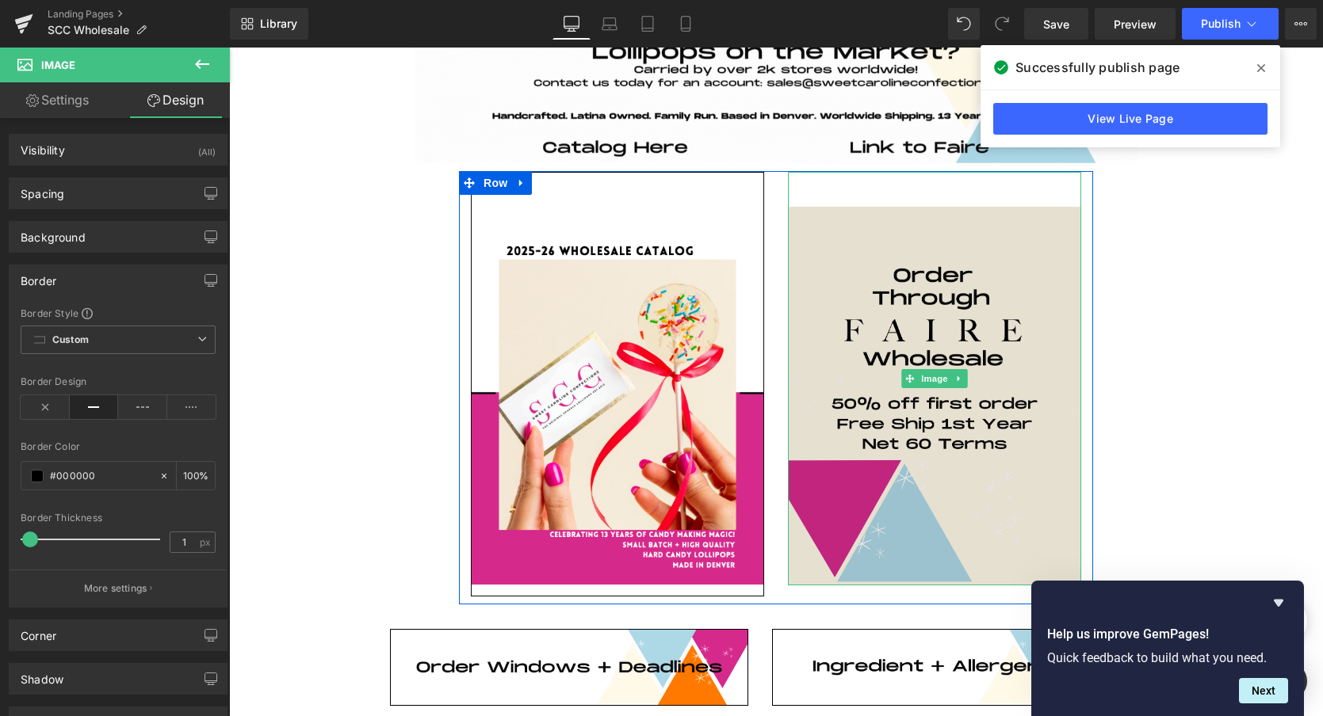
click at [938, 249] on img at bounding box center [934, 378] width 293 height 413
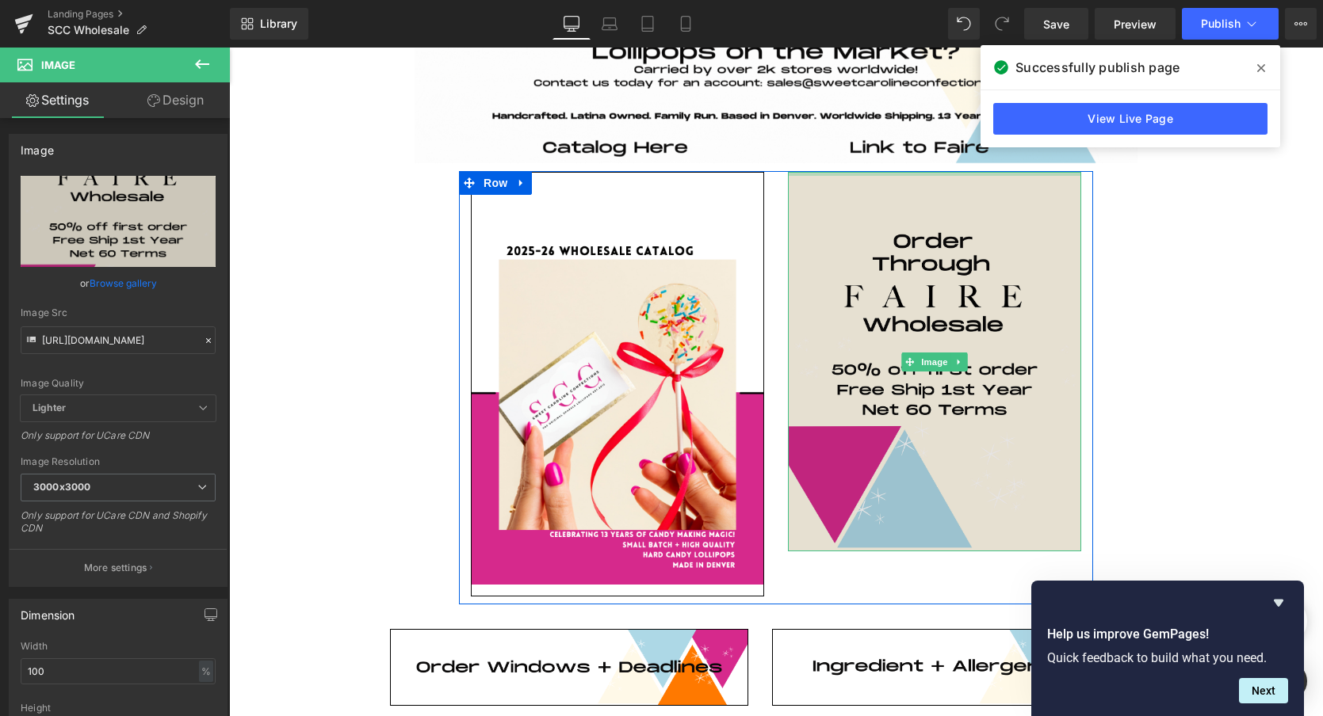
drag, startPoint x: 924, startPoint y: 204, endPoint x: 925, endPoint y: 180, distance: 23.8
click at [925, 180] on div "Image" at bounding box center [934, 361] width 293 height 379
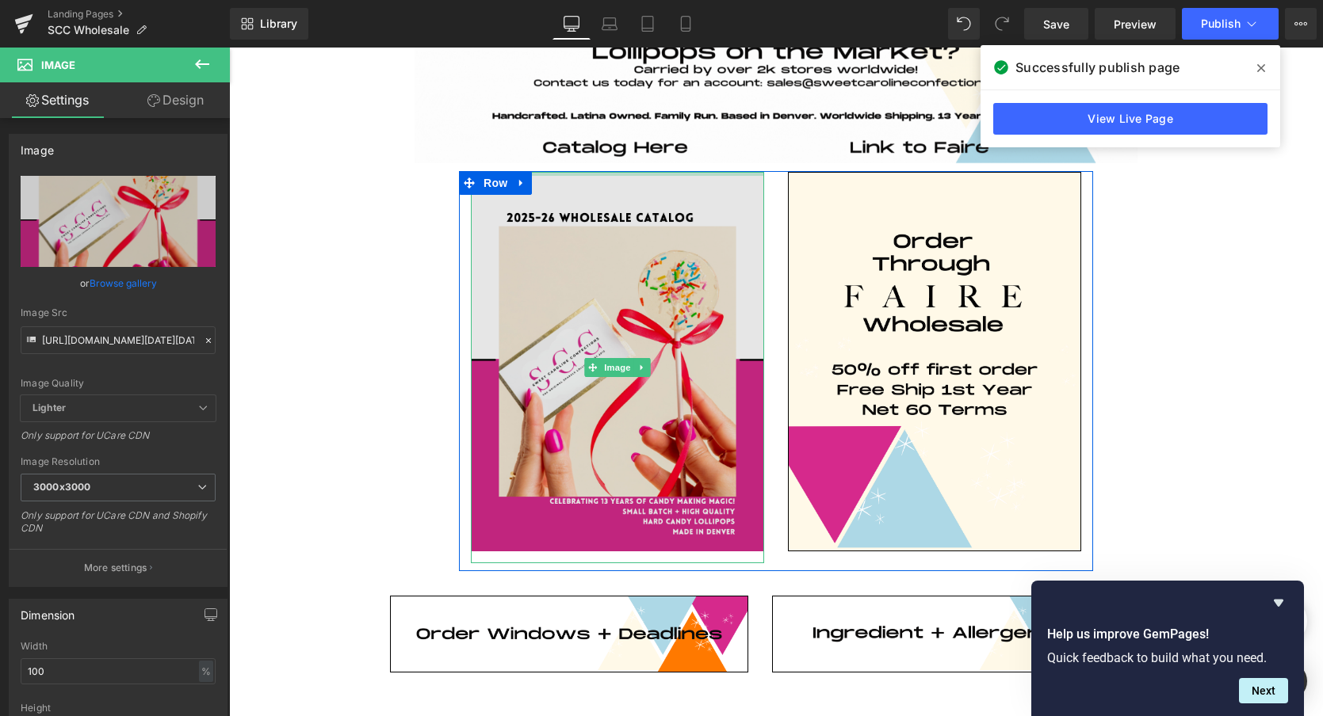
drag, startPoint x: 608, startPoint y: 204, endPoint x: 608, endPoint y: 184, distance: 19.8
click at [608, 184] on div "Image" at bounding box center [617, 367] width 293 height 391
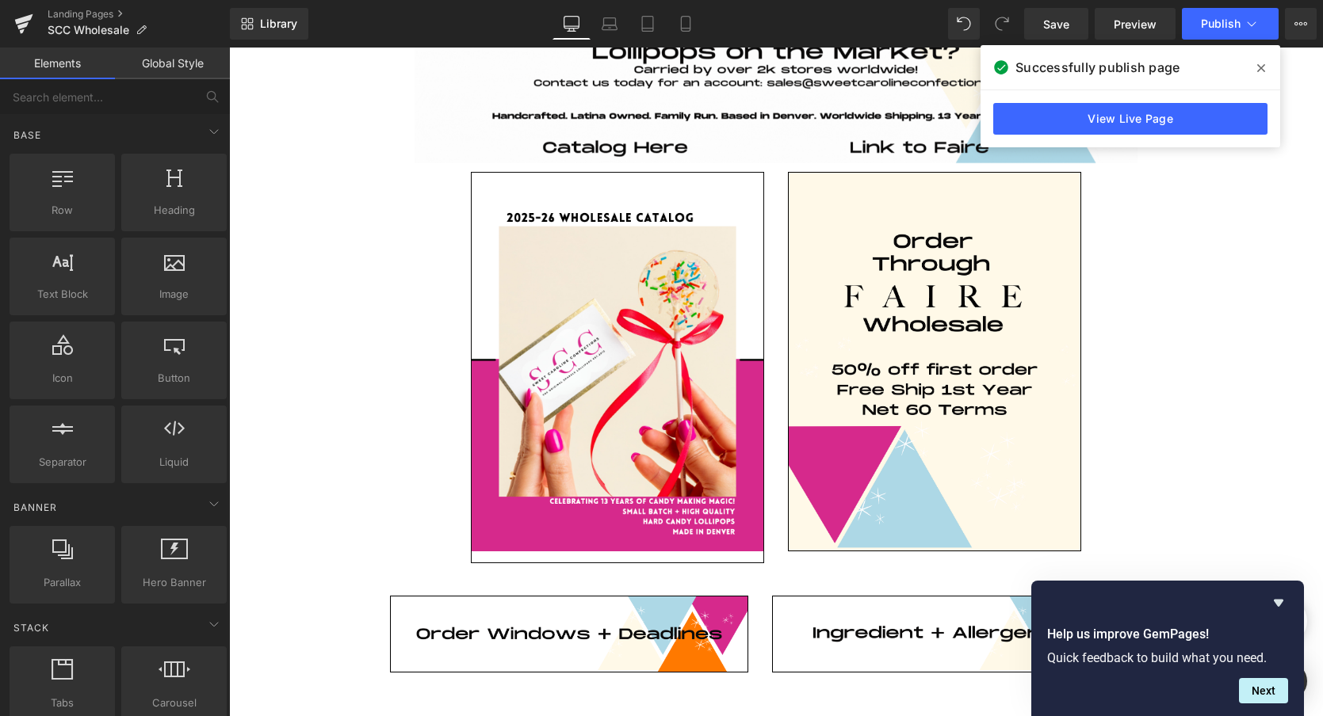
click at [364, 392] on div "Image Row Row Row Image Image Row Image Image Row Image Row Select your layout" at bounding box center [776, 518] width 1014 height 1065
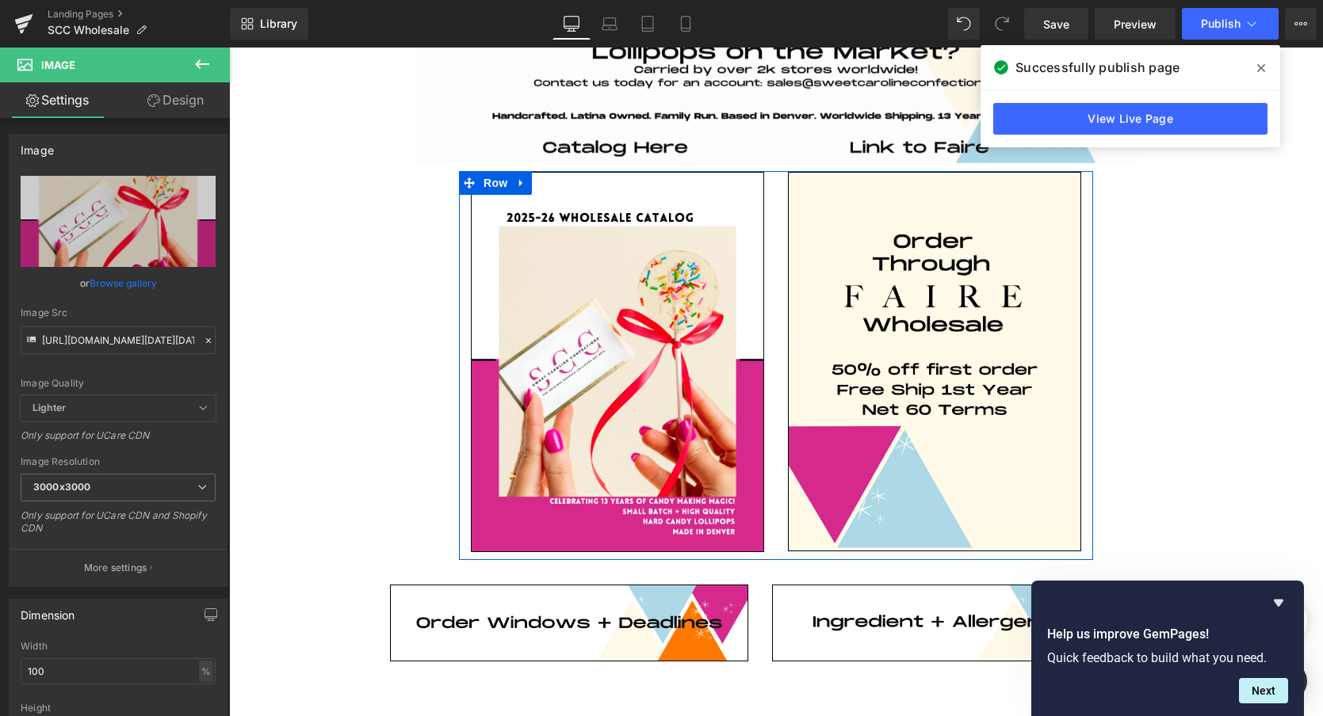
click at [598, 554] on div "Image Image Row" at bounding box center [776, 365] width 634 height 388
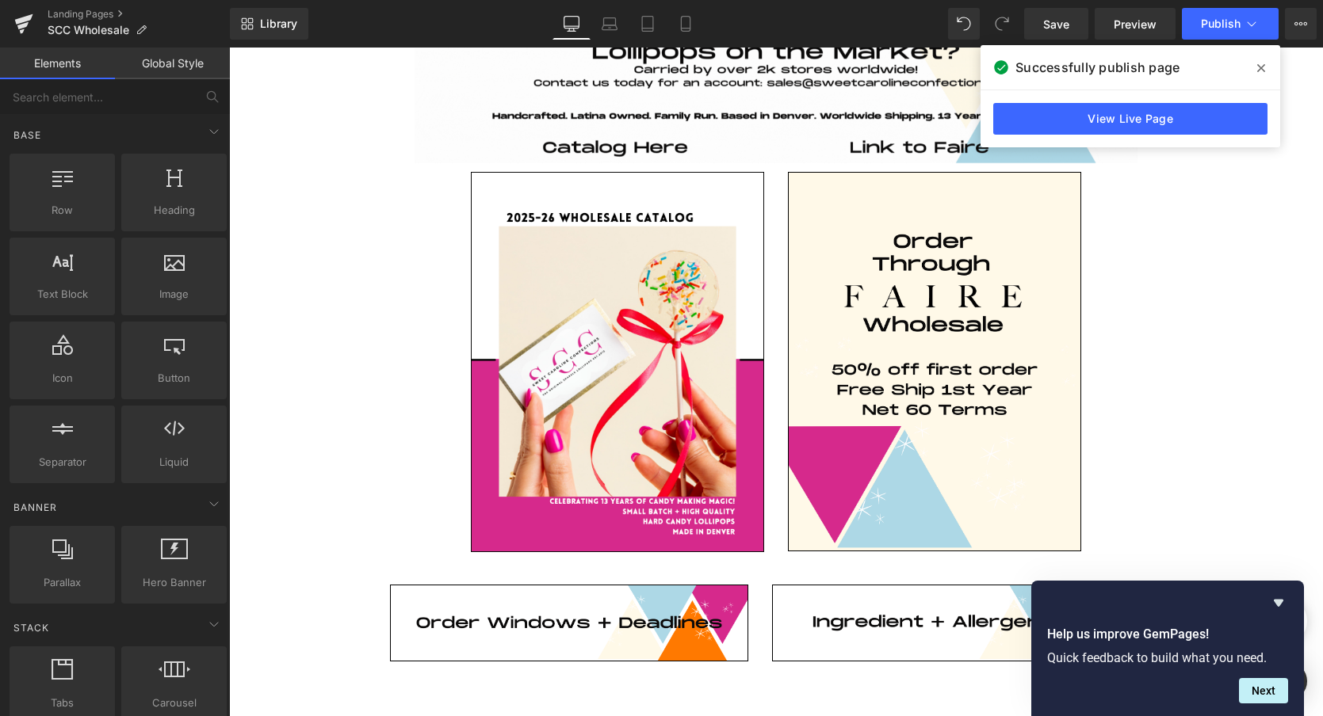
click at [377, 524] on div "Image Row Row Row Image Image Row Image Image Row Image Row Select your layout" at bounding box center [776, 513] width 1014 height 1054
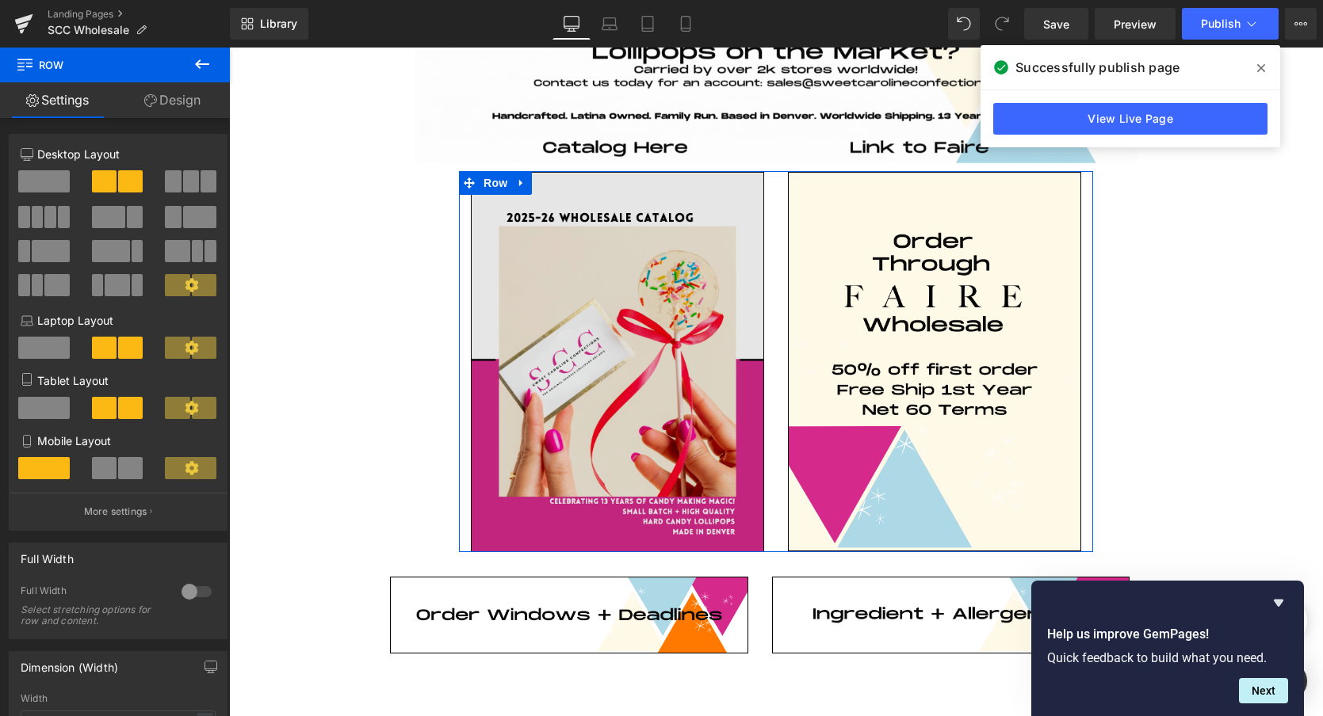
click at [570, 548] on div "Image Image Row" at bounding box center [776, 361] width 634 height 380
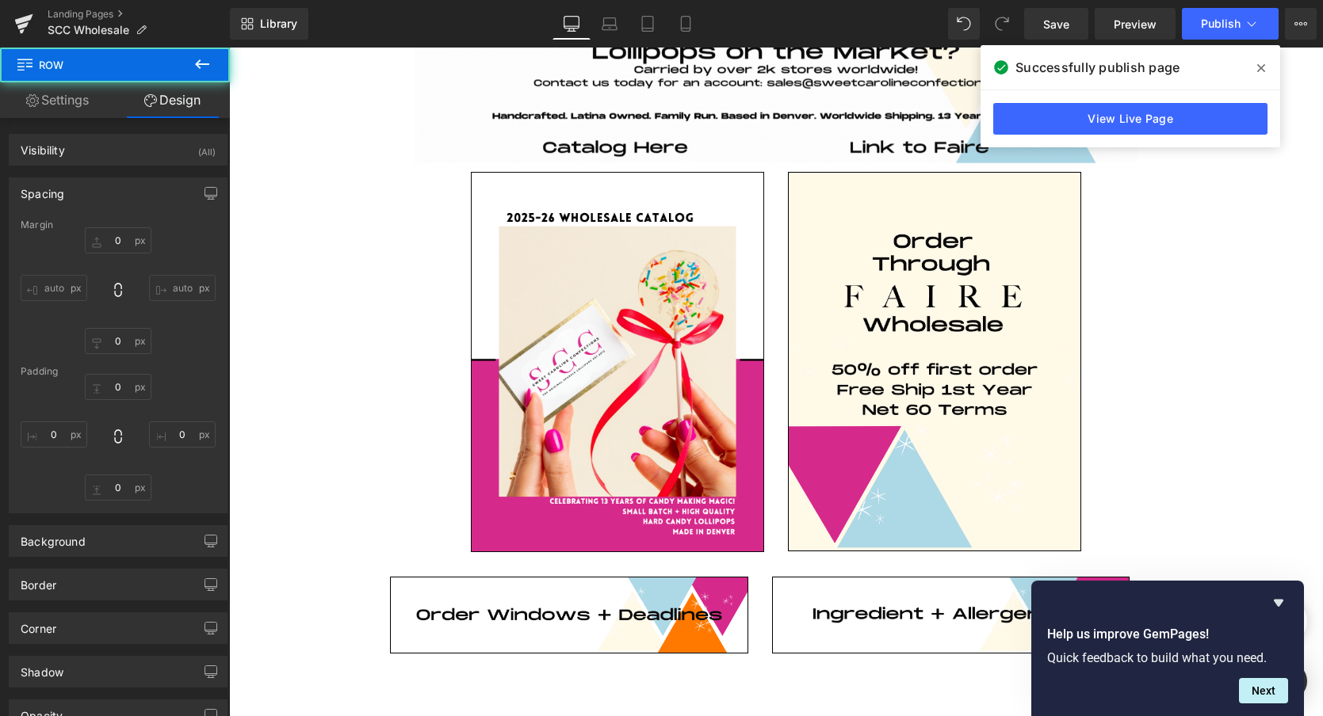
click at [337, 502] on div "Image Row Row Row Image Image Row Image Image Row Image Row Select your layout" at bounding box center [776, 509] width 1014 height 1046
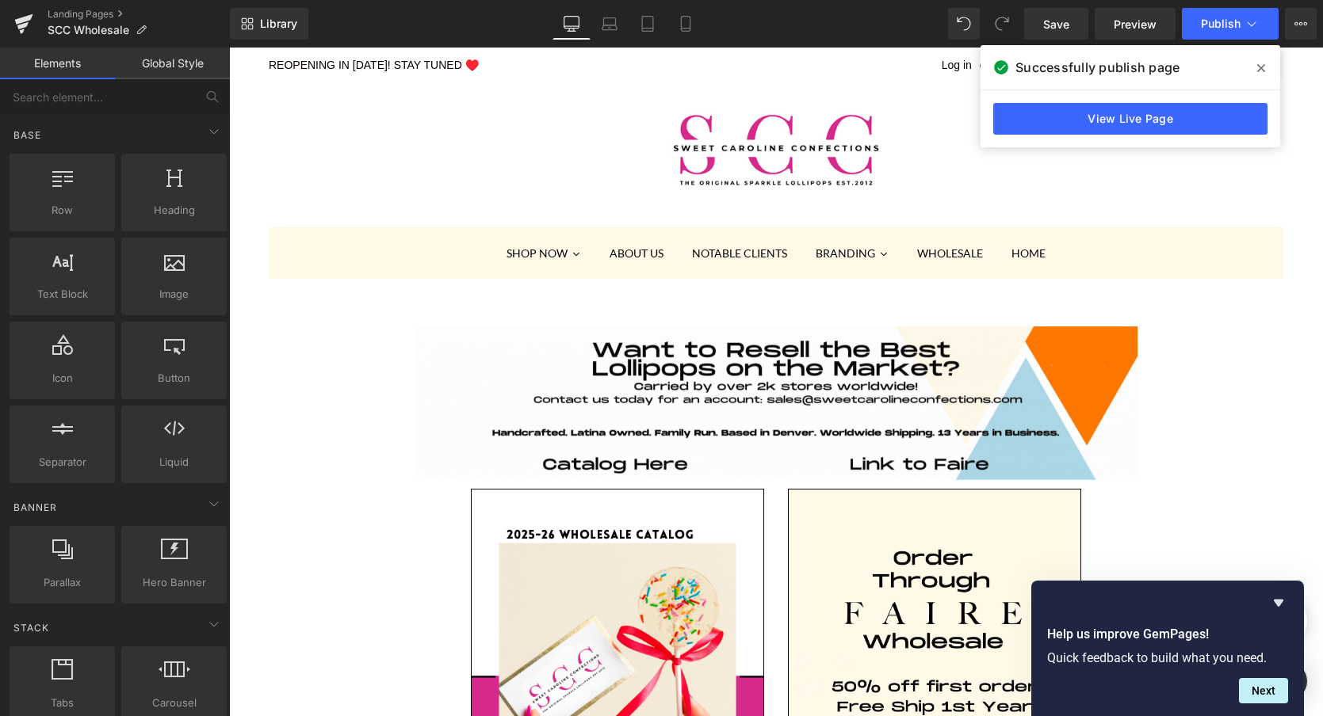
scroll to position [0, 0]
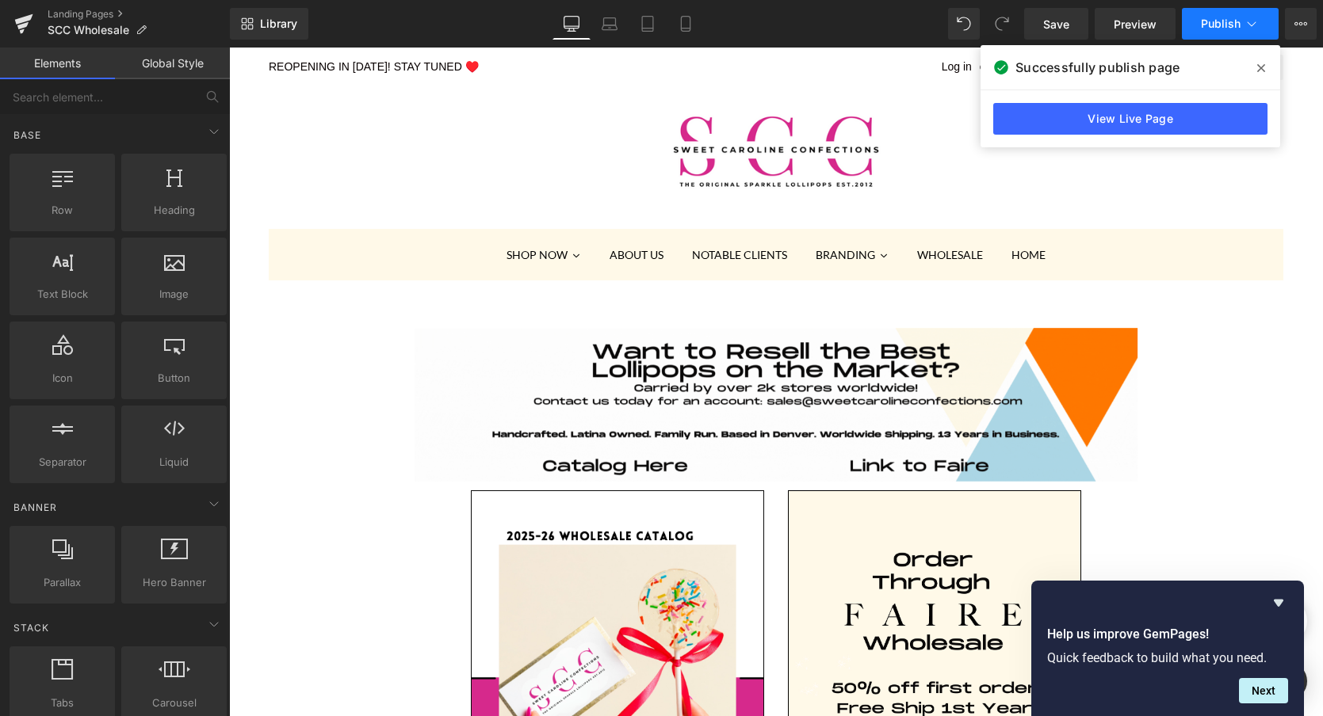
click at [1228, 21] on span "Publish" at bounding box center [1221, 23] width 40 height 13
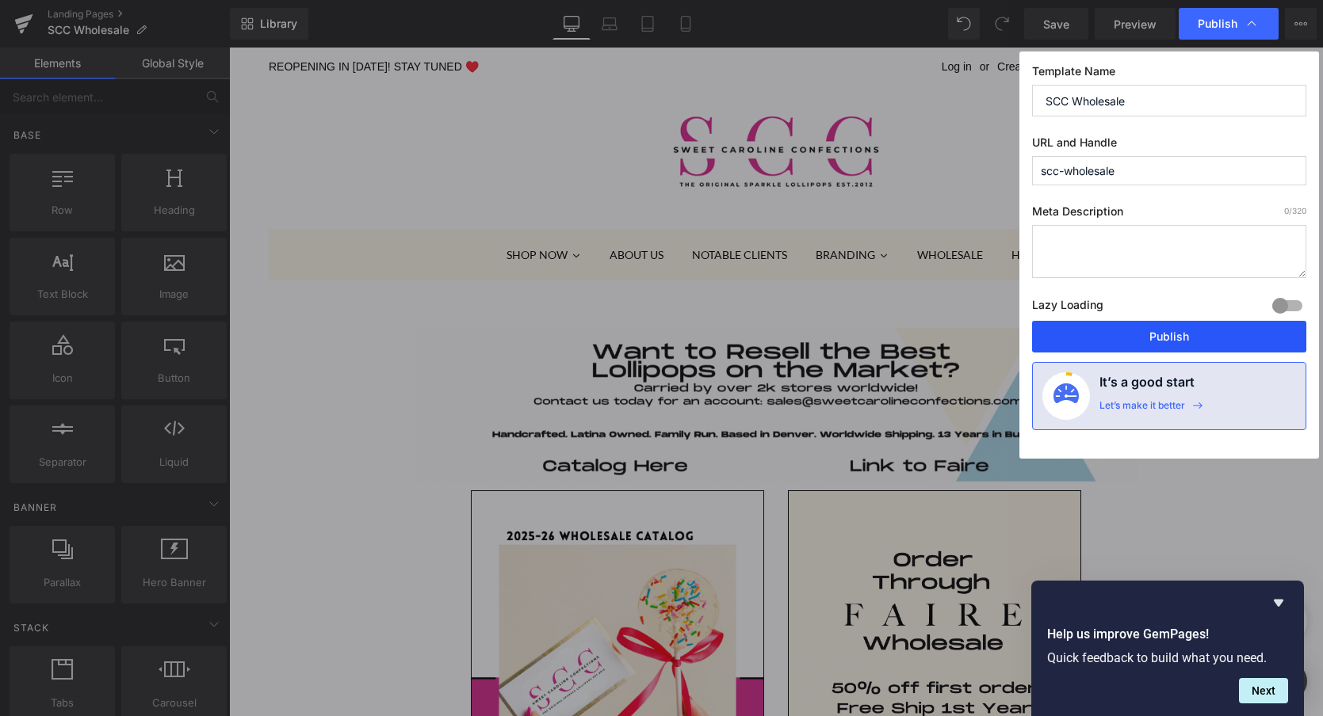
click at [1140, 334] on button "Publish" at bounding box center [1169, 337] width 274 height 32
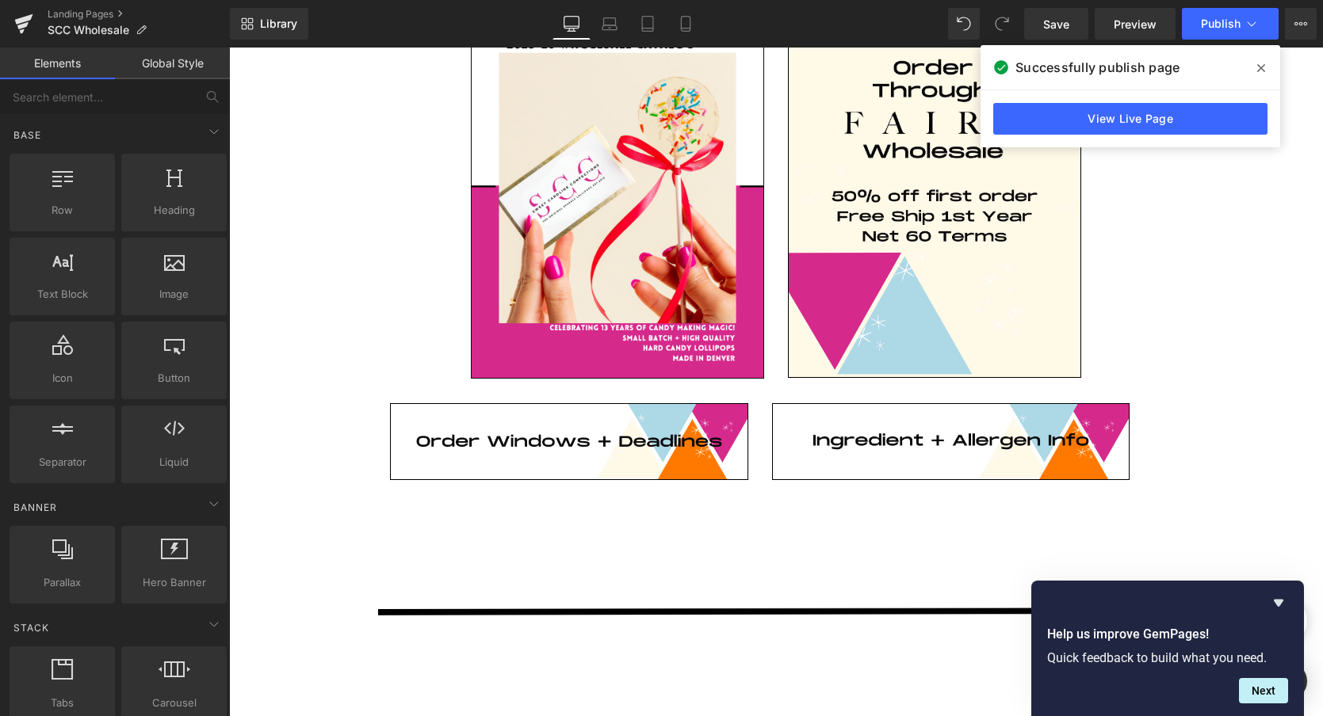
scroll to position [544, 0]
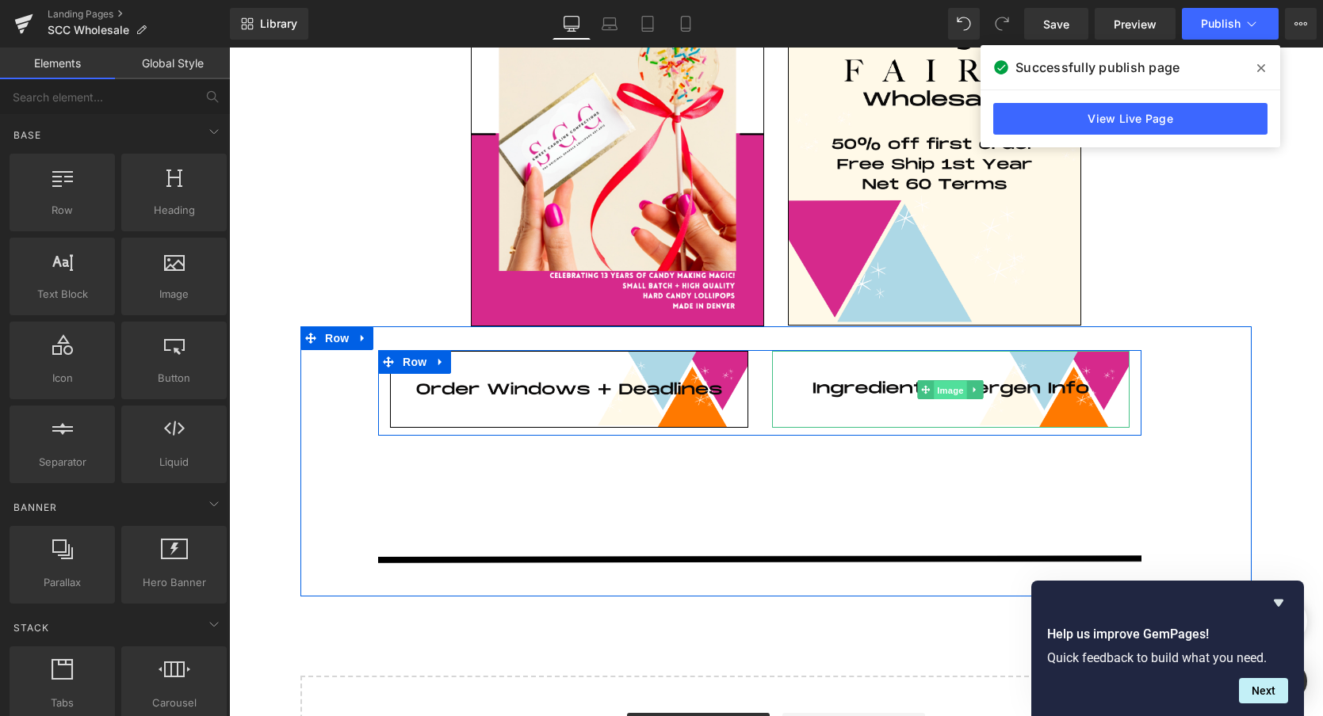
click at [953, 388] on span "Image" at bounding box center [950, 389] width 33 height 19
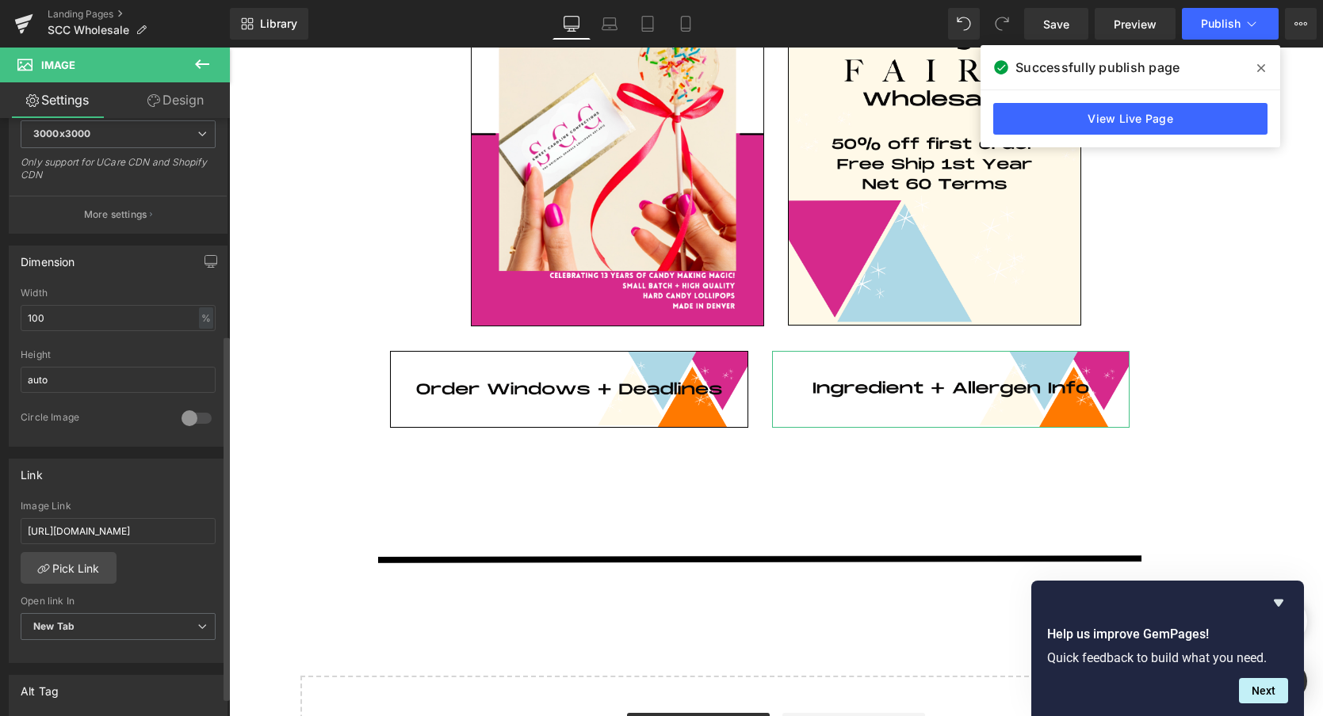
scroll to position [354, 0]
click at [127, 529] on input "https://www.dropbox.com/scl/fi/x9tksedl4f8sm9h0oyn55/Nutritional-Allergens.png?…" at bounding box center [118, 531] width 195 height 26
paste input "72jktk692sy8xn2vbu1qp/Nutritional-Allergens.pdf?rlkey=m1vx7fx6n4vyuc7pe6wpt3cm1"
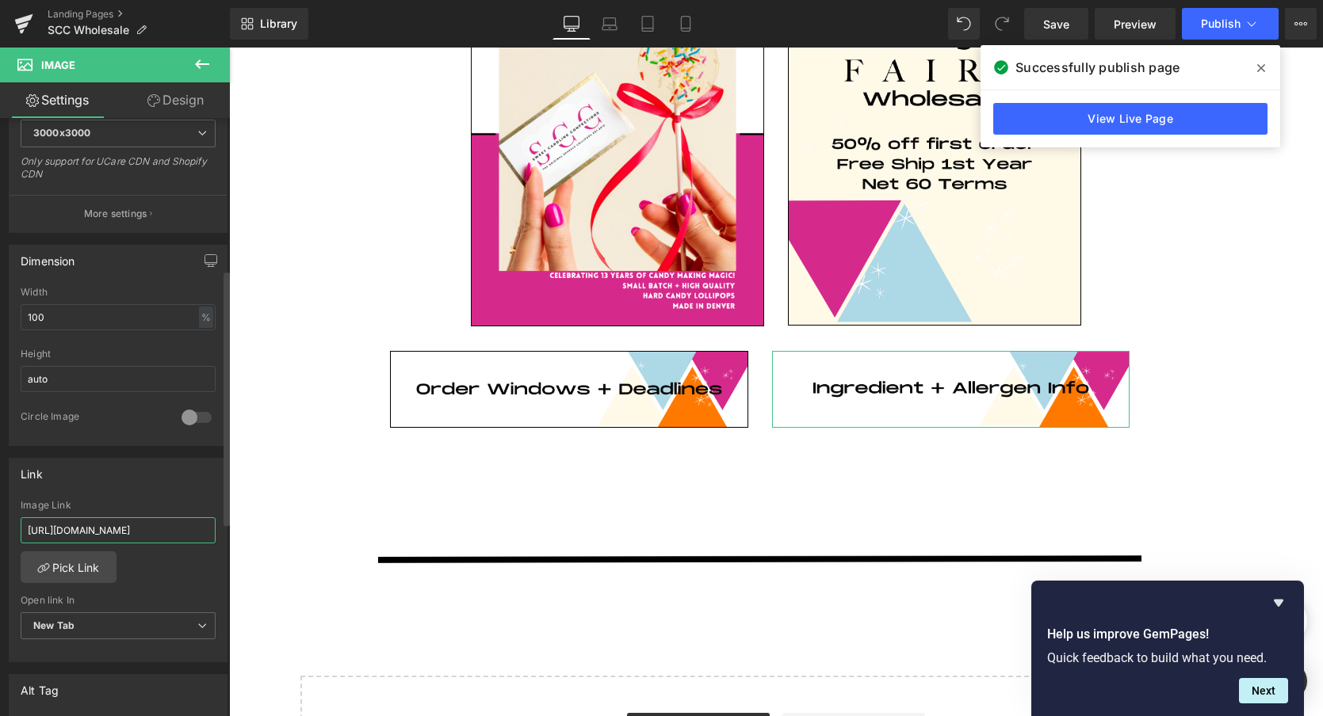
scroll to position [0, 394]
type input "https://www.dropbox.com/scl/fi/72jktk692sy8xn2vbu1qp/Nutritional-Allergens.pdf?…"
click at [158, 575] on div "https://www.dropbox.com/scl/fi/72jktk692sy8xn2vbu1qp/Nutritional-Allergens.pdf?…" at bounding box center [118, 581] width 217 height 162
click at [1211, 20] on span "Publish" at bounding box center [1221, 23] width 40 height 13
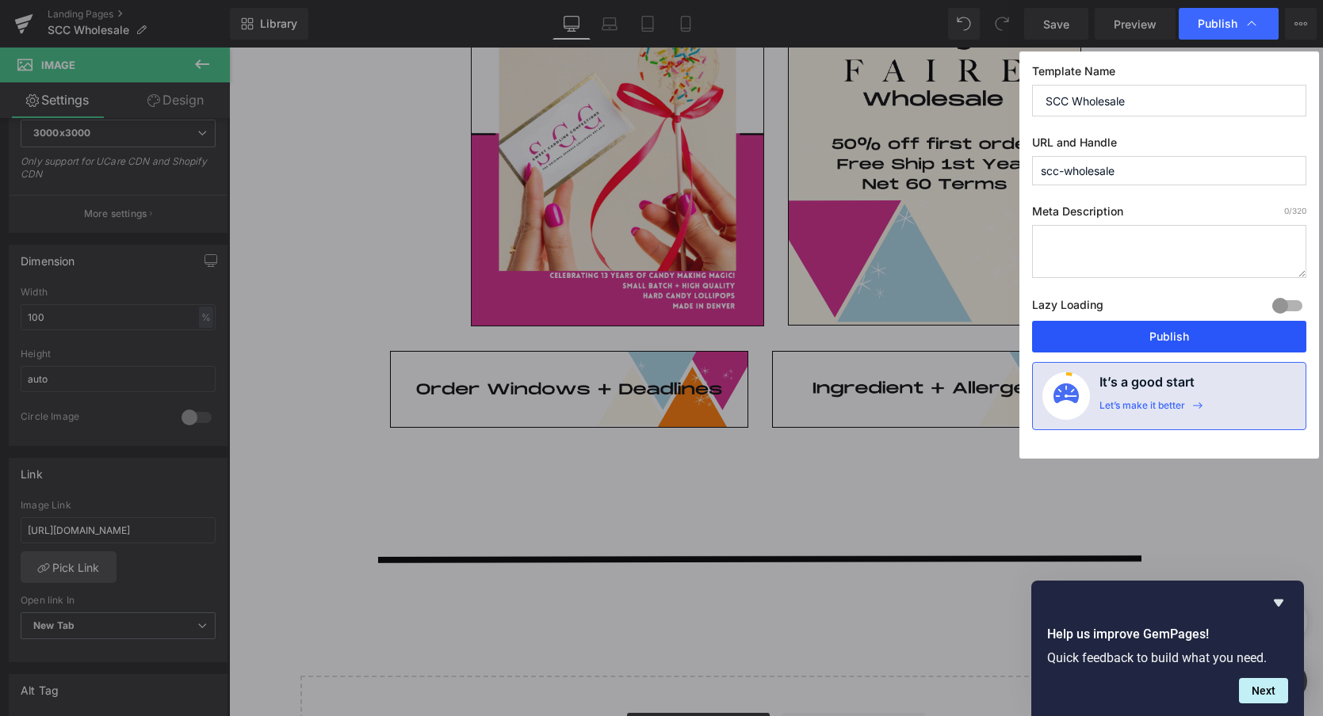
click at [1121, 342] on button "Publish" at bounding box center [1169, 337] width 274 height 32
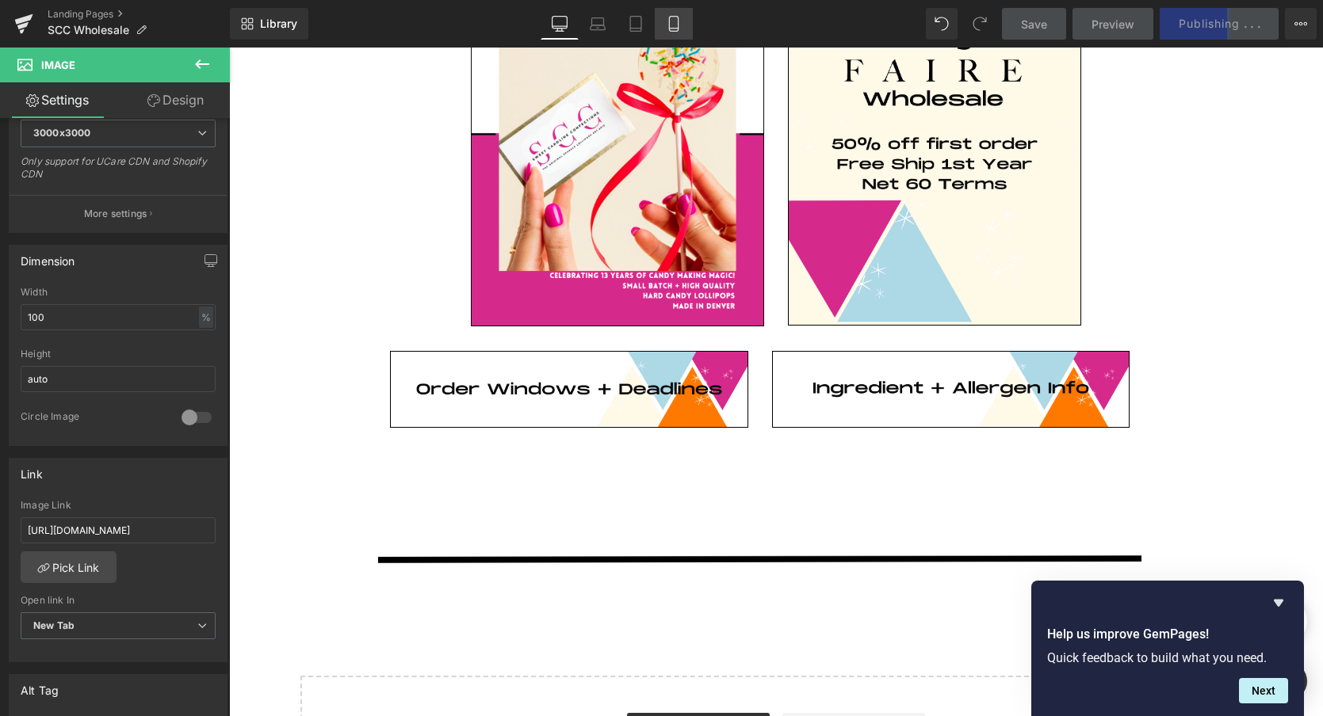
click at [676, 23] on icon at bounding box center [674, 24] width 16 height 16
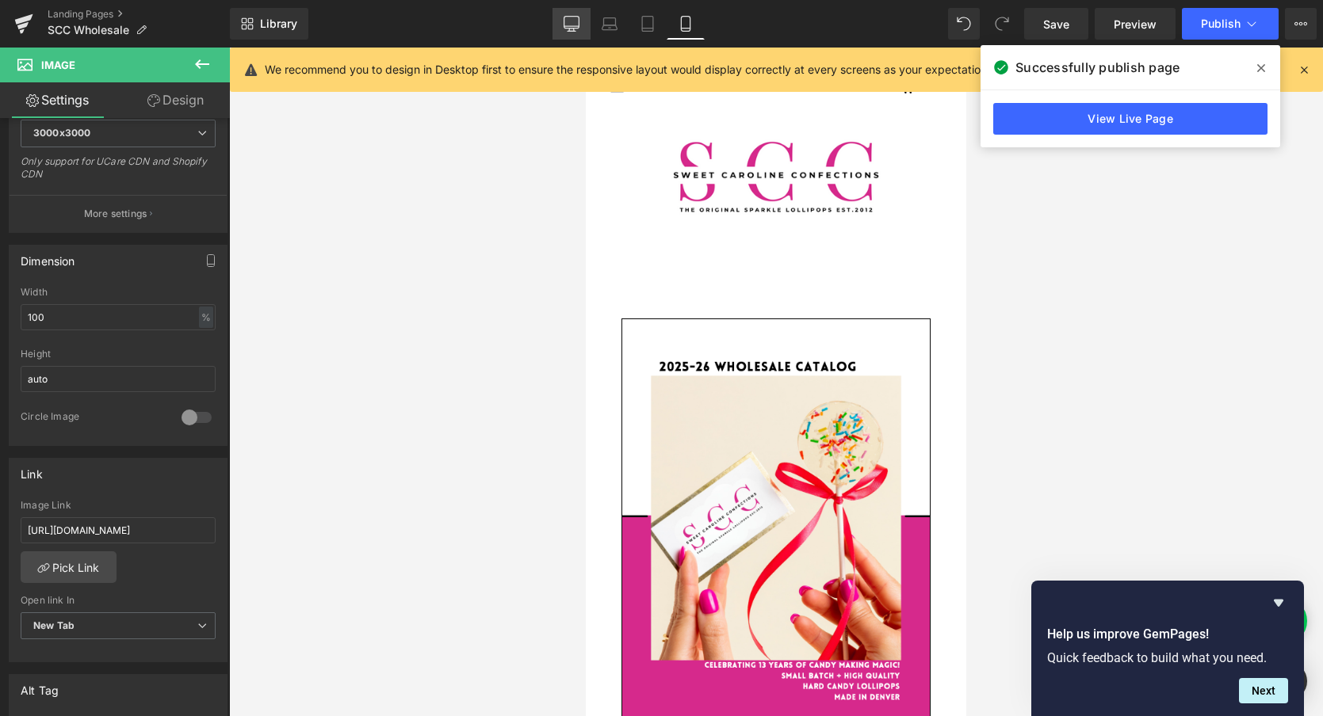
click at [569, 25] on icon at bounding box center [571, 24] width 16 height 16
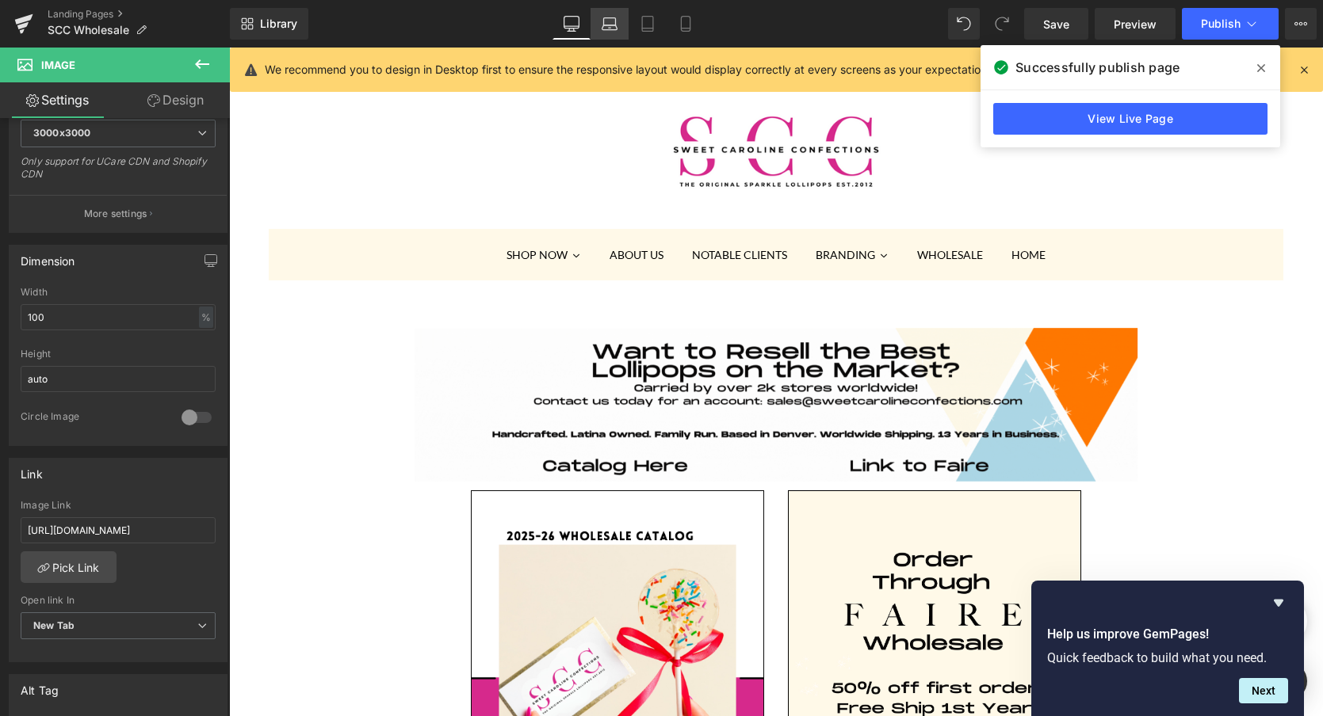
click at [609, 28] on icon at bounding box center [609, 28] width 2 height 0
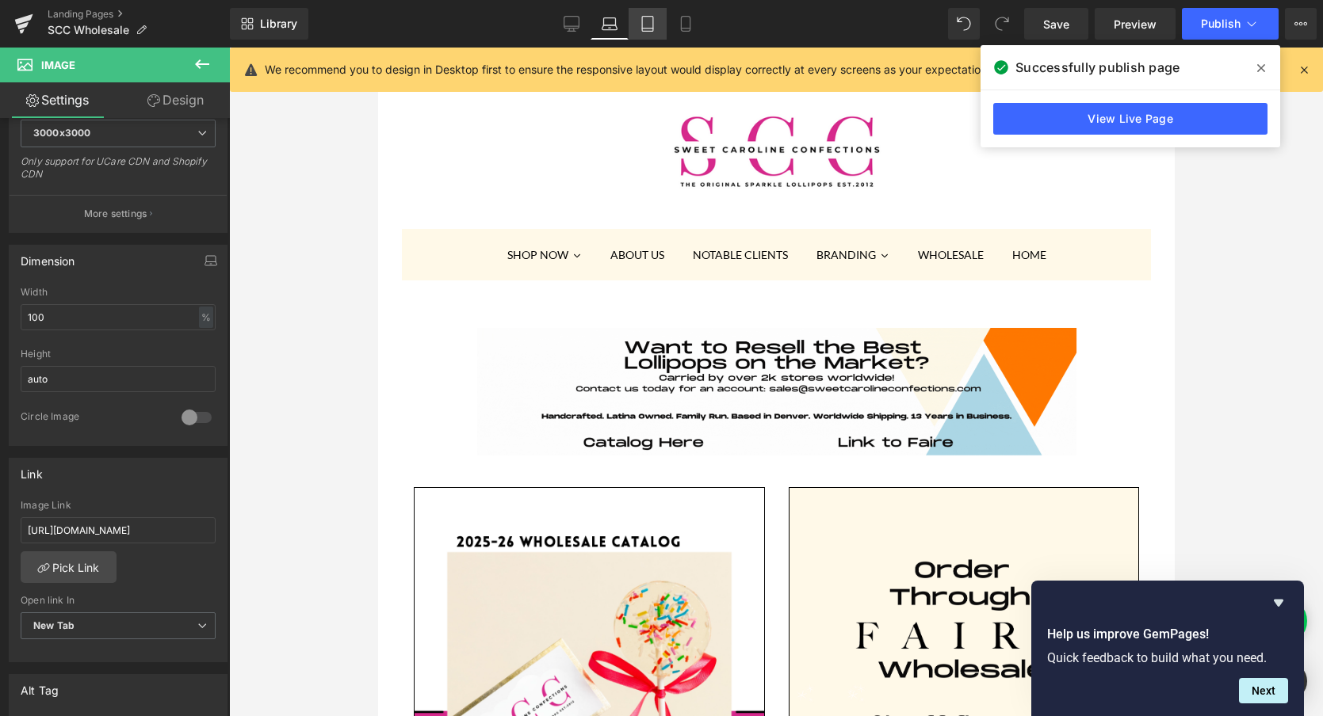
click at [650, 23] on icon at bounding box center [648, 24] width 16 height 16
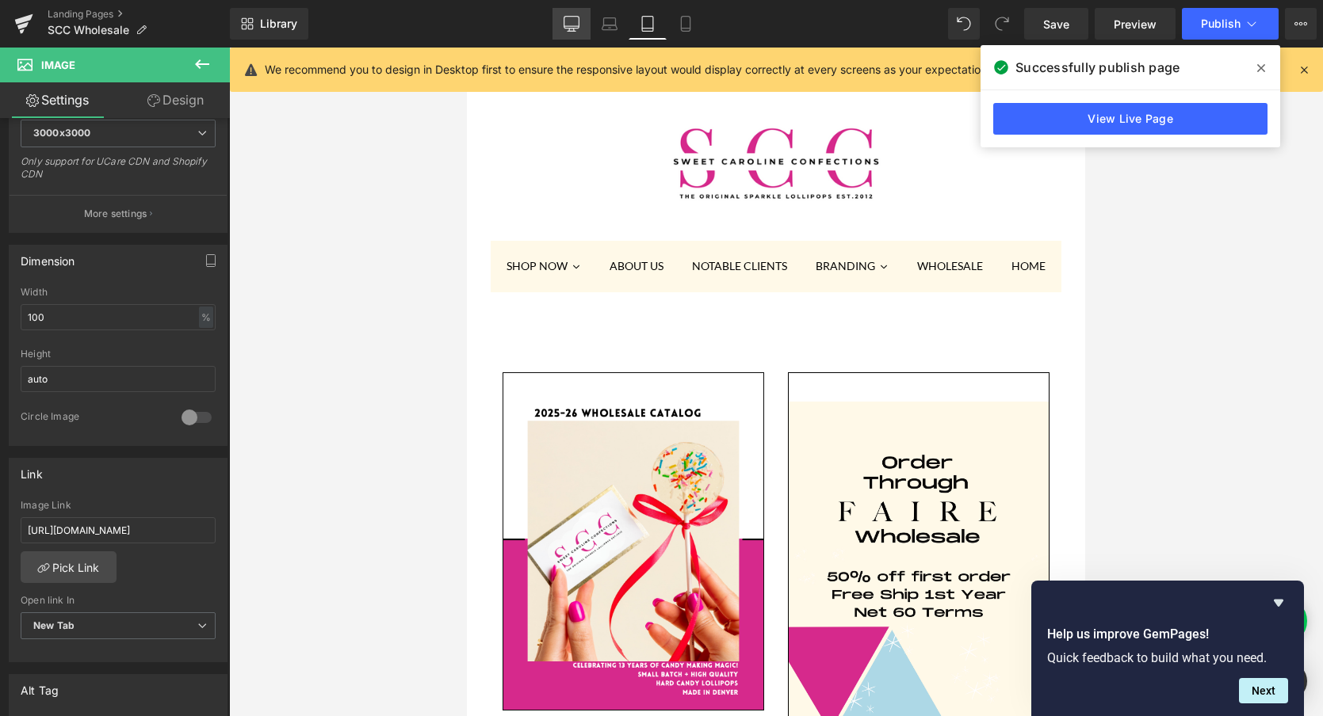
click at [567, 20] on icon at bounding box center [571, 24] width 16 height 16
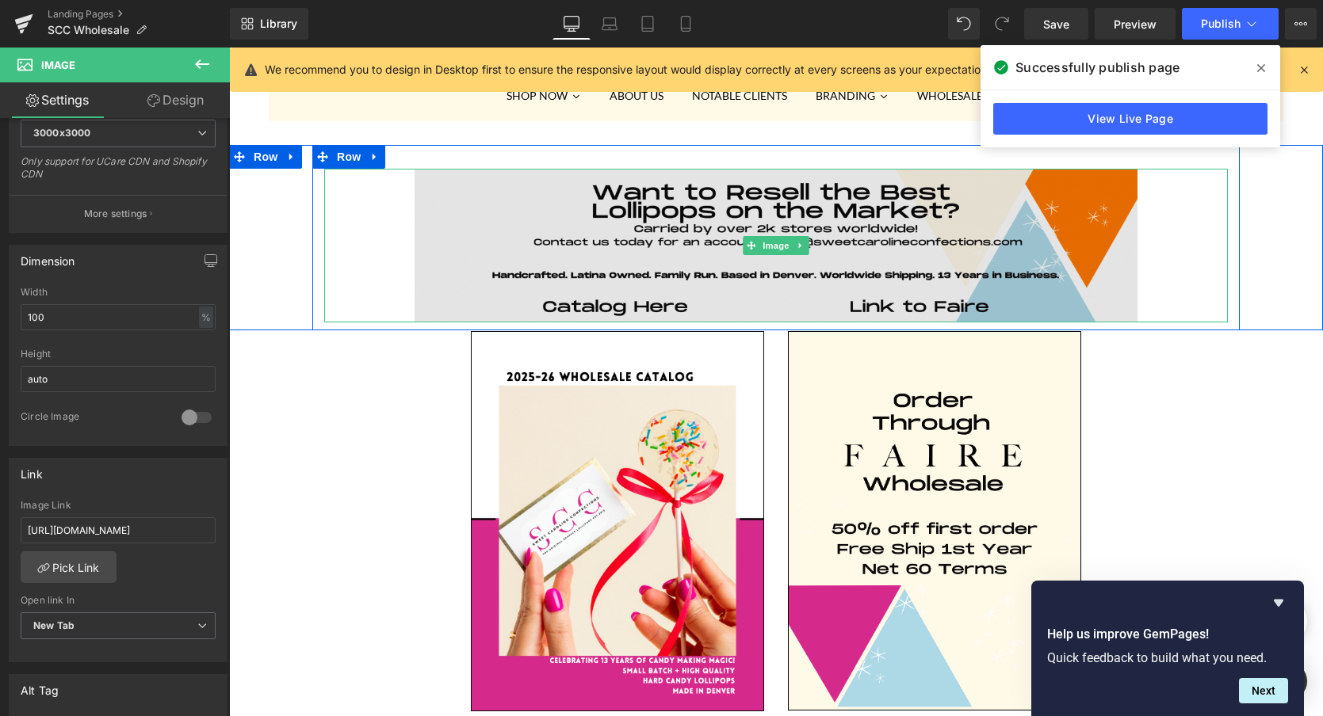
click at [765, 205] on img at bounding box center [775, 246] width 723 height 154
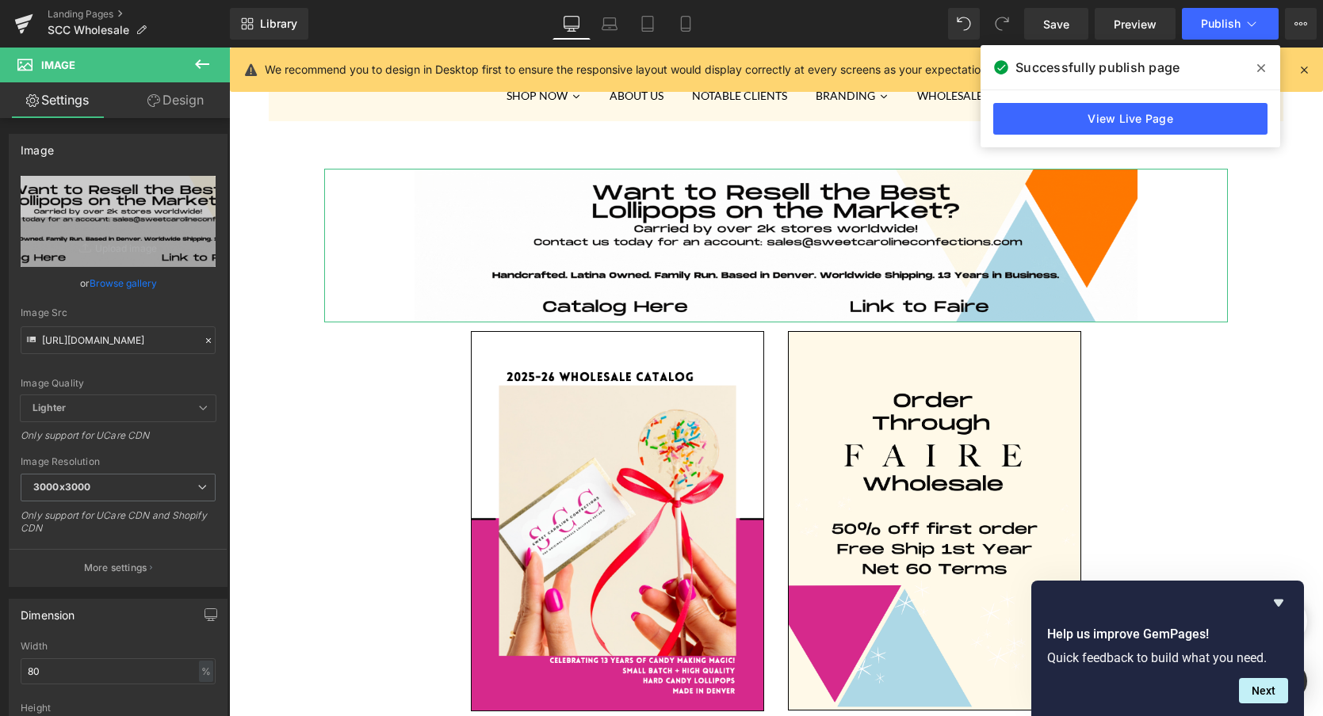
click at [169, 97] on link "Design" at bounding box center [175, 100] width 115 height 36
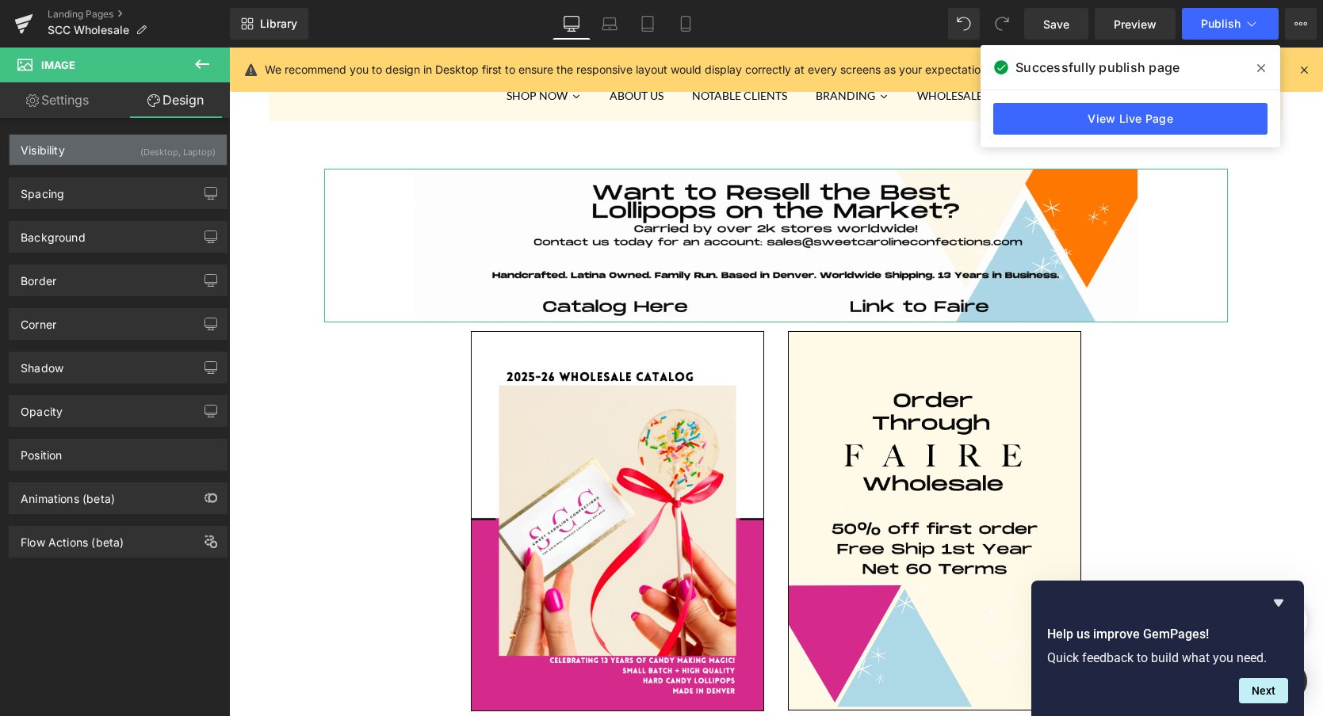
click at [99, 156] on div "Visibility (Desktop, Laptop)" at bounding box center [118, 150] width 217 height 30
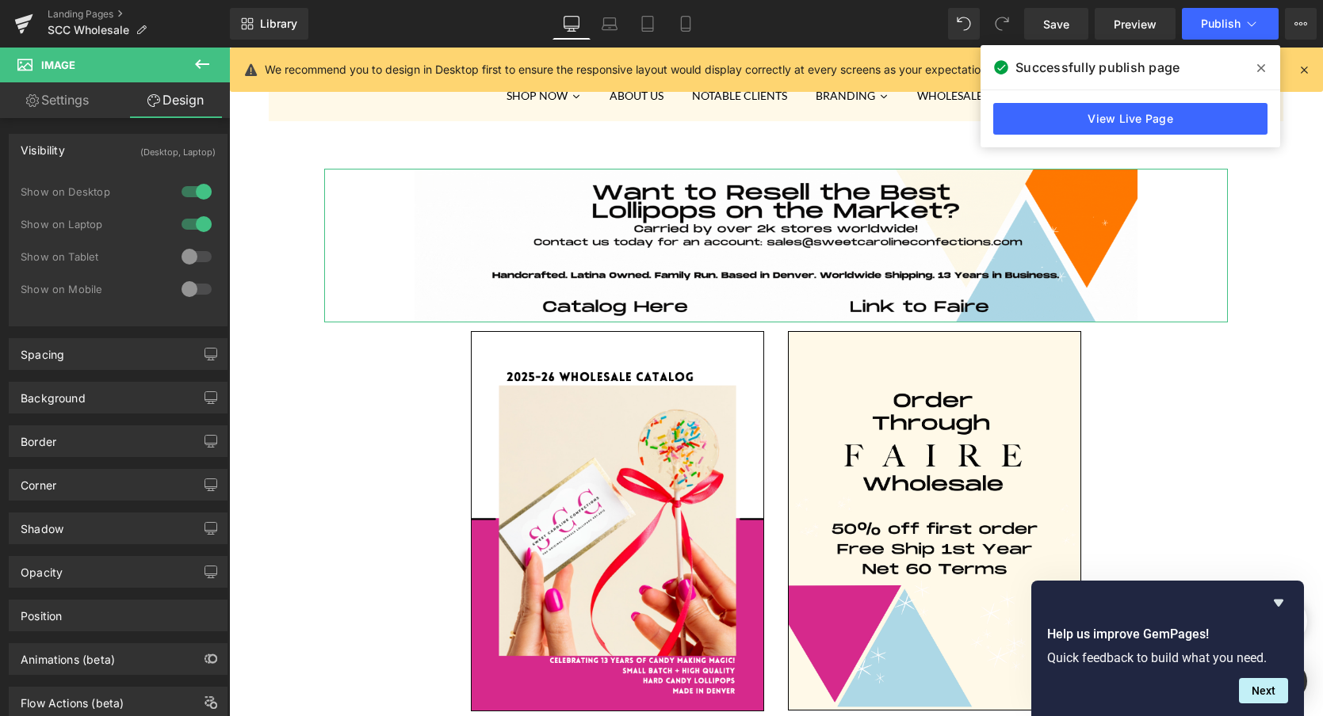
click at [188, 254] on div at bounding box center [197, 256] width 38 height 25
click at [646, 18] on icon at bounding box center [648, 24] width 16 height 16
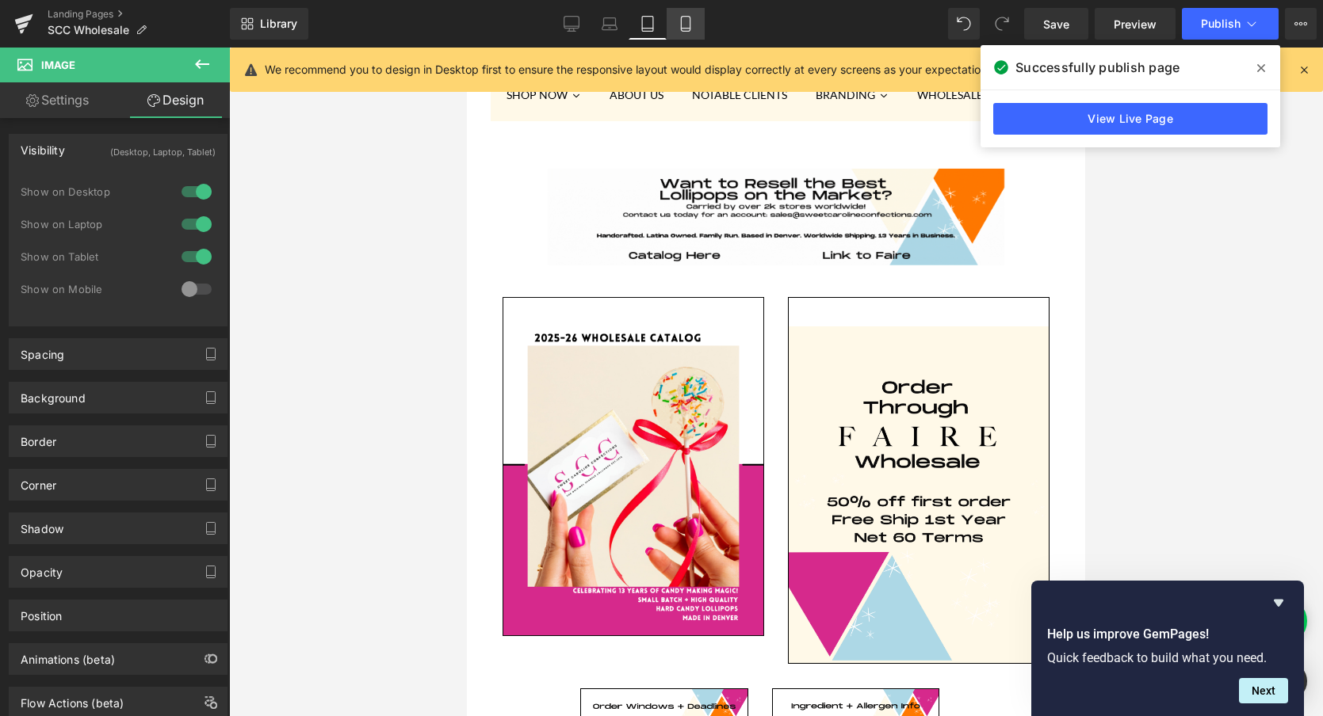
click at [689, 18] on icon at bounding box center [685, 24] width 9 height 15
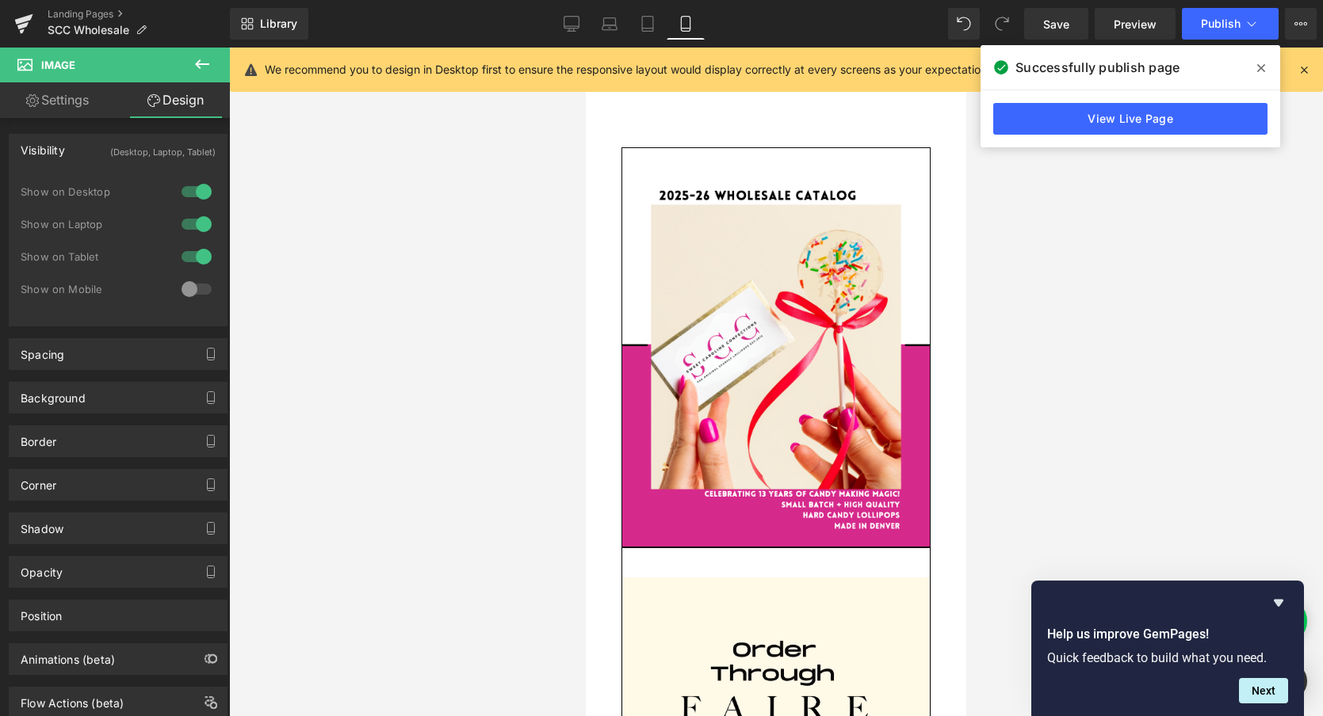
scroll to position [0, 0]
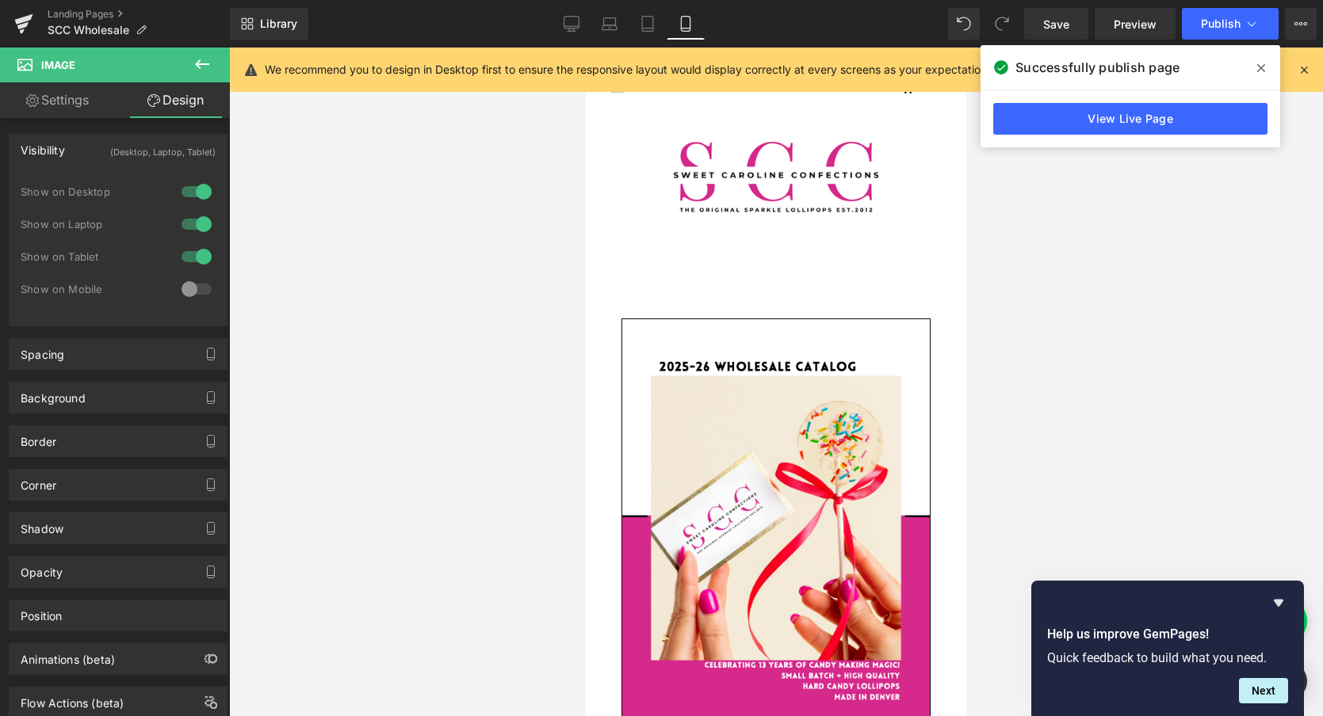
click at [66, 97] on link "Settings" at bounding box center [57, 100] width 115 height 36
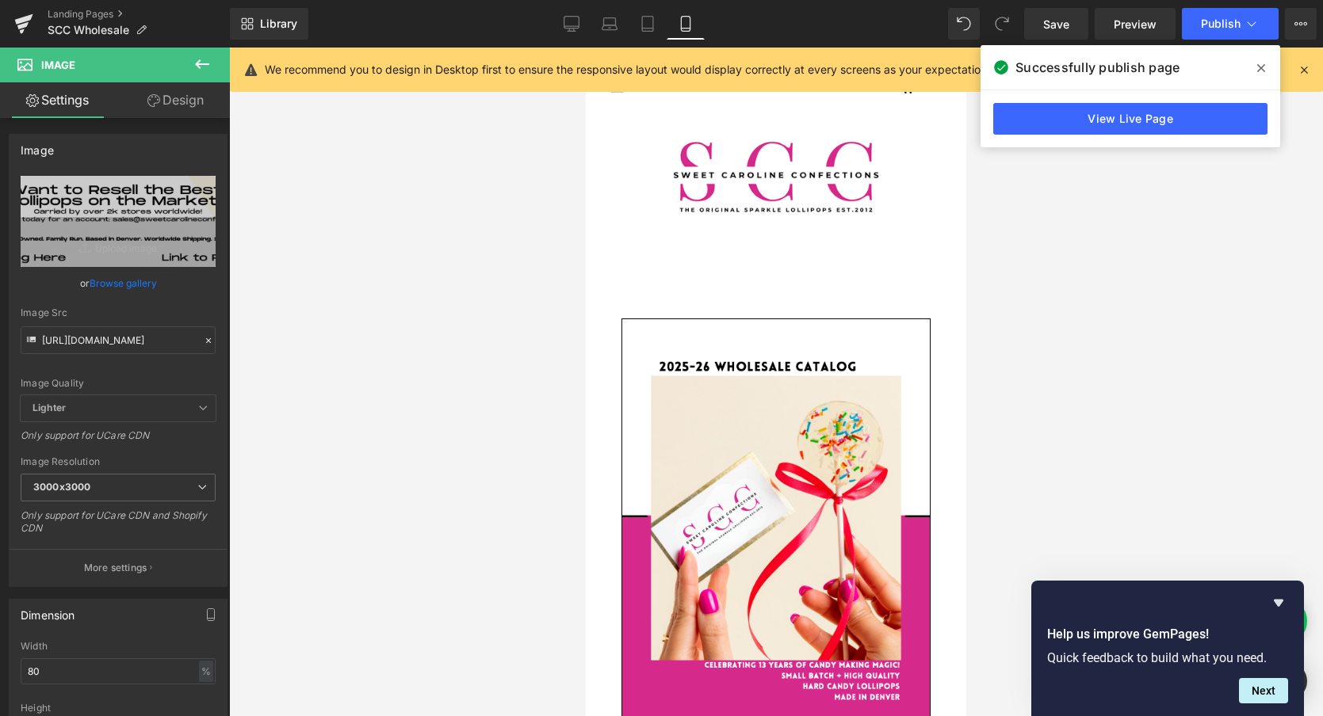
click at [207, 60] on icon at bounding box center [202, 64] width 19 height 19
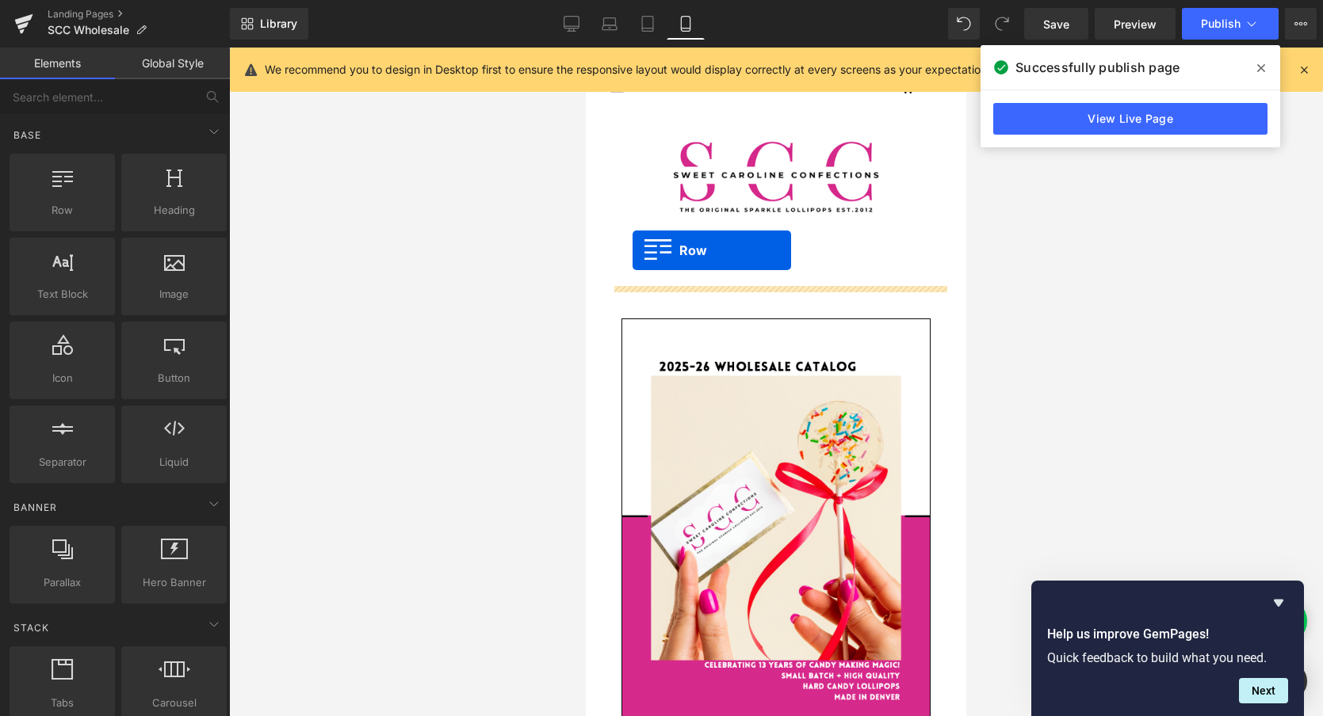
drag, startPoint x: 651, startPoint y: 241, endPoint x: 632, endPoint y: 250, distance: 20.9
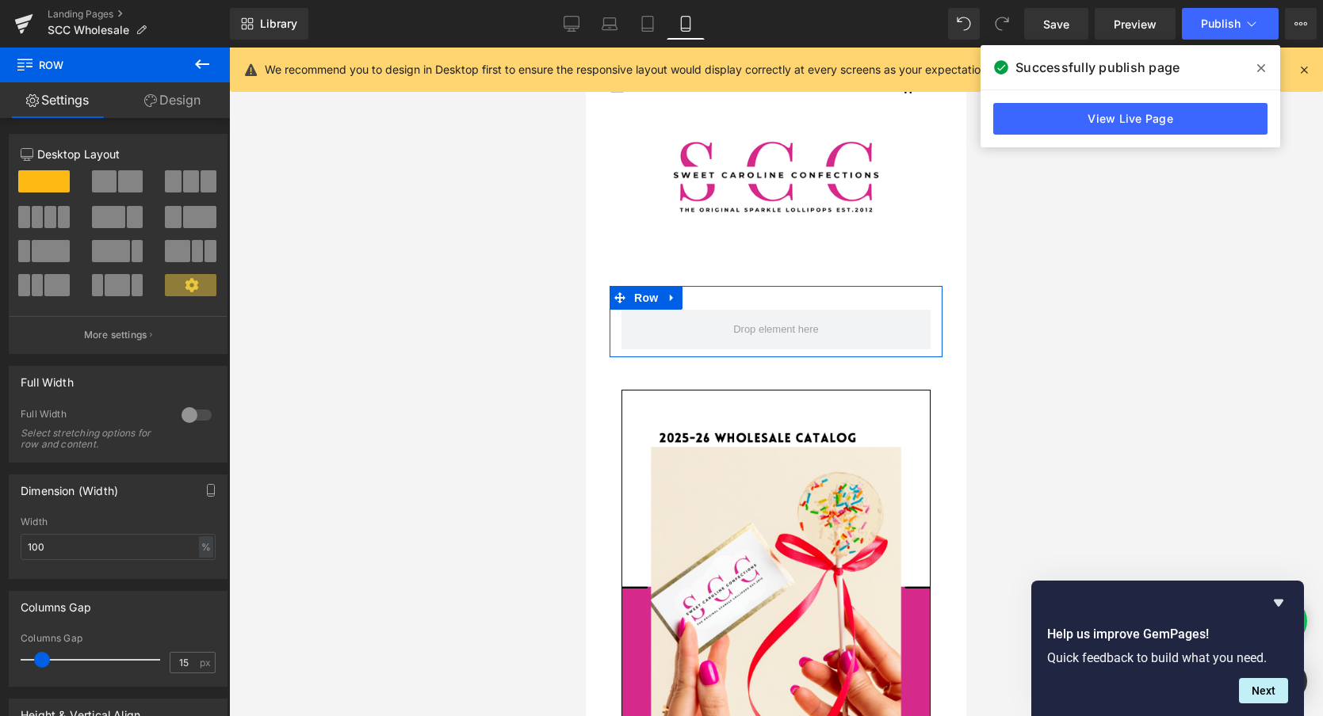
click at [37, 178] on span at bounding box center [44, 181] width 52 height 22
click at [198, 52] on button at bounding box center [201, 65] width 55 height 35
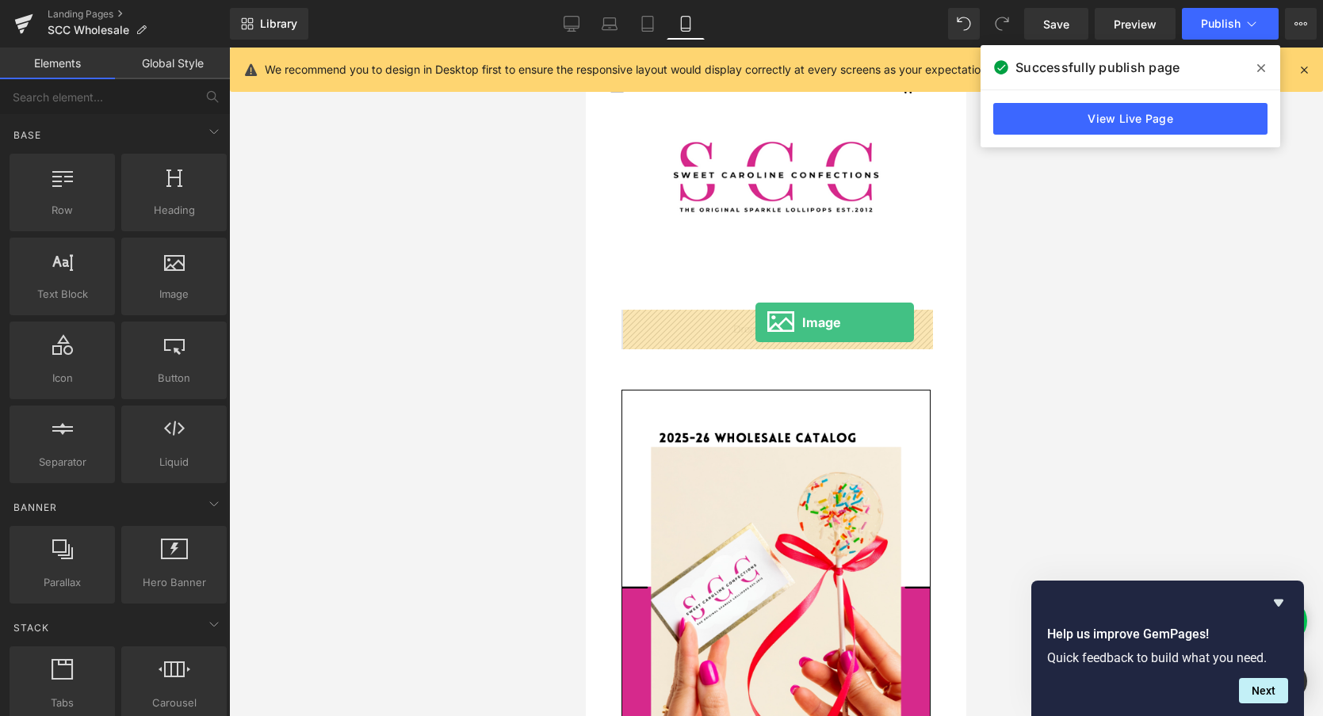
drag, startPoint x: 742, startPoint y: 331, endPoint x: 754, endPoint y: 323, distance: 15.4
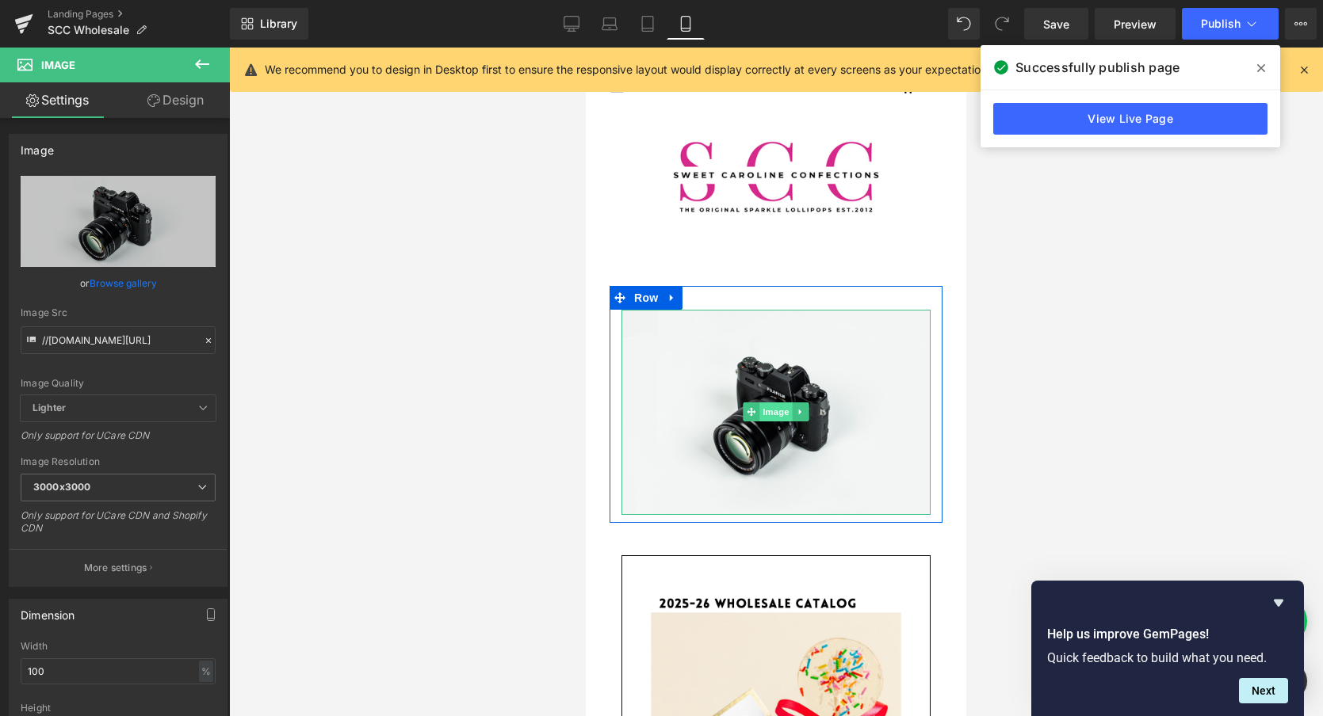
click at [777, 414] on span "Image" at bounding box center [775, 412] width 33 height 19
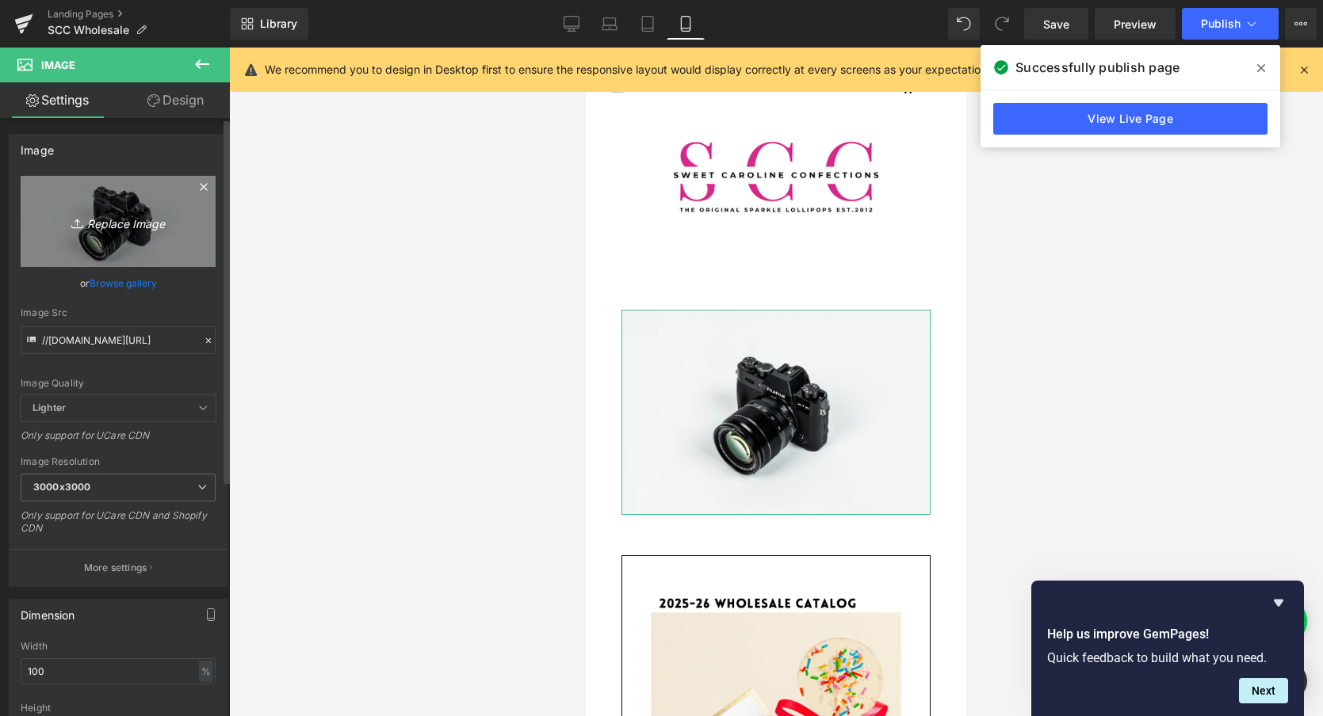
click at [106, 228] on icon "Replace Image" at bounding box center [118, 222] width 127 height 20
type input "C:\fakepath\Copy of USE THIS-WHOLESALE BANNER (1).gif"
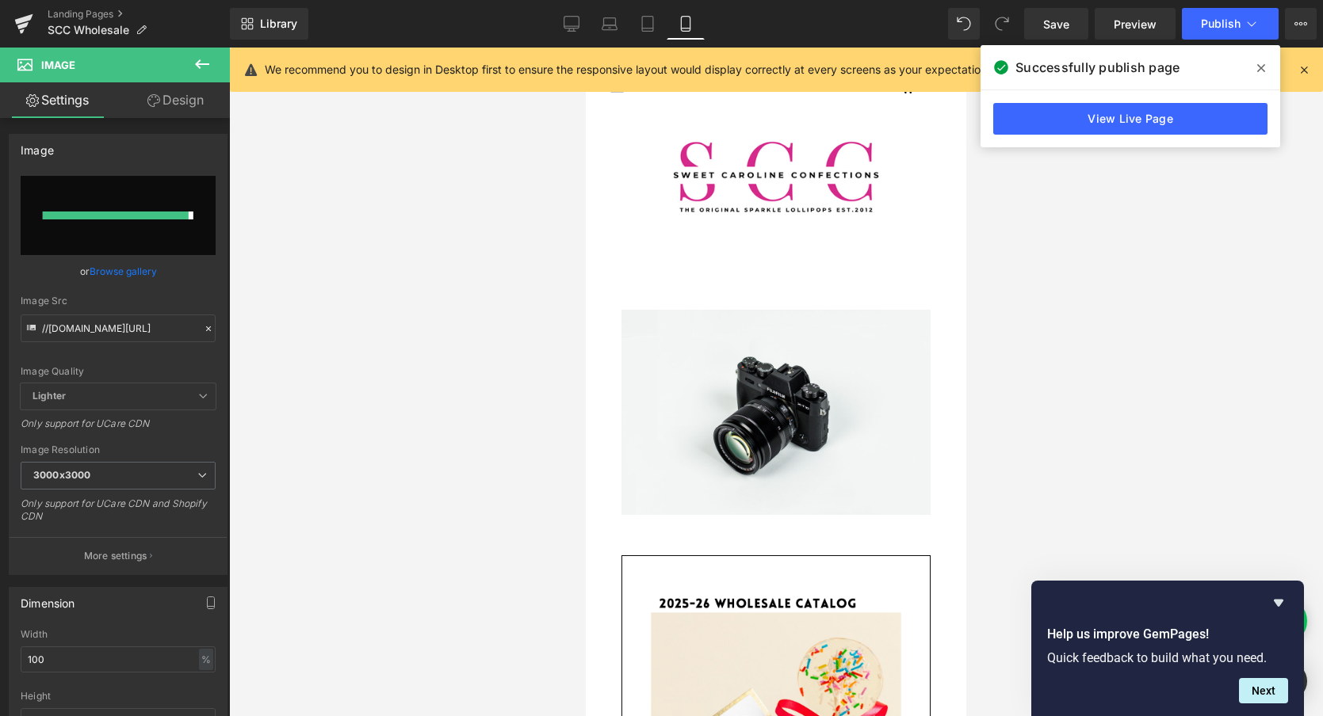
type input "https://ucarecdn.com/7a415542-889e-4c04-a75f-eb0f7c09b54b/Copy%20of%20USE%20THI…"
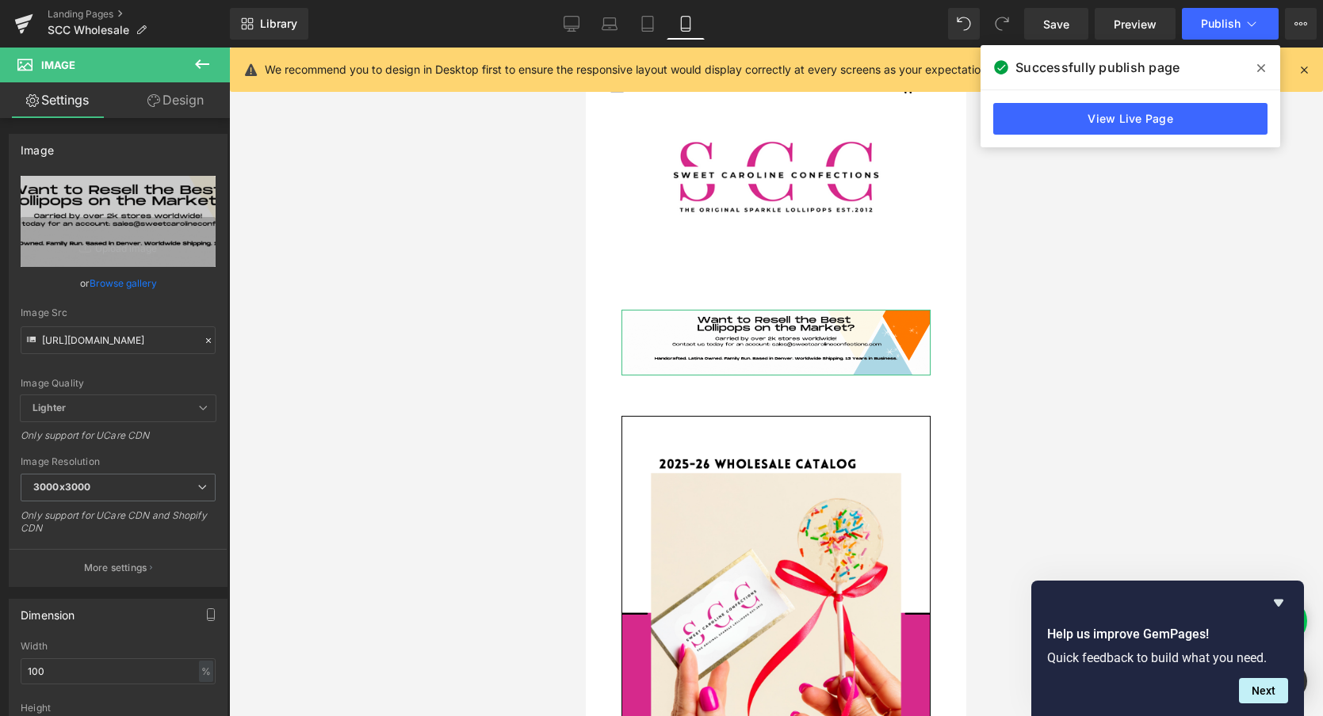
click at [193, 105] on link "Design" at bounding box center [175, 100] width 115 height 36
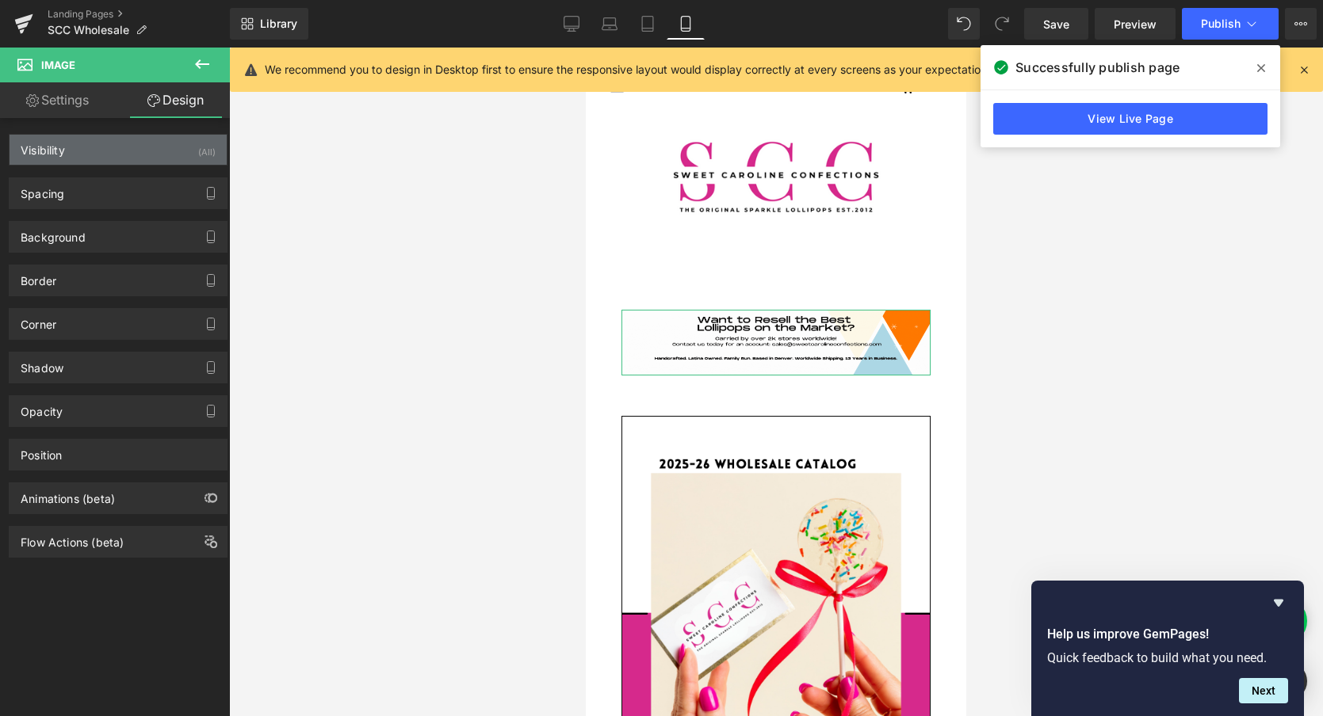
click at [154, 152] on div "Visibility (All)" at bounding box center [118, 150] width 217 height 30
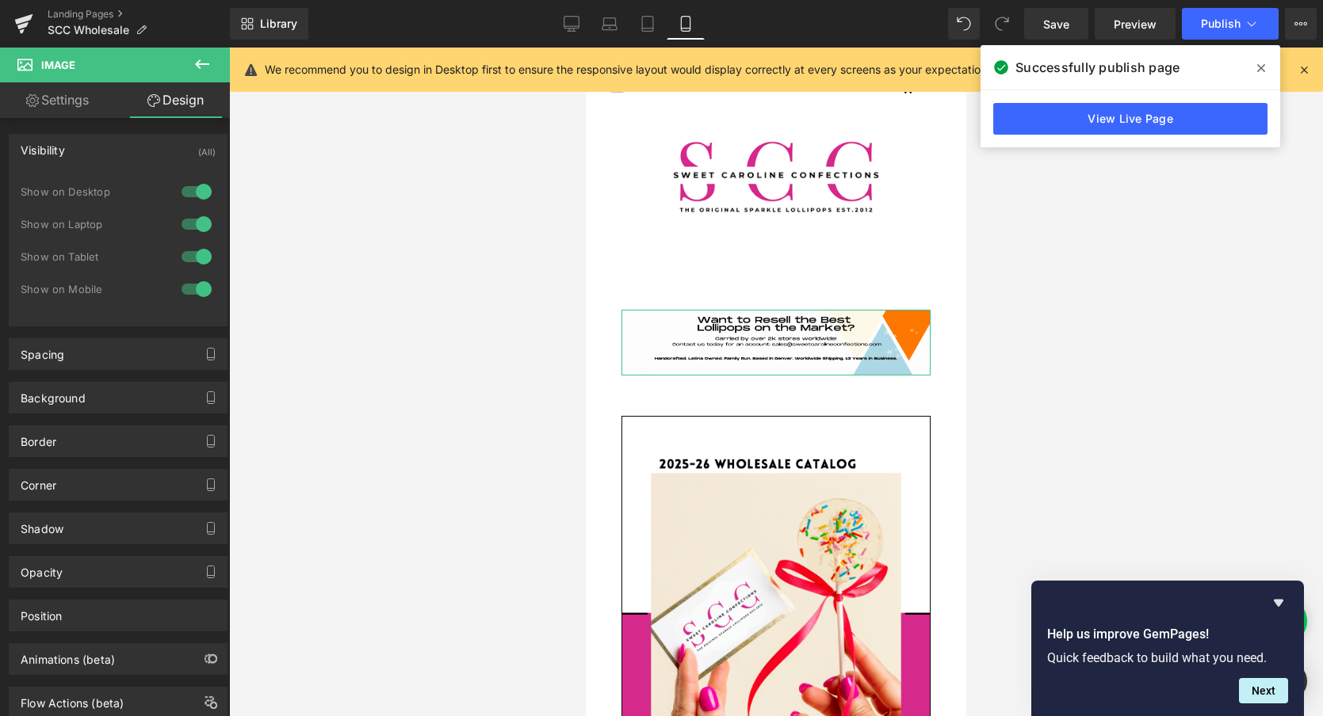
click at [195, 257] on div at bounding box center [197, 256] width 38 height 25
click at [195, 223] on div at bounding box center [197, 224] width 38 height 25
click at [193, 188] on div at bounding box center [197, 191] width 38 height 25
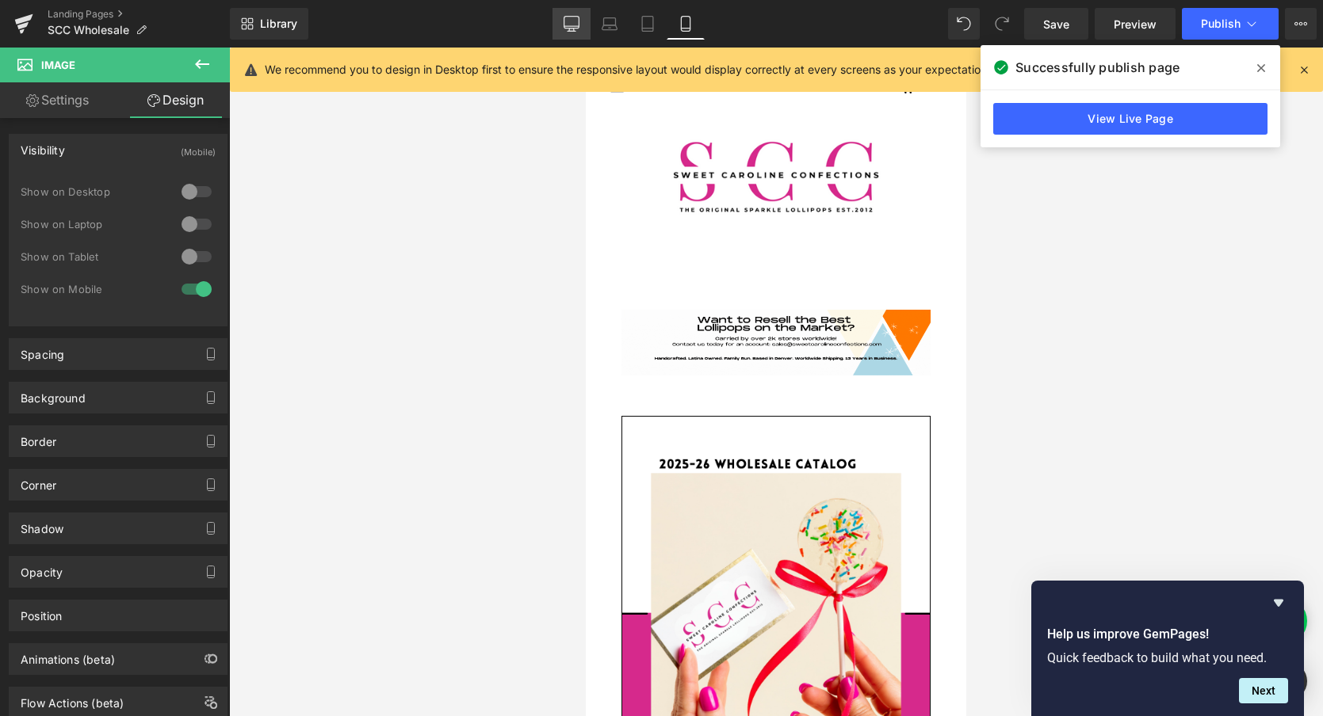
click at [573, 24] on icon at bounding box center [571, 24] width 16 height 16
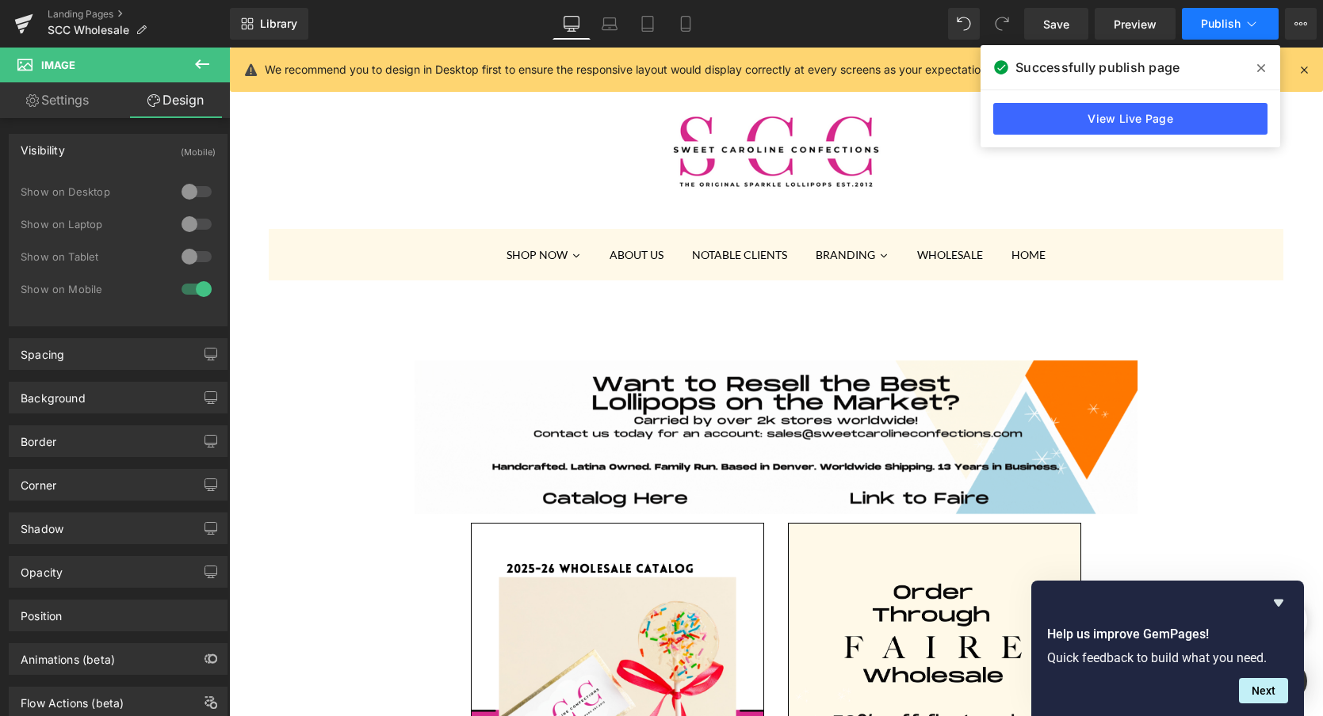
click at [1239, 24] on span "Publish" at bounding box center [1221, 23] width 40 height 13
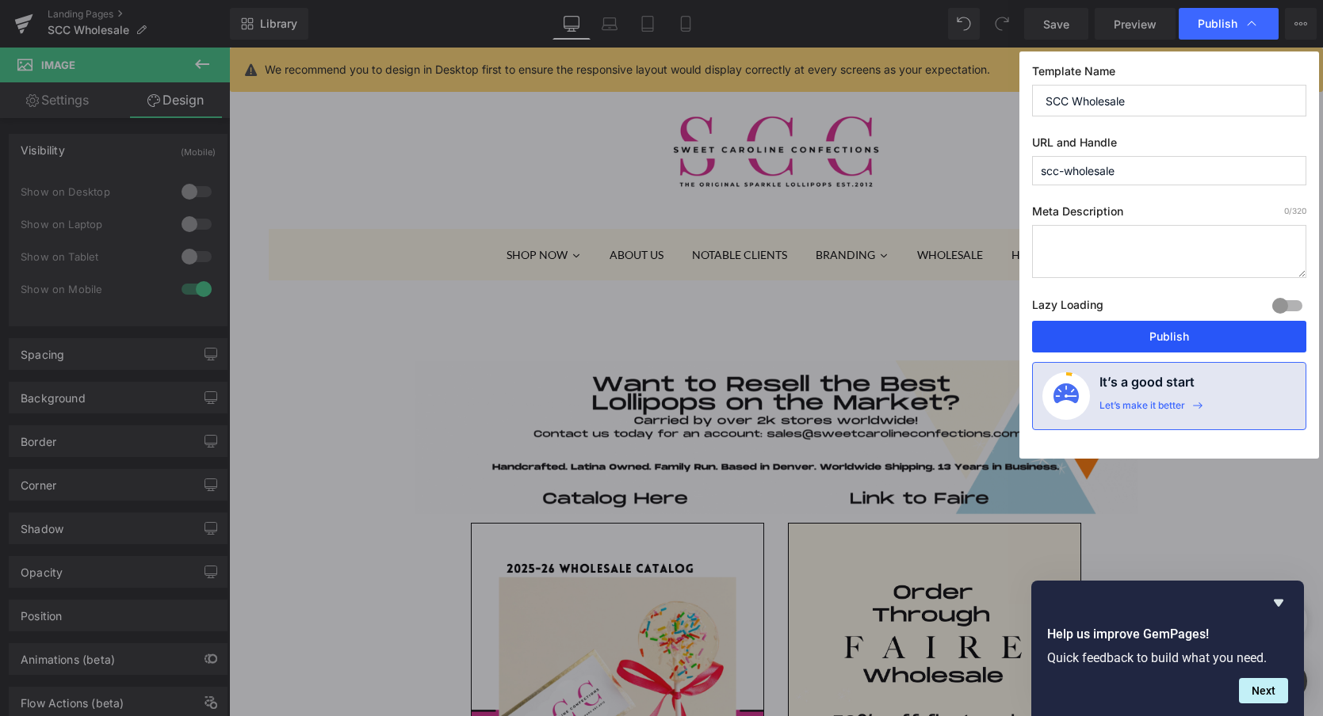
drag, startPoint x: 1151, startPoint y: 341, endPoint x: 922, endPoint y: 293, distance: 233.9
click at [1151, 341] on button "Publish" at bounding box center [1169, 337] width 274 height 32
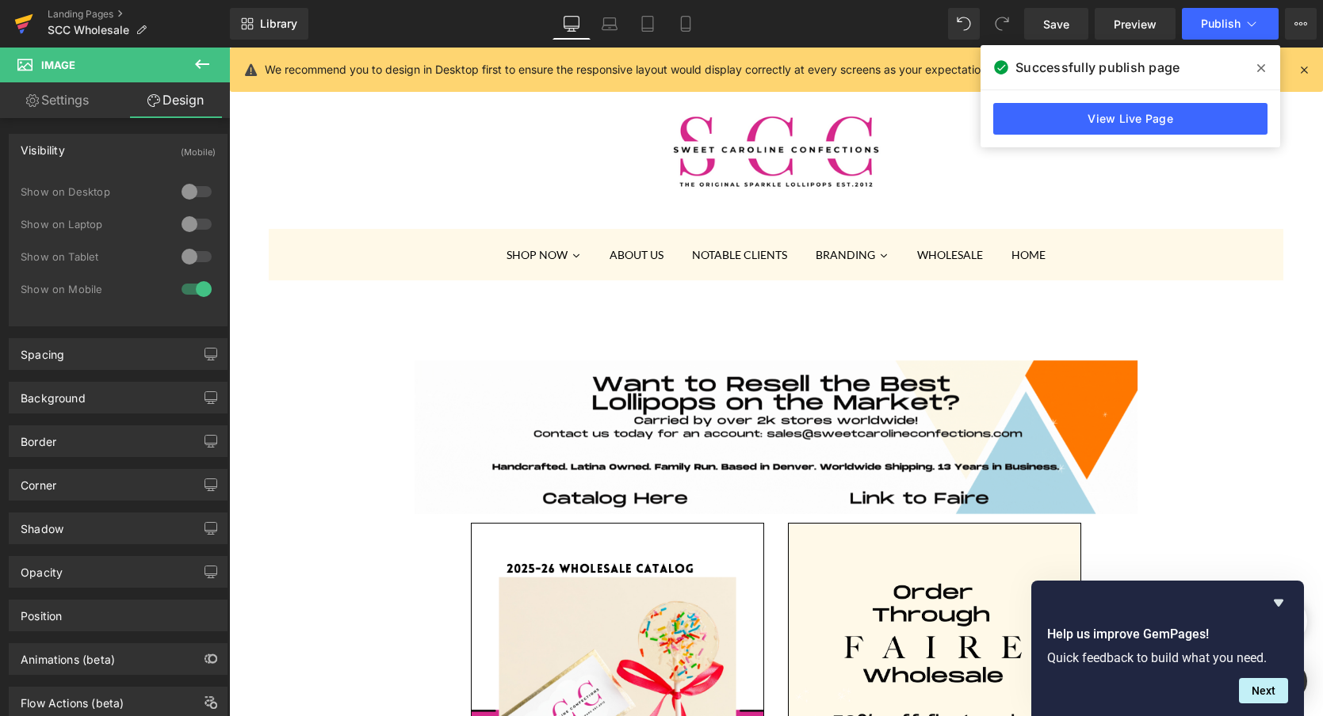
click at [22, 24] on icon at bounding box center [22, 25] width 11 height 7
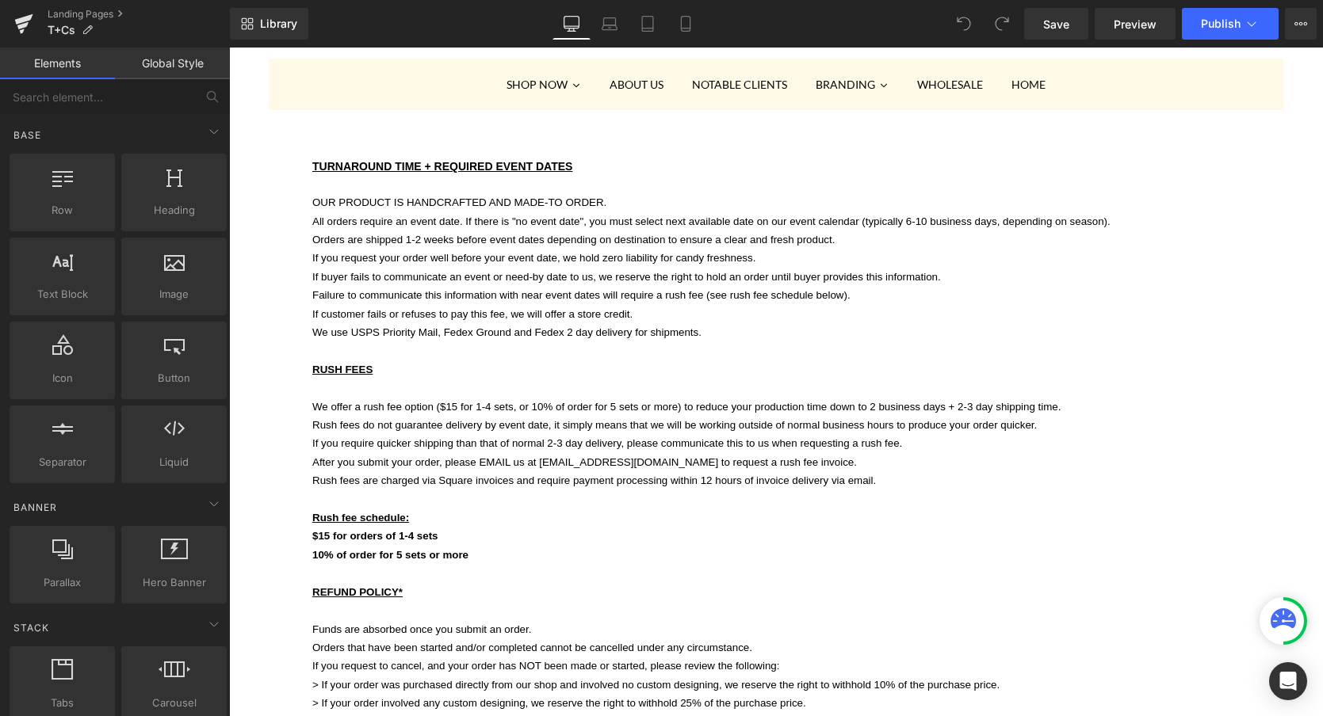
scroll to position [151, 0]
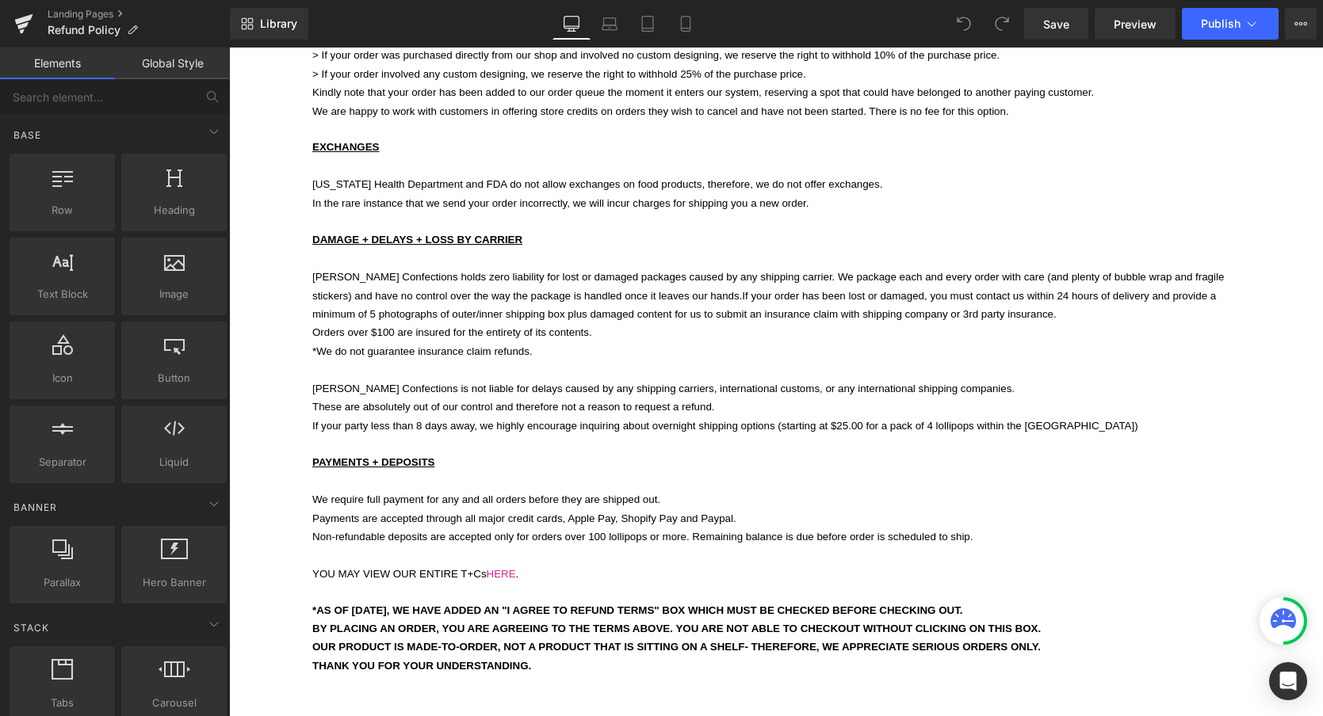
scroll to position [376, 0]
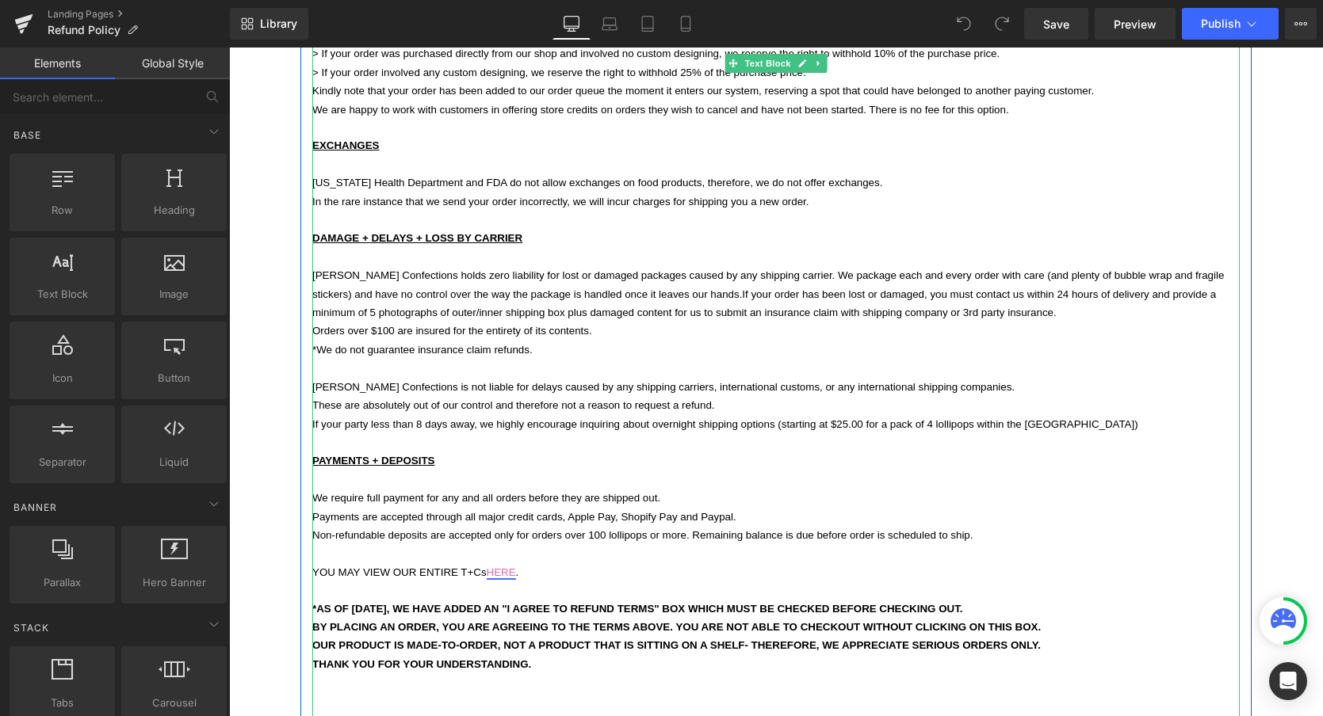
click at [503, 567] on link "HERE" at bounding box center [501, 573] width 29 height 12
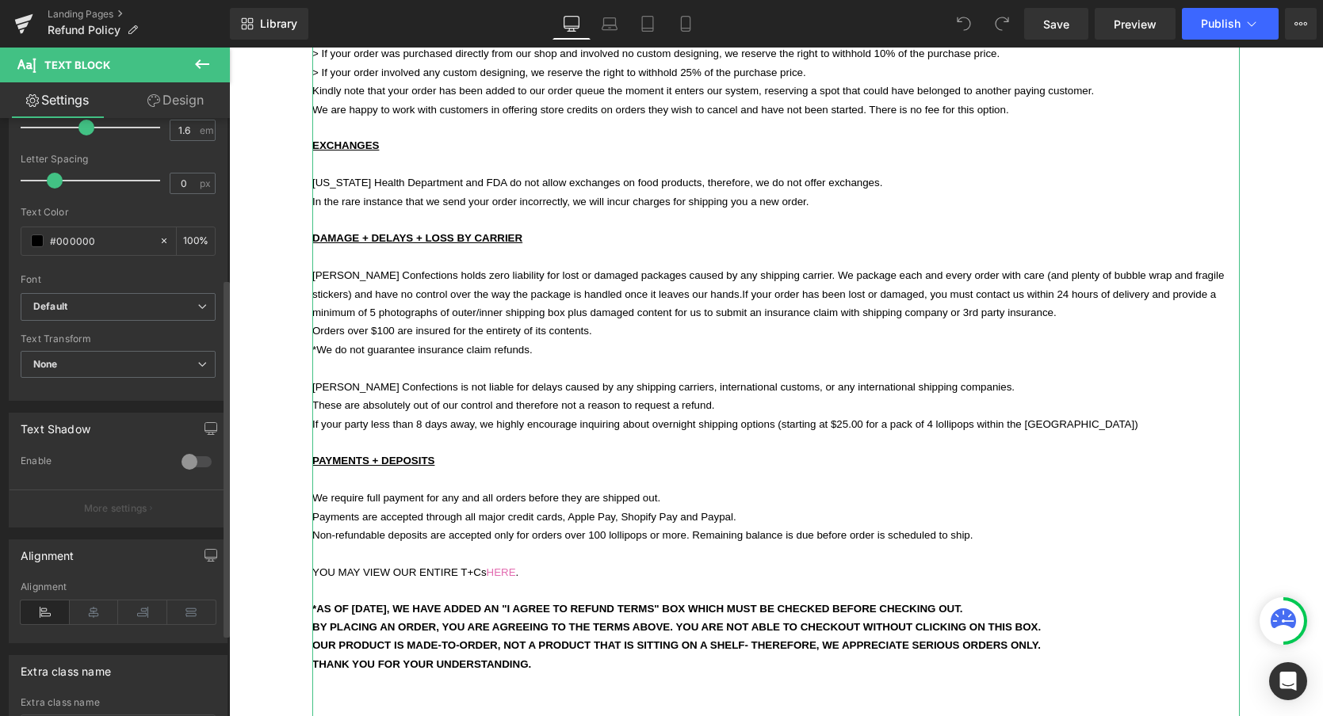
scroll to position [405, 0]
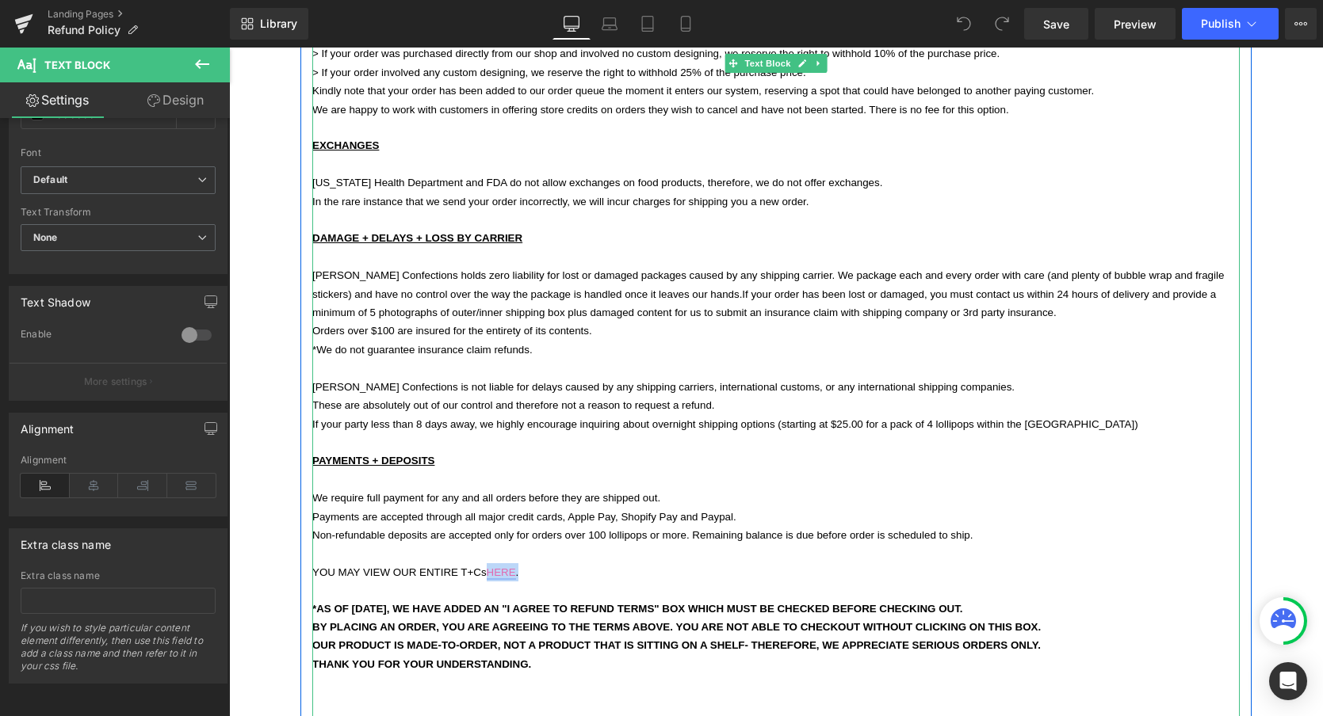
drag, startPoint x: 521, startPoint y: 545, endPoint x: 491, endPoint y: 545, distance: 30.1
click at [491, 567] on span "YOU MAY VIEW OUR ENTIRE T+Cs HERE ." at bounding box center [415, 573] width 206 height 12
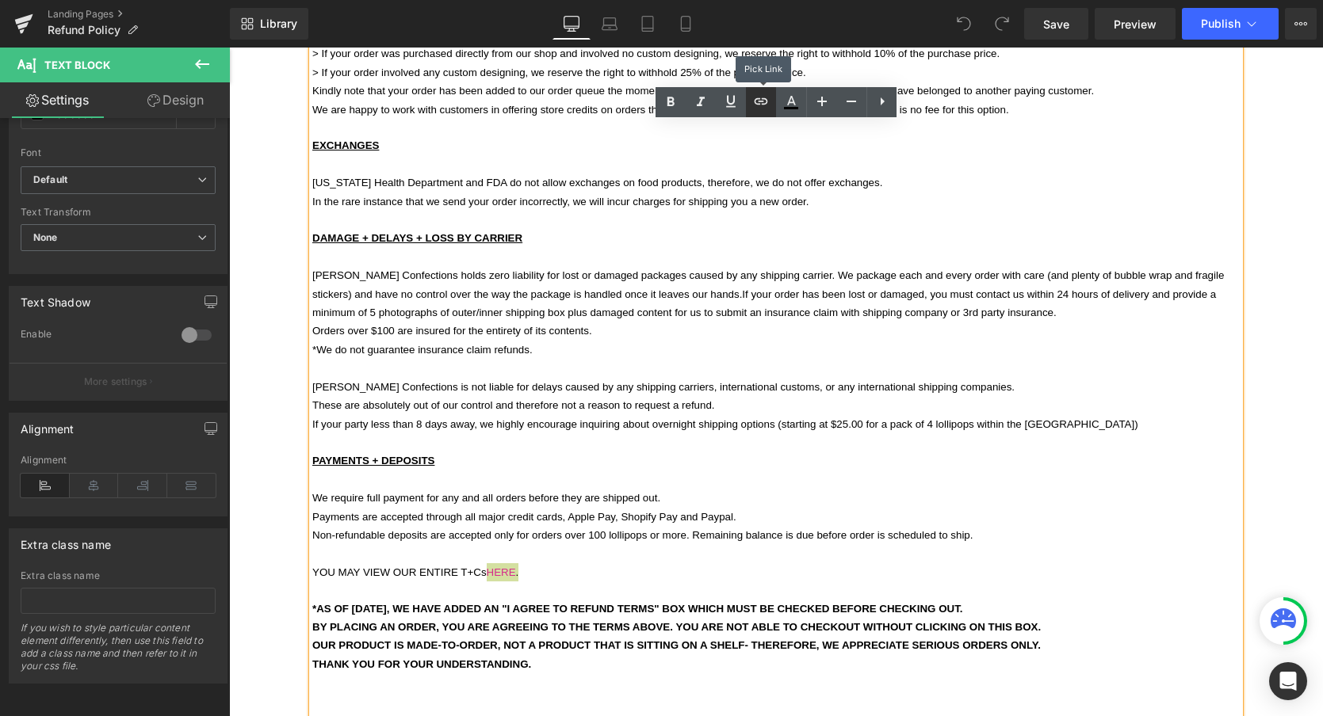
click at [760, 103] on icon at bounding box center [760, 101] width 19 height 19
click at [556, 573] on input "text" at bounding box center [548, 580] width 244 height 40
click at [730, 0] on div "Text Color Highlight Color #333333 Edit or remove link: Edit - Unlink - Cancel" at bounding box center [661, 0] width 1323 height 0
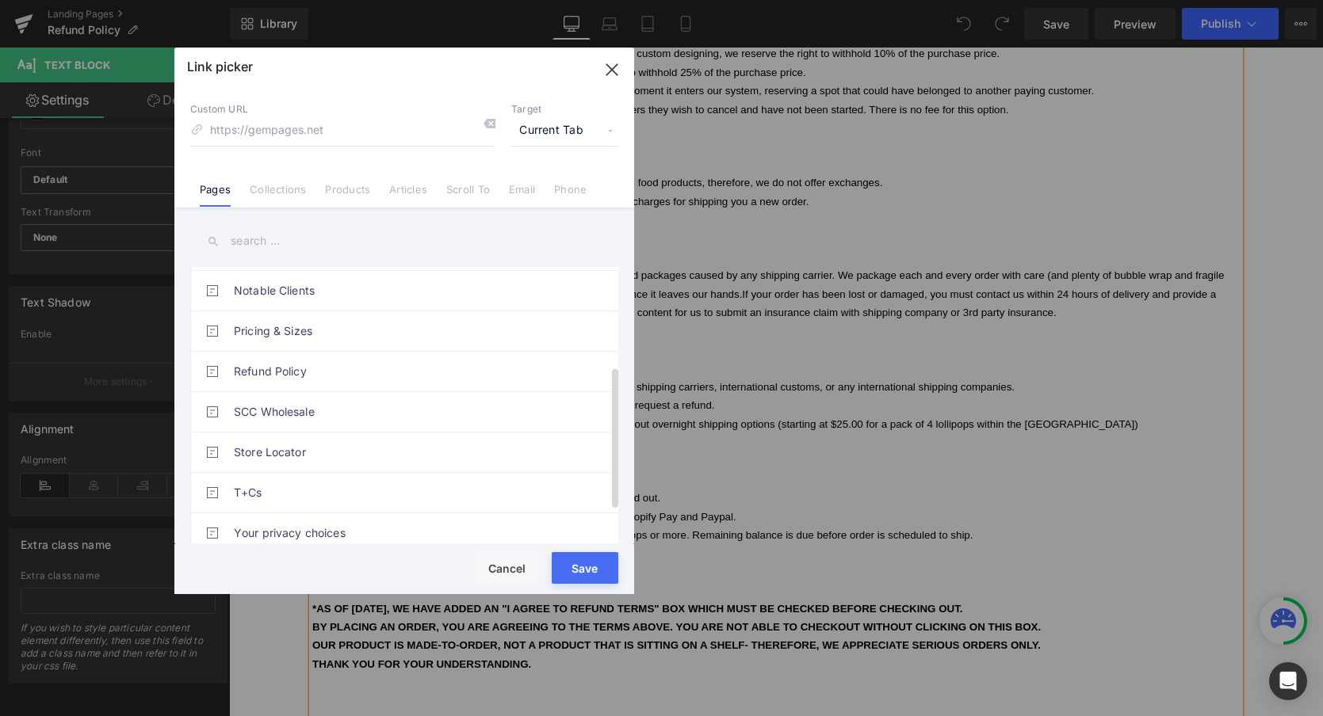
scroll to position [256, 0]
click at [258, 476] on link "T+Cs" at bounding box center [408, 489] width 349 height 40
type input "/pages/t-cs"
drag, startPoint x: 580, startPoint y: 571, endPoint x: 351, endPoint y: 523, distance: 234.1
click at [580, 571] on button "Save" at bounding box center [585, 568] width 67 height 32
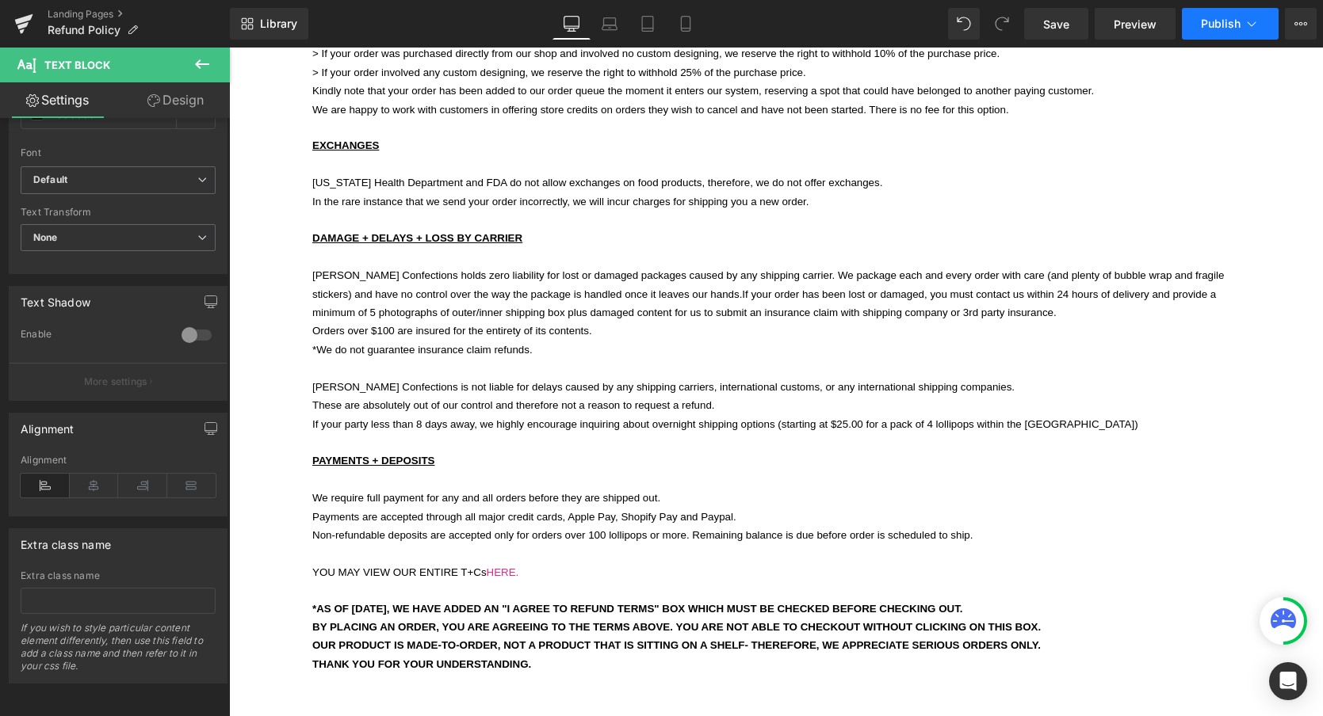
click at [1224, 29] on span "Publish" at bounding box center [1221, 23] width 40 height 13
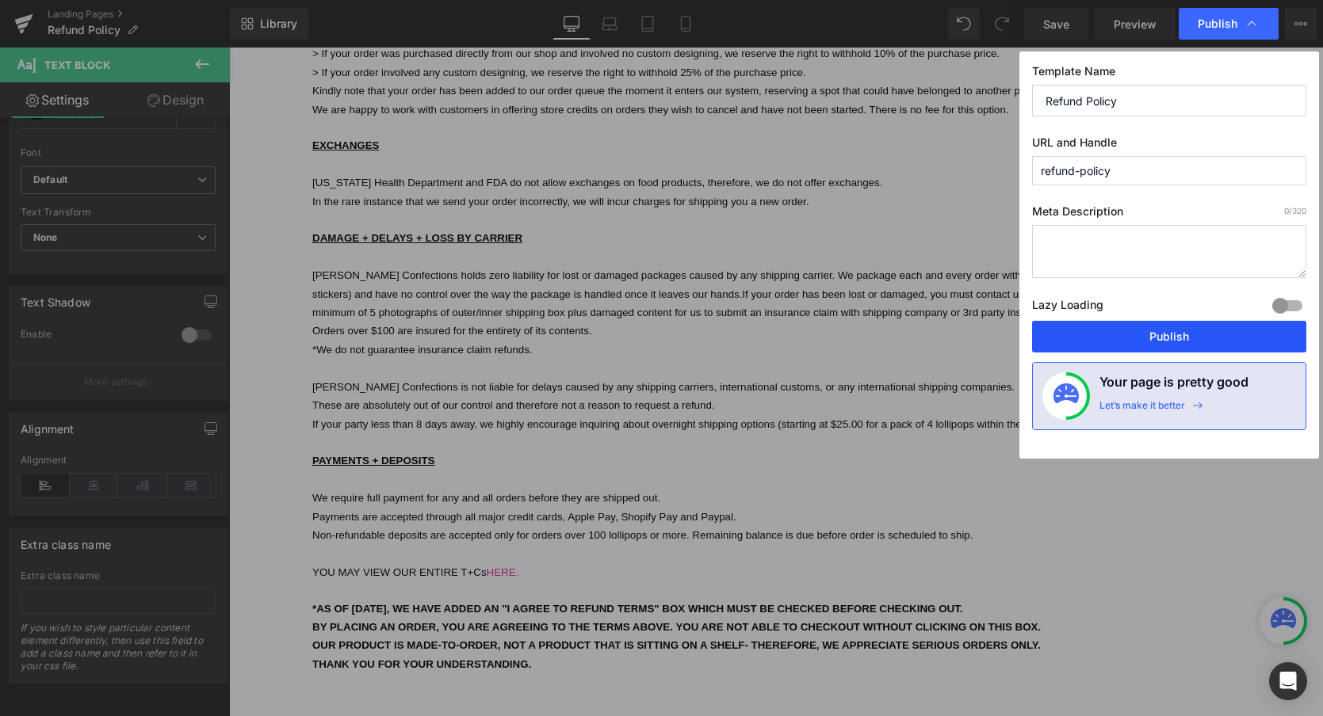
drag, startPoint x: 1171, startPoint y: 339, endPoint x: 942, endPoint y: 292, distance: 233.9
click at [1171, 339] on button "Publish" at bounding box center [1169, 337] width 274 height 32
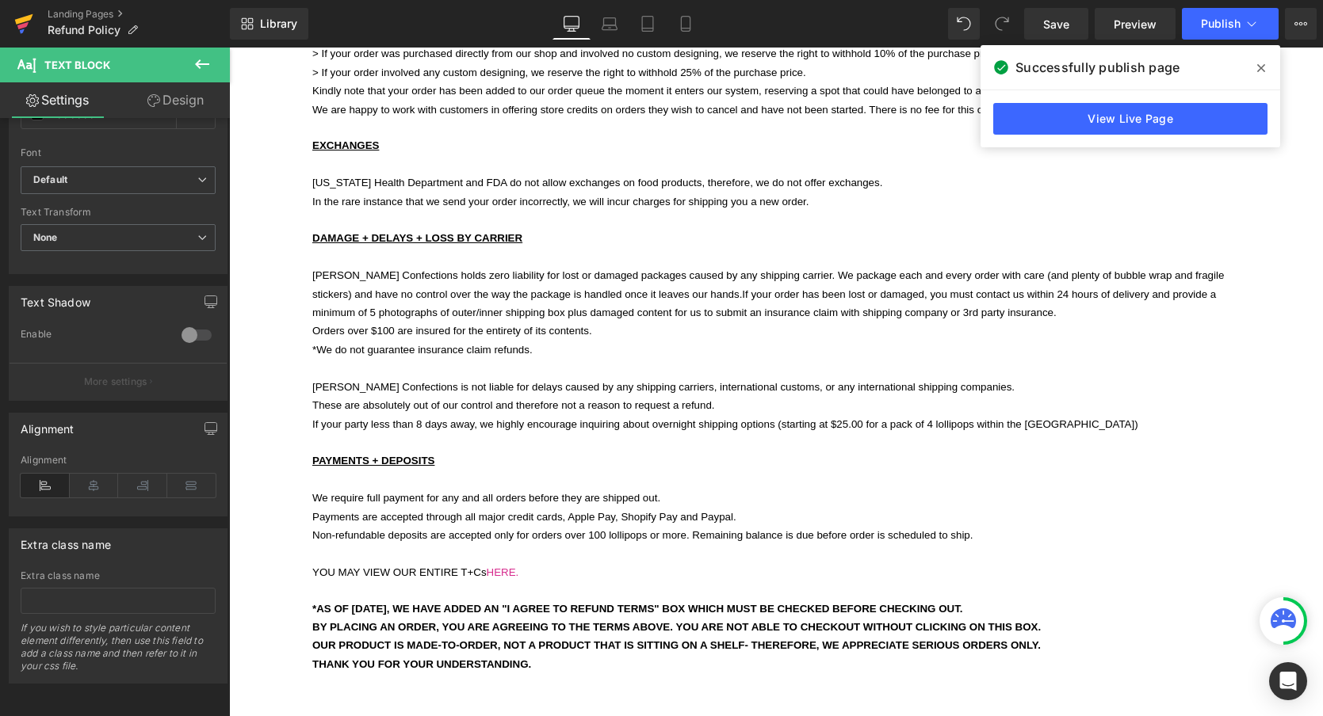
click at [21, 23] on icon at bounding box center [24, 19] width 18 height 10
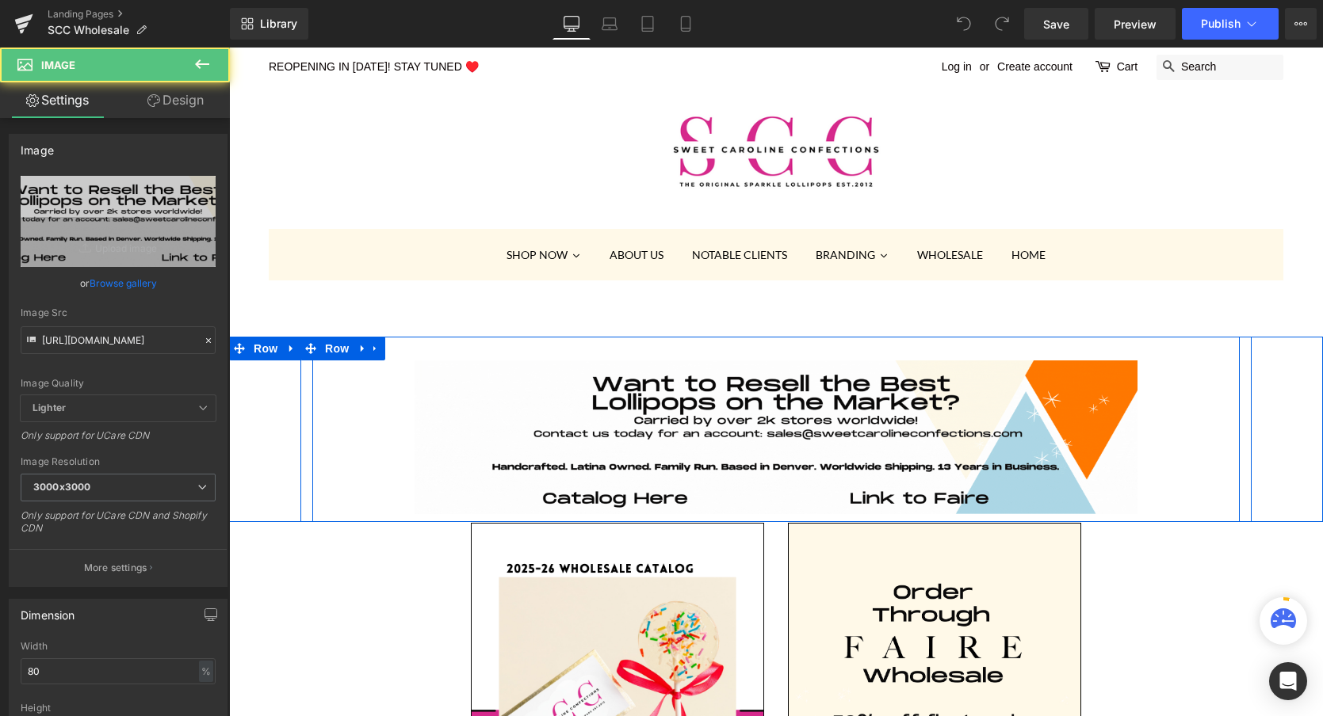
drag, startPoint x: 728, startPoint y: 361, endPoint x: 728, endPoint y: 348, distance: 13.5
click at [728, 349] on div "Image Row" at bounding box center [775, 429] width 927 height 185
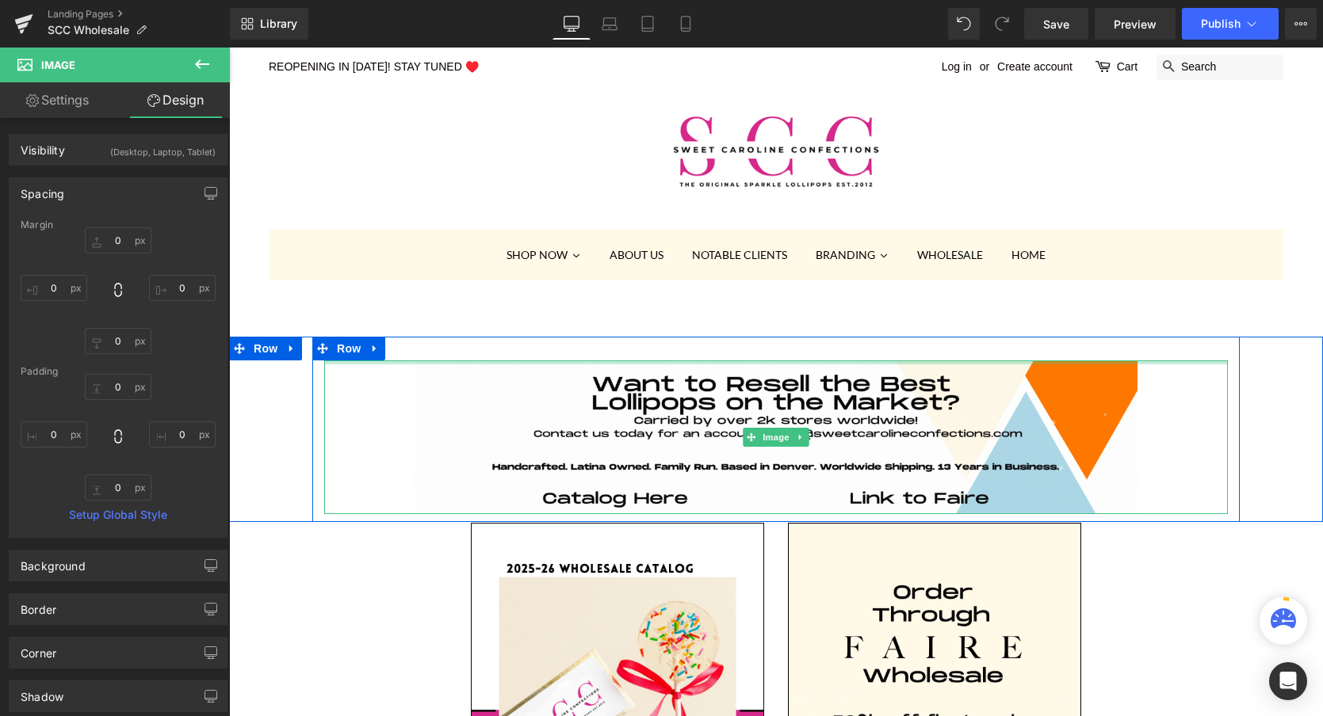
type input "0px"
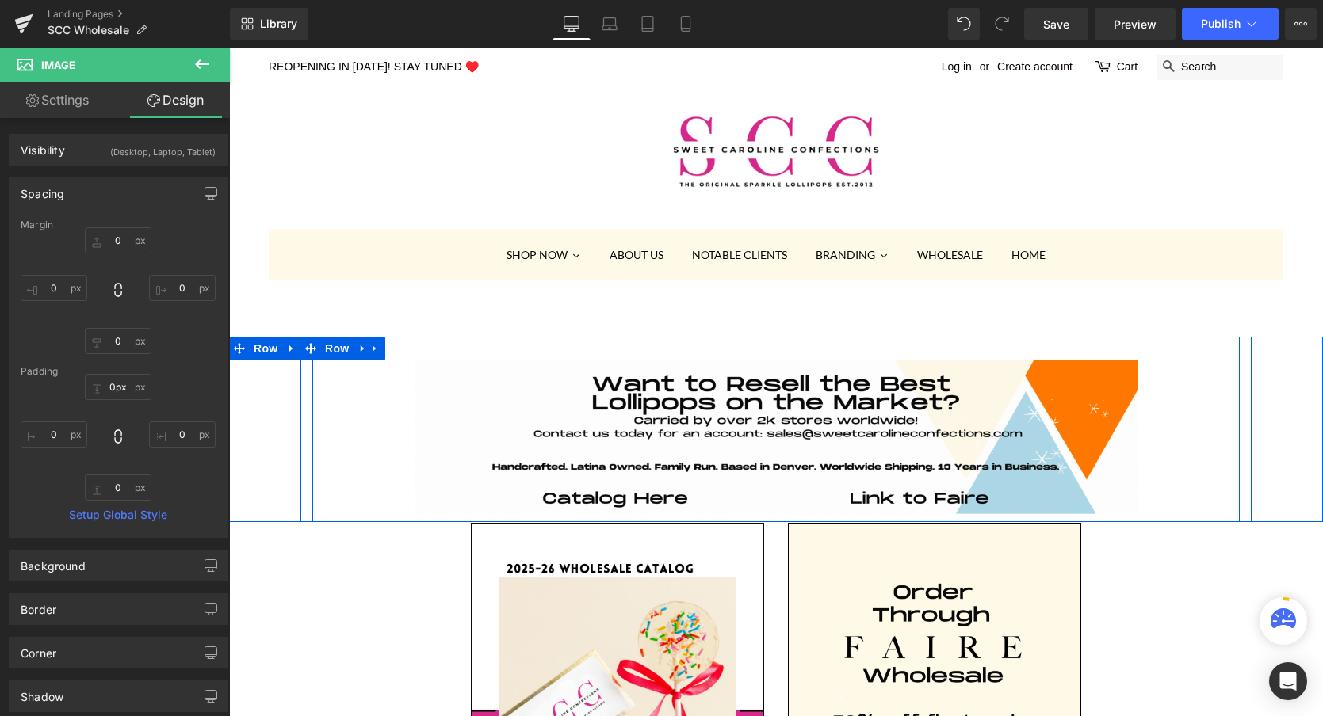
click at [728, 353] on div "Image Row" at bounding box center [775, 429] width 927 height 185
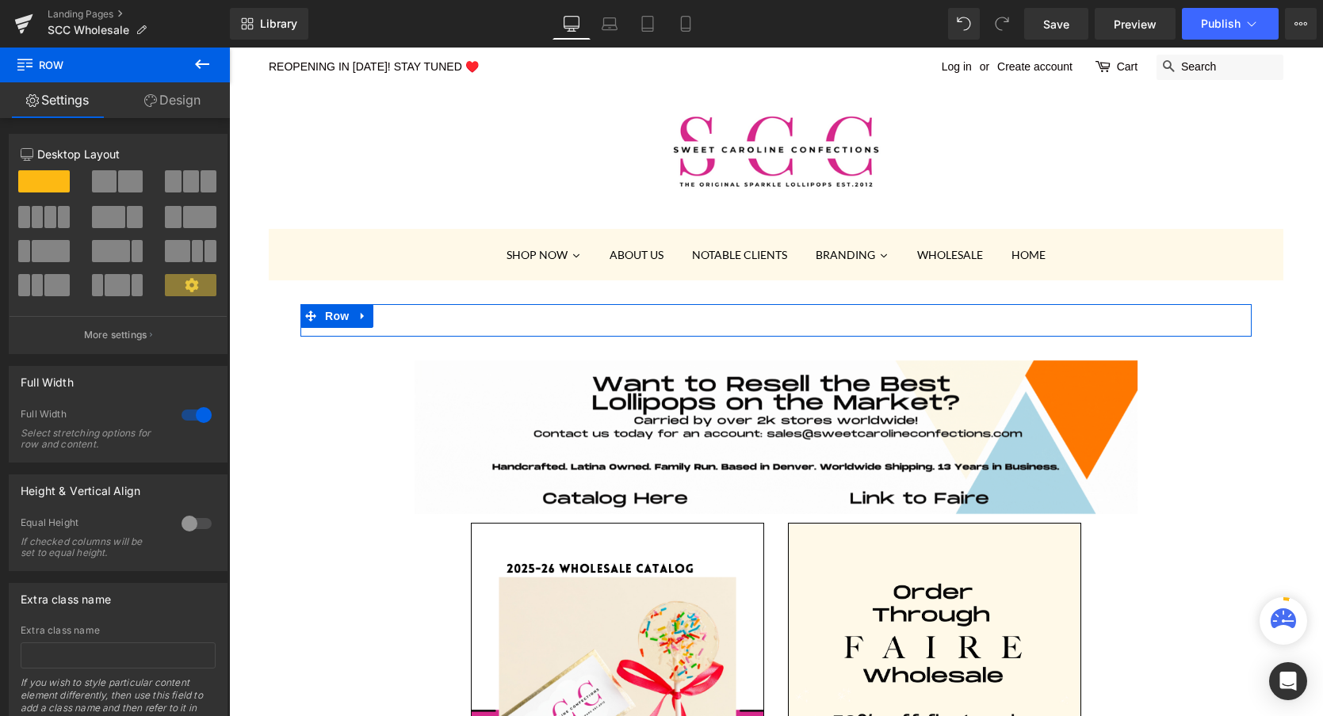
drag, startPoint x: 724, startPoint y: 340, endPoint x: 724, endPoint y: 331, distance: 8.8
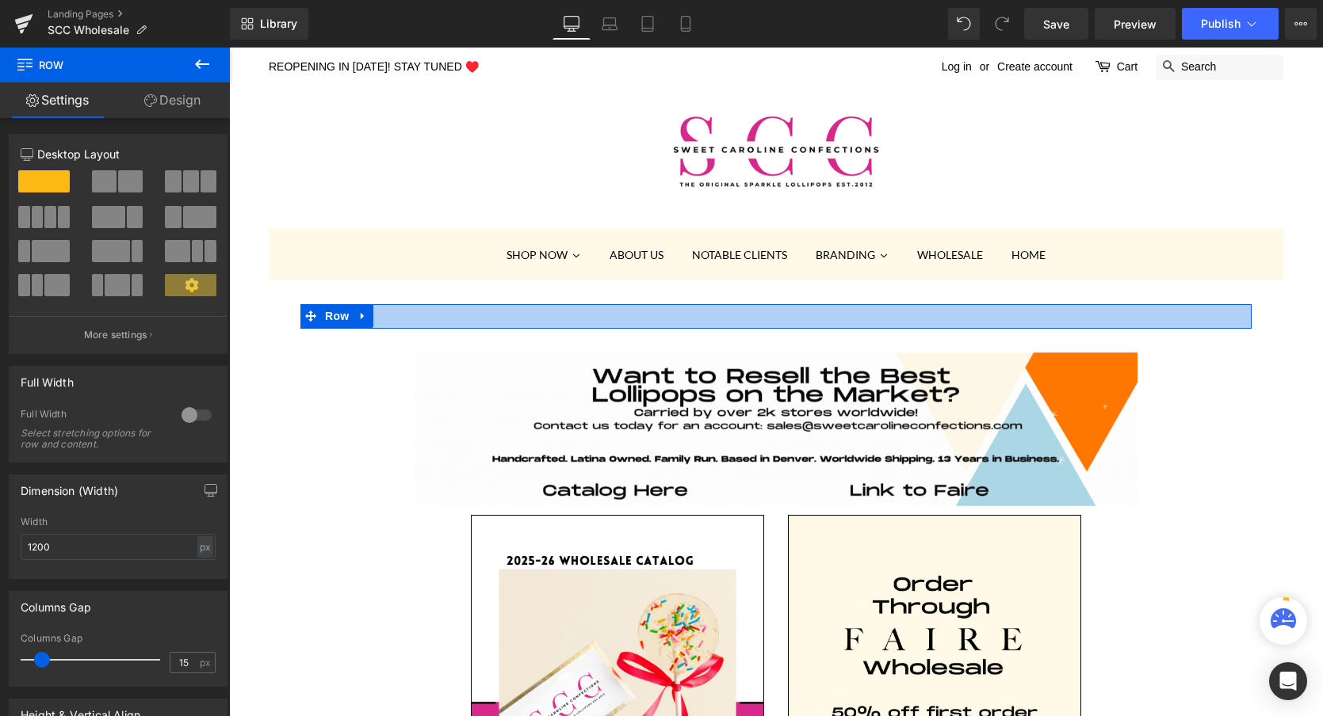
drag, startPoint x: 724, startPoint y: 334, endPoint x: 725, endPoint y: 308, distance: 26.2
click at [725, 308] on div "Image Row" at bounding box center [775, 316] width 951 height 25
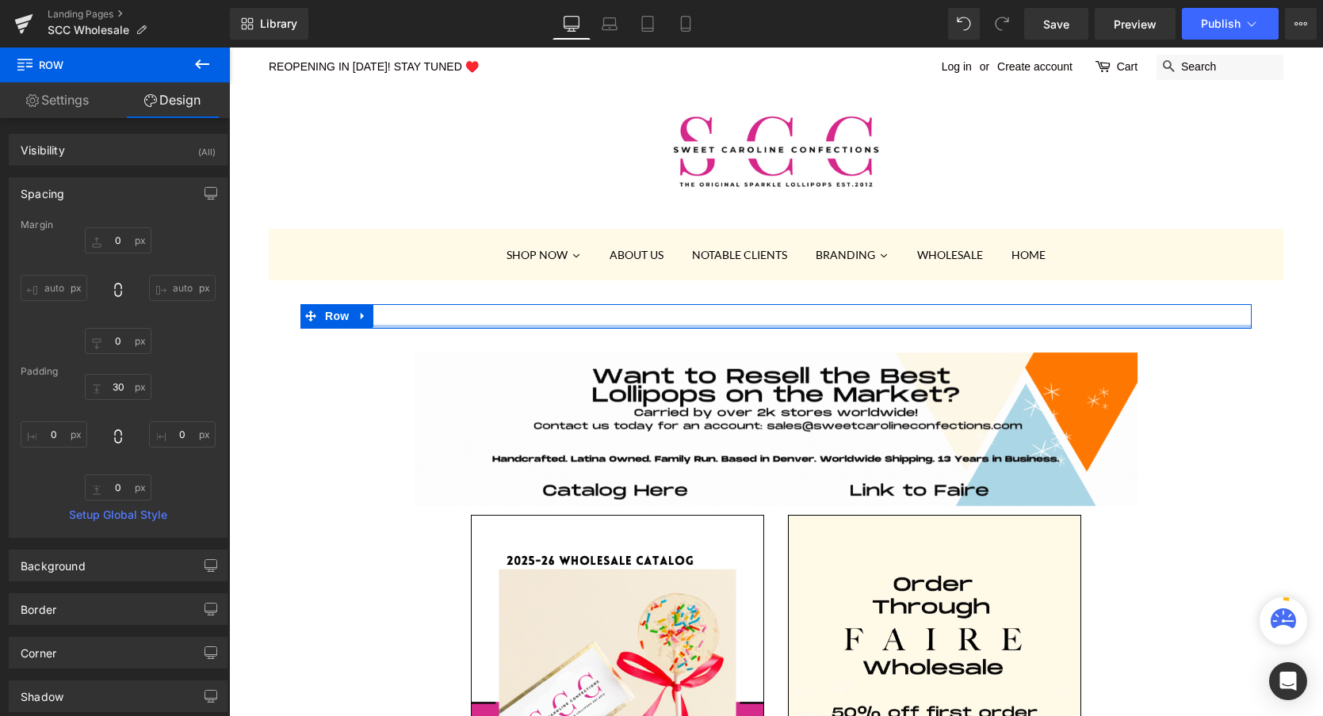
type input "0px"
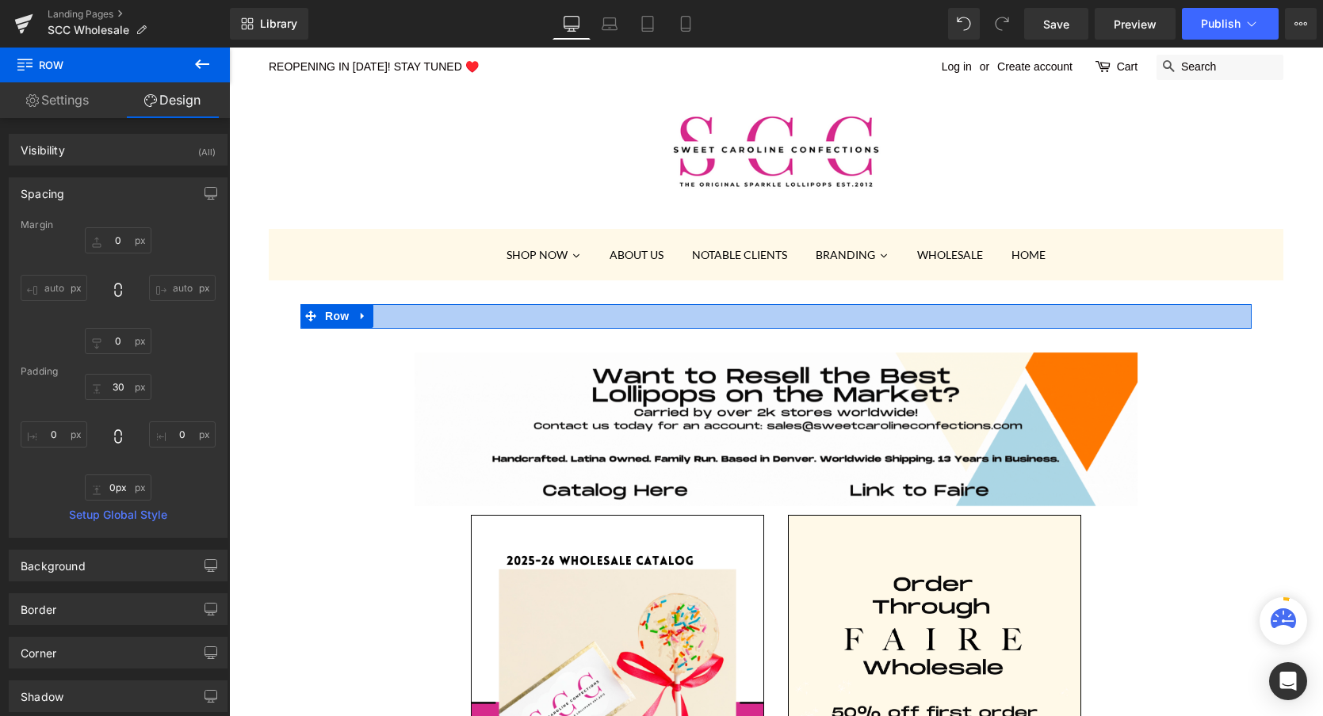
drag, startPoint x: 724, startPoint y: 326, endPoint x: 724, endPoint y: 315, distance: 11.1
click at [724, 315] on div "Image Row" at bounding box center [775, 316] width 951 height 25
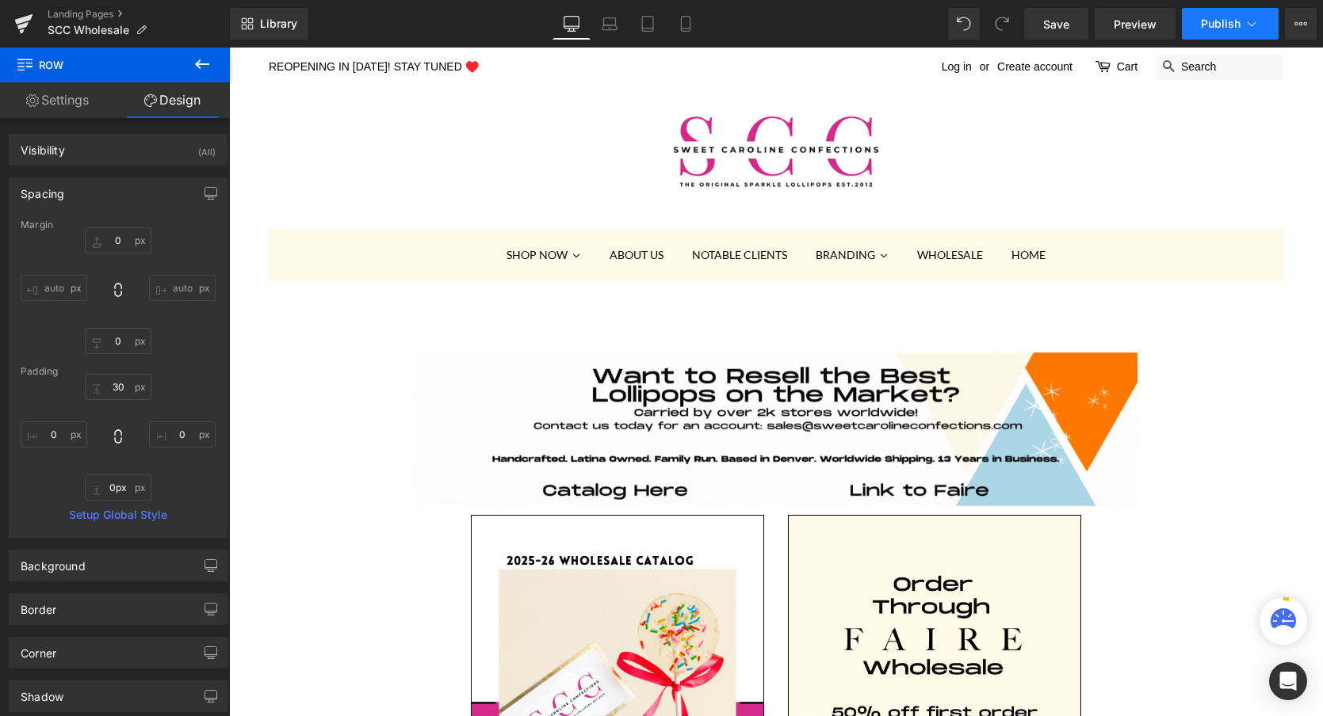
click at [1221, 29] on span "Publish" at bounding box center [1221, 23] width 40 height 13
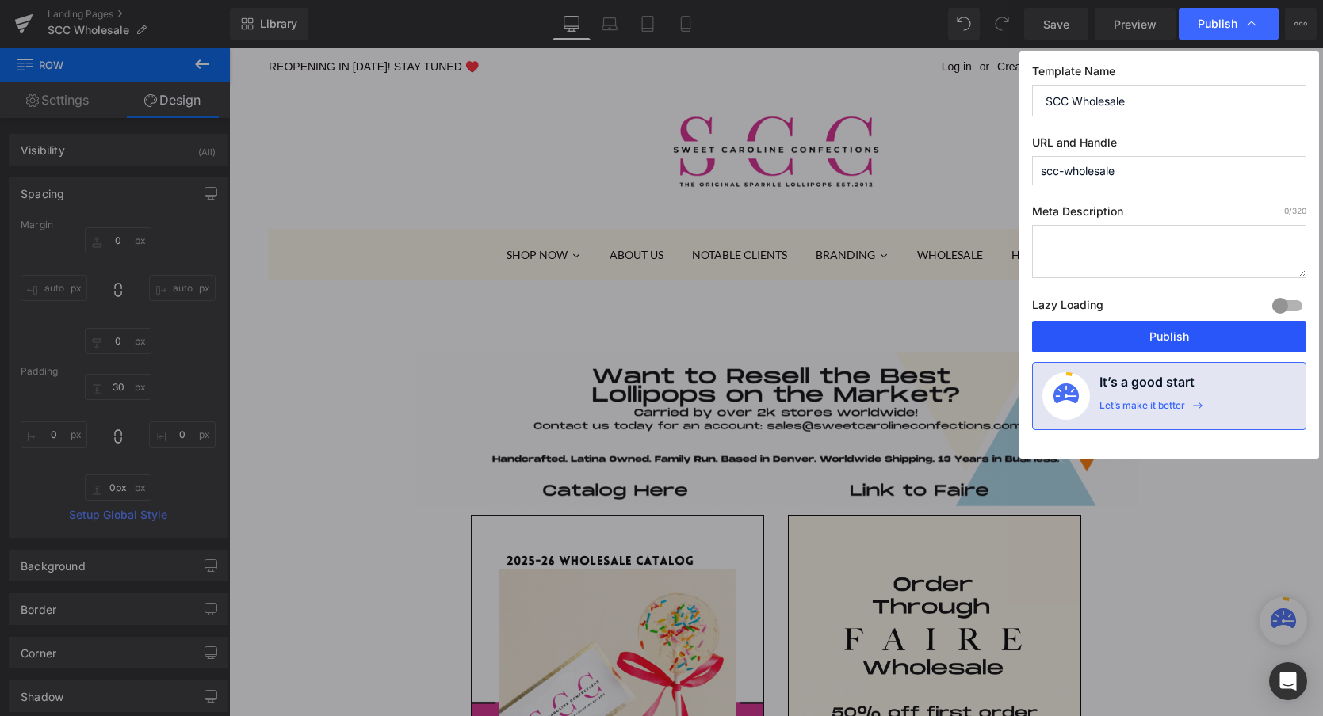
click at [1149, 334] on button "Publish" at bounding box center [1169, 337] width 274 height 32
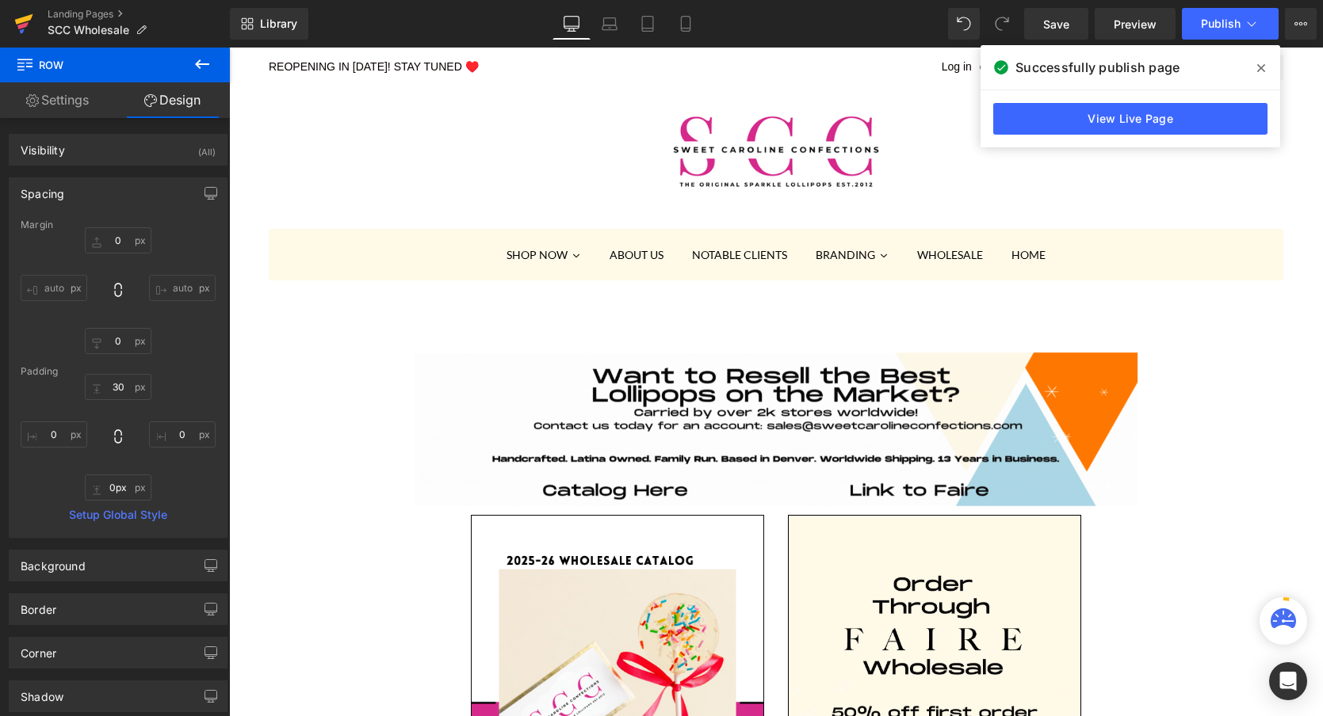
click at [26, 27] on icon at bounding box center [23, 24] width 19 height 40
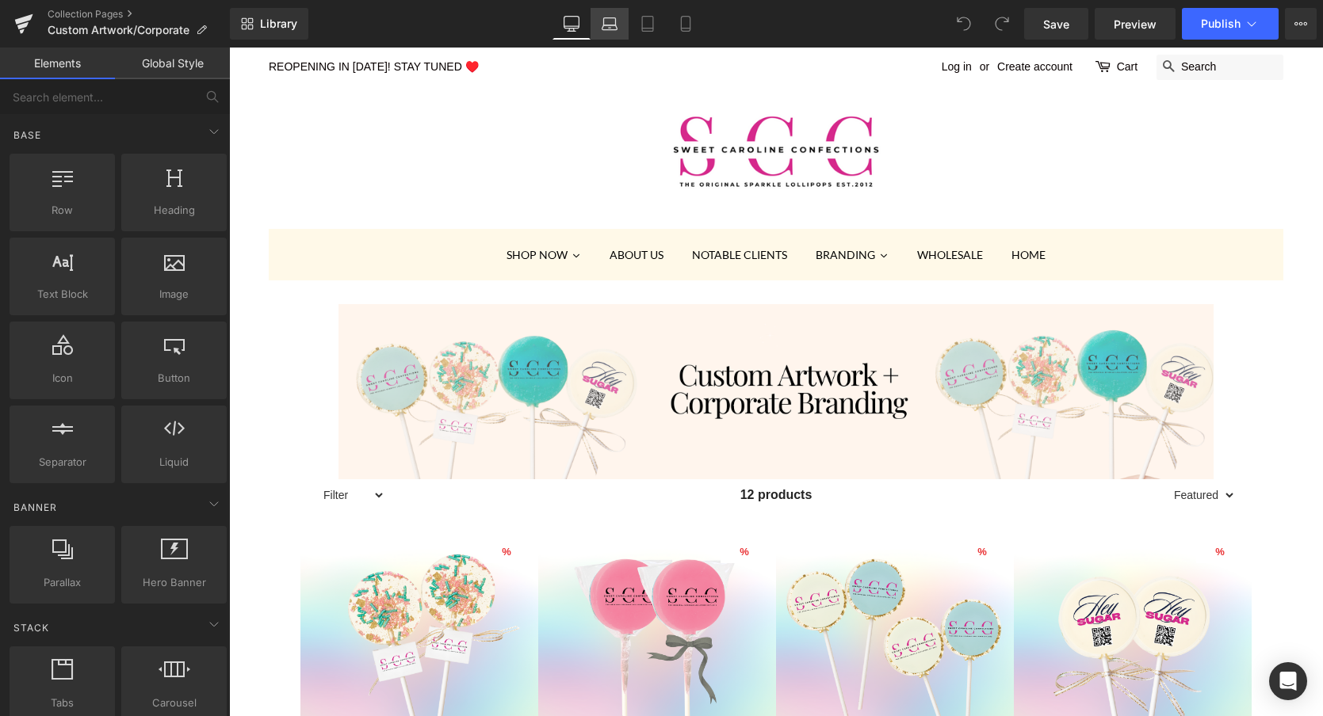
click at [613, 27] on icon at bounding box center [610, 24] width 16 height 16
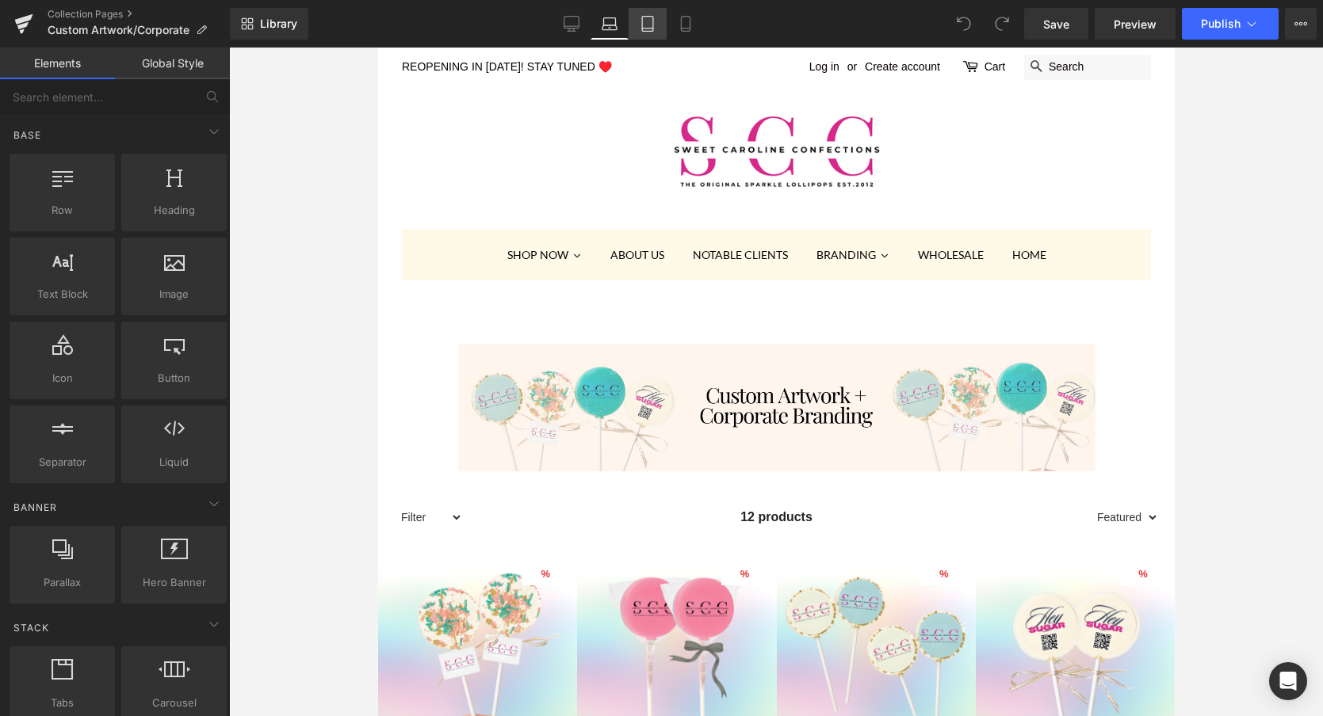
click at [644, 29] on icon at bounding box center [647, 29] width 11 height 0
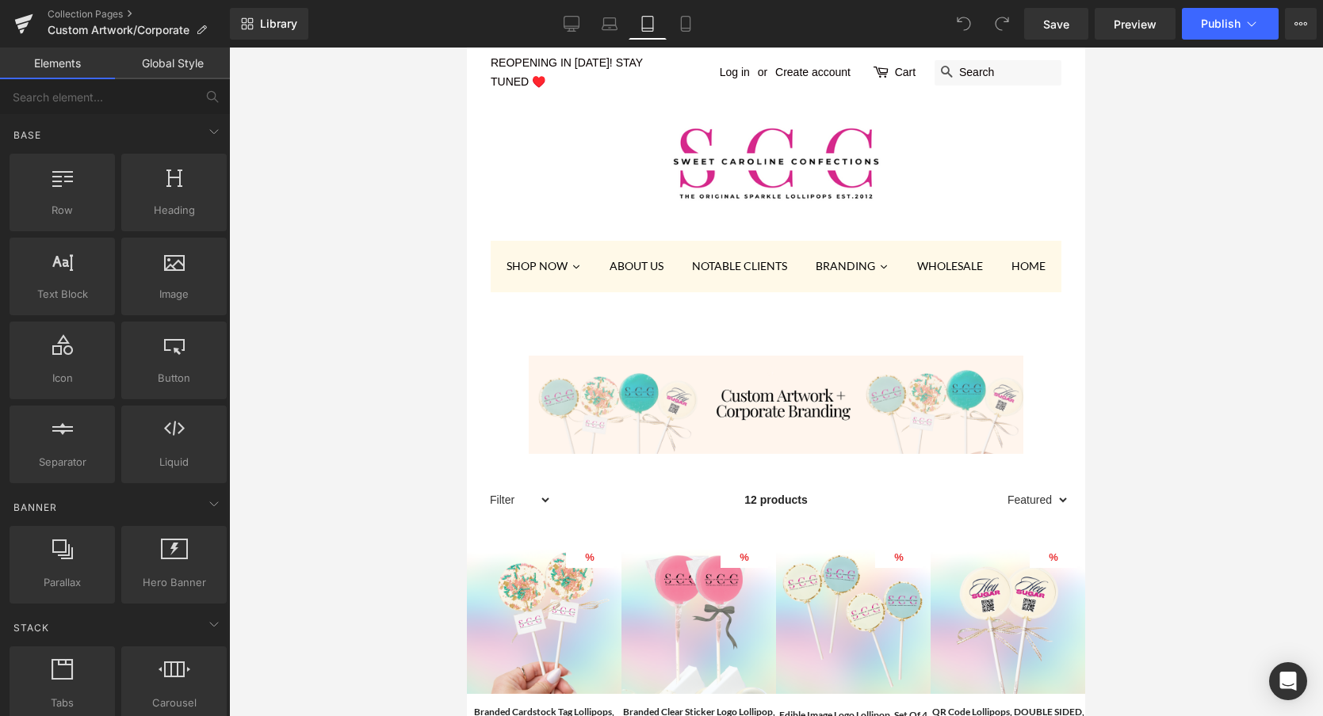
scroll to position [268, 0]
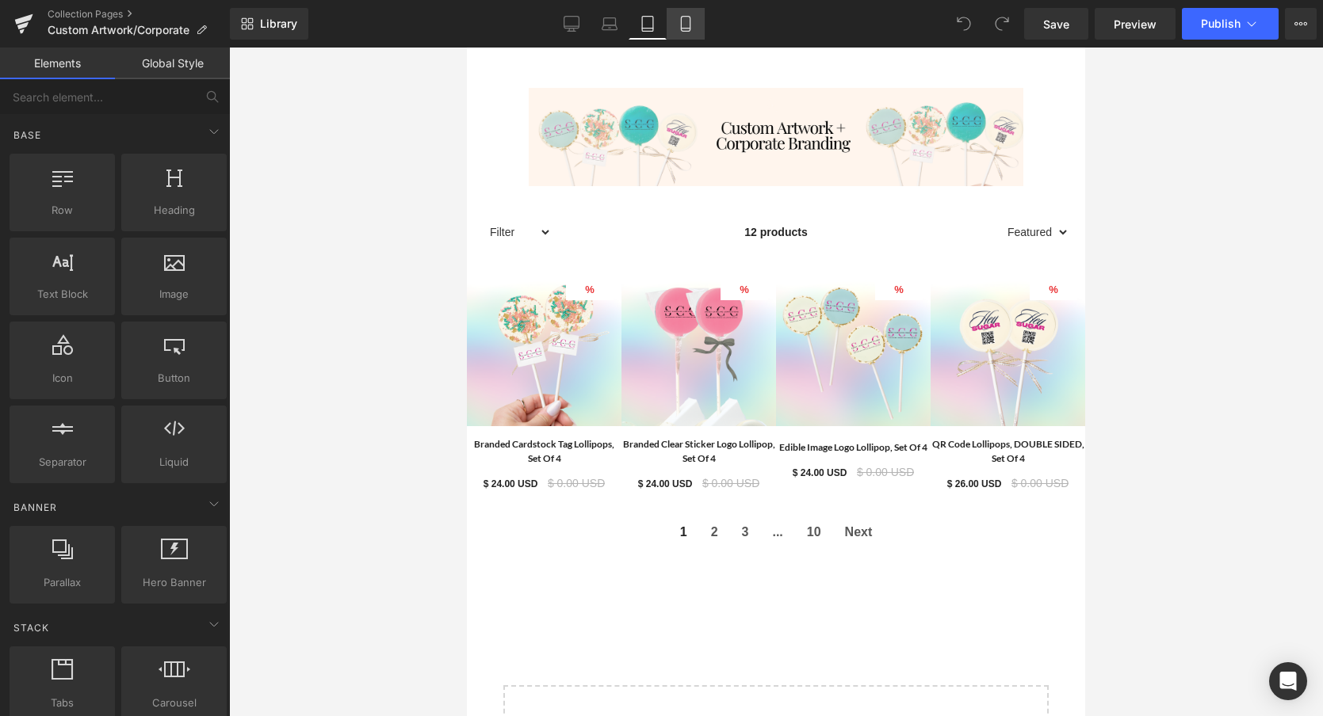
click at [686, 25] on icon at bounding box center [686, 24] width 16 height 16
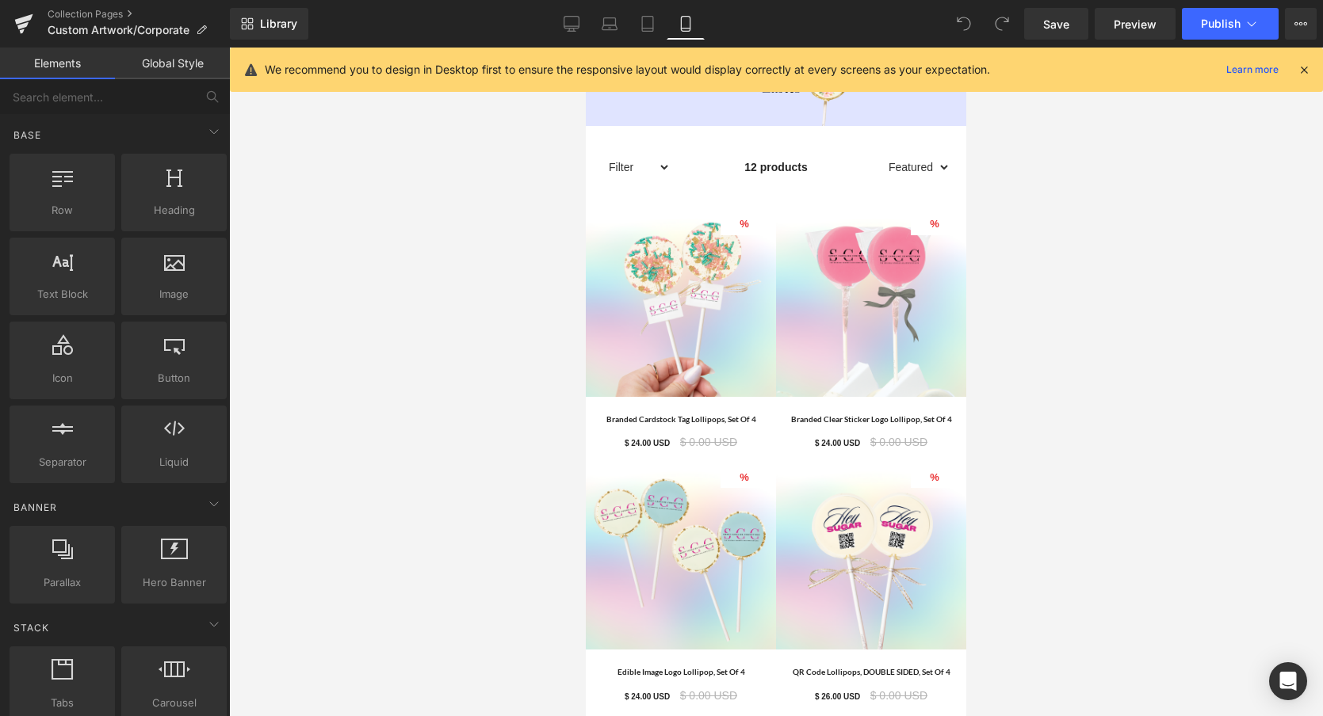
scroll to position [239, 0]
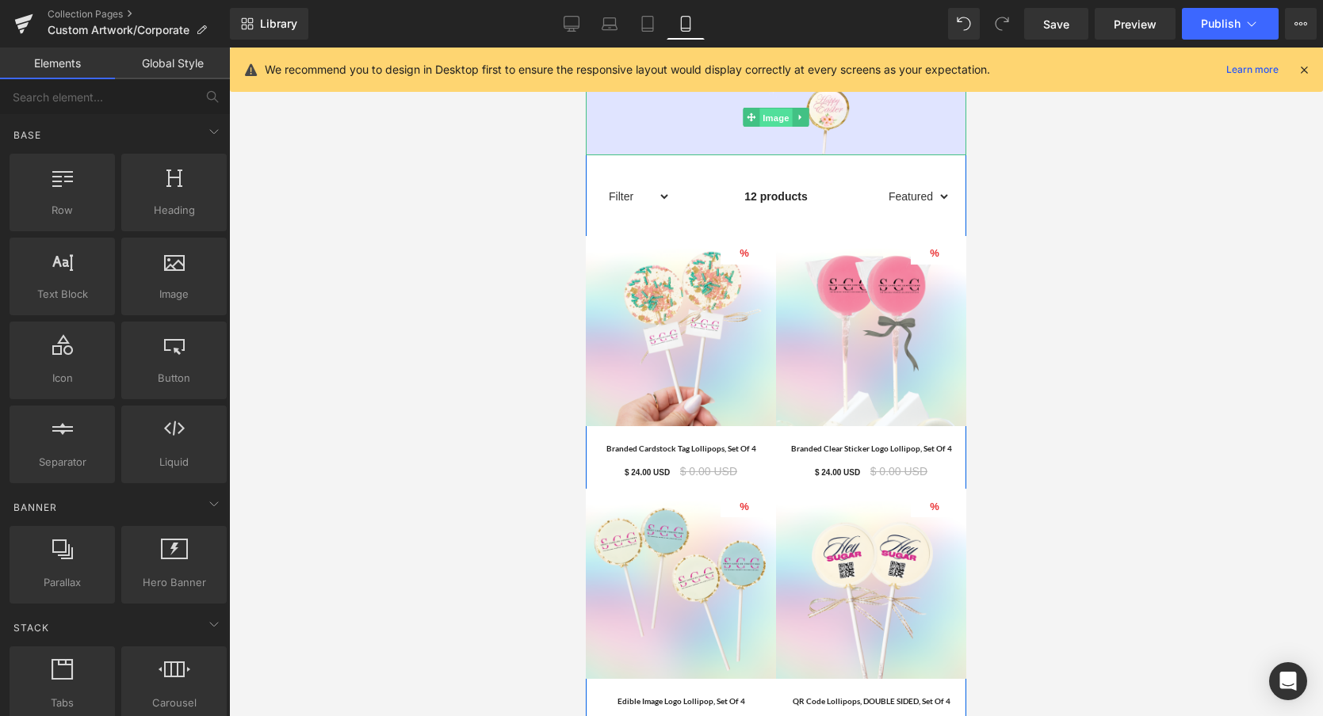
click at [777, 115] on span "Image" at bounding box center [775, 118] width 33 height 19
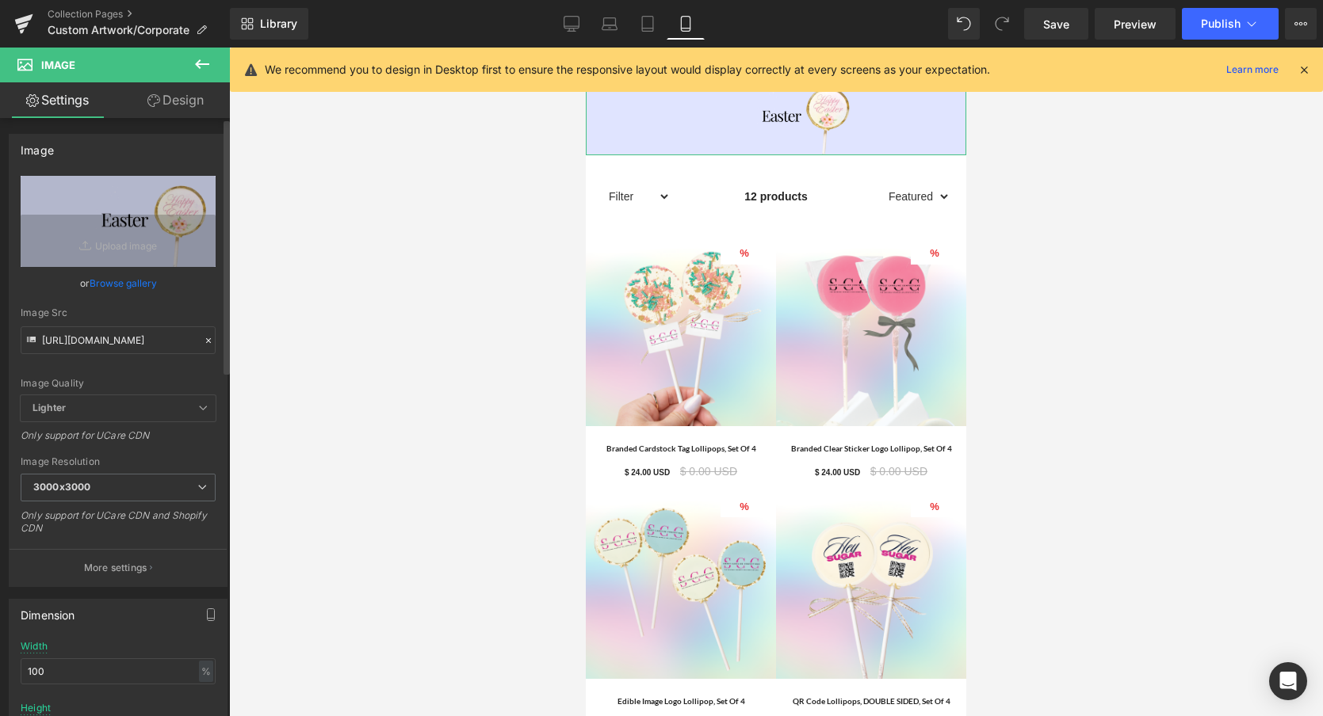
click at [113, 285] on link "Browse gallery" at bounding box center [123, 283] width 67 height 28
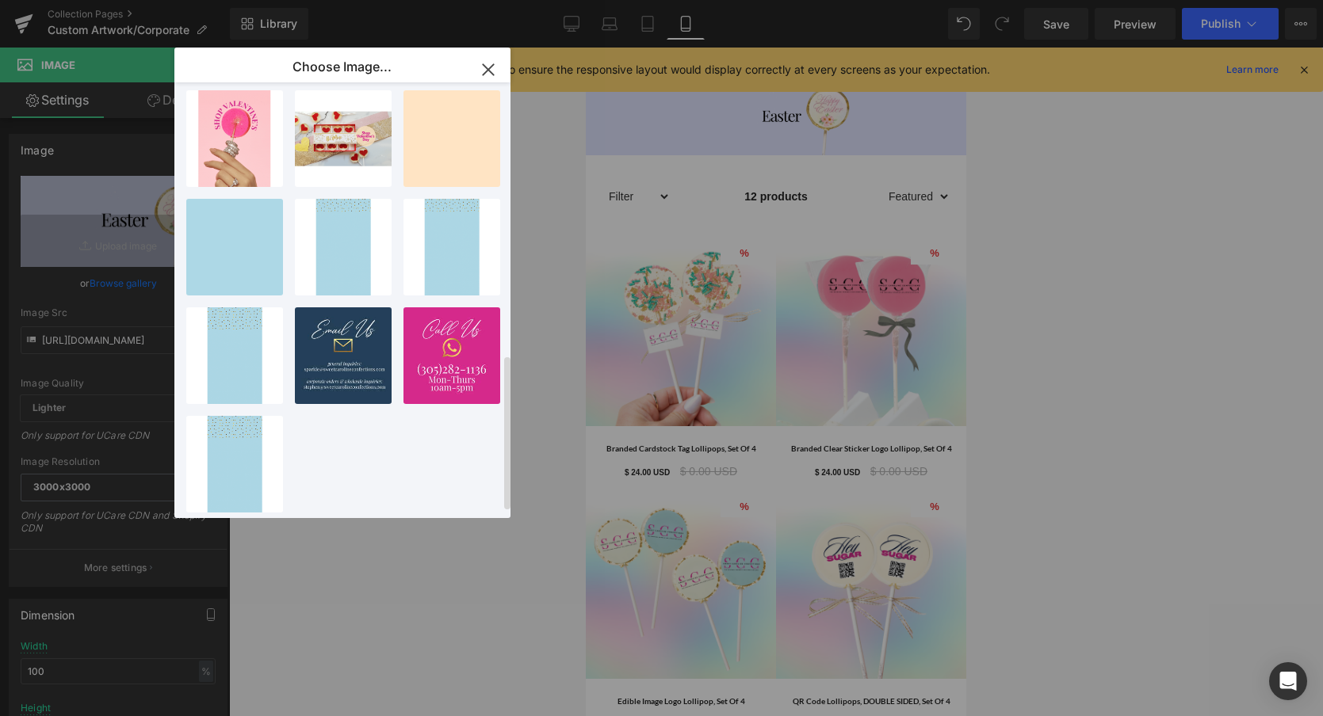
scroll to position [0, 0]
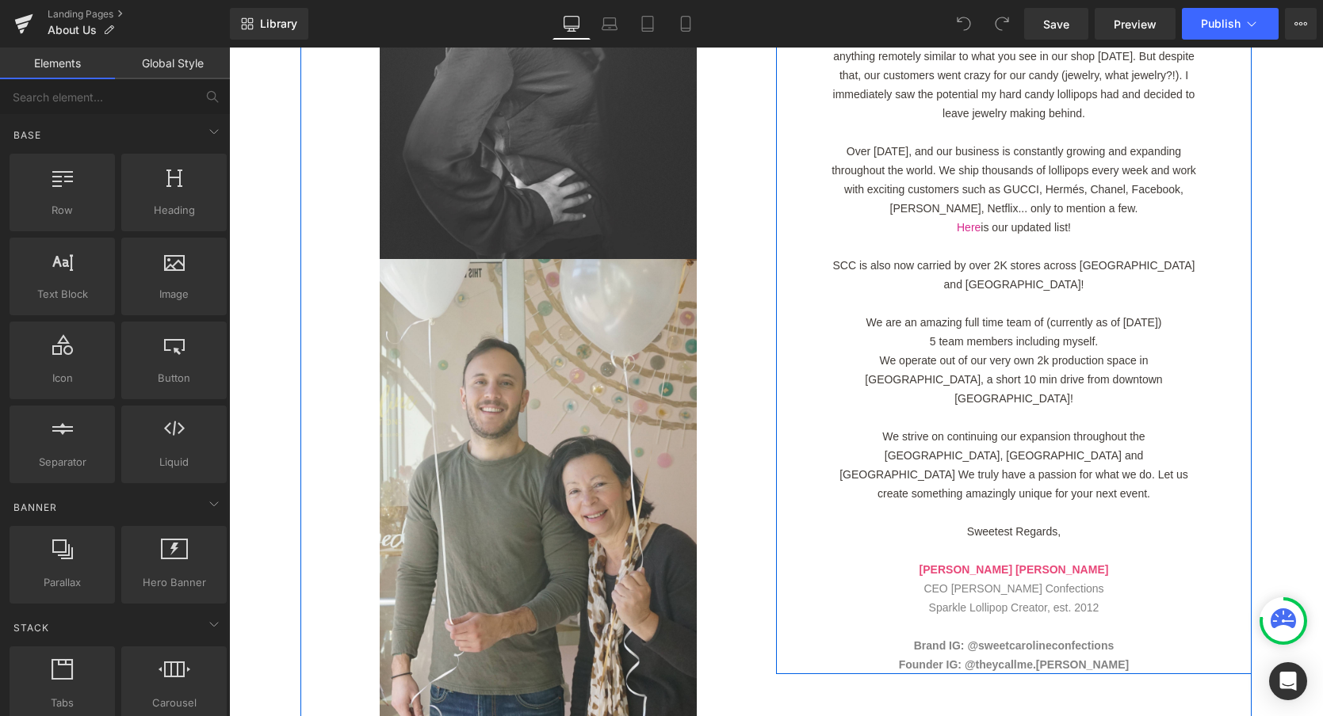
scroll to position [574, 0]
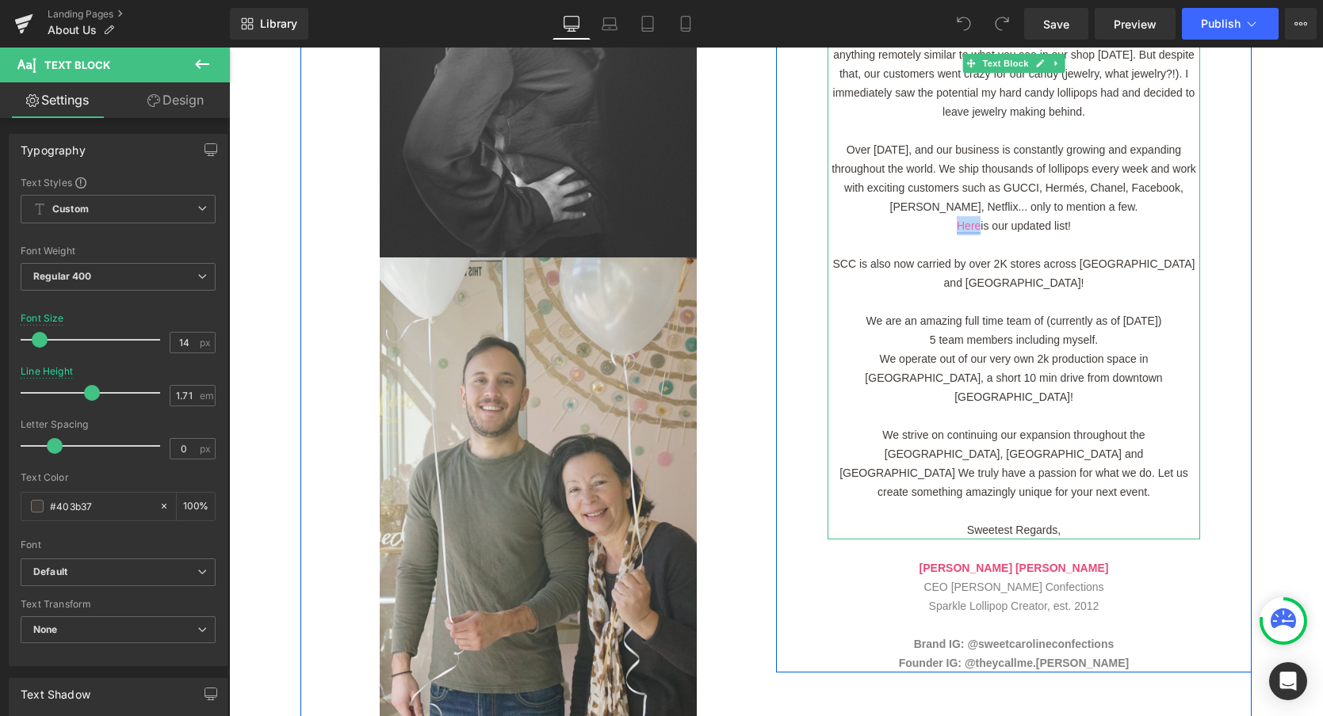
drag, startPoint x: 952, startPoint y: 202, endPoint x: 978, endPoint y: 206, distance: 26.5
click at [978, 216] on p "Here is our updated list!" at bounding box center [1013, 225] width 372 height 19
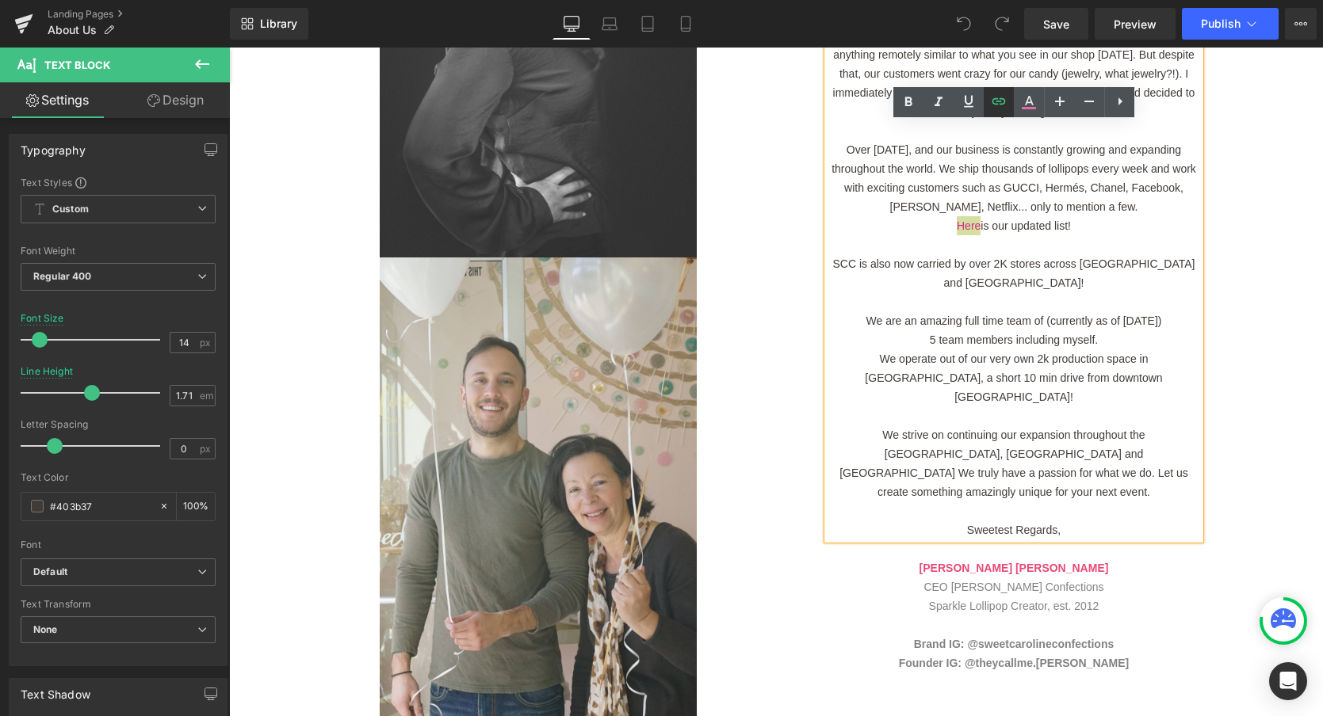
click at [1000, 102] on icon at bounding box center [998, 101] width 19 height 19
click at [1186, 0] on div "Text Color Highlight Color #333333 Edit or remove link: Edit - Unlink - Cancel …" at bounding box center [661, 0] width 1323 height 0
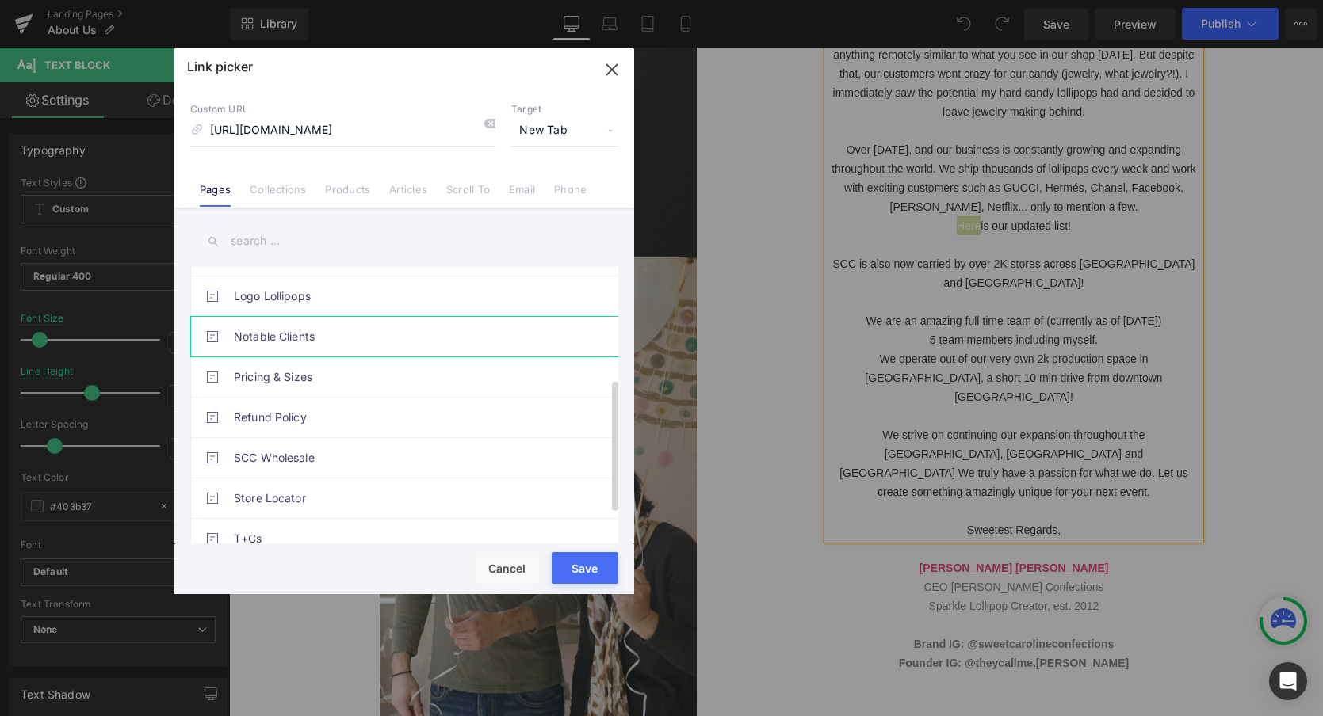
scroll to position [0, 0]
click at [269, 337] on link "Notable Clients" at bounding box center [408, 337] width 349 height 40
type input "/pages/notable-clients"
click at [574, 568] on button "Save" at bounding box center [585, 568] width 67 height 32
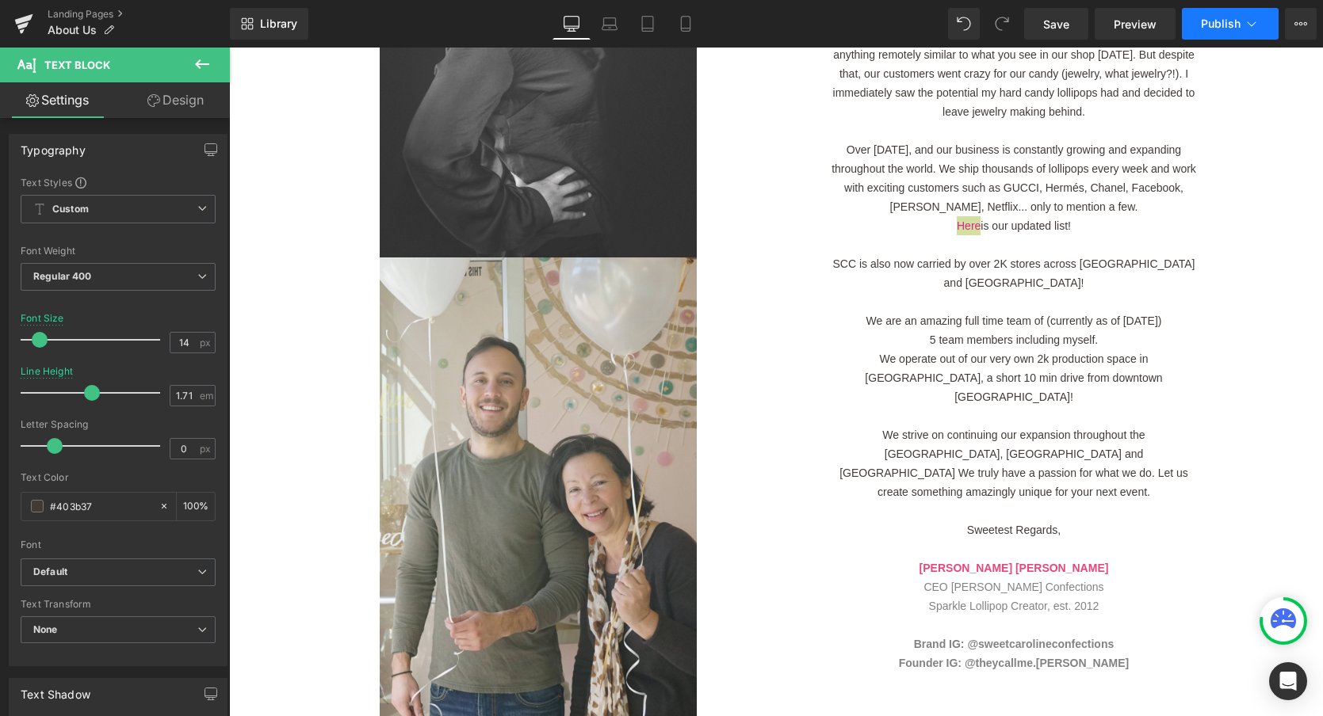
click at [1221, 18] on span "Publish" at bounding box center [1221, 23] width 40 height 13
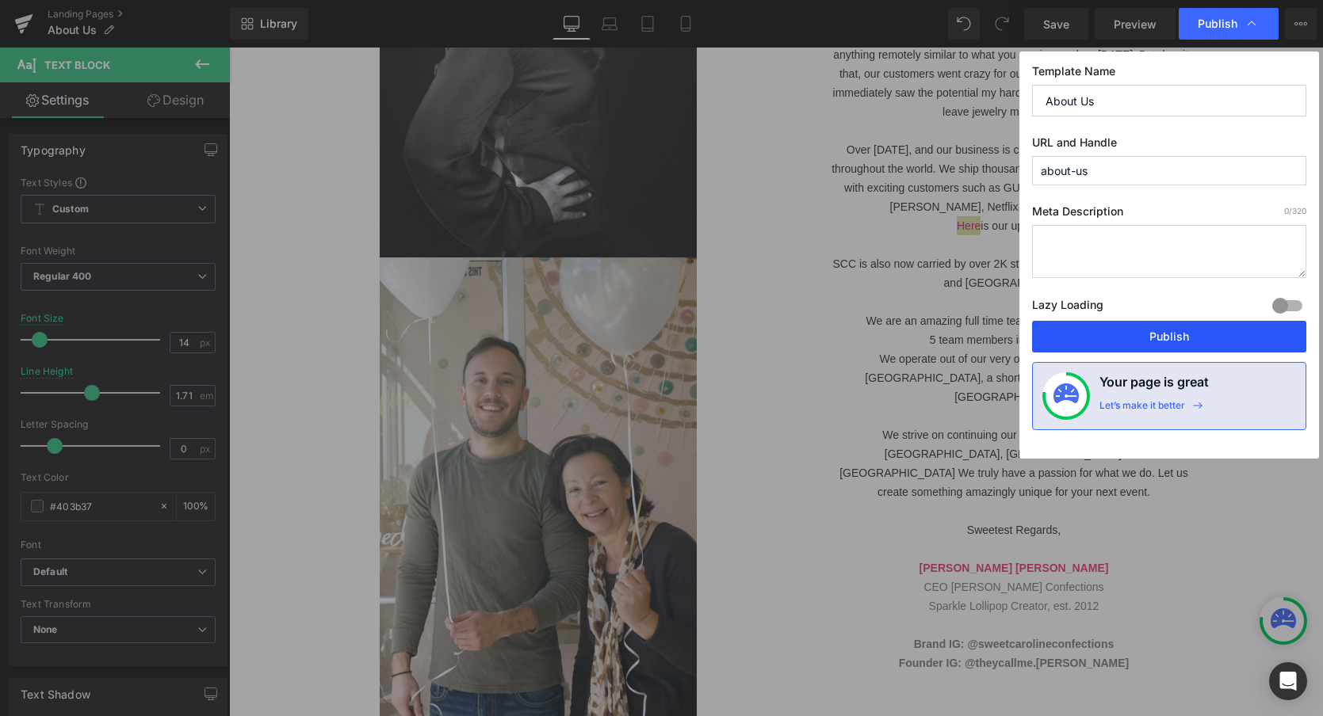
click at [1156, 338] on button "Publish" at bounding box center [1169, 337] width 274 height 32
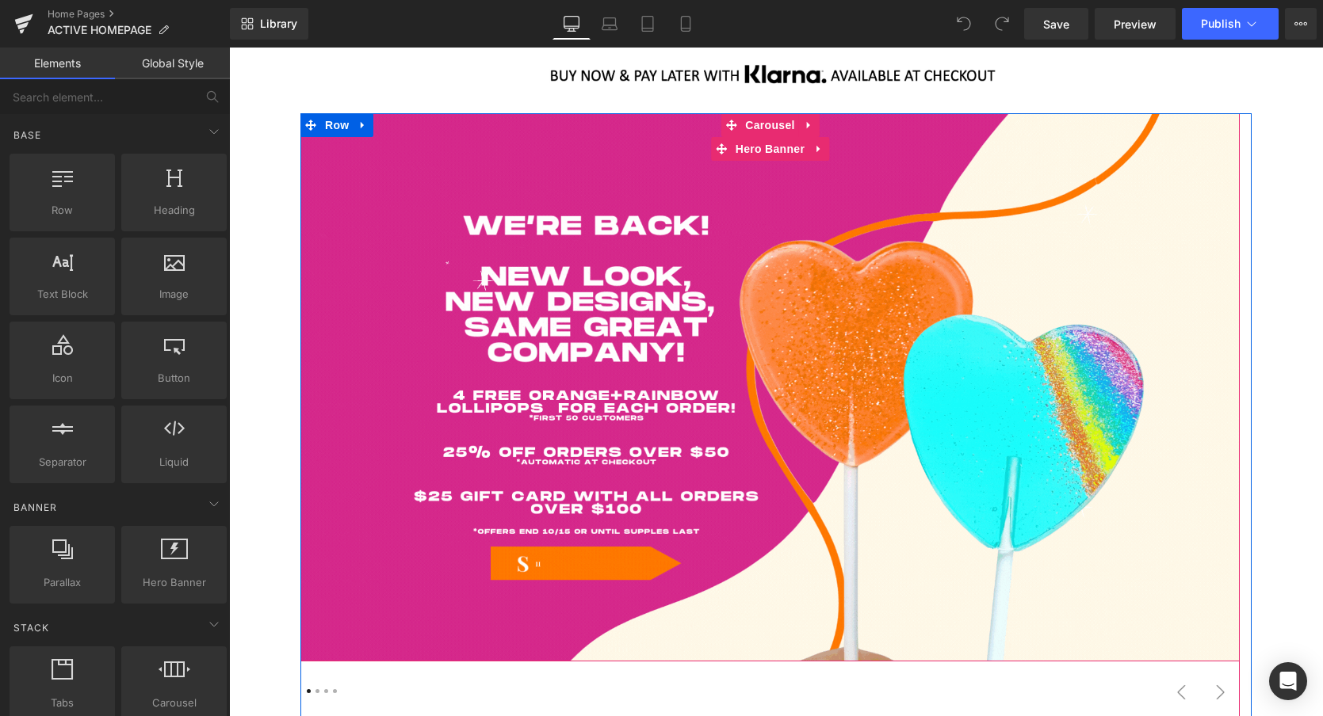
scroll to position [279, 0]
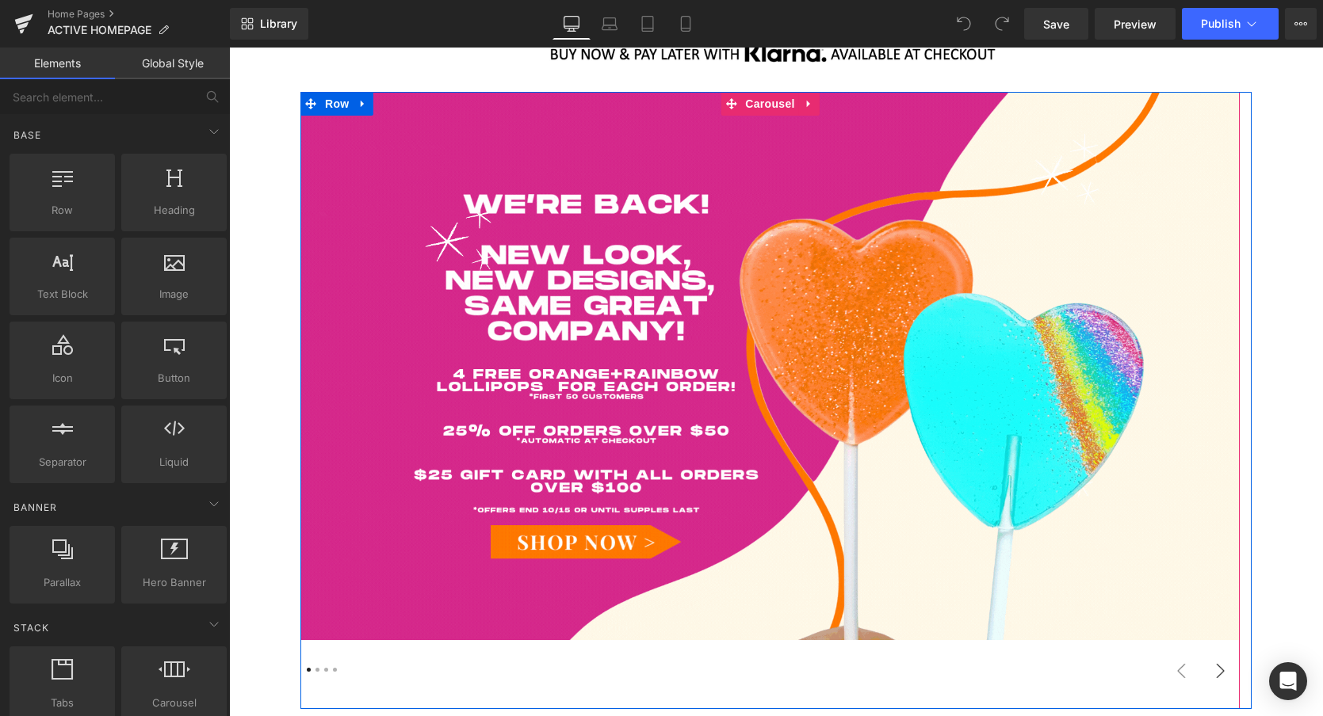
click at [1216, 664] on button "›" at bounding box center [1220, 671] width 38 height 38
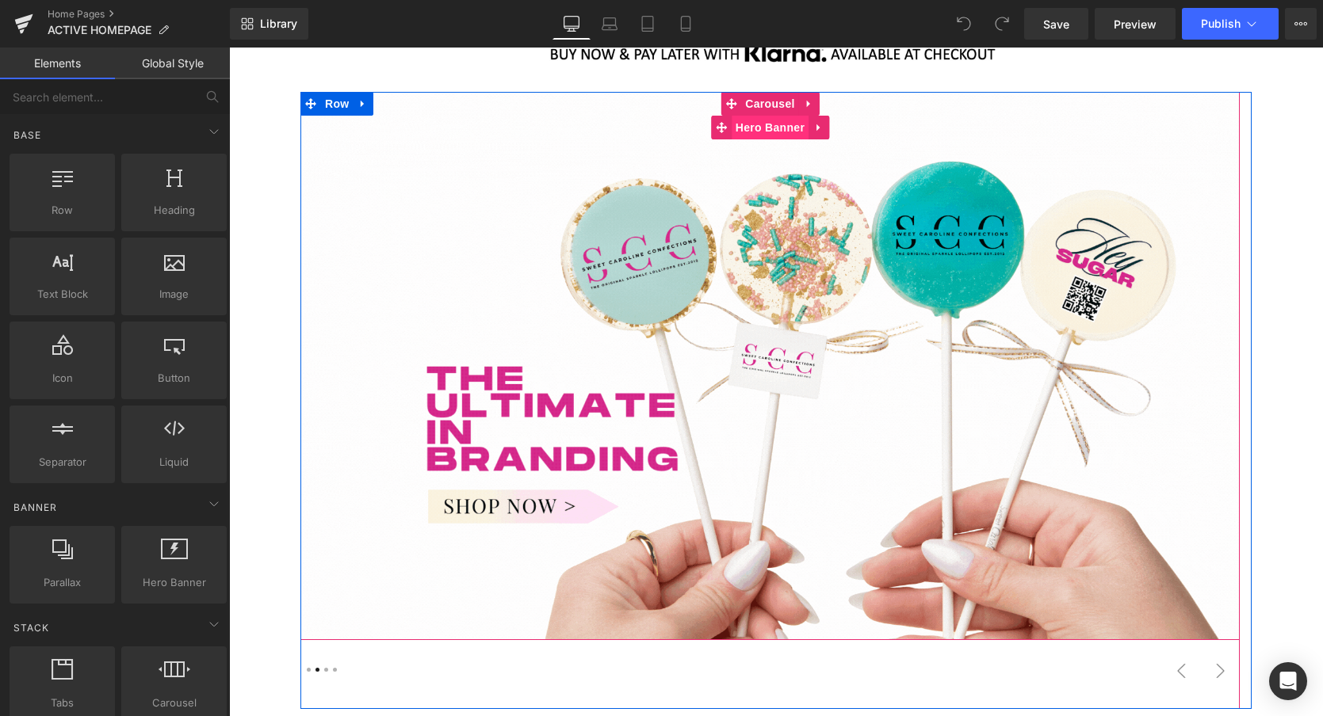
click at [788, 122] on span "Hero Banner" at bounding box center [770, 128] width 77 height 24
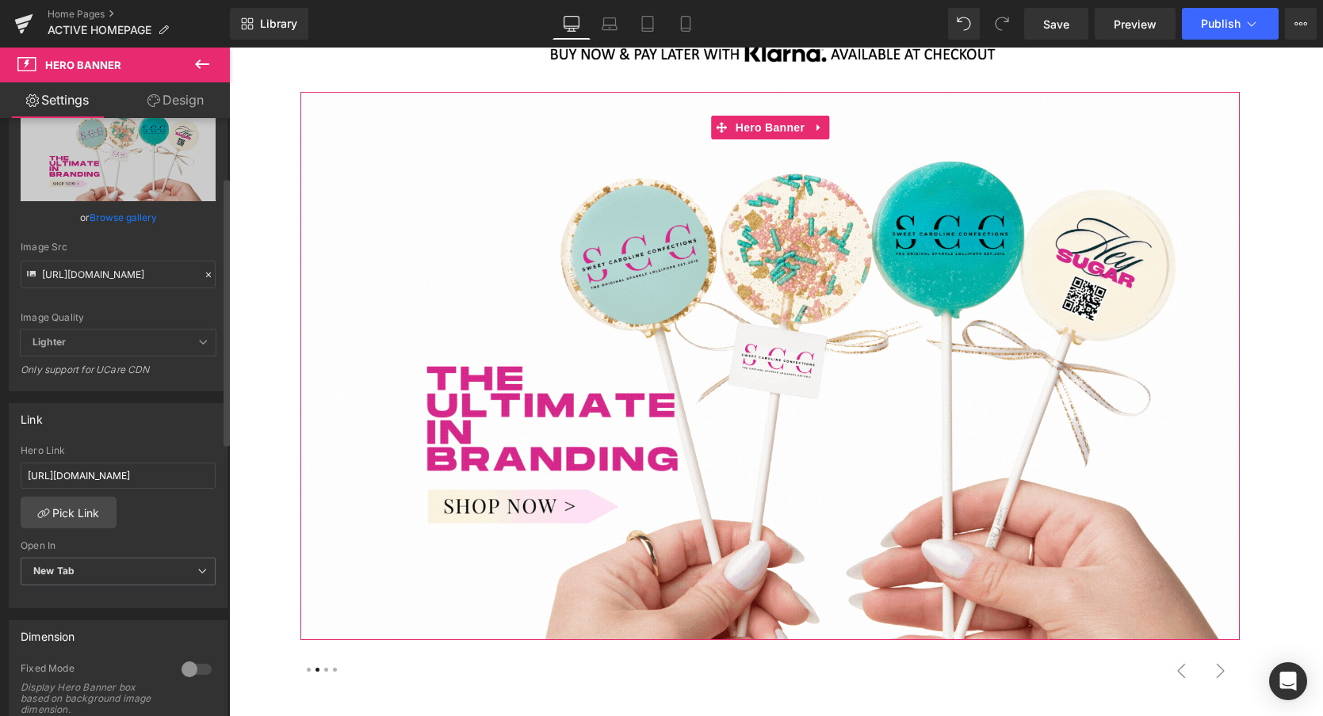
scroll to position [178, 0]
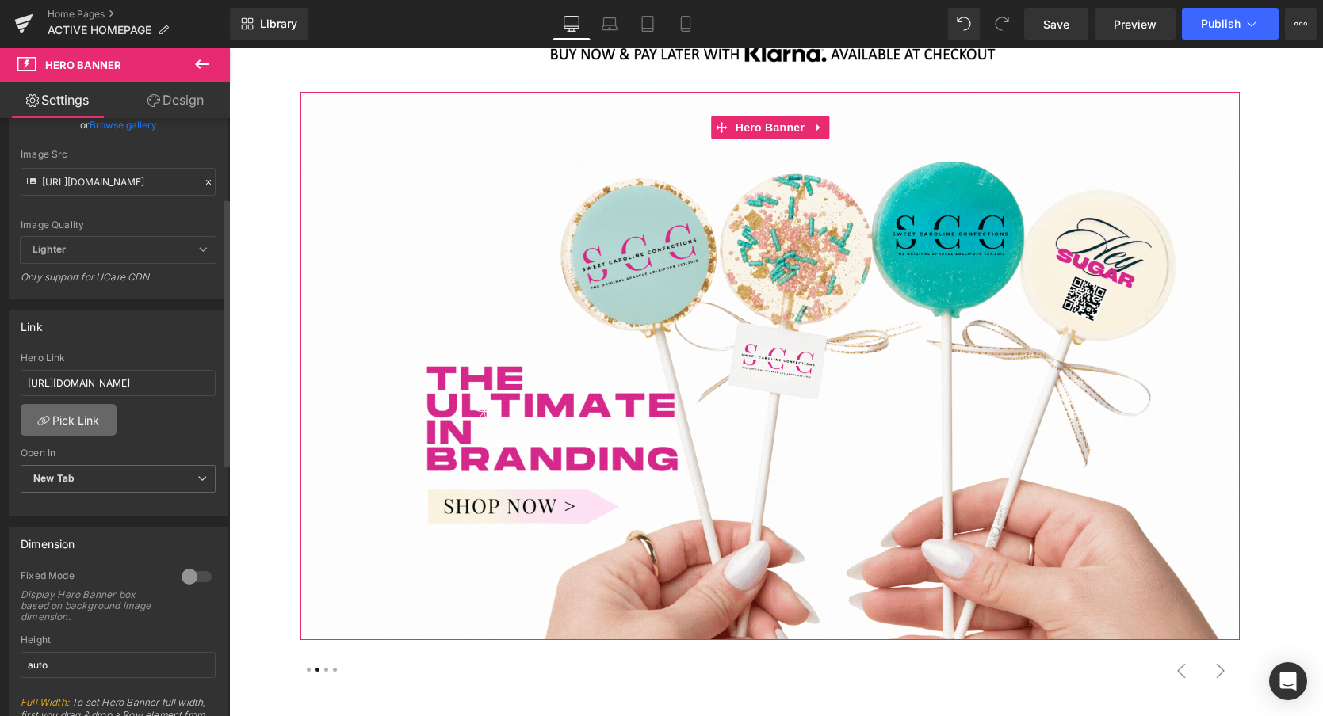
click at [65, 421] on link "Pick Link" at bounding box center [69, 420] width 96 height 32
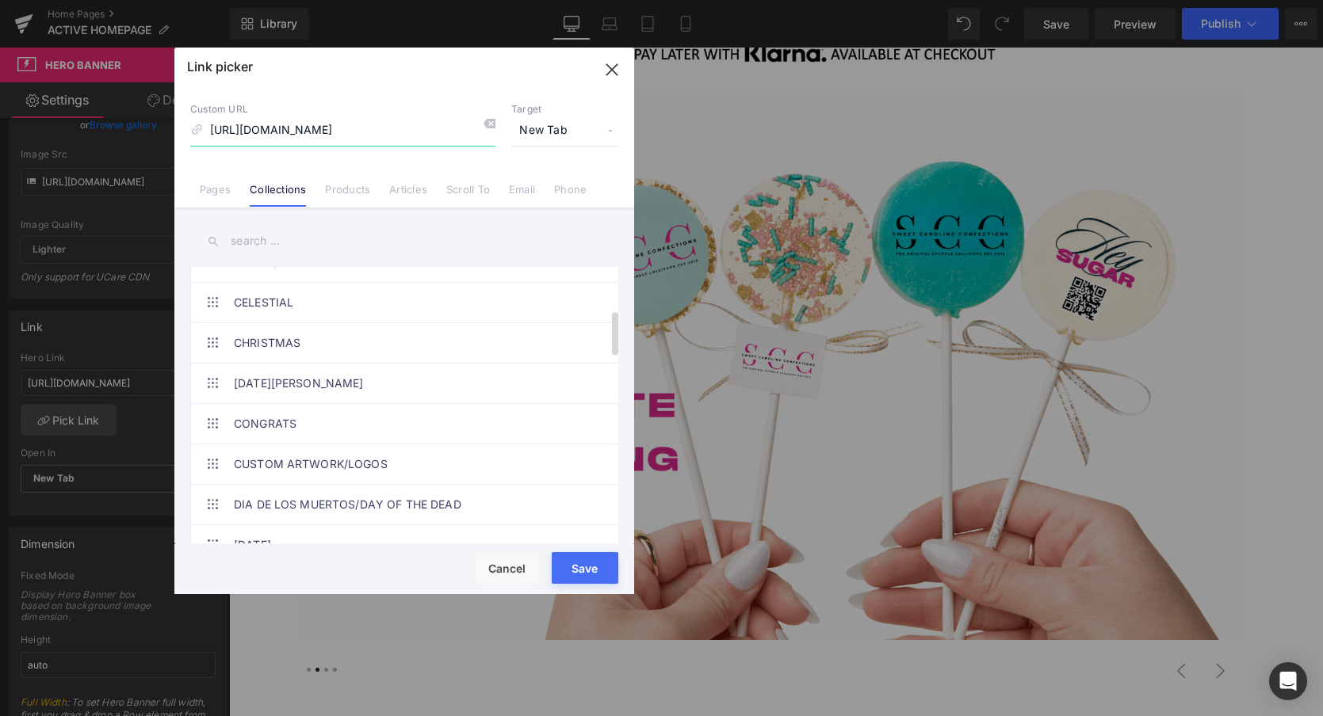
scroll to position [274, 0]
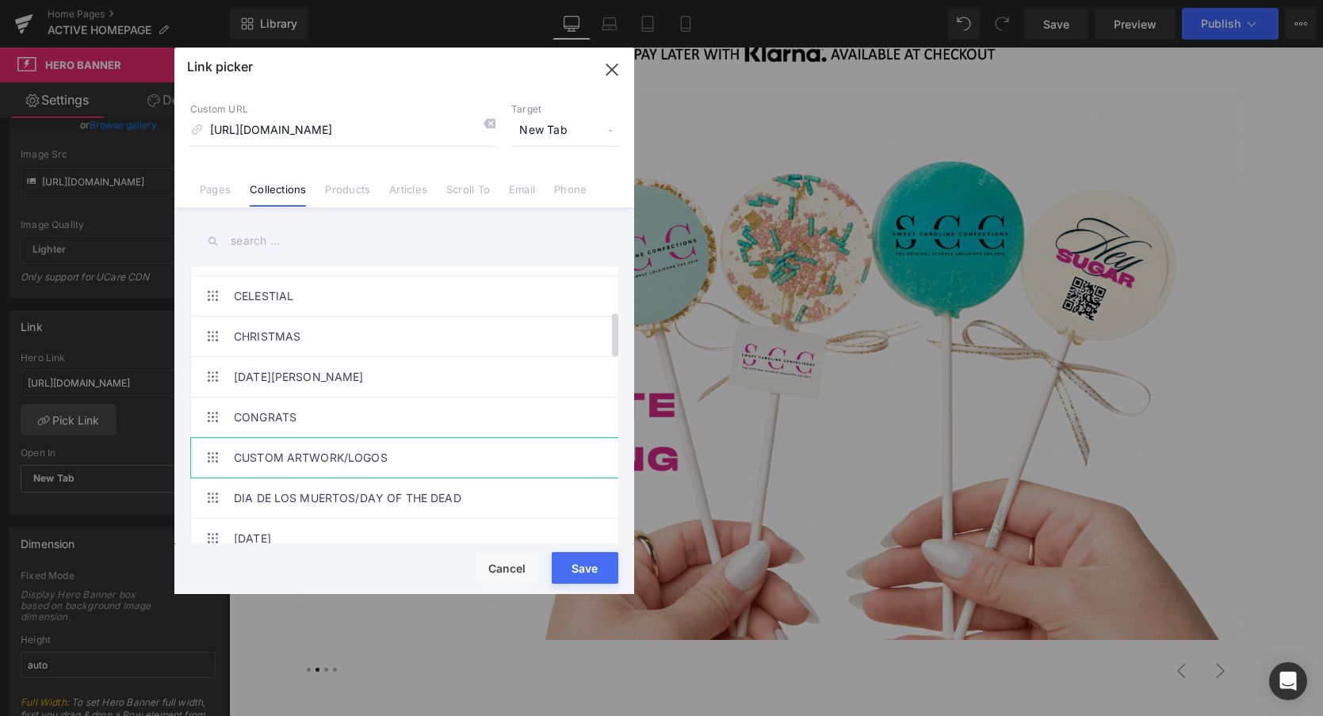
click at [257, 461] on link "CUSTOM ARTWORK/LOGOS" at bounding box center [408, 458] width 349 height 40
type input "/collections/corporate-lollipops"
click at [587, 567] on button "Save" at bounding box center [585, 568] width 67 height 32
type input "/collections/corporate-lollipops"
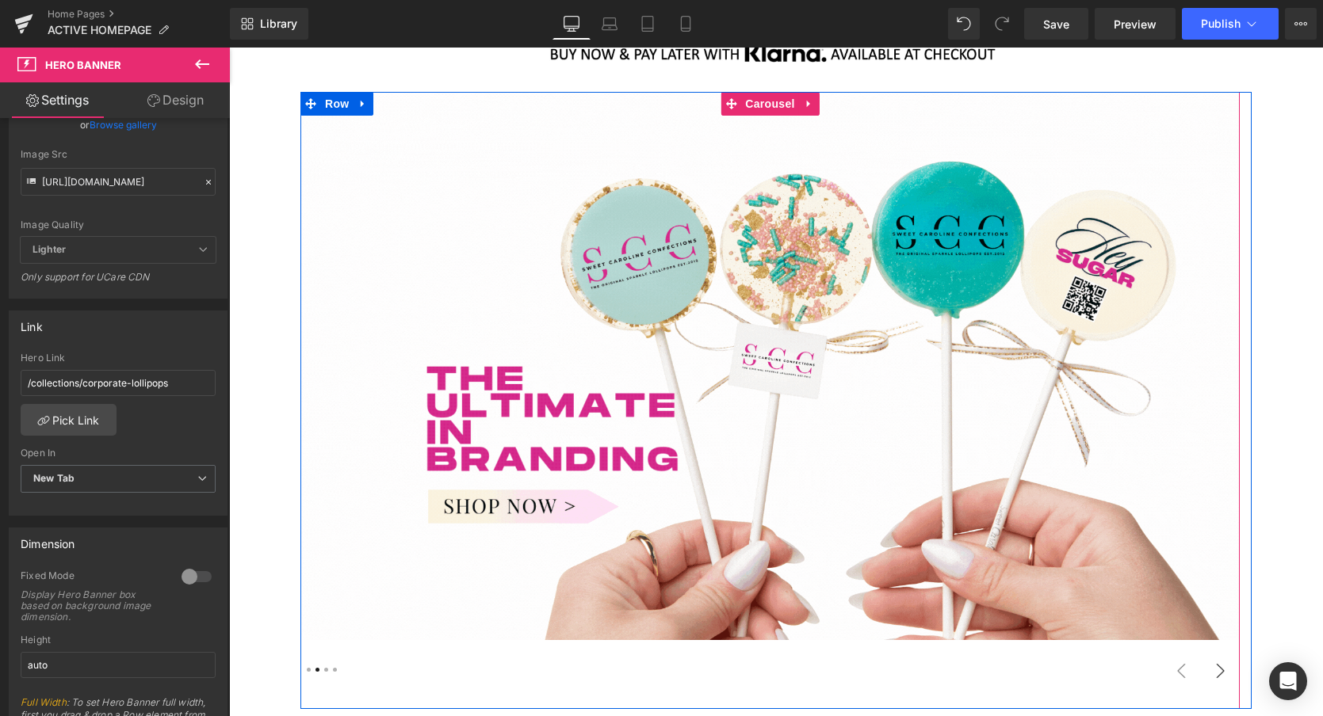
click at [1221, 674] on button "›" at bounding box center [1220, 671] width 38 height 38
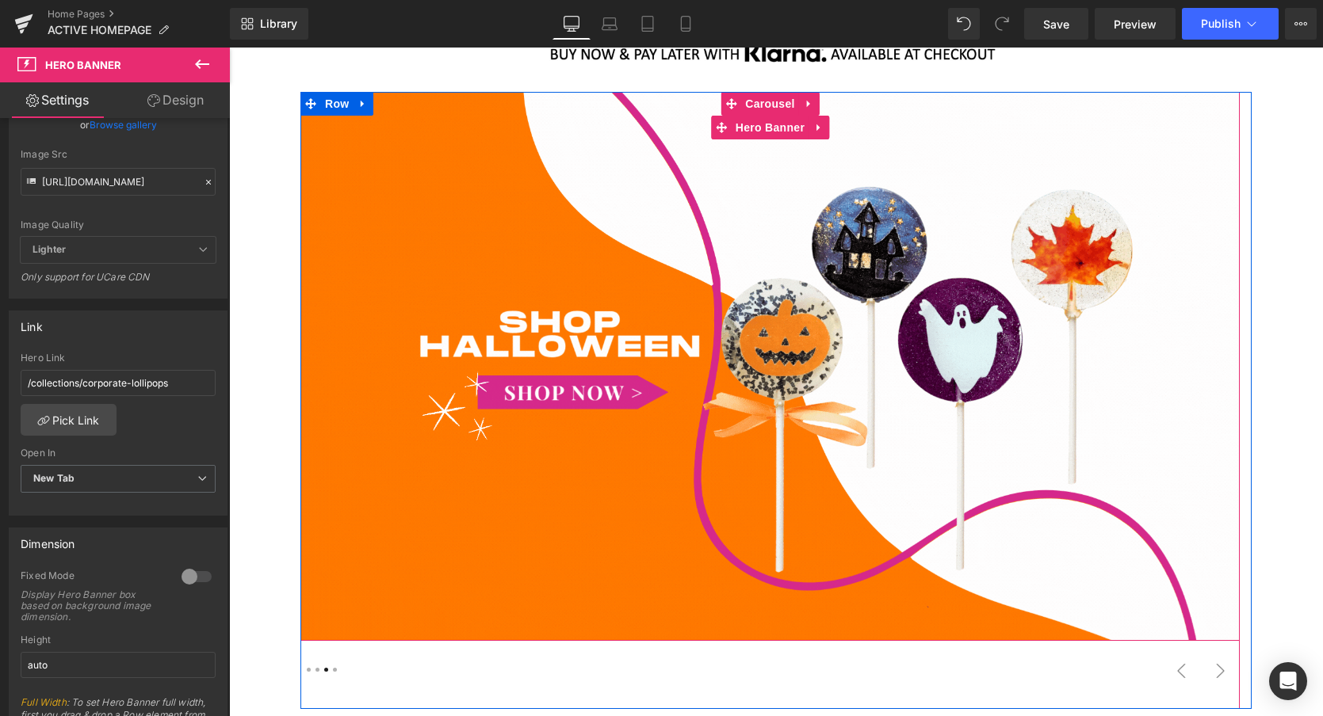
click at [772, 216] on div at bounding box center [769, 366] width 939 height 549
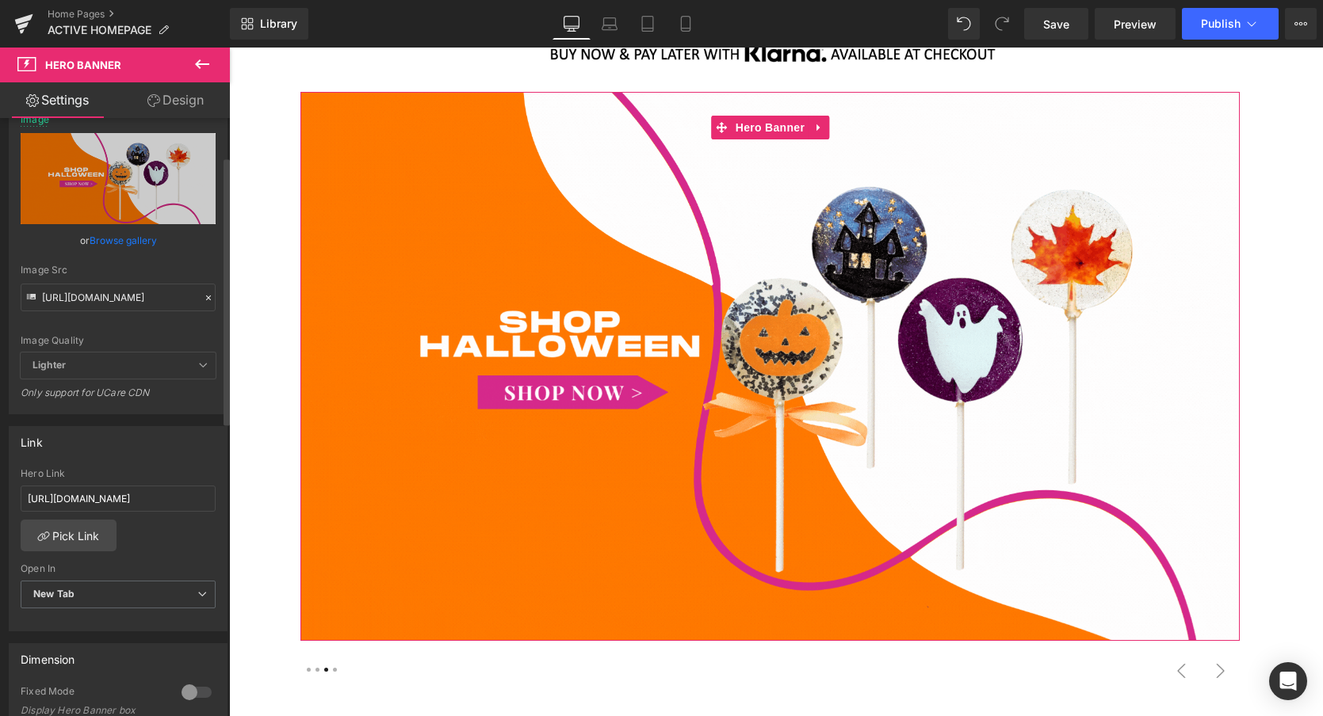
scroll to position [104, 0]
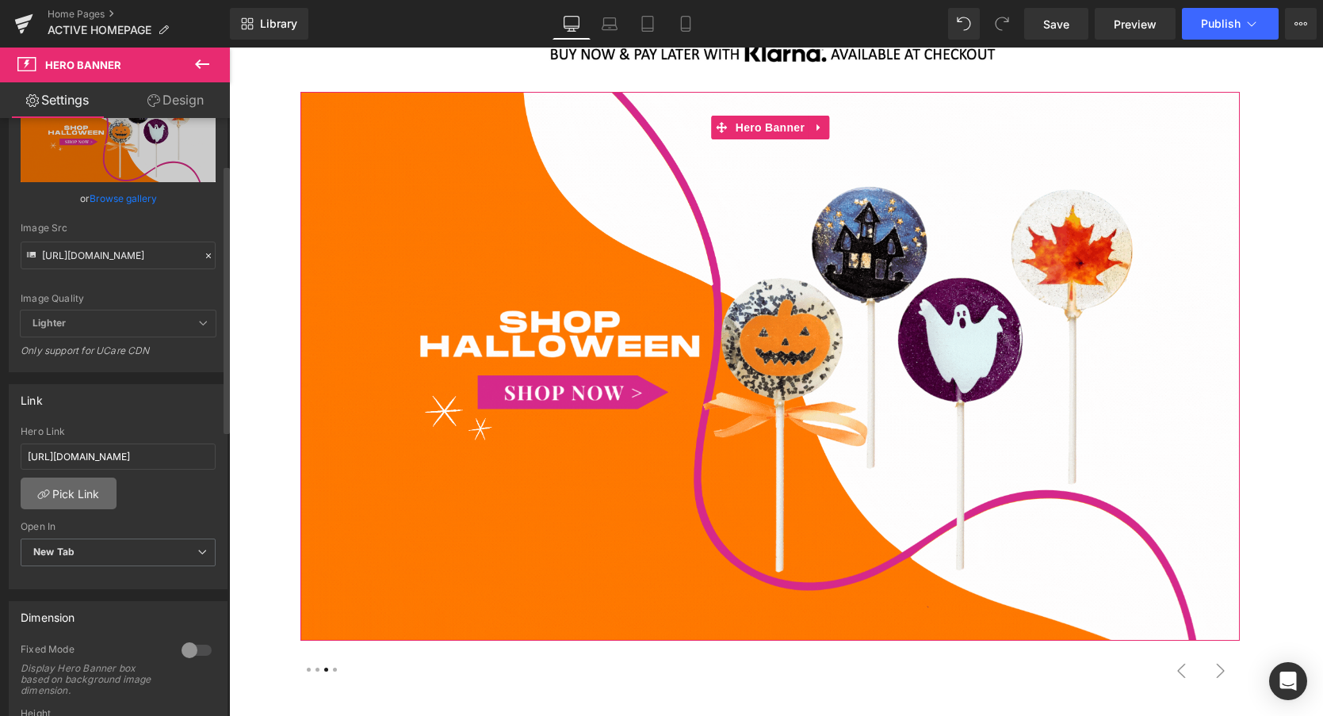
click at [64, 498] on link "Pick Link" at bounding box center [69, 494] width 96 height 32
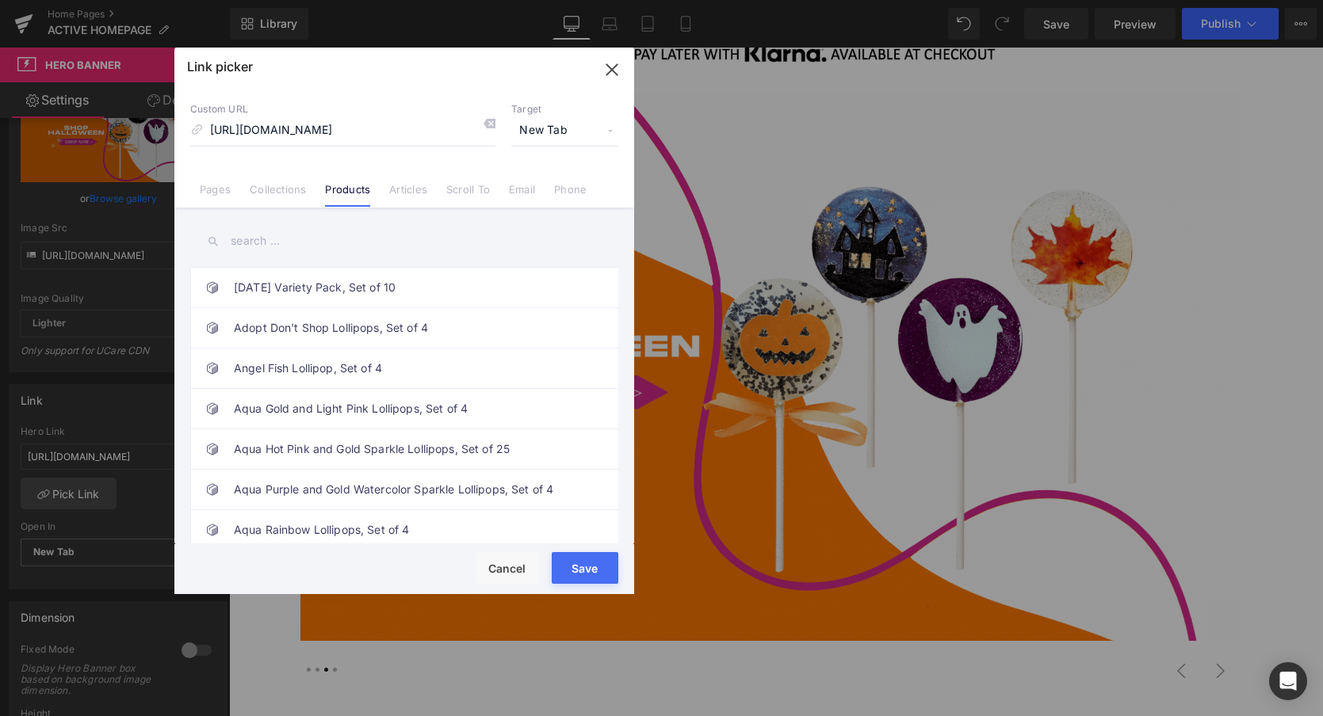
scroll to position [0, 0]
click at [276, 190] on link "Collections" at bounding box center [278, 195] width 56 height 24
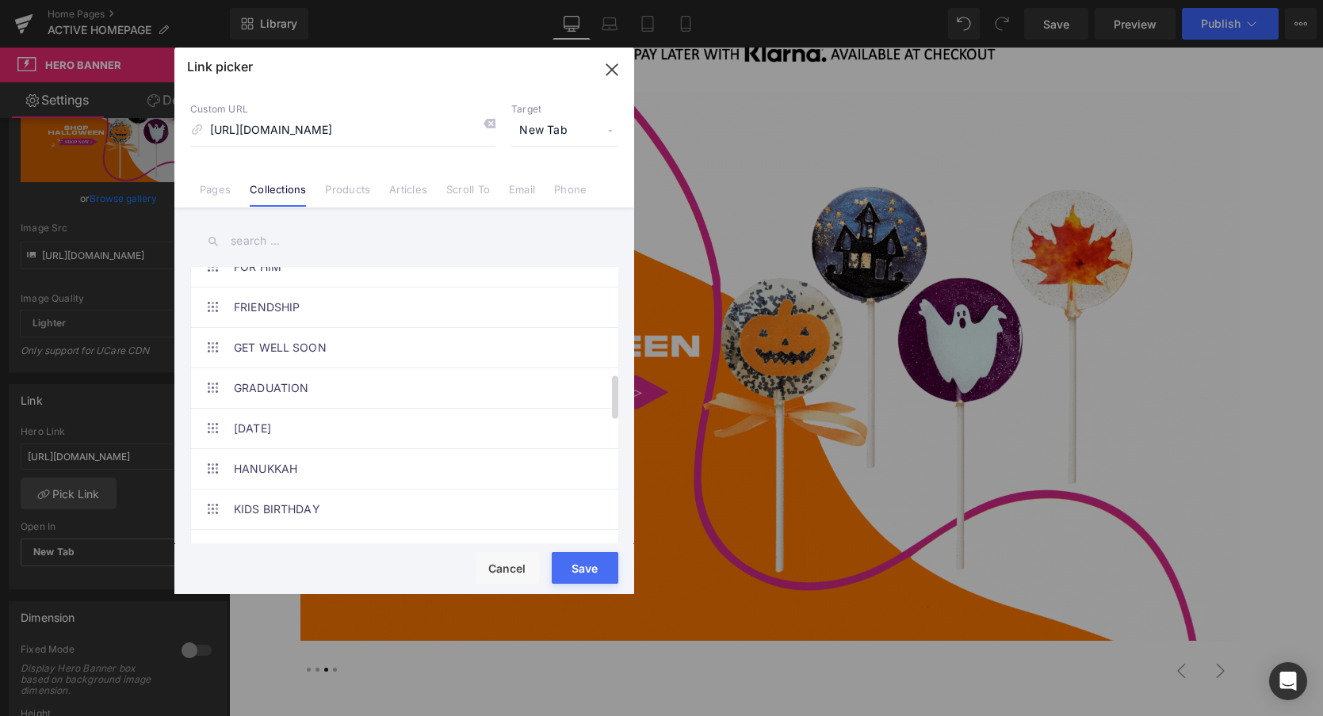
scroll to position [668, 0]
click at [292, 415] on link "[DATE]" at bounding box center [408, 428] width 349 height 40
type input "/collections/halloween"
click at [595, 567] on button "Save" at bounding box center [585, 568] width 67 height 32
type input "/collections/halloween"
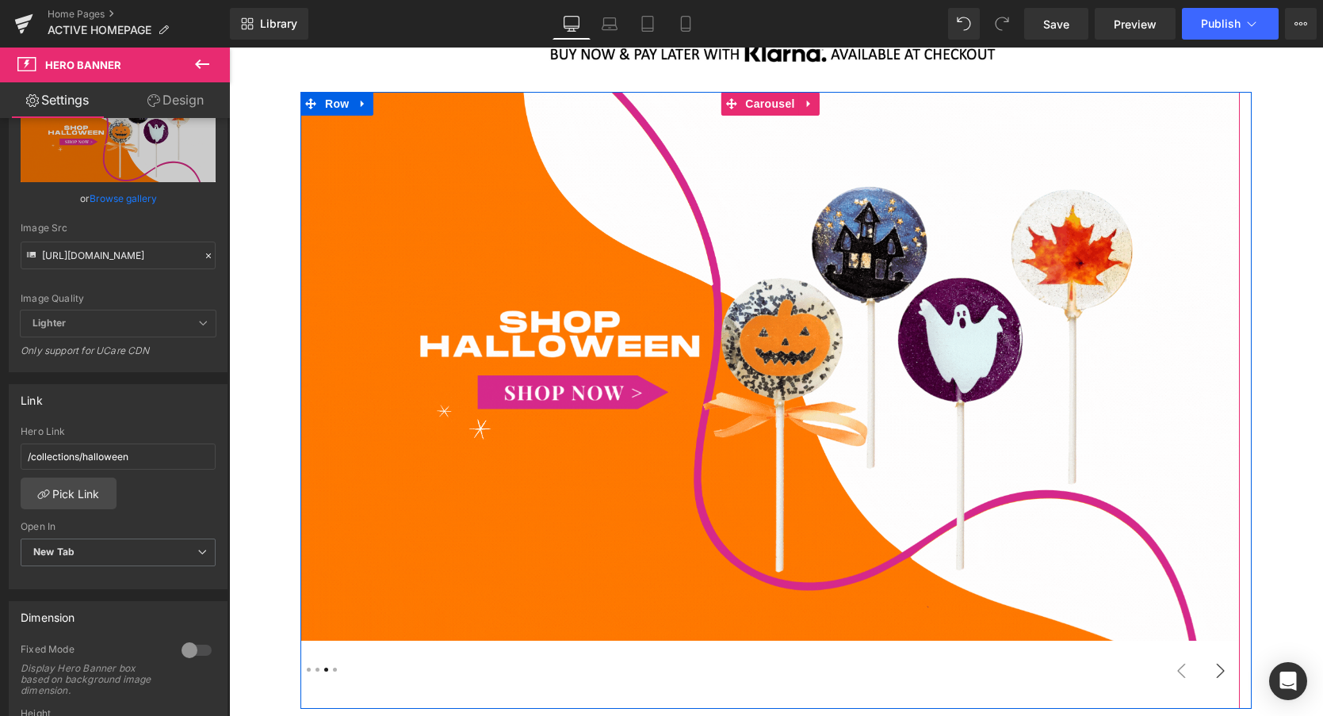
click at [1218, 667] on button "›" at bounding box center [1220, 671] width 38 height 38
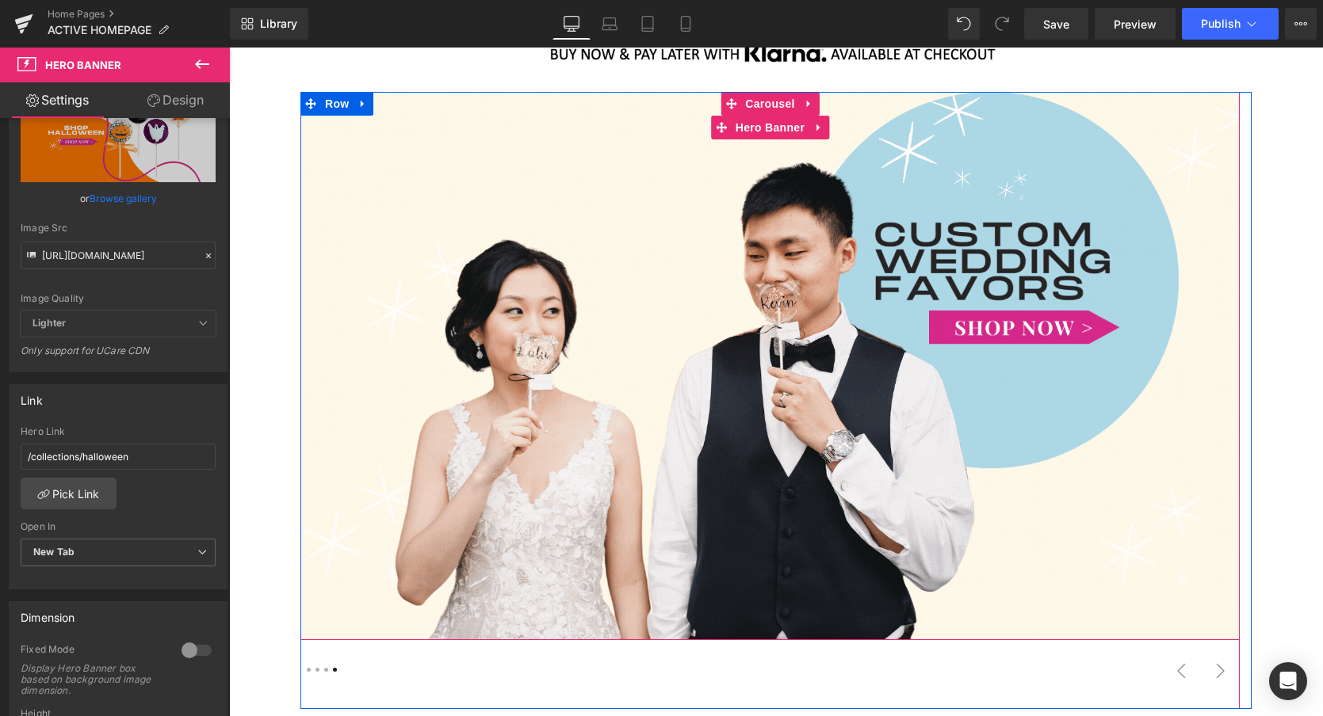
click at [761, 277] on div at bounding box center [769, 366] width 939 height 548
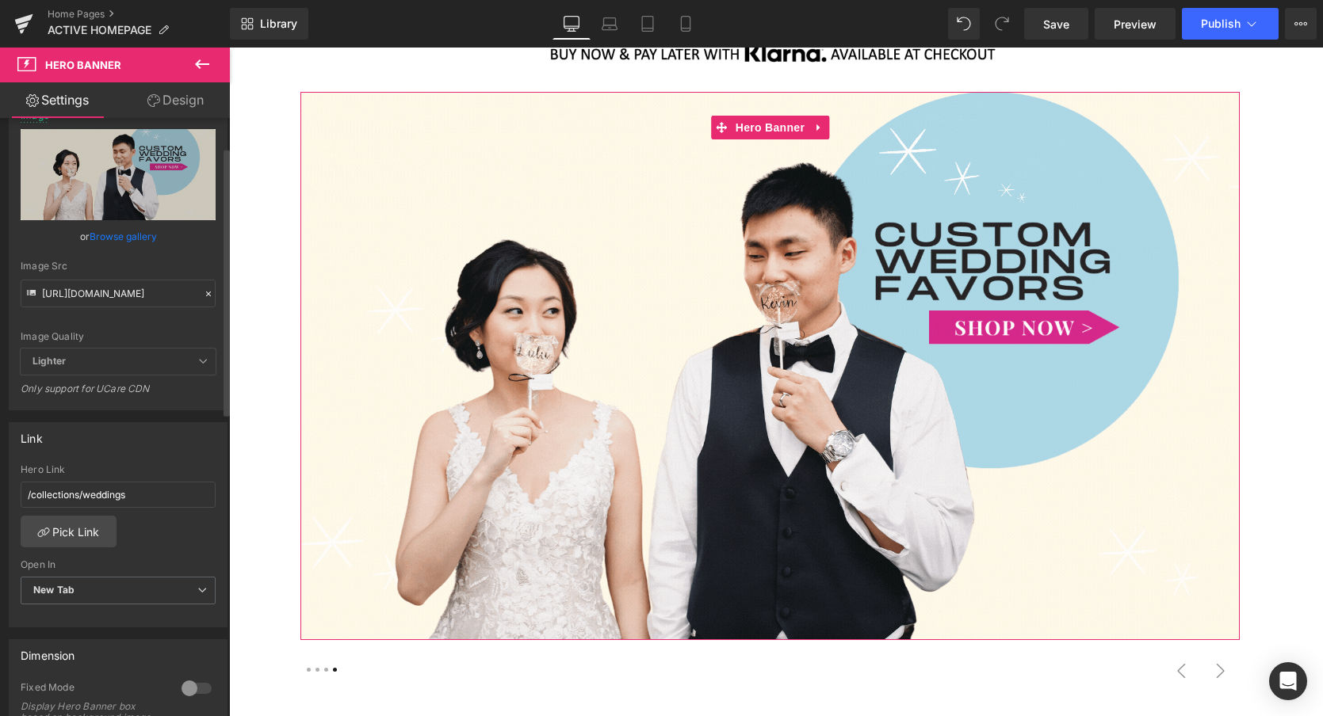
scroll to position [69, 0]
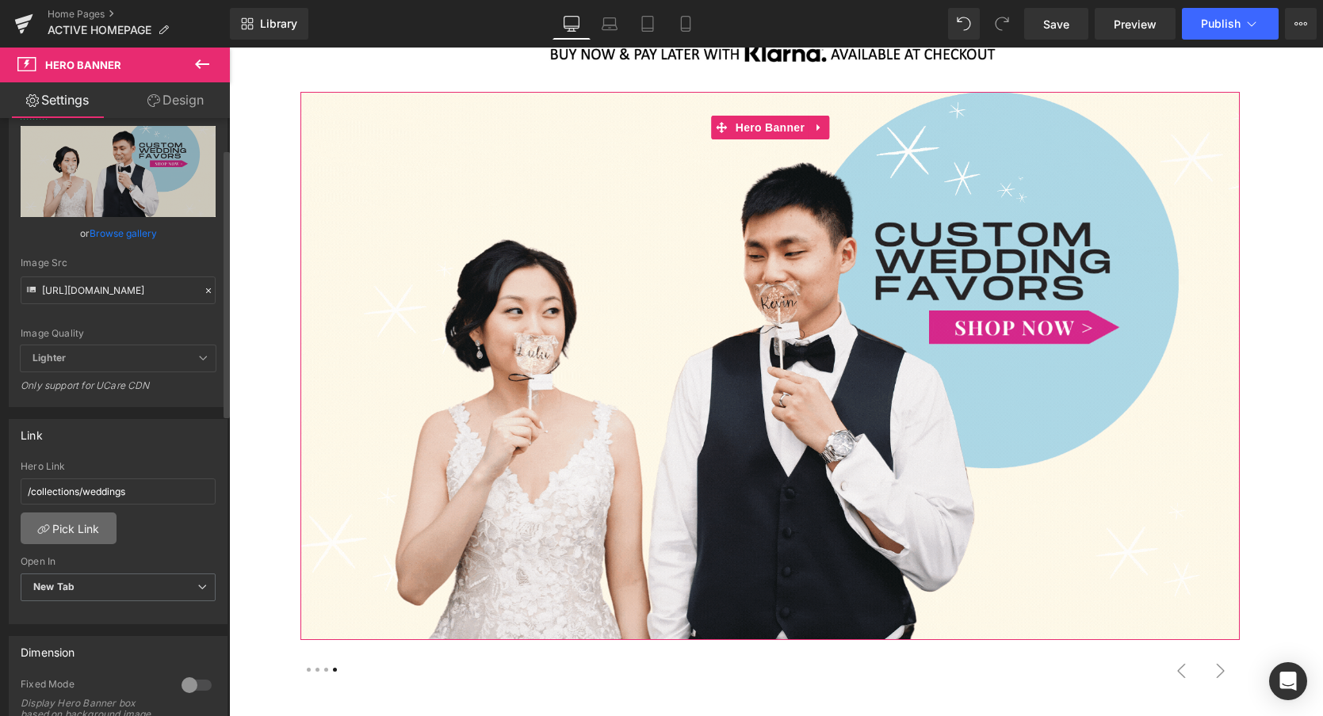
click at [65, 530] on link "Pick Link" at bounding box center [69, 529] width 96 height 32
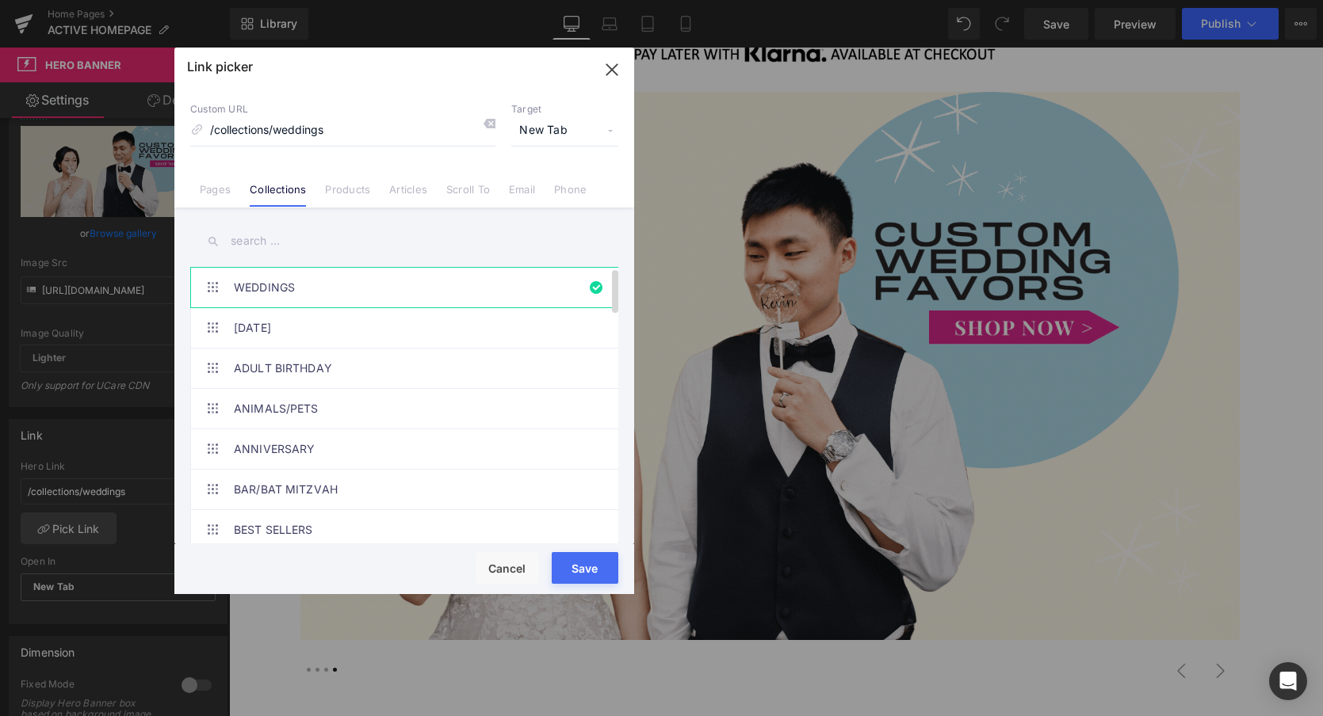
click at [305, 285] on link "WEDDINGS" at bounding box center [408, 288] width 349 height 40
click at [594, 567] on button "Save" at bounding box center [585, 568] width 67 height 32
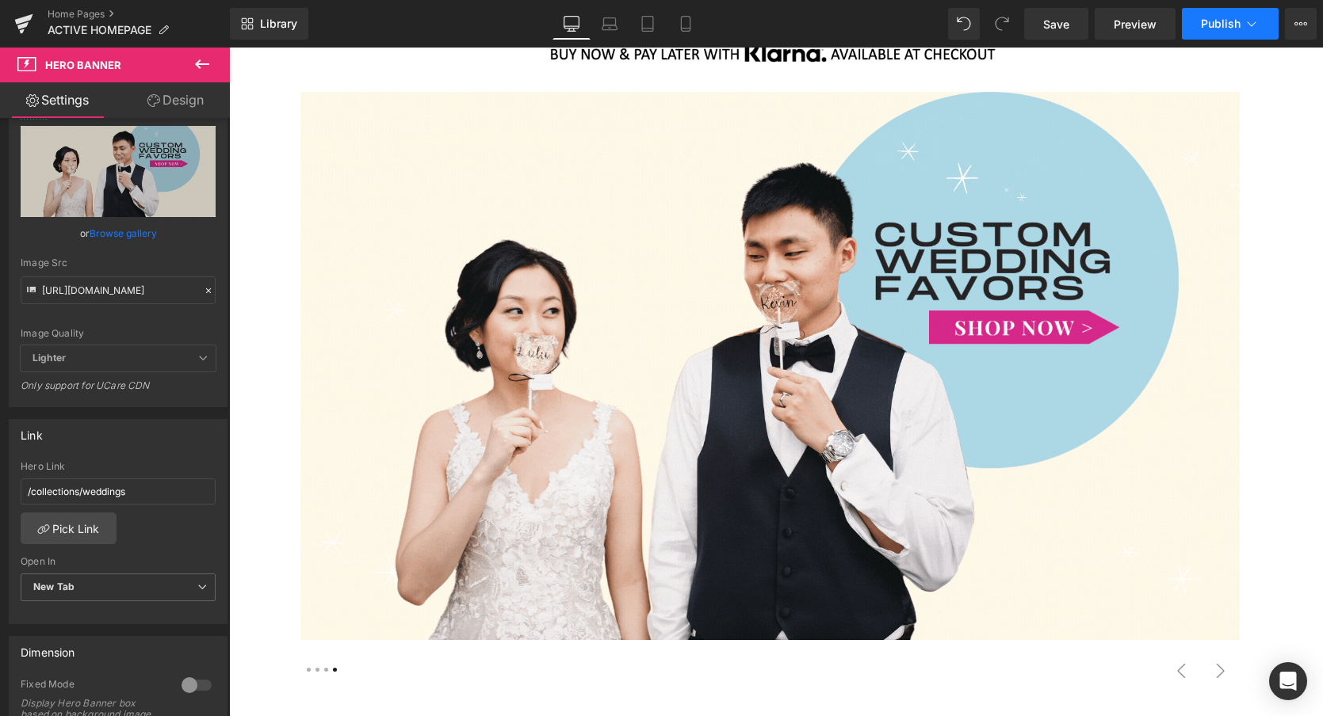
click at [1228, 21] on span "Publish" at bounding box center [1221, 23] width 40 height 13
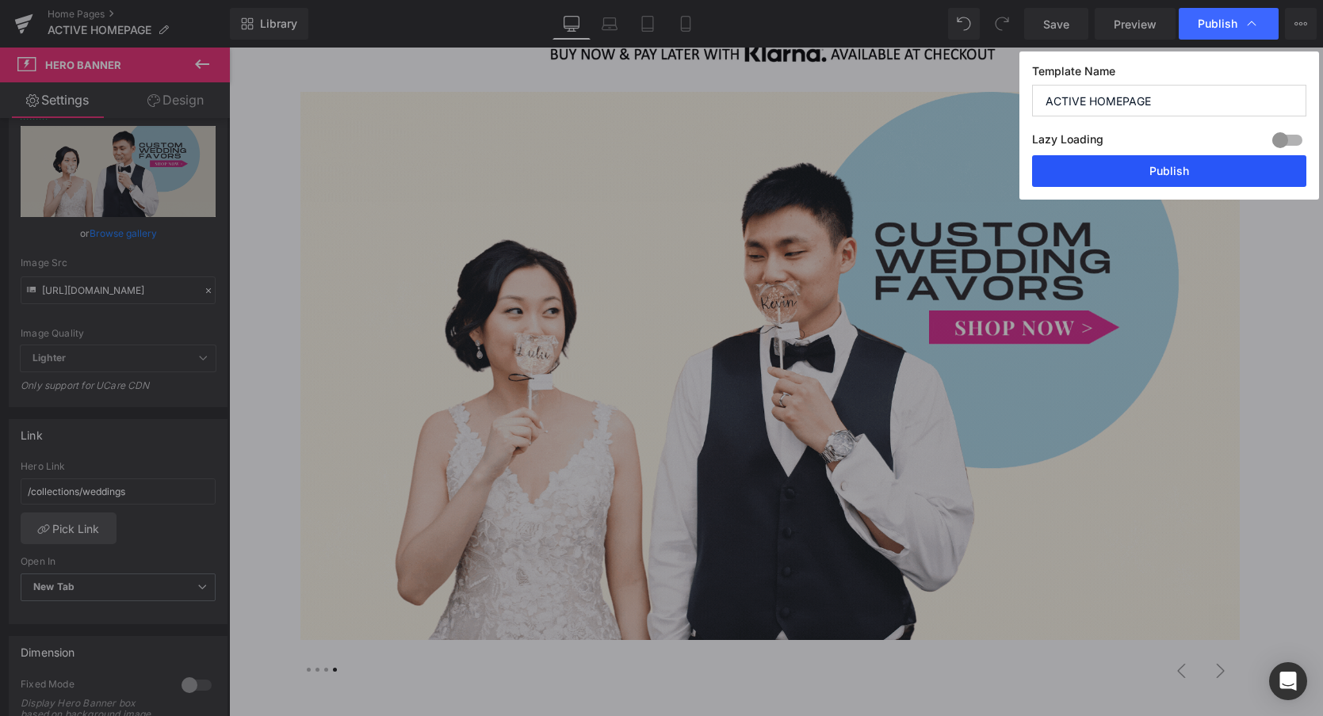
drag, startPoint x: 1179, startPoint y: 174, endPoint x: 950, endPoint y: 128, distance: 233.8
click at [1179, 174] on button "Publish" at bounding box center [1169, 171] width 274 height 32
